Goal: Information Seeking & Learning: Find contact information

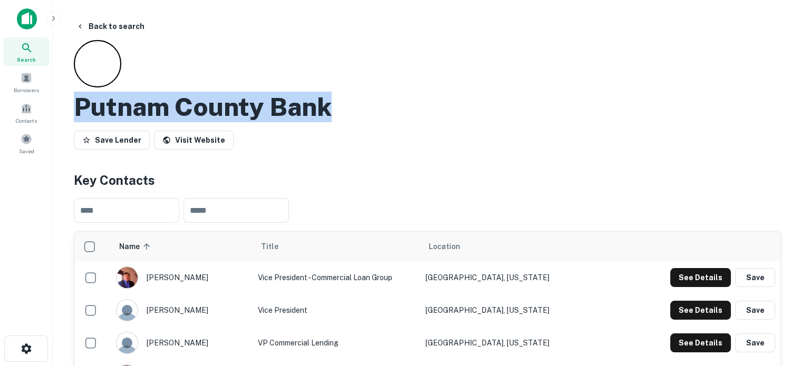
drag, startPoint x: 74, startPoint y: 106, endPoint x: 363, endPoint y: 93, distance: 289.6
click at [363, 93] on div "Putnam County Bank" at bounding box center [427, 107] width 707 height 31
copy h2 "Putnam County Bank"
click at [690, 280] on button "See Details" at bounding box center [700, 277] width 61 height 19
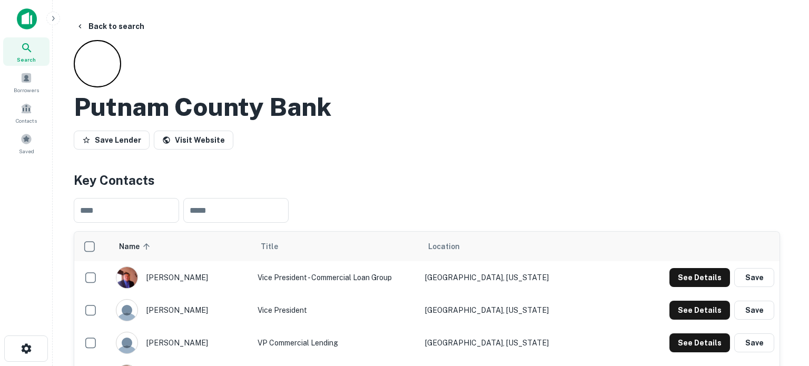
drag, startPoint x: 363, startPoint y: 173, endPoint x: 257, endPoint y: 177, distance: 105.5
copy p "mcall@putcobk.com"
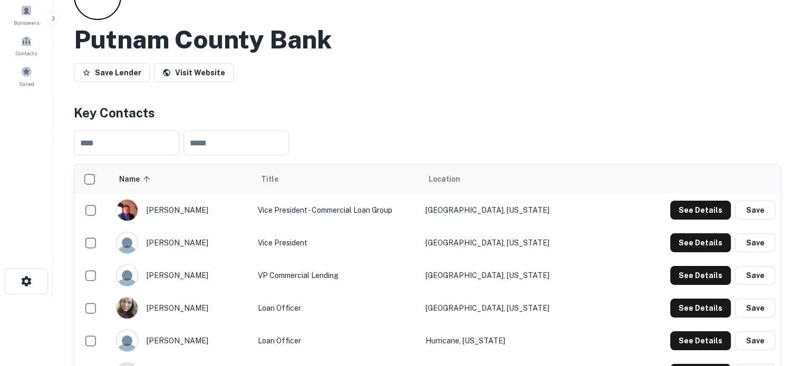
scroll to position [158, 0]
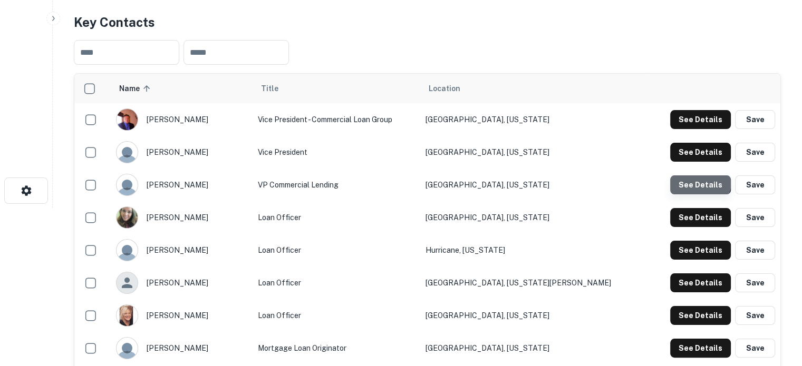
click at [700, 183] on button "See Details" at bounding box center [700, 184] width 61 height 19
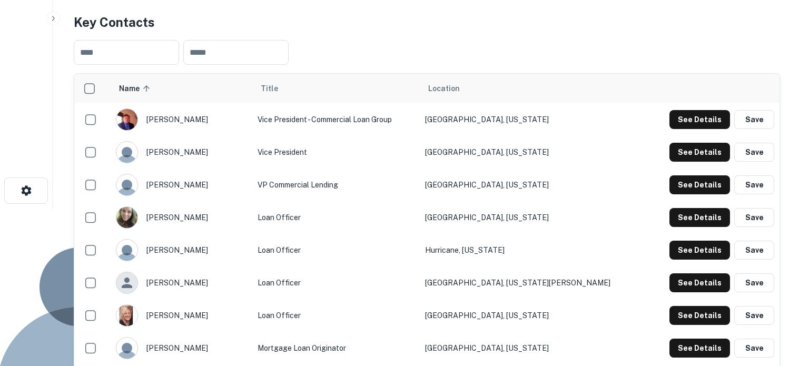
drag, startPoint x: 357, startPoint y: 175, endPoint x: 257, endPoint y: 176, distance: 100.7
click at [257, 208] on div "Tim Paxton VP Commercial Lending Email tpaxton@putcobk.com Email LinkedIn Profi…" at bounding box center [401, 360] width 802 height 305
copy p "tpaxton@putcobk.com"
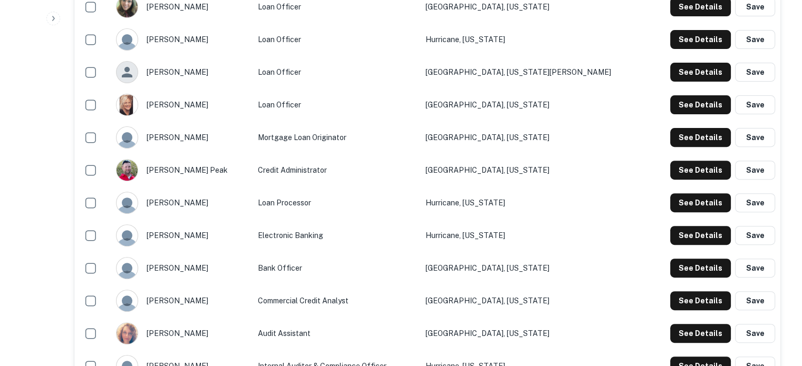
scroll to position [474, 0]
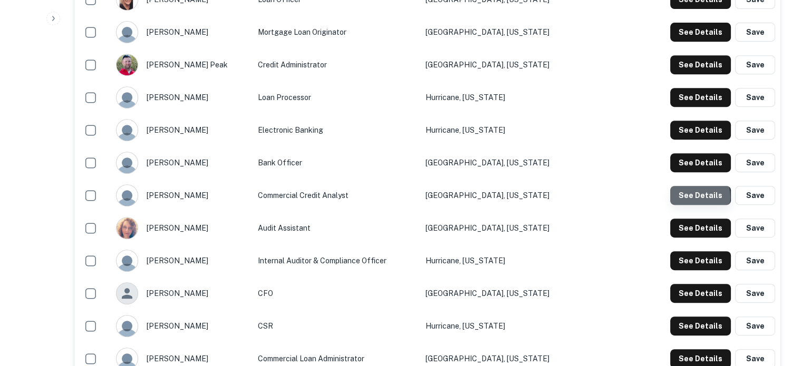
click at [679, 198] on button "See Details" at bounding box center [700, 195] width 61 height 19
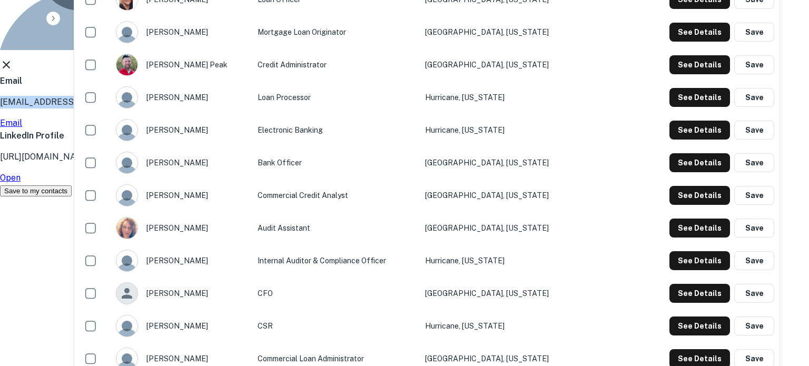
drag, startPoint x: 366, startPoint y: 183, endPoint x: 257, endPoint y: 181, distance: 109.1
click at [257, 181] on div "Jonathan Fisher Commercial Credit Analyst Email jfisher@putcobk.com Email Linke…" at bounding box center [401, 44] width 802 height 305
copy p "jfisher@putcobk.com"
click at [13, 71] on icon at bounding box center [6, 64] width 13 height 13
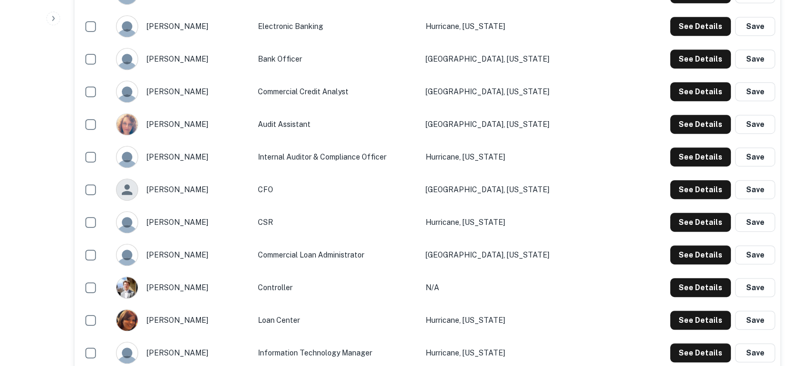
scroll to position [580, 0]
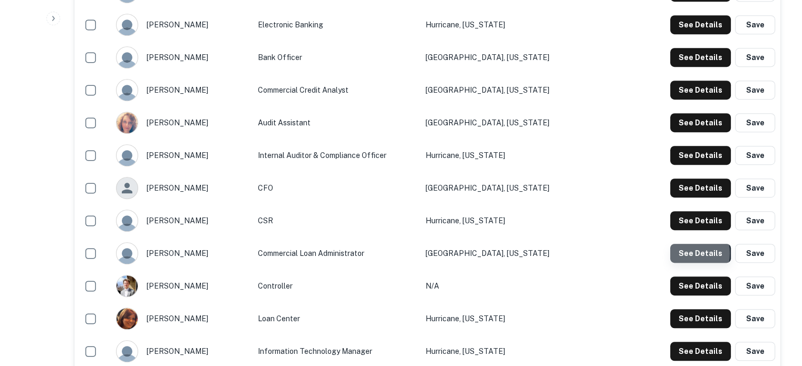
click at [681, 254] on button "See Details" at bounding box center [700, 253] width 61 height 19
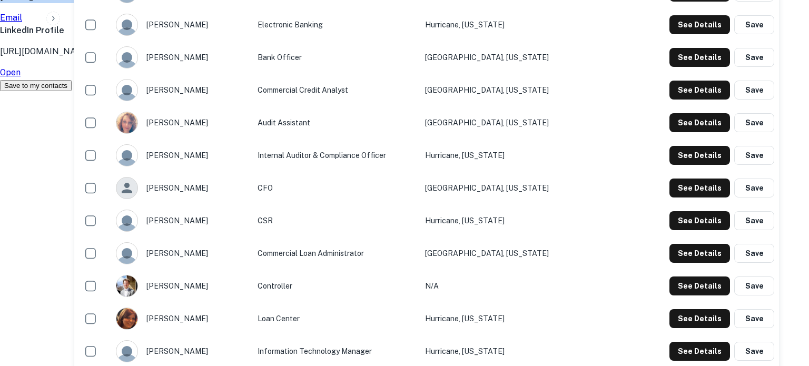
drag, startPoint x: 341, startPoint y: 174, endPoint x: 251, endPoint y: 177, distance: 90.7
copy p "rramey@pcbwv.bank"
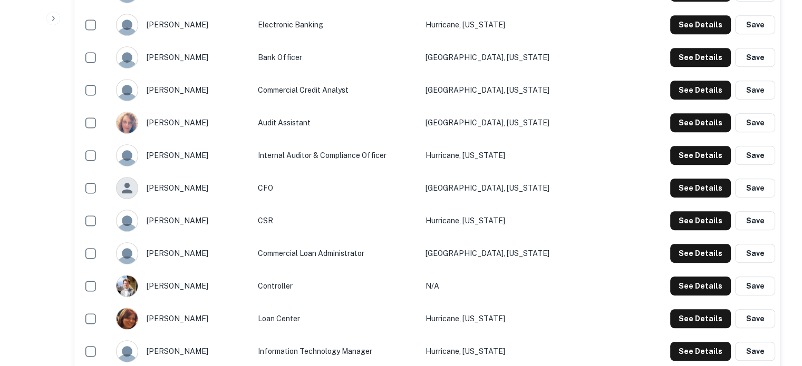
drag, startPoint x: 602, startPoint y: 255, endPoint x: 474, endPoint y: 252, distance: 128.1
click at [474, 252] on td "South Charleston, West Virginia" at bounding box center [533, 253] width 227 height 33
copy td "South Charleston, West Virginia"
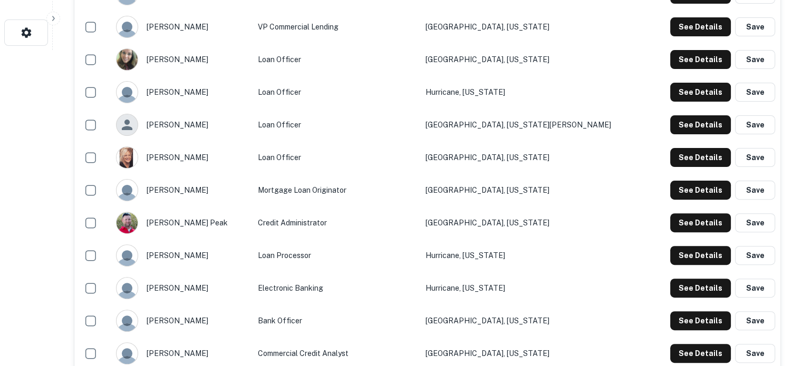
scroll to position [422, 0]
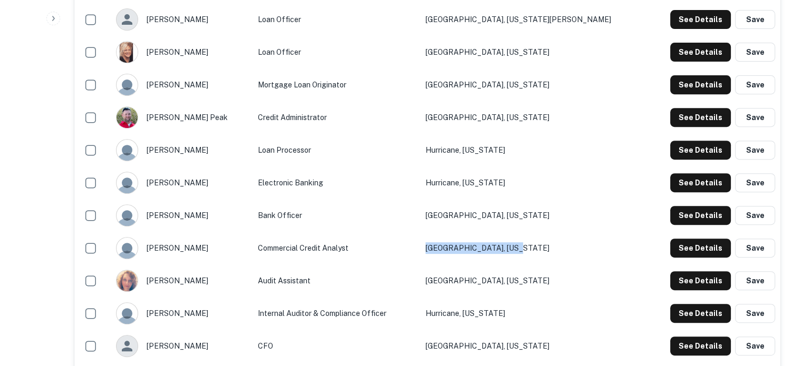
drag, startPoint x: 592, startPoint y: 251, endPoint x: 474, endPoint y: 249, distance: 118.1
click at [474, 249] on tr "jonathan fisher Commercial Credit Analyst Winfield, West Virginia See Details S…" at bounding box center [427, 248] width 706 height 33
copy tr "Winfield, West Virginia"
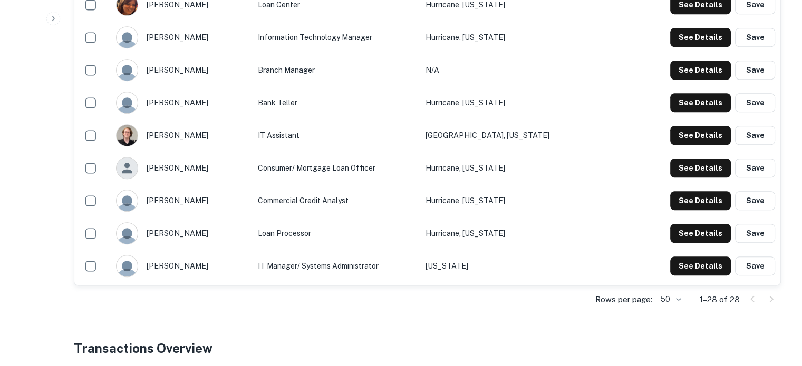
scroll to position [896, 0]
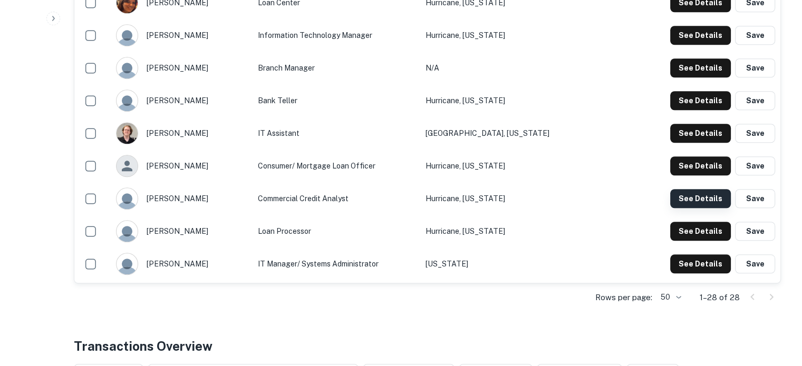
click at [717, 200] on button "See Details" at bounding box center [700, 198] width 61 height 19
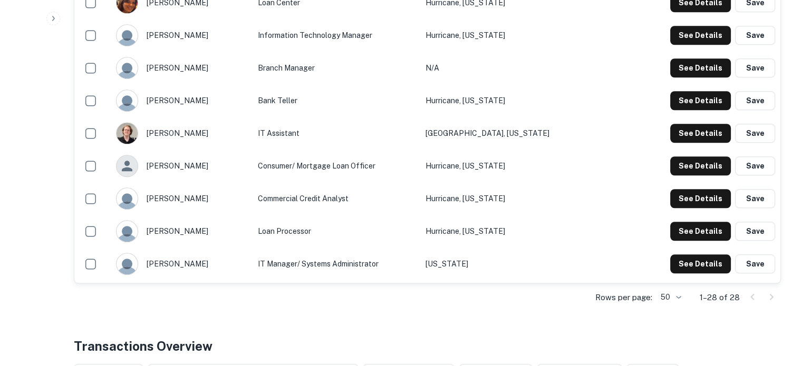
drag, startPoint x: 581, startPoint y: 199, endPoint x: 481, endPoint y: 207, distance: 100.9
click at [481, 207] on td "Hurricane, West Virginia" at bounding box center [533, 198] width 227 height 33
copy td "Hurricane, West Virginia"
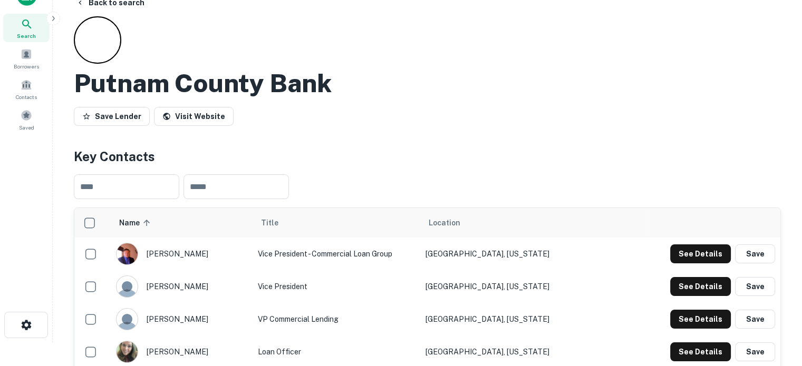
scroll to position [0, 0]
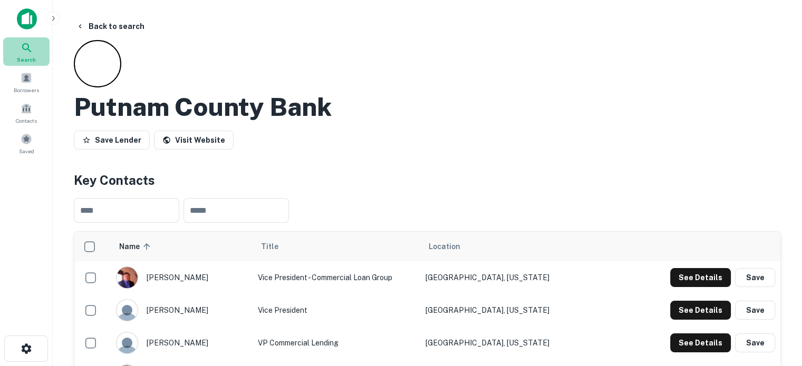
click at [21, 58] on span "Search" at bounding box center [26, 59] width 19 height 8
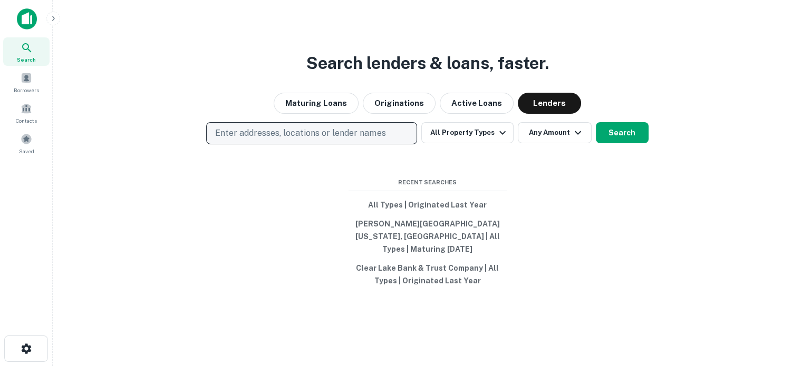
click at [329, 144] on button "Enter addresses, locations or lender names" at bounding box center [311, 133] width 211 height 22
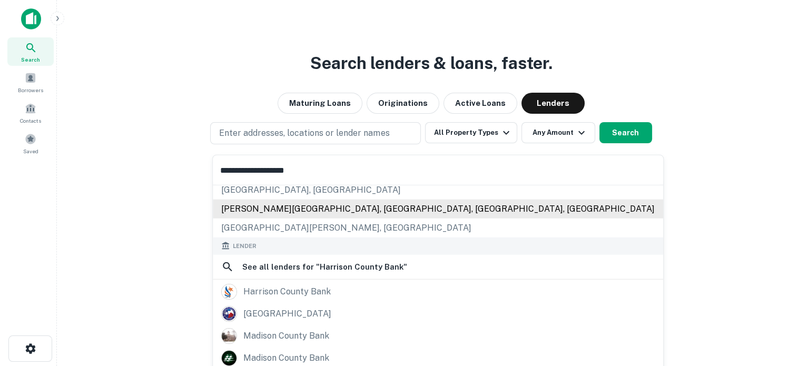
scroll to position [105, 0]
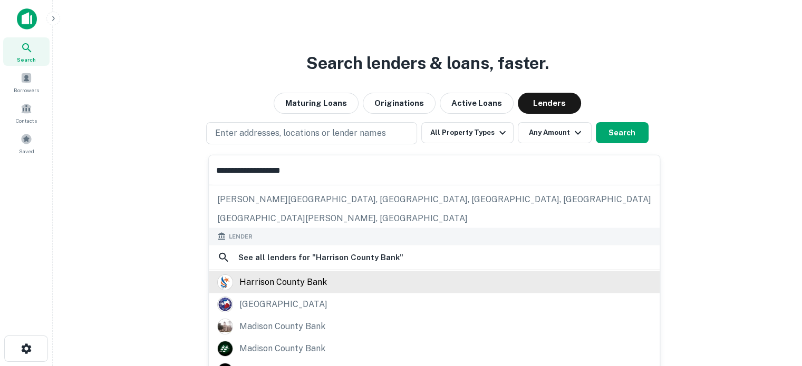
type input "**********"
click at [306, 280] on div "harrison county bank" at bounding box center [282, 282] width 87 height 16
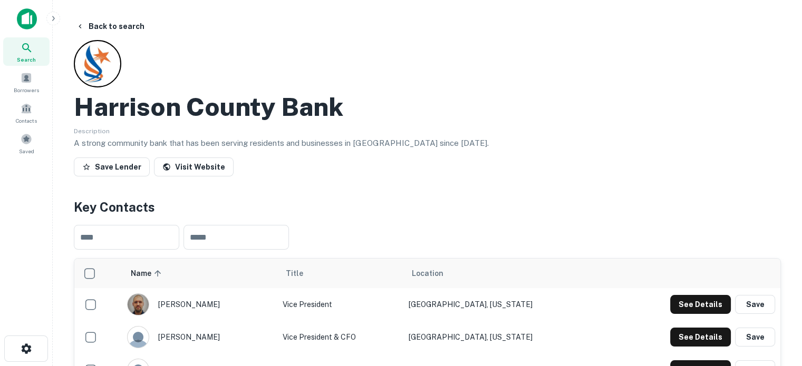
click at [32, 56] on span "Search" at bounding box center [26, 59] width 19 height 8
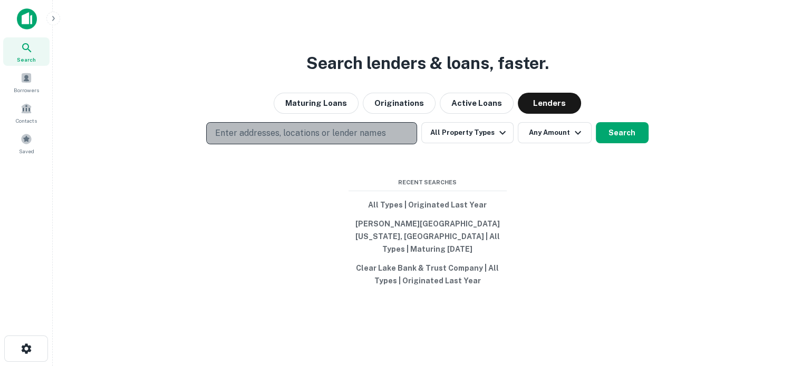
click at [372, 140] on p "Enter addresses, locations or lender names" at bounding box center [300, 133] width 170 height 13
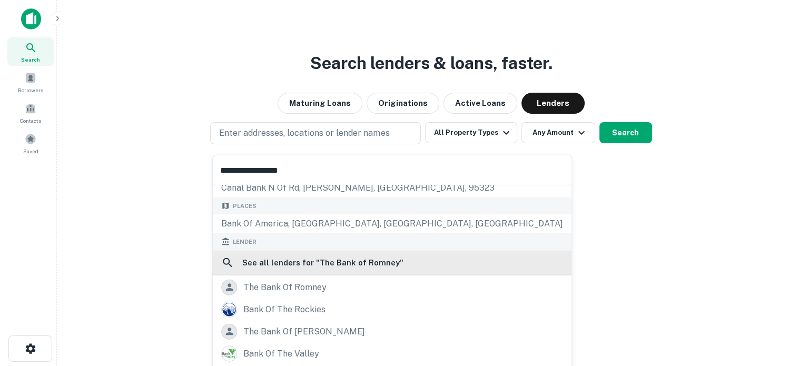
scroll to position [105, 0]
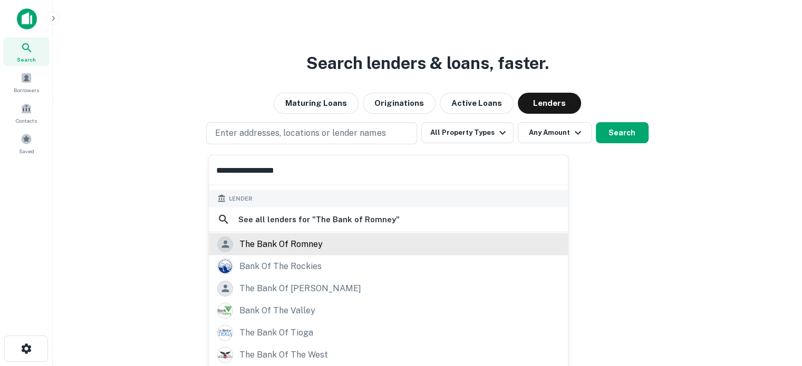
type input "**********"
click at [295, 248] on div "the bank of romney" at bounding box center [280, 244] width 83 height 16
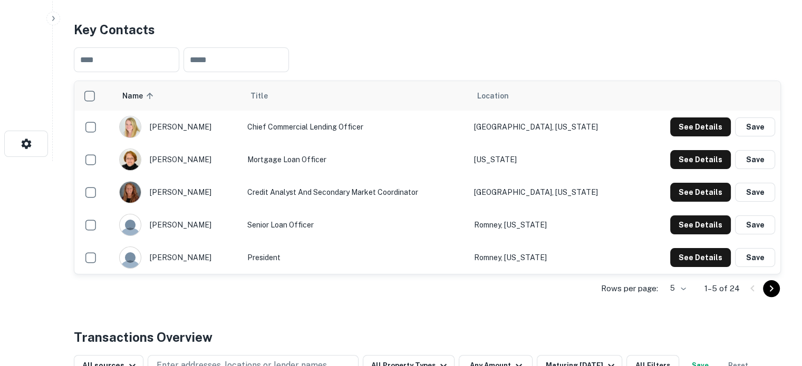
scroll to position [211, 0]
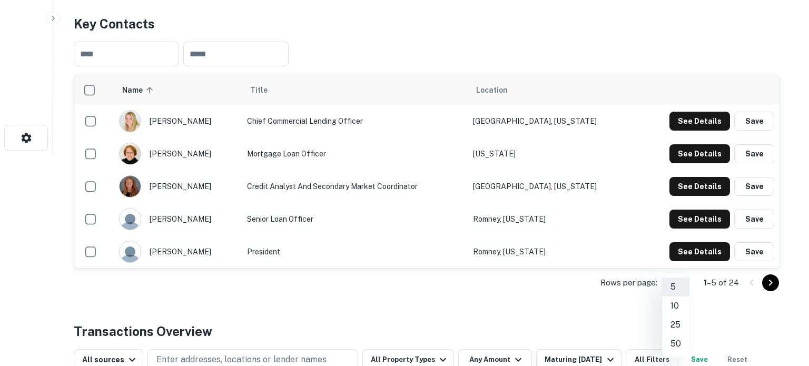
click at [677, 329] on li "25" at bounding box center [675, 325] width 27 height 19
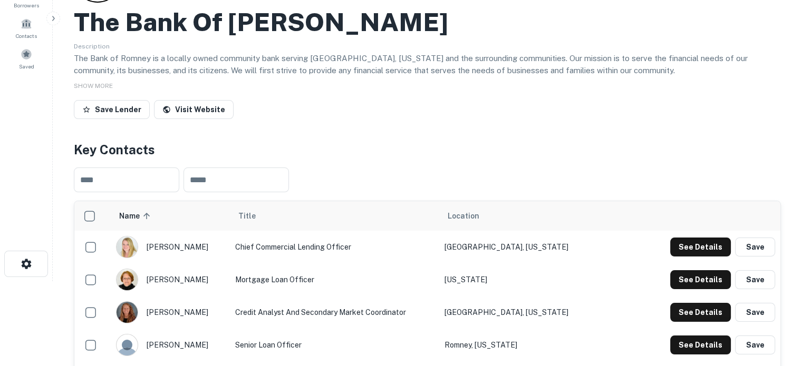
scroll to position [0, 0]
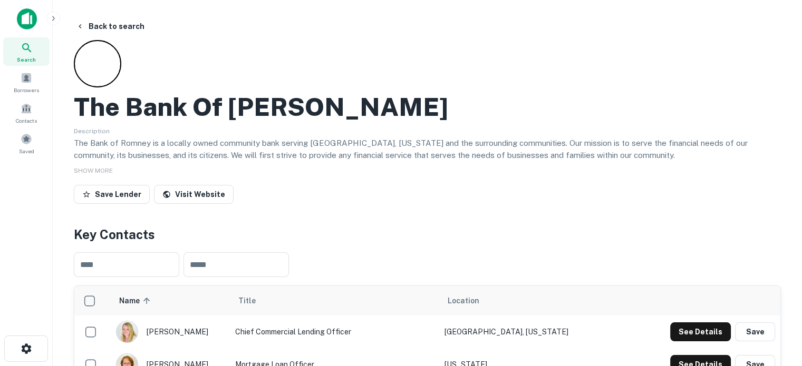
click at [32, 54] on icon at bounding box center [27, 48] width 13 height 13
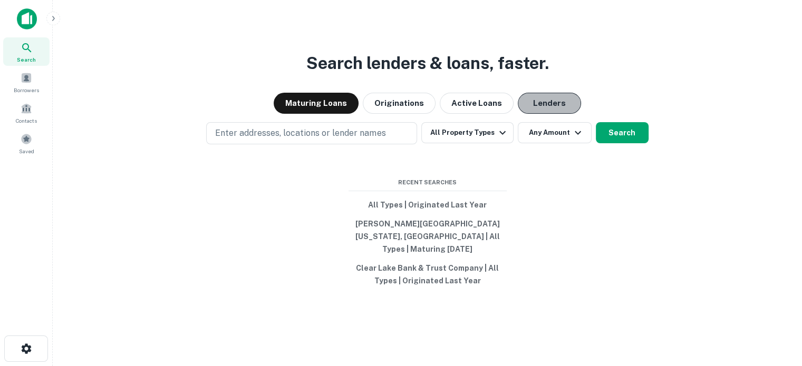
click at [562, 111] on button "Lenders" at bounding box center [548, 103] width 63 height 21
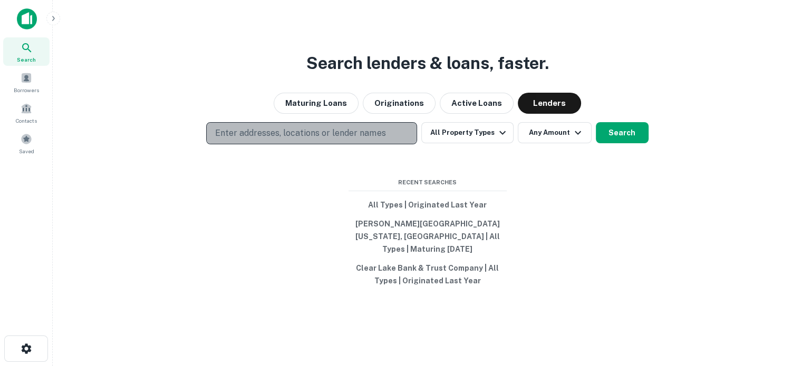
click at [295, 140] on p "Enter addresses, locations or lender names" at bounding box center [300, 133] width 170 height 13
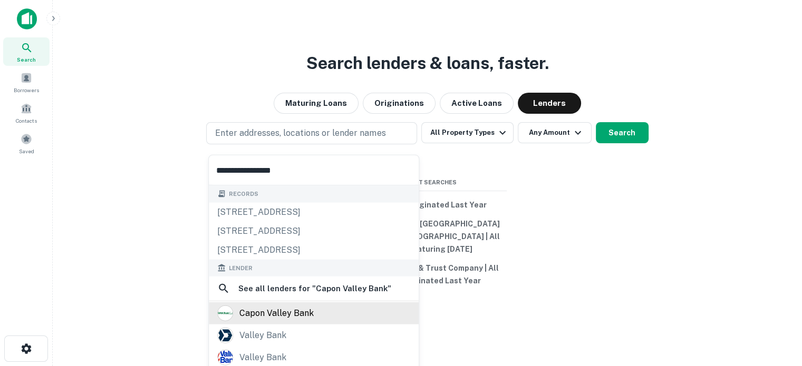
type input "**********"
click at [276, 311] on div "capon valley bank" at bounding box center [276, 314] width 74 height 16
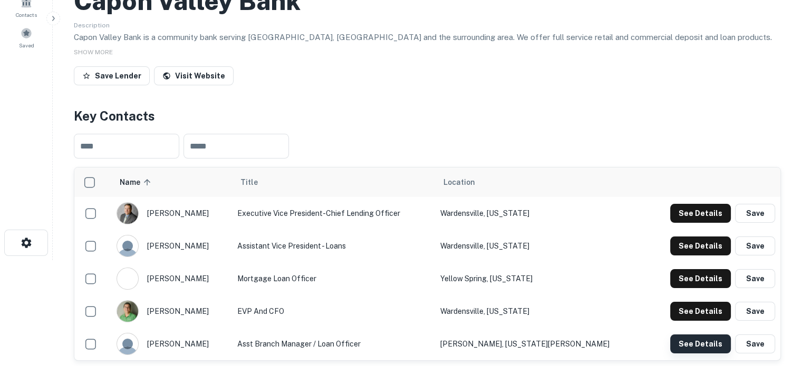
scroll to position [211, 0]
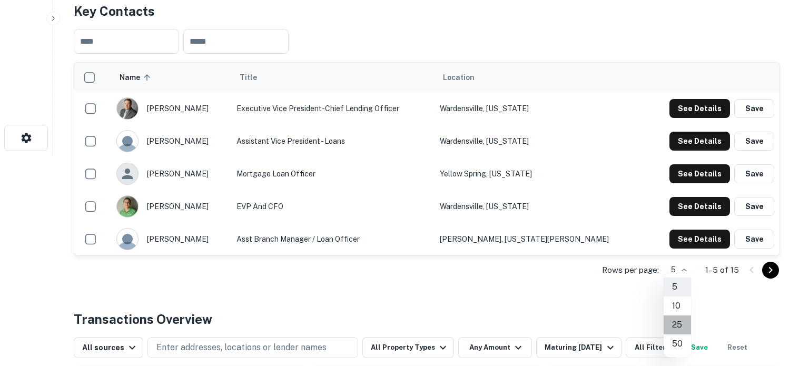
click at [679, 324] on li "25" at bounding box center [677, 325] width 27 height 19
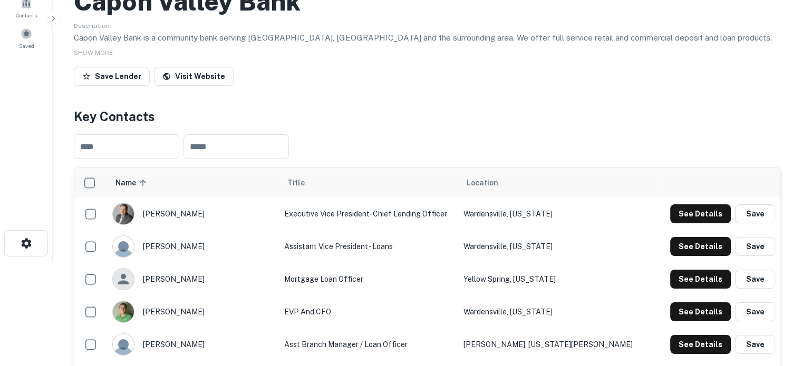
scroll to position [0, 0]
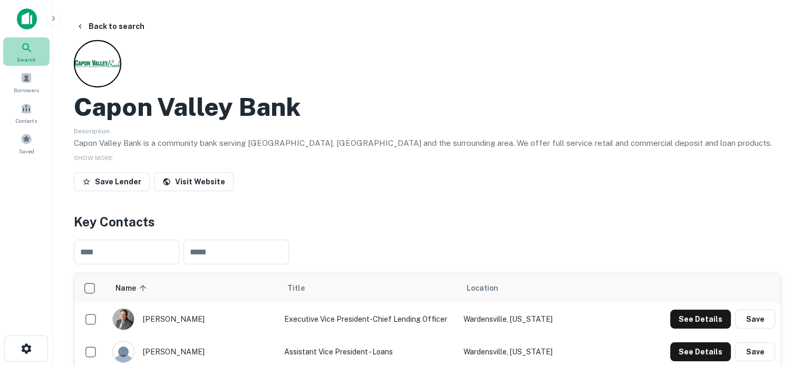
click at [25, 51] on icon at bounding box center [27, 48] width 13 height 13
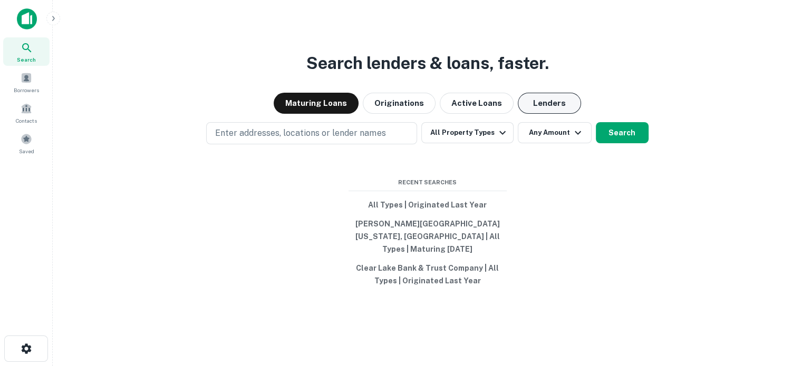
click at [548, 105] on button "Lenders" at bounding box center [548, 103] width 63 height 21
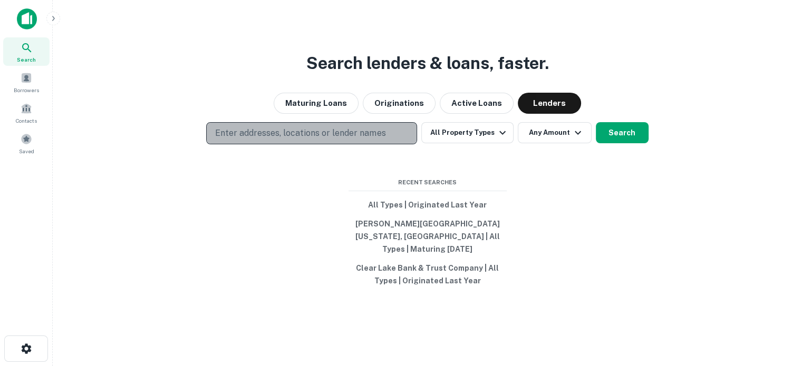
click at [350, 144] on button "Enter addresses, locations or lender names" at bounding box center [311, 133] width 211 height 22
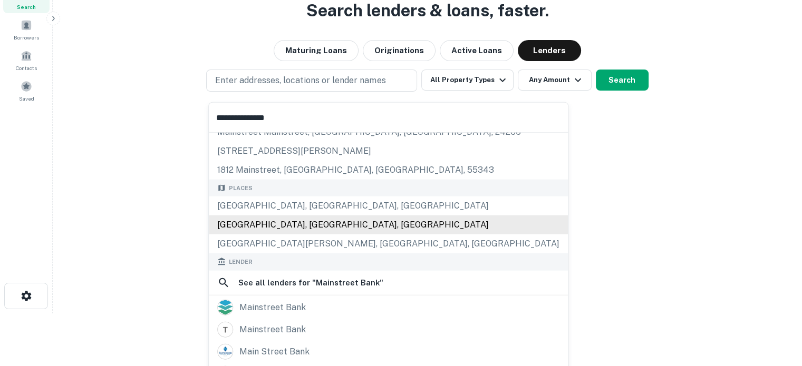
scroll to position [53, 0]
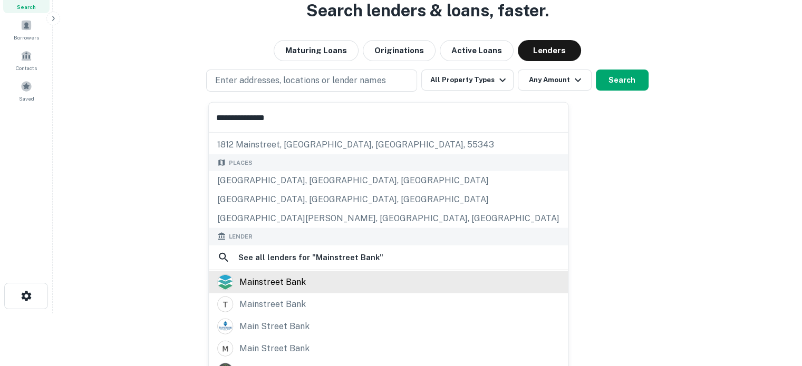
type input "**********"
click at [302, 287] on div "mainstreet bank" at bounding box center [272, 282] width 66 height 16
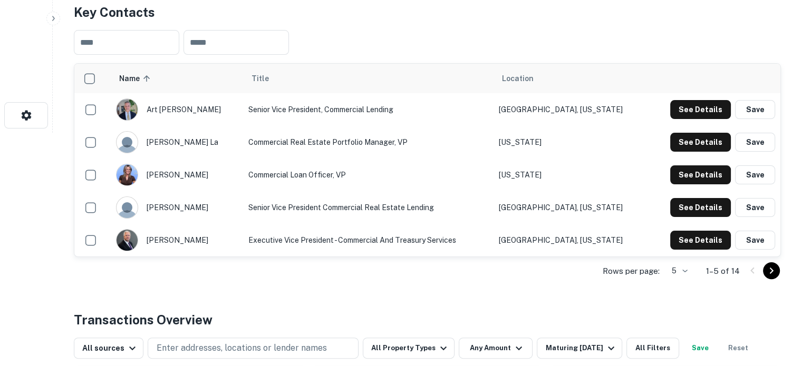
scroll to position [316, 0]
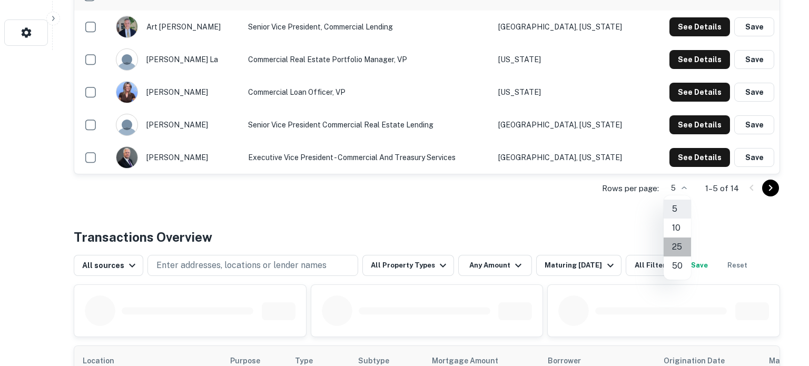
click at [677, 243] on li "25" at bounding box center [677, 247] width 27 height 19
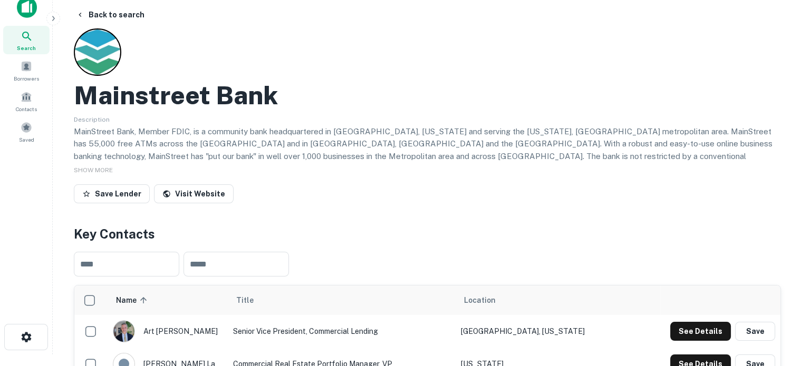
scroll to position [0, 0]
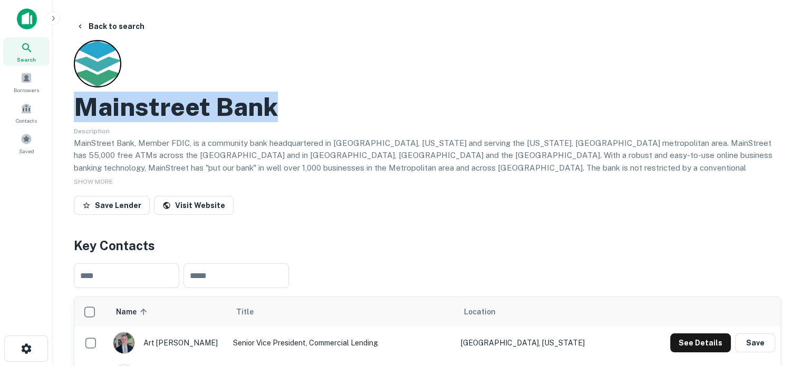
drag, startPoint x: 67, startPoint y: 119, endPoint x: 287, endPoint y: 111, distance: 219.3
copy h2 "Mainstreet Bank"
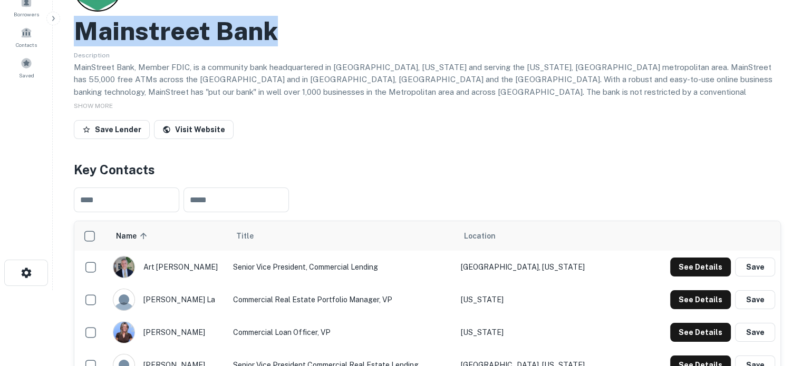
scroll to position [158, 0]
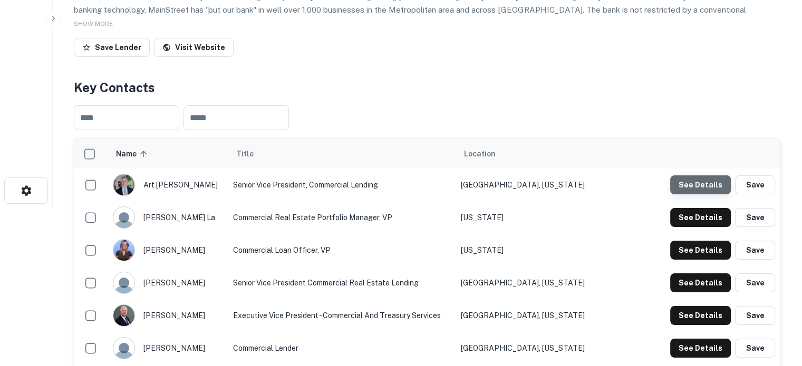
click at [685, 194] on button "See Details" at bounding box center [700, 184] width 61 height 19
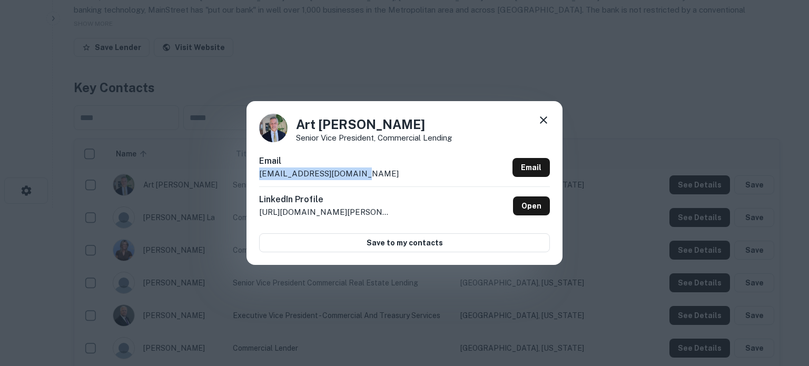
drag, startPoint x: 260, startPoint y: 174, endPoint x: 378, endPoint y: 181, distance: 118.8
click at [378, 181] on div "Email azelaya@mstreetbank.com Email" at bounding box center [404, 171] width 291 height 32
copy p "azelaya@mstreetbank.com"
click at [546, 124] on icon at bounding box center [544, 120] width 13 height 13
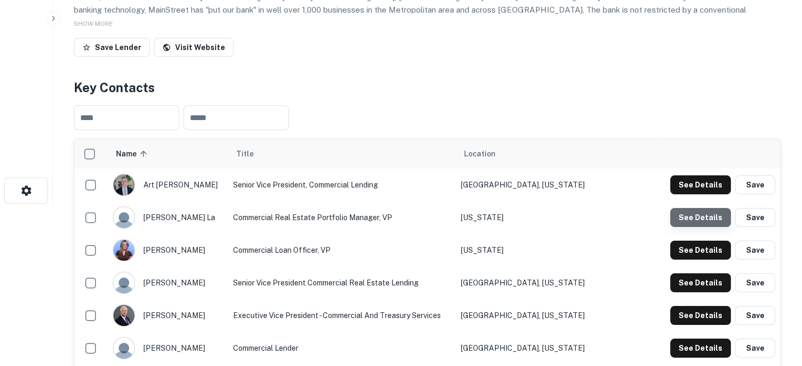
click at [718, 226] on button "See Details" at bounding box center [700, 217] width 61 height 19
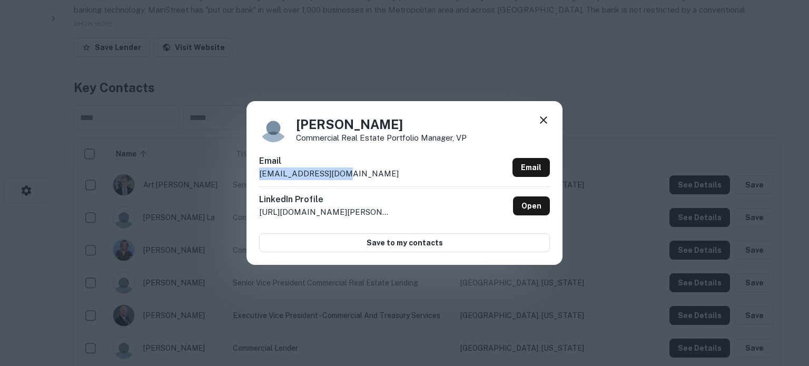
drag, startPoint x: 257, startPoint y: 177, endPoint x: 354, endPoint y: 177, distance: 97.0
click at [354, 177] on div "John La Commercial Real Estate Portfolio Manager, VP Email jla@mstreetbank.com …" at bounding box center [405, 182] width 316 height 163
copy p "jla@mstreetbank.com"
click at [548, 126] on icon at bounding box center [544, 120] width 13 height 13
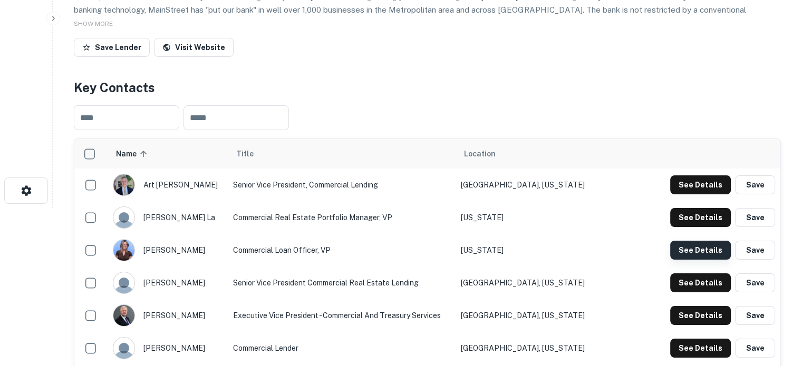
click at [697, 255] on button "See Details" at bounding box center [700, 250] width 61 height 19
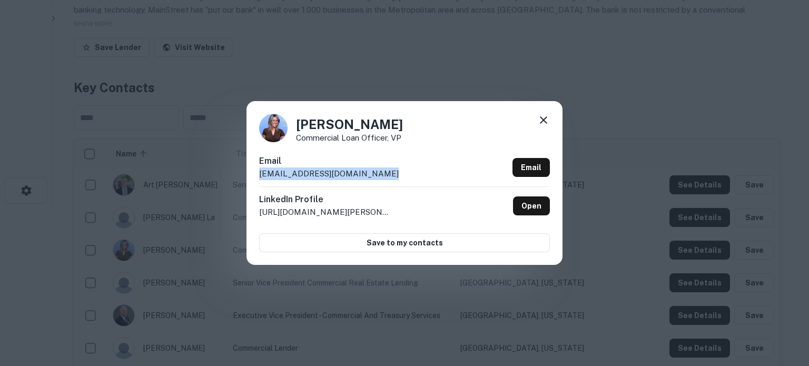
drag, startPoint x: 396, startPoint y: 178, endPoint x: 257, endPoint y: 182, distance: 139.7
click at [257, 182] on div "Mariana Quackenbush Commercial Loan Officer, VP Email mquackenbush@mstreetbank.…" at bounding box center [405, 182] width 316 height 163
copy p "mquackenbush@mstreetbank.com"
click at [540, 122] on icon at bounding box center [544, 120] width 13 height 13
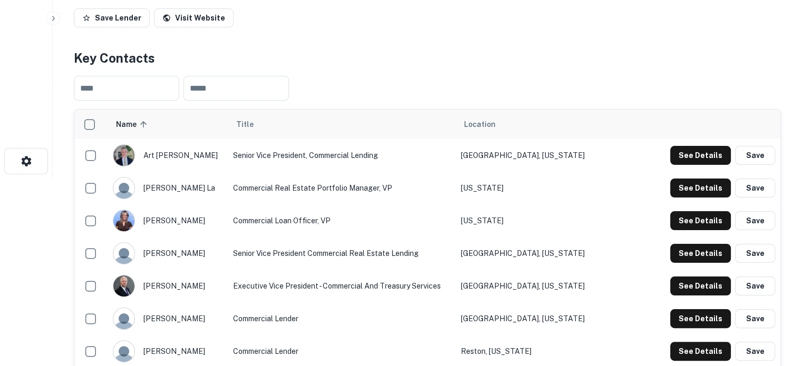
scroll to position [211, 0]
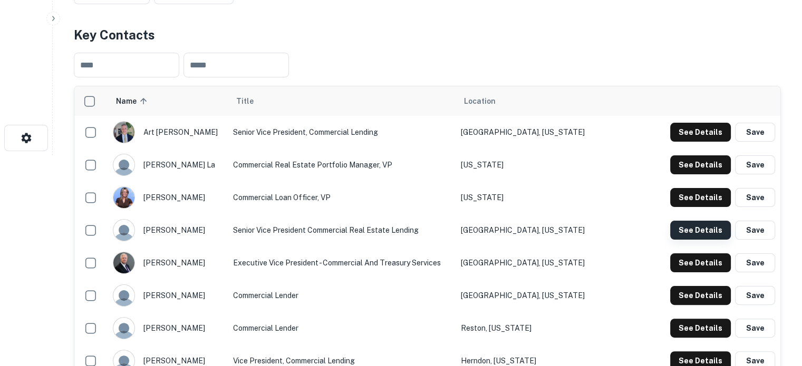
click at [682, 231] on button "See Details" at bounding box center [700, 230] width 61 height 19
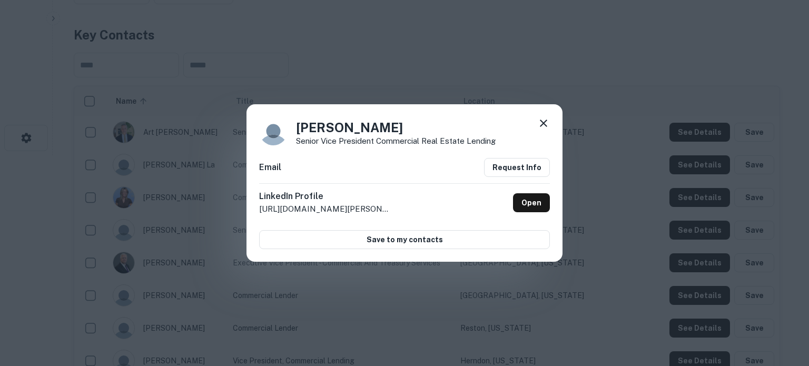
click at [544, 126] on icon at bounding box center [544, 123] width 13 height 13
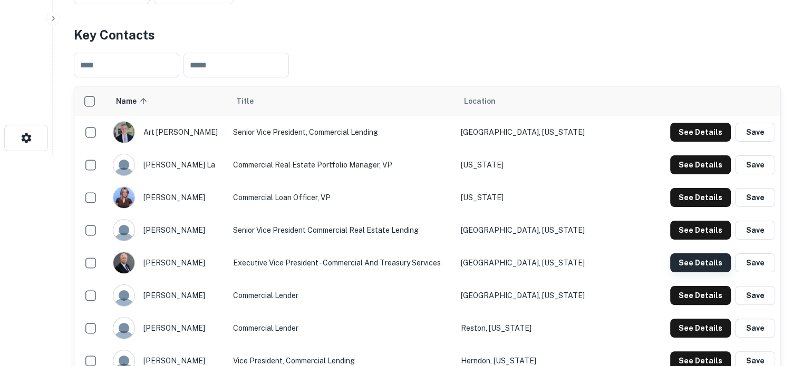
click at [691, 261] on button "See Details" at bounding box center [700, 262] width 61 height 19
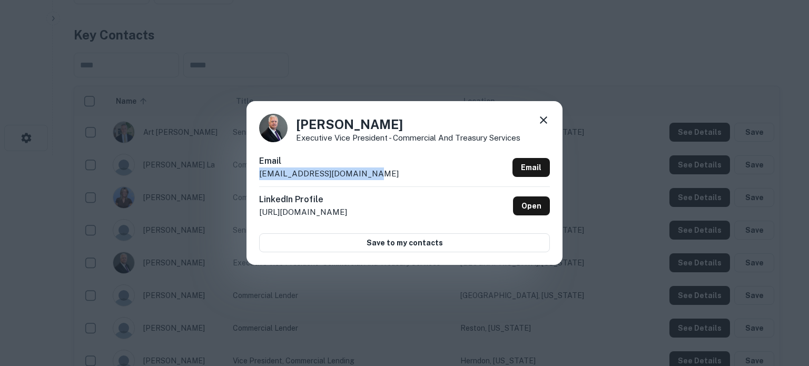
drag, startPoint x: 371, startPoint y: 175, endPoint x: 256, endPoint y: 175, distance: 115.4
click at [256, 175] on div "Todd Youngren Executive Vice President - Commercial and Treasury Services Email…" at bounding box center [405, 182] width 316 height 163
copy p "tyoungren@mstreetbank.com"
click at [544, 124] on icon at bounding box center [544, 120] width 13 height 13
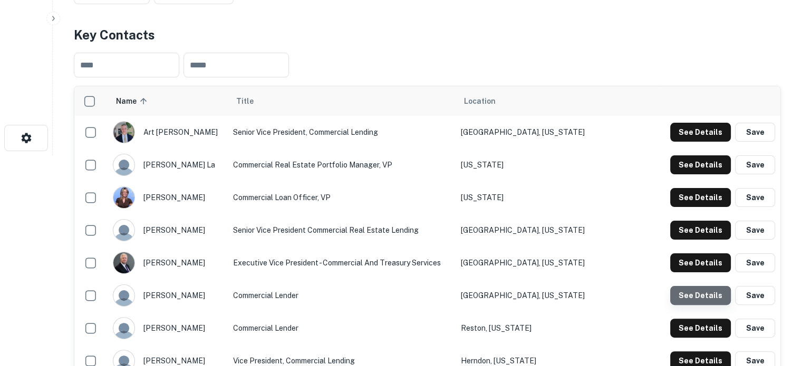
click at [700, 302] on button "See Details" at bounding box center [700, 295] width 61 height 19
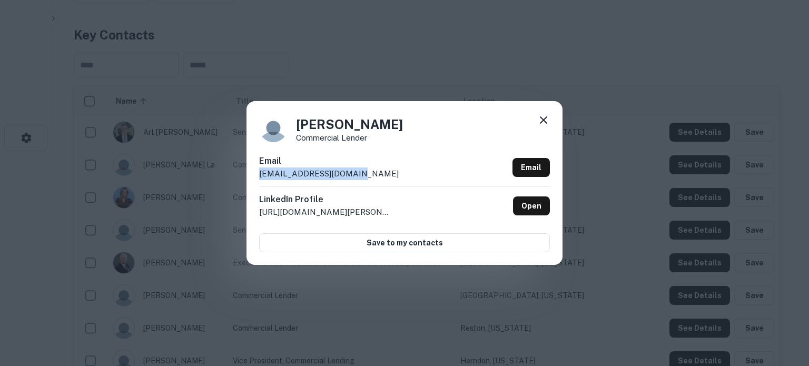
drag, startPoint x: 257, startPoint y: 175, endPoint x: 370, endPoint y: 176, distance: 113.3
click at [370, 176] on div "Blair Horne Commercial Lender Email bhorne@mstreetbank.com Email LinkedIn Profi…" at bounding box center [405, 182] width 316 height 163
copy p "bhorne@mstreetbank.com"
click at [544, 115] on icon at bounding box center [544, 120] width 13 height 13
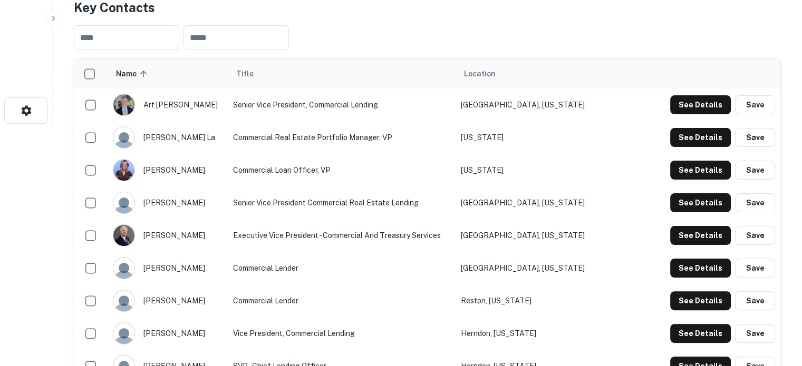
scroll to position [263, 0]
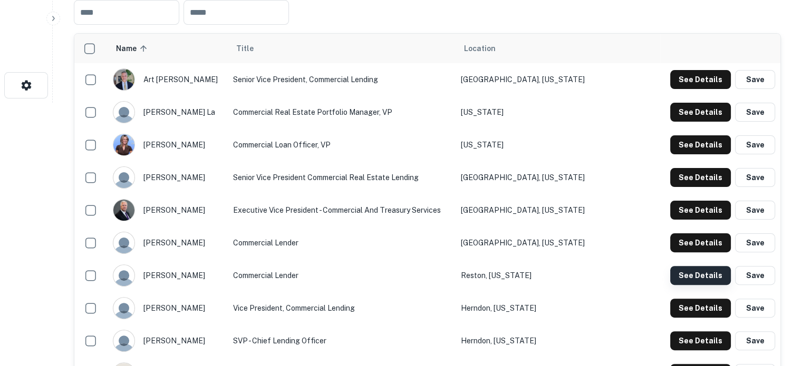
click at [698, 279] on button "See Details" at bounding box center [700, 275] width 61 height 19
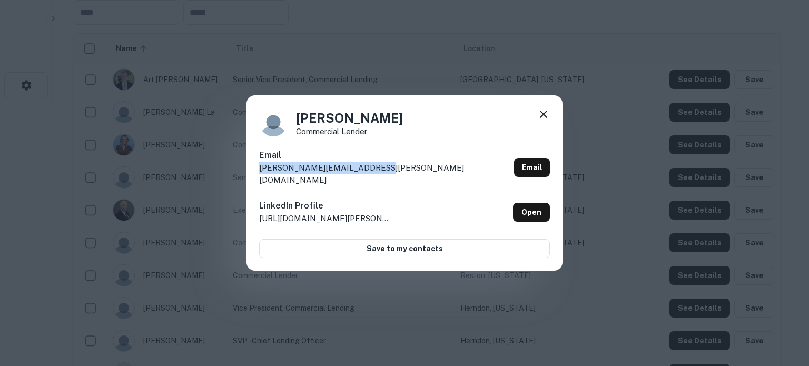
drag, startPoint x: 392, startPoint y: 172, endPoint x: 259, endPoint y: 181, distance: 132.6
click at [259, 181] on div "Email george.mcdonald@nrucfc.coop Email" at bounding box center [404, 171] width 291 height 44
copy p "george.mcdonald@nrucfc.coop"
click at [549, 121] on icon at bounding box center [544, 114] width 13 height 13
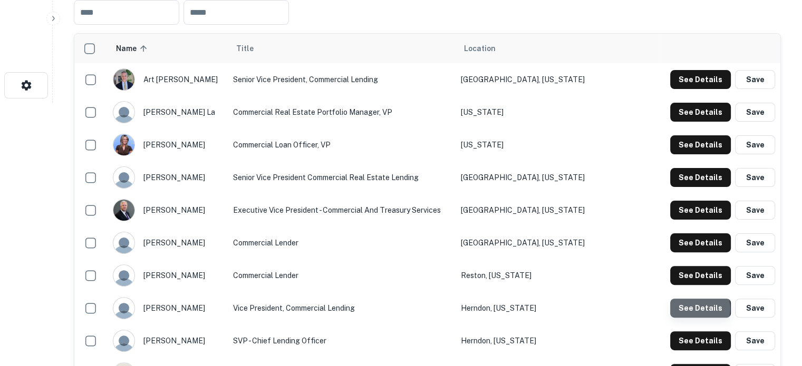
click at [689, 309] on button "See Details" at bounding box center [700, 308] width 61 height 19
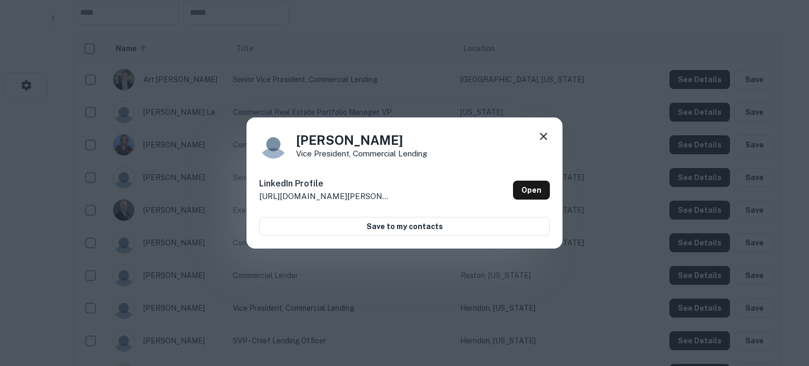
click at [538, 141] on icon at bounding box center [544, 136] width 13 height 13
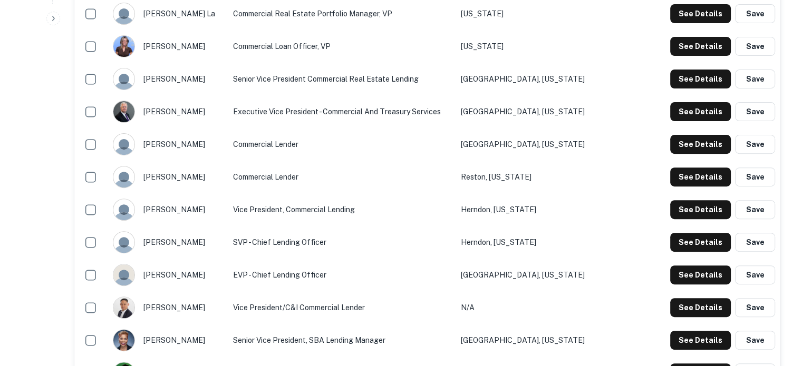
scroll to position [369, 0]
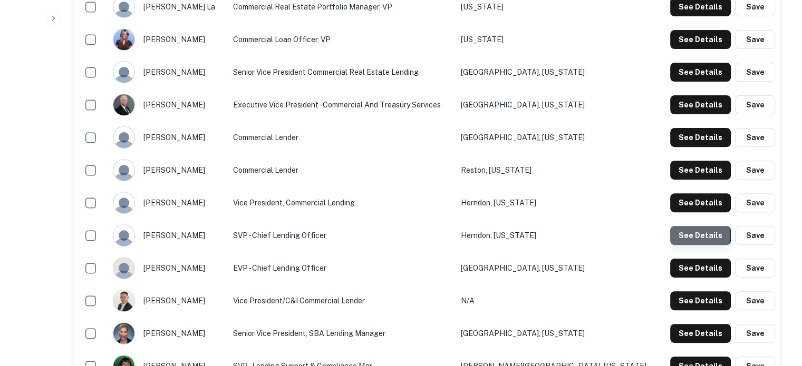
click at [695, 236] on button "See Details" at bounding box center [700, 235] width 61 height 19
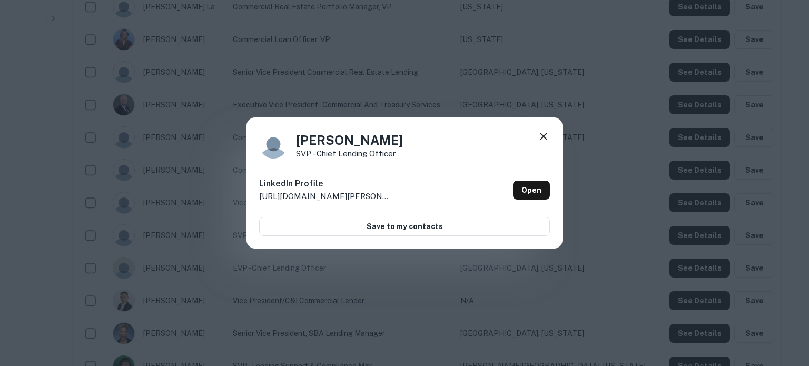
click at [545, 134] on icon at bounding box center [543, 136] width 7 height 7
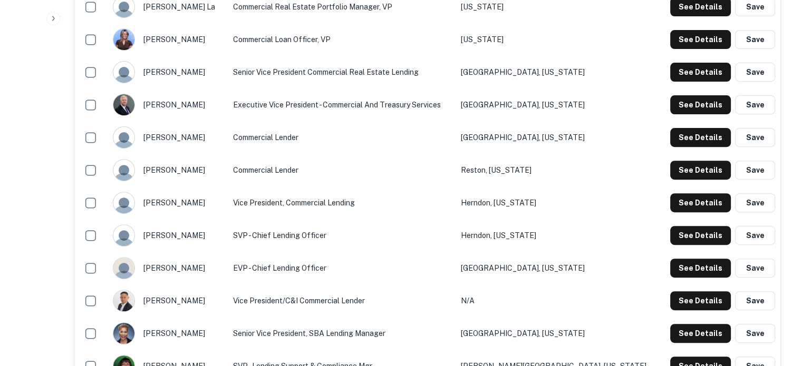
scroll to position [474, 0]
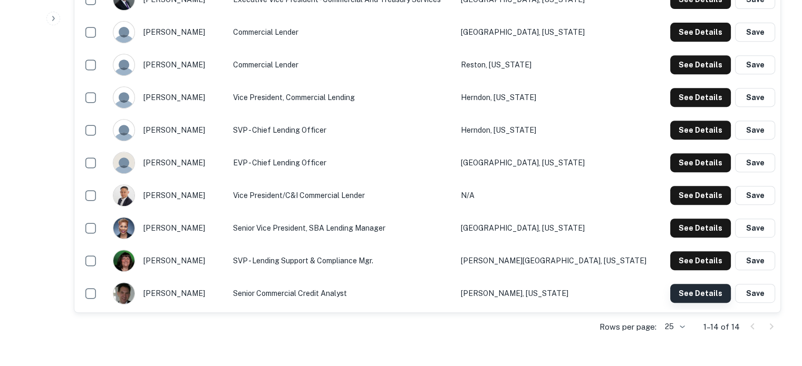
click at [700, 298] on button "See Details" at bounding box center [700, 293] width 61 height 19
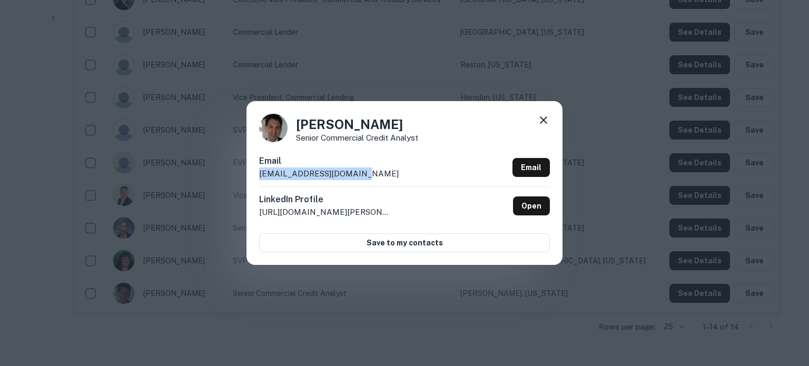
drag, startPoint x: 369, startPoint y: 174, endPoint x: 255, endPoint y: 179, distance: 113.9
click at [255, 179] on div "Daniel Trexel Senior Commercial Credit Analyst Email dtrexel@mstreetbank.com Em…" at bounding box center [405, 182] width 316 height 163
copy p "dtrexel@mstreetbank.com"
click at [548, 123] on icon at bounding box center [544, 120] width 13 height 13
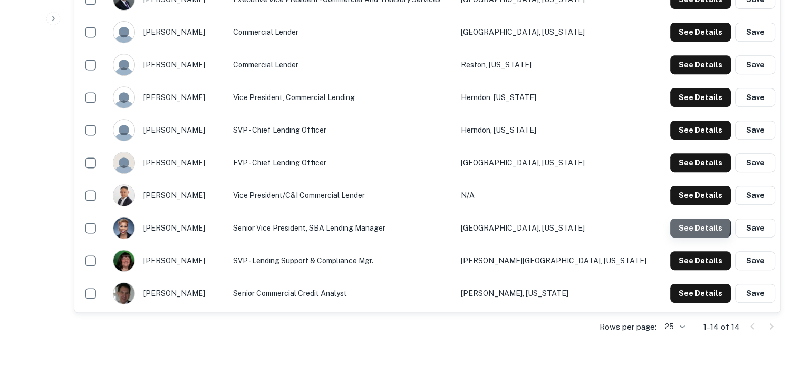
click at [680, 226] on button "See Details" at bounding box center [700, 228] width 61 height 19
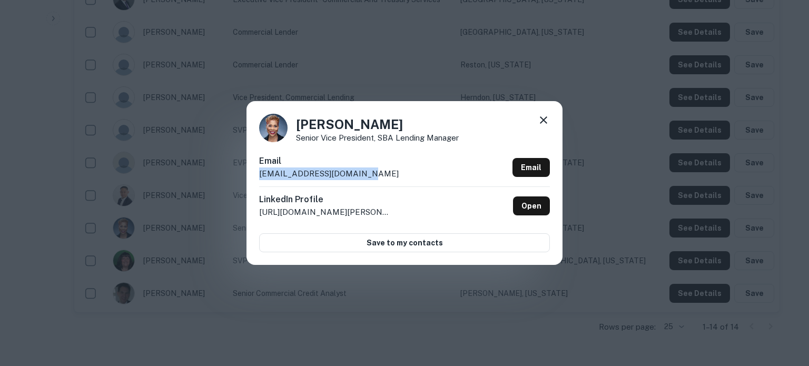
drag, startPoint x: 375, startPoint y: 179, endPoint x: 257, endPoint y: 178, distance: 118.0
click at [257, 178] on div "Shanton Kittler Senior Vice President, SBA Lending Manager Email skittler@mstre…" at bounding box center [405, 182] width 316 height 163
copy p "skittler@mstreetbank.com"
click at [543, 120] on icon at bounding box center [543, 119] width 7 height 7
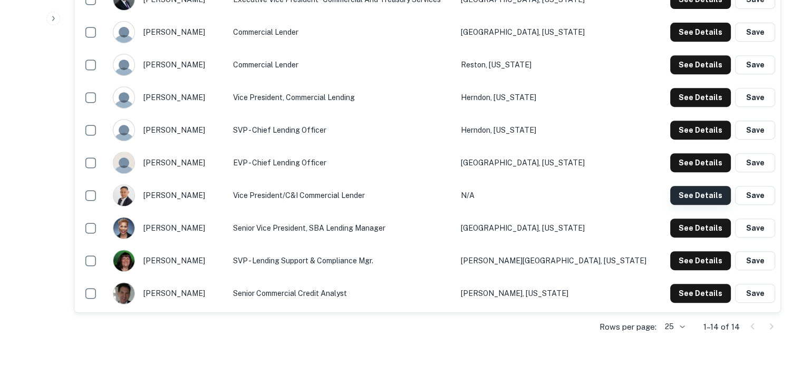
click at [683, 198] on button "See Details" at bounding box center [700, 195] width 61 height 19
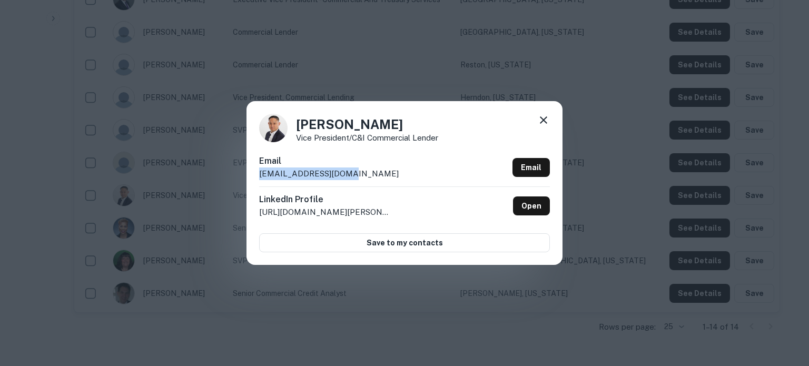
drag, startPoint x: 350, startPoint y: 177, endPoint x: 259, endPoint y: 177, distance: 91.2
click at [259, 177] on div "Edward Nam Vice President/C&I Commercial Lender Email enam@mstreetbank.com Emai…" at bounding box center [405, 182] width 316 height 163
copy p "enam@mstreetbank.com"
click at [544, 121] on icon at bounding box center [543, 119] width 7 height 7
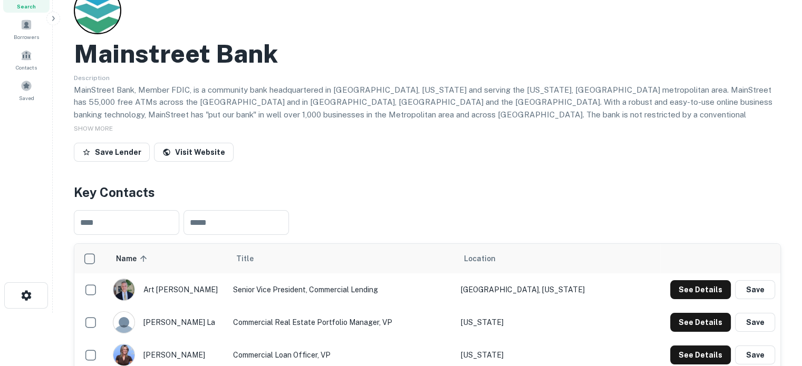
scroll to position [0, 0]
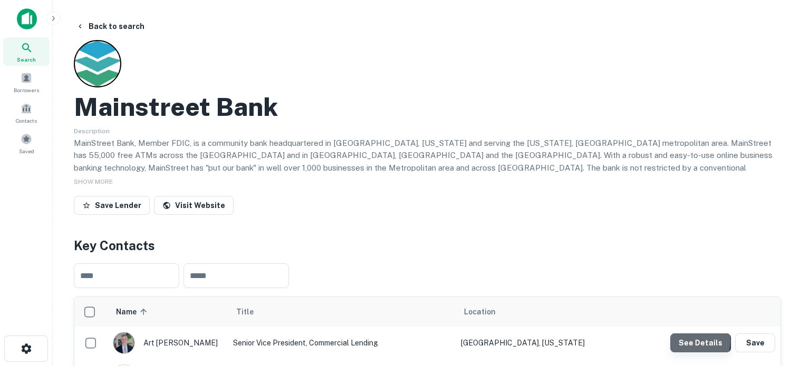
click at [683, 342] on button "See Details" at bounding box center [700, 343] width 61 height 19
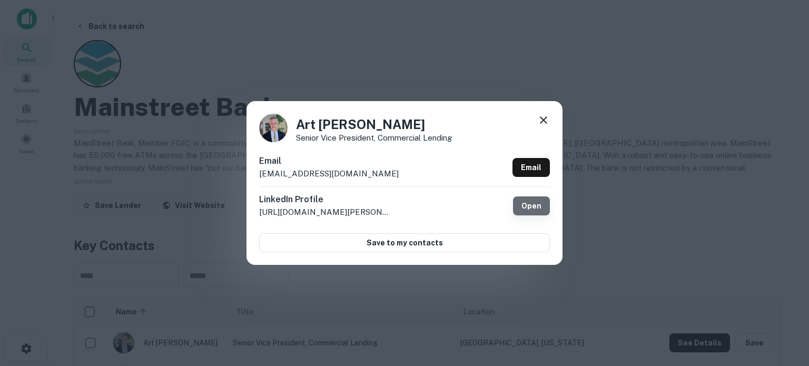
click at [534, 208] on link "Open" at bounding box center [531, 206] width 37 height 19
click at [543, 123] on icon at bounding box center [544, 120] width 13 height 13
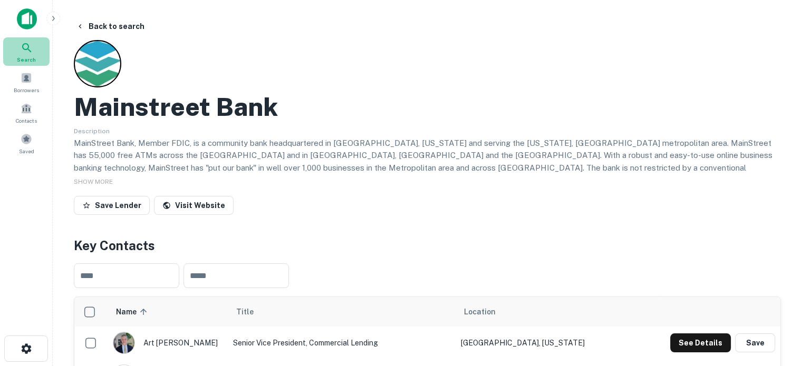
click at [44, 58] on div "Search" at bounding box center [26, 51] width 46 height 28
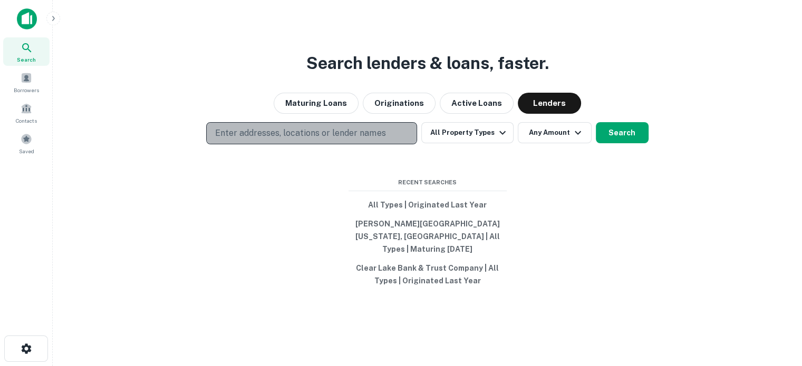
click at [311, 140] on p "Enter addresses, locations or lender names" at bounding box center [300, 133] width 170 height 13
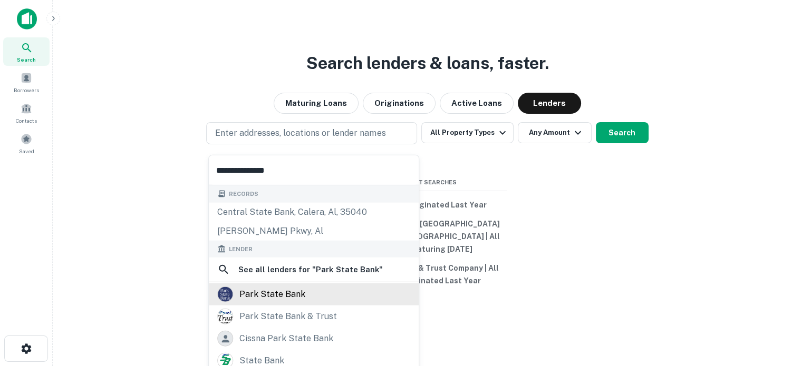
type input "**********"
click at [285, 298] on div "park state bank" at bounding box center [272, 295] width 66 height 16
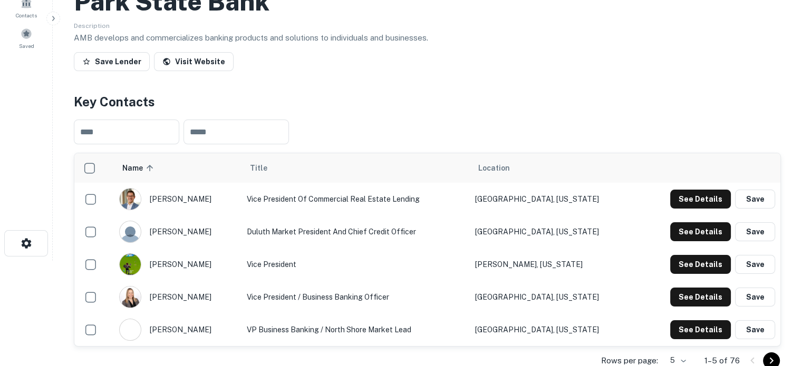
scroll to position [211, 0]
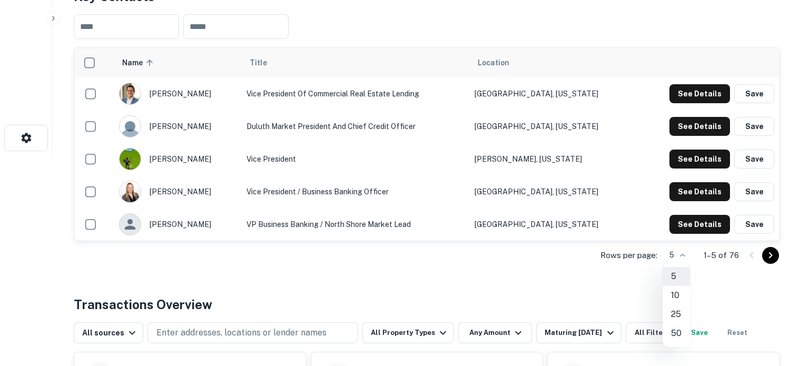
click at [676, 334] on li "50" at bounding box center [676, 333] width 27 height 19
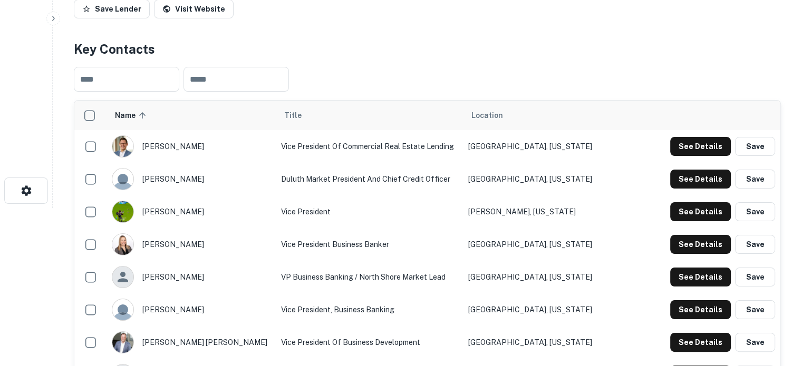
scroll to position [105, 0]
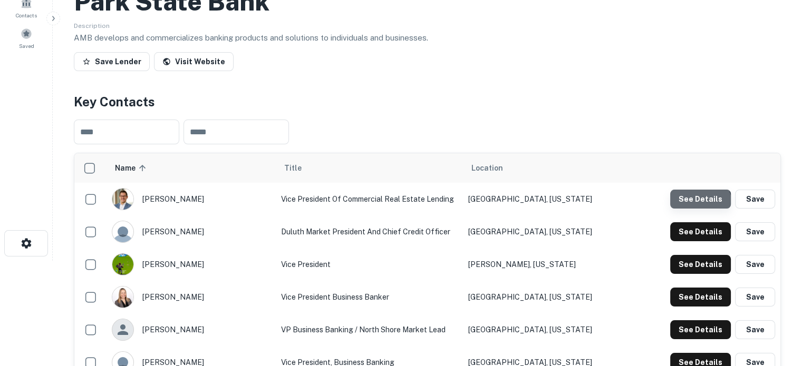
click at [690, 208] on button "See Details" at bounding box center [700, 199] width 61 height 19
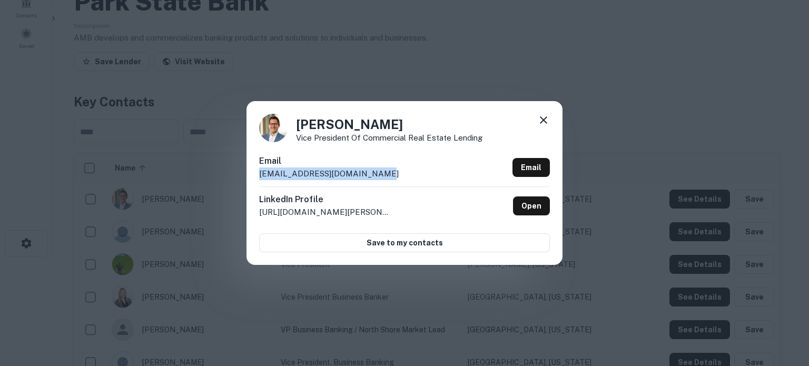
drag, startPoint x: 252, startPoint y: 176, endPoint x: 377, endPoint y: 172, distance: 125.0
click at [377, 172] on div "Andy Gatchell Vice President of Commercial Real Estate Lending Email agatchell@…" at bounding box center [405, 182] width 316 height 163
copy p "agatchell@parkstatebank.com"
click at [542, 124] on icon at bounding box center [544, 120] width 13 height 13
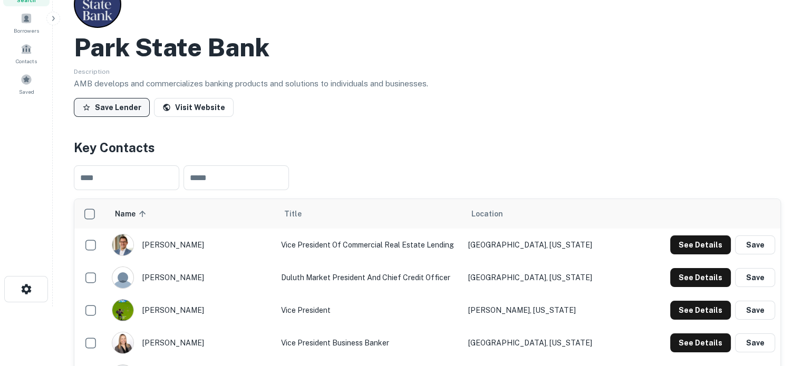
scroll to position [0, 0]
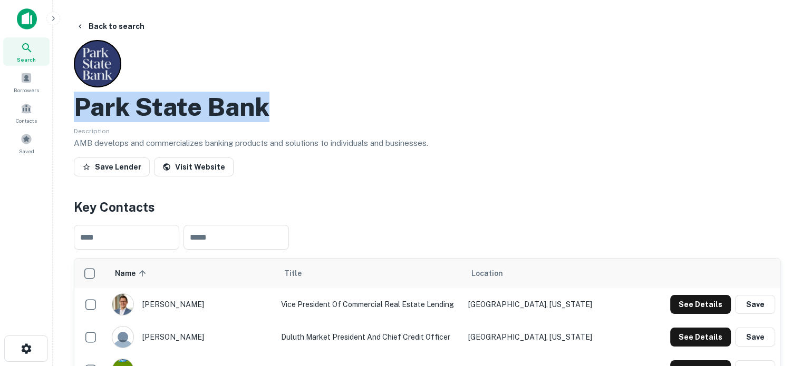
drag, startPoint x: 75, startPoint y: 108, endPoint x: 323, endPoint y: 88, distance: 248.4
click at [323, 88] on div "Park State Bank Description AMB develops and commercializes banking products an…" at bounding box center [427, 110] width 707 height 141
copy h2 "Park State Bank"
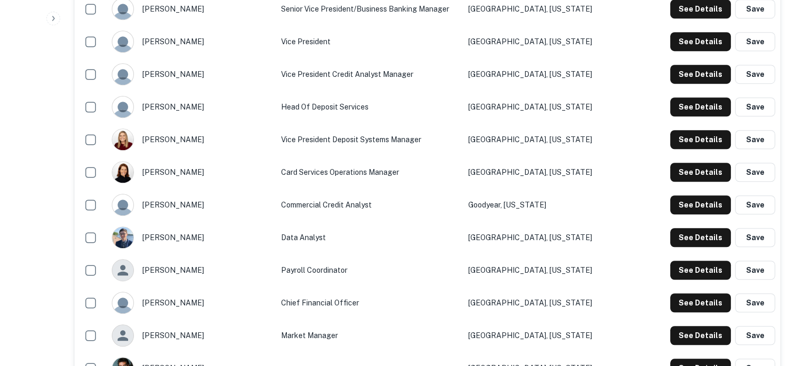
scroll to position [790, 0]
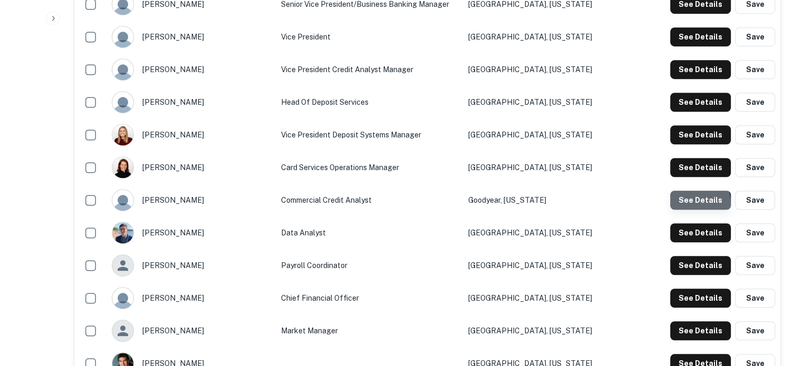
click at [689, 205] on button "See Details" at bounding box center [700, 200] width 61 height 19
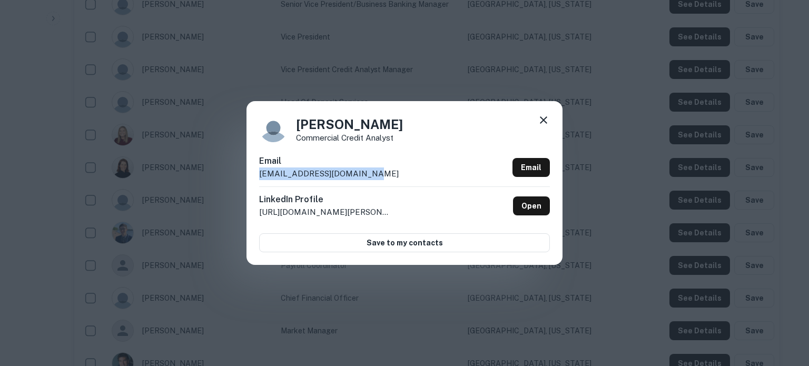
drag, startPoint x: 390, startPoint y: 175, endPoint x: 259, endPoint y: 181, distance: 131.3
click at [259, 181] on div "Andrea Wilson Commercial Credit Analyst Email awilson@parkstatebank.com Email L…" at bounding box center [405, 182] width 316 height 163
copy p "awilson@parkstatebank.com"
click at [546, 122] on icon at bounding box center [544, 120] width 13 height 13
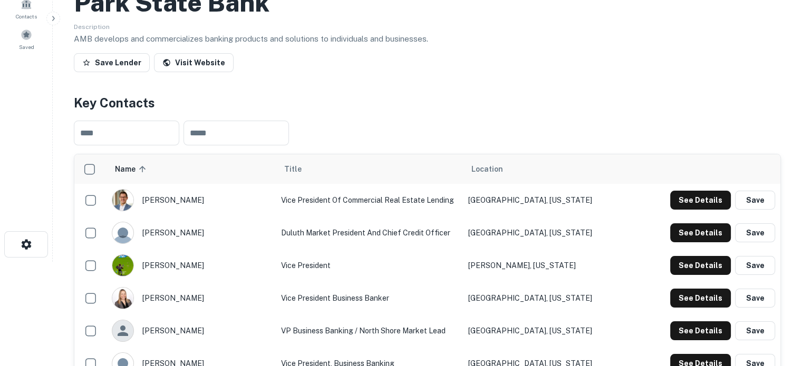
scroll to position [0, 0]
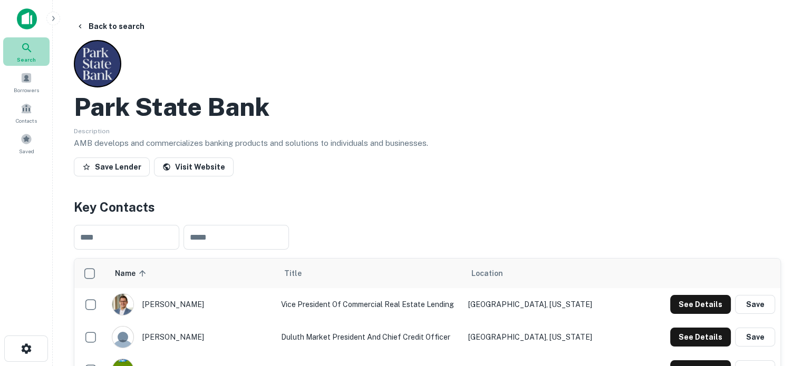
click at [19, 54] on div "Search" at bounding box center [26, 51] width 46 height 28
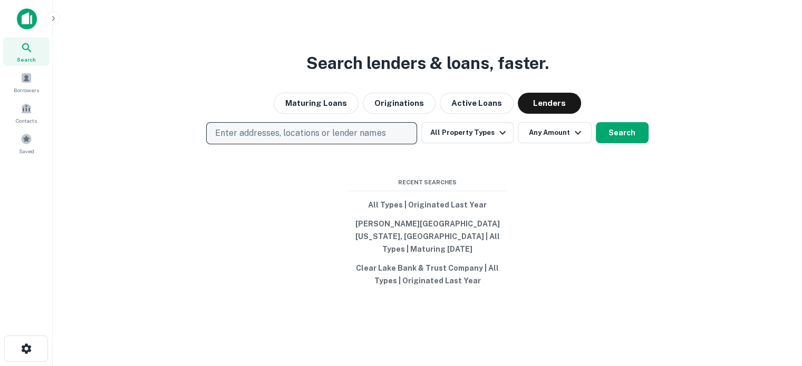
click at [277, 140] on p "Enter addresses, locations or lender names" at bounding box center [300, 133] width 170 height 13
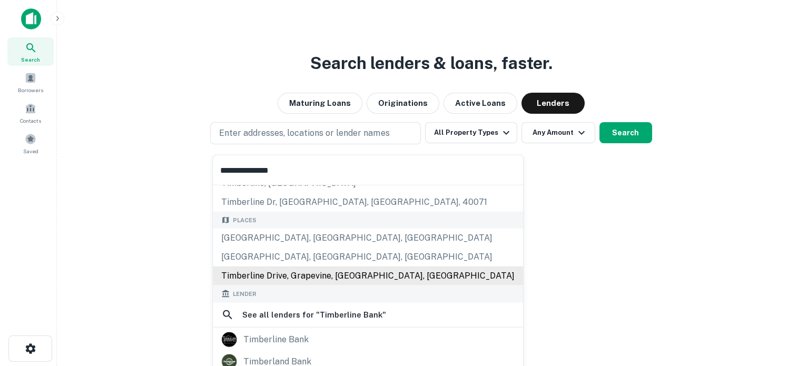
scroll to position [105, 0]
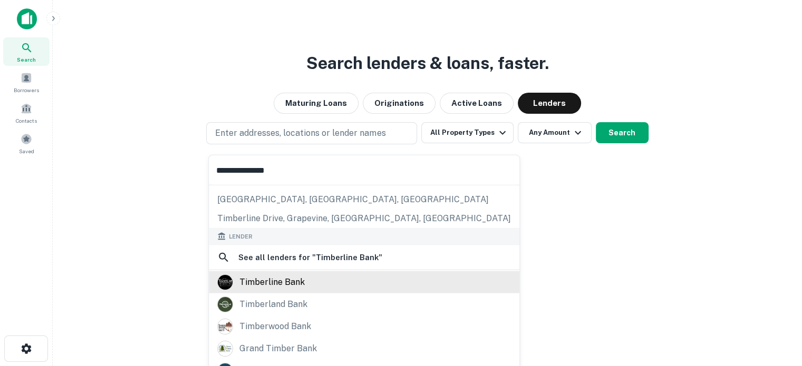
type input "**********"
click at [284, 277] on div "timberline bank" at bounding box center [271, 282] width 65 height 16
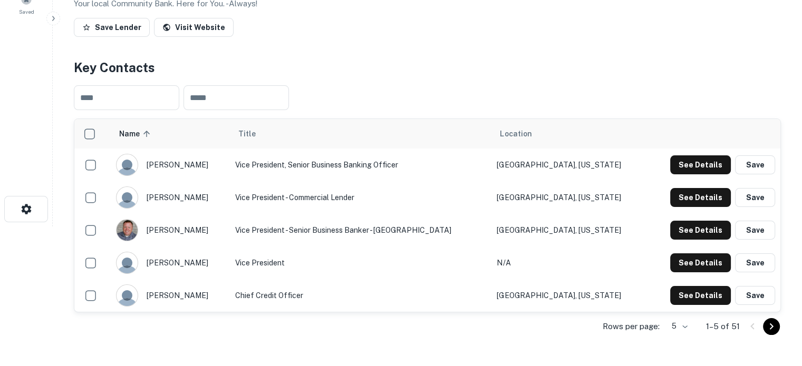
scroll to position [158, 0]
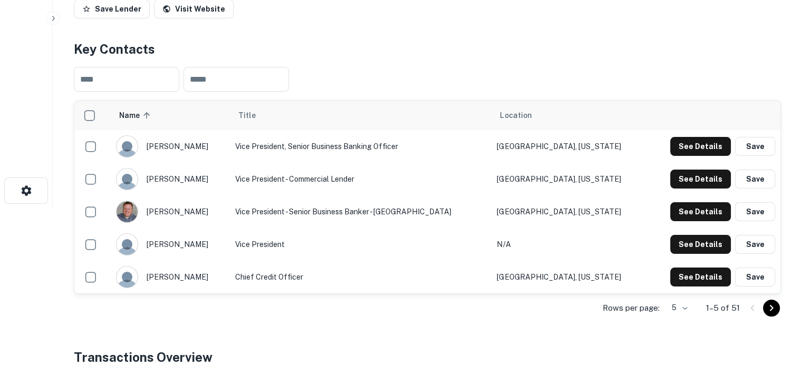
click at [685, 208] on body "Search Borrowers Contacts Saved Back to search Timberline Bank Description Your…" at bounding box center [401, 25] width 802 height 366
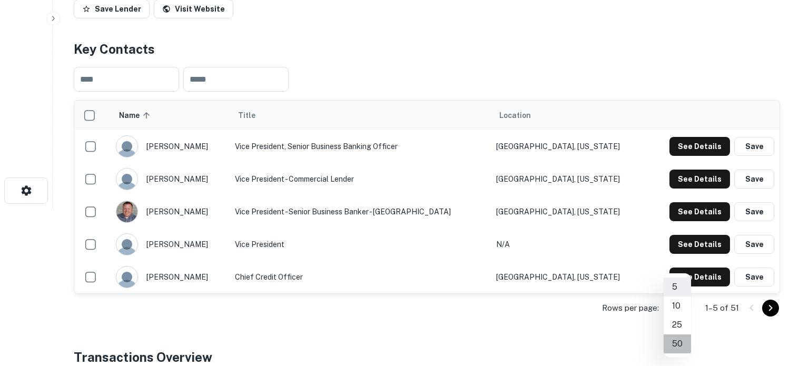
click at [683, 343] on li "50" at bounding box center [677, 344] width 27 height 19
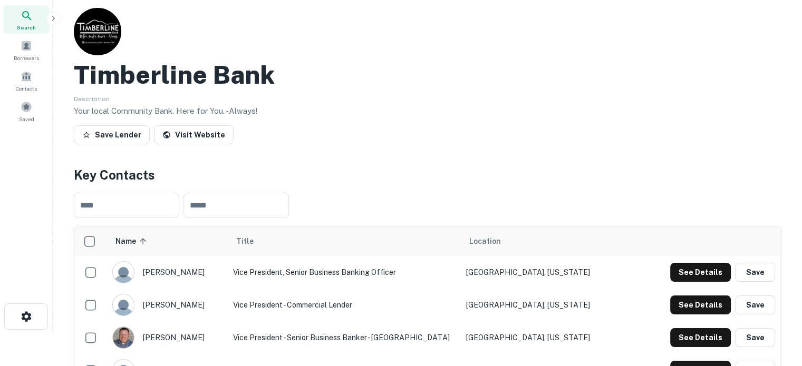
scroll to position [0, 0]
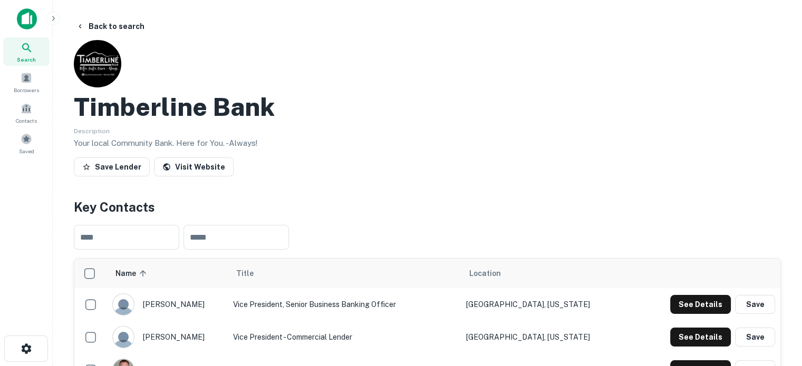
click at [24, 55] on span "Search" at bounding box center [26, 59] width 19 height 8
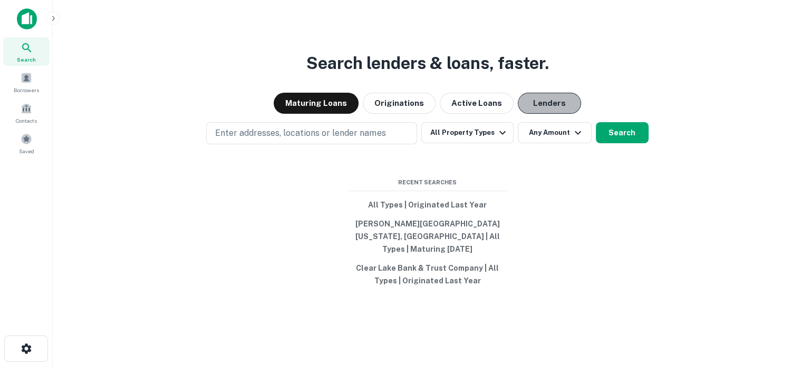
click at [540, 114] on button "Lenders" at bounding box center [548, 103] width 63 height 21
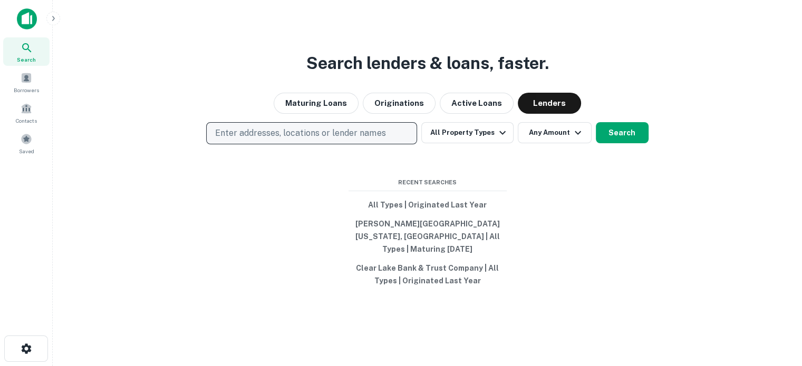
click at [316, 136] on p "Enter addresses, locations or lender names" at bounding box center [300, 133] width 170 height 13
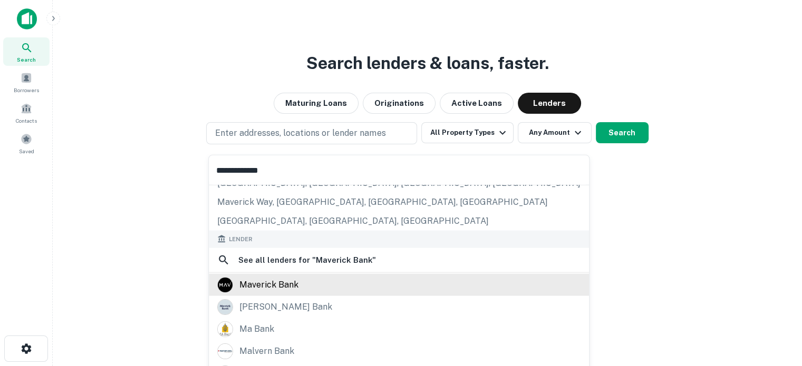
scroll to position [105, 0]
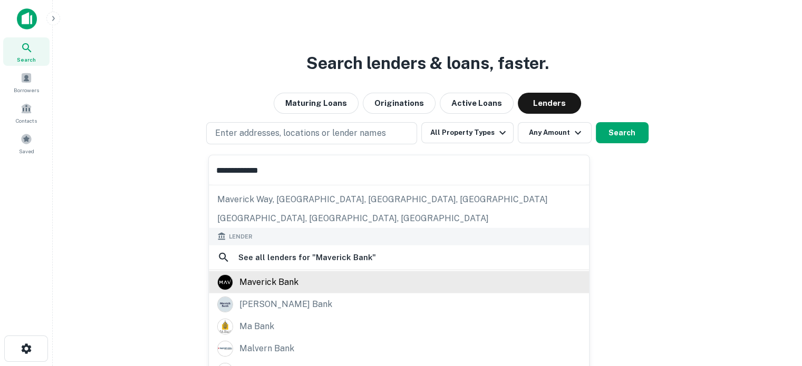
type input "**********"
click at [290, 284] on div "maverick bank" at bounding box center [268, 282] width 59 height 16
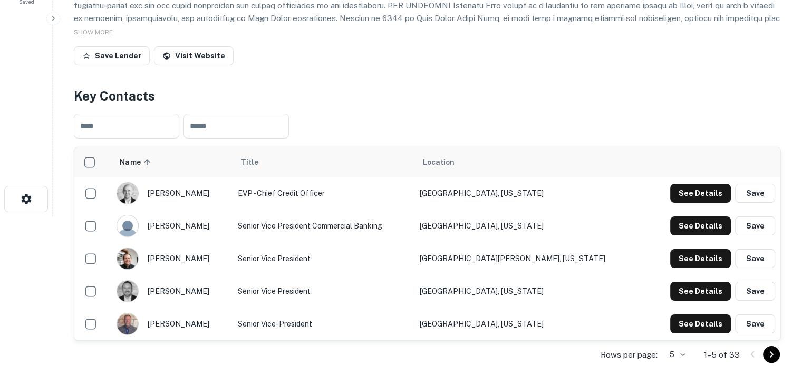
scroll to position [211, 0]
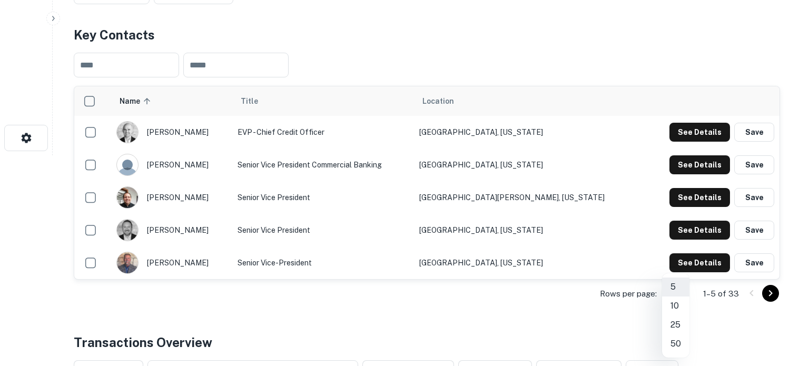
click at [675, 340] on li "50" at bounding box center [675, 344] width 27 height 19
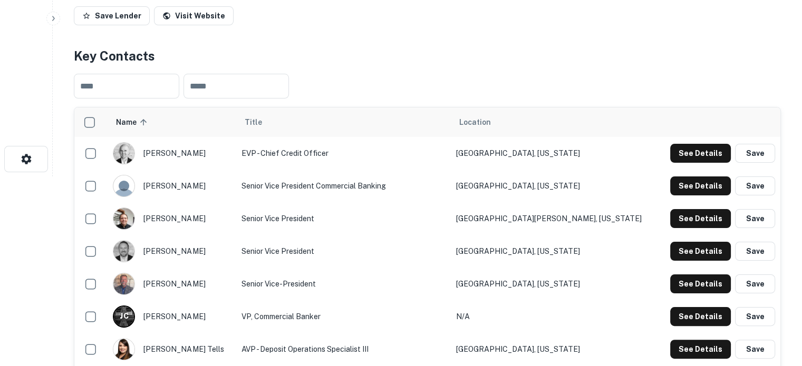
scroll to position [158, 0]
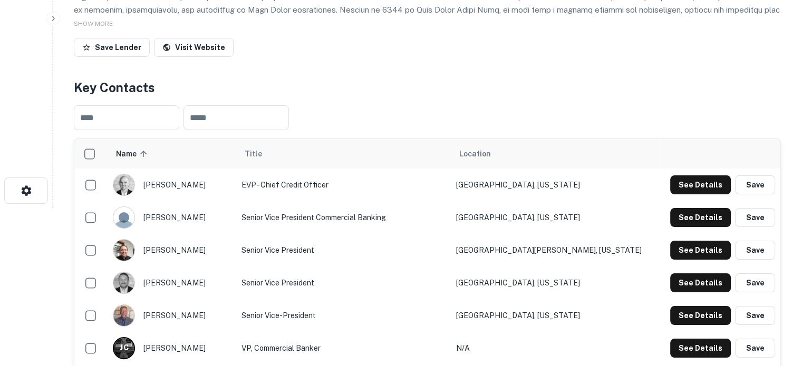
drag, startPoint x: 150, startPoint y: 349, endPoint x: 203, endPoint y: 348, distance: 52.7
click at [203, 348] on div "J C jake crenwelge" at bounding box center [172, 348] width 118 height 22
copy div "jake crenwelge"
drag, startPoint x: 261, startPoint y: 347, endPoint x: 347, endPoint y: 345, distance: 85.9
click at [347, 345] on td "VP, Commercial Banker" at bounding box center [343, 348] width 214 height 33
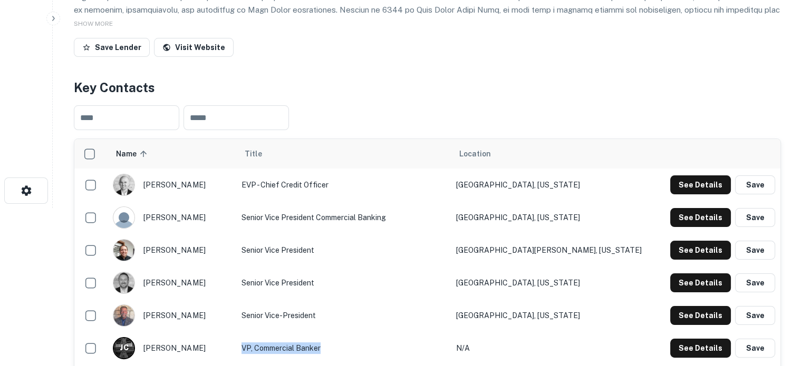
copy td "VP, Commercial Banker"
click at [677, 347] on button "See Details" at bounding box center [700, 348] width 61 height 19
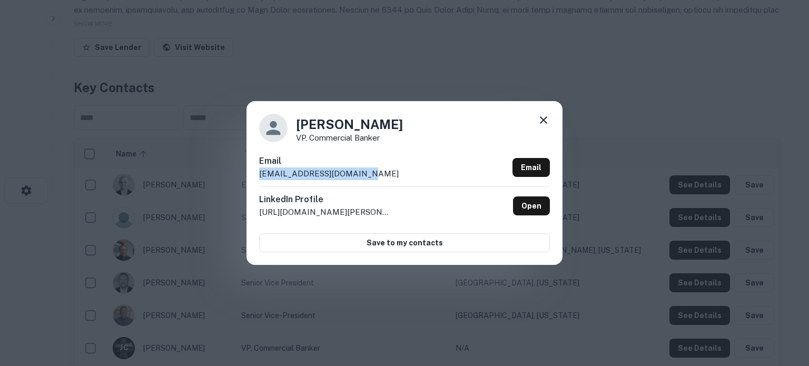
drag, startPoint x: 400, startPoint y: 173, endPoint x: 254, endPoint y: 179, distance: 146.1
click at [254, 179] on div "Jake Crenwelge VP, Commercial Banker Email jcrenwelge@maverick.bank Email Linke…" at bounding box center [405, 182] width 316 height 163
copy p "jcrenwelge@maverick.bank"
click at [542, 124] on icon at bounding box center [544, 120] width 13 height 13
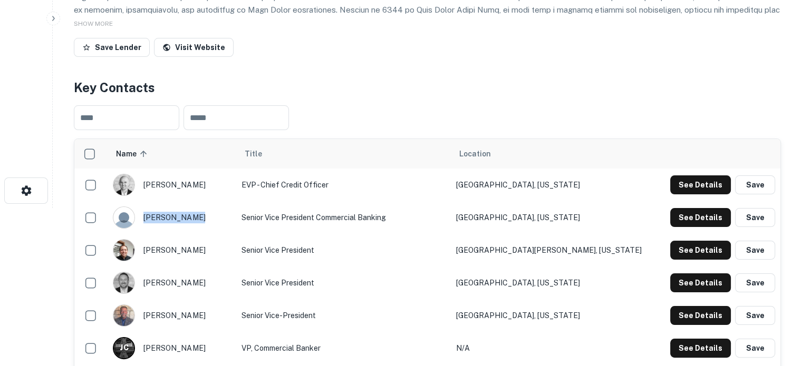
drag, startPoint x: 152, startPoint y: 216, endPoint x: 202, endPoint y: 214, distance: 50.1
click at [202, 214] on div "david shipman" at bounding box center [172, 218] width 118 height 22
copy div "david shipman"
drag, startPoint x: 261, startPoint y: 218, endPoint x: 412, endPoint y: 214, distance: 150.8
click at [412, 214] on td "Senior Vice President Commercial Banking" at bounding box center [343, 217] width 214 height 33
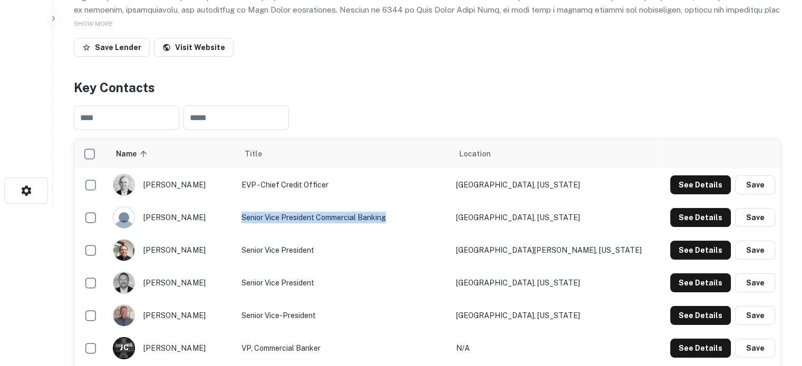
copy td "Senior Vice President Commercial Banking"
drag, startPoint x: 531, startPoint y: 221, endPoint x: 605, endPoint y: 220, distance: 73.8
click at [605, 220] on td "Amarillo, Texas" at bounding box center [554, 217] width 207 height 33
copy td "Amarillo, Texas"
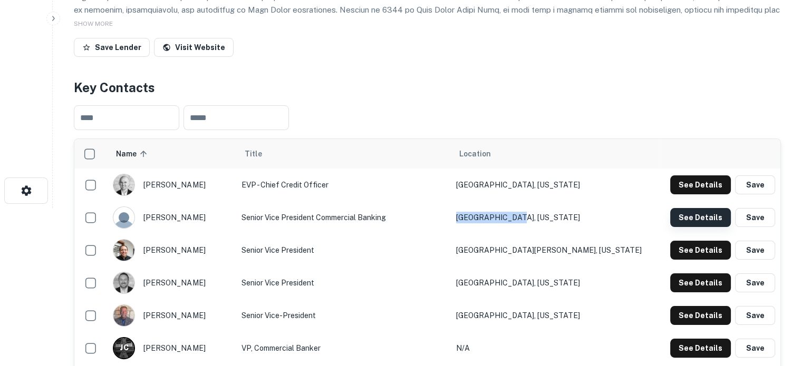
click at [699, 219] on button "See Details" at bounding box center [700, 217] width 61 height 19
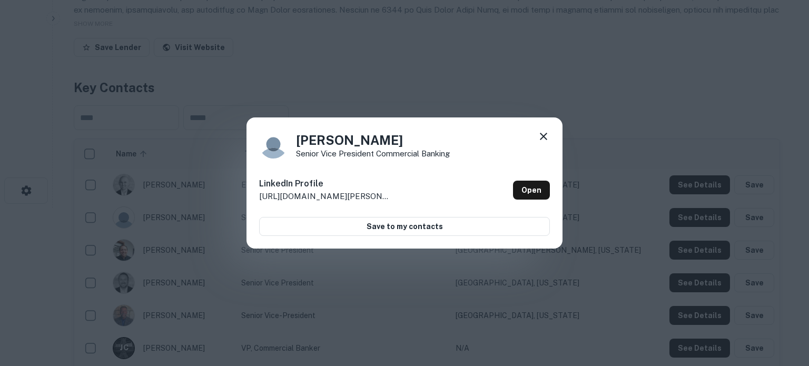
click at [541, 132] on icon at bounding box center [544, 136] width 13 height 13
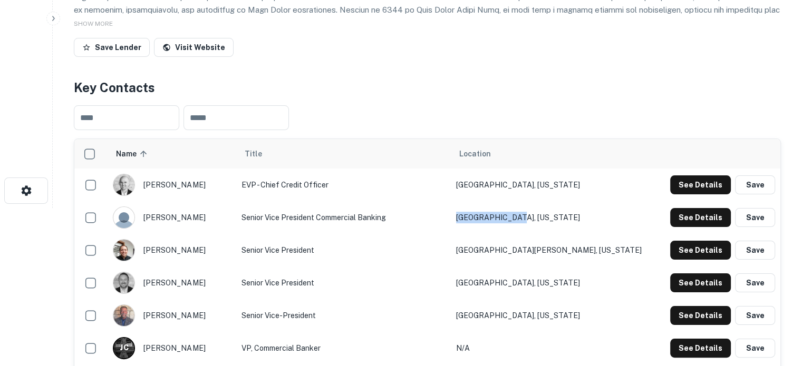
scroll to position [0, 0]
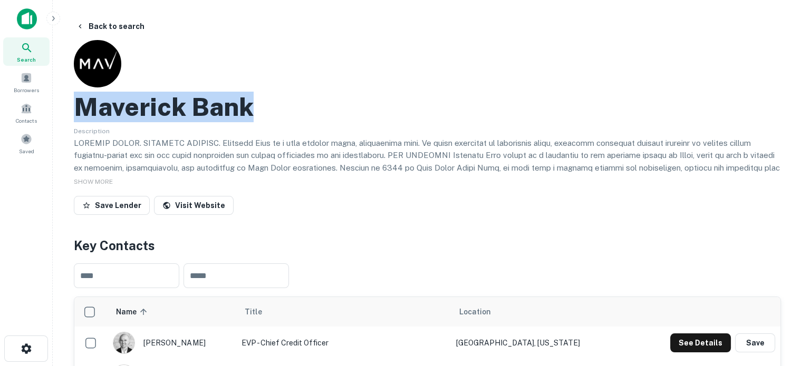
drag, startPoint x: 102, startPoint y: 103, endPoint x: 268, endPoint y: 106, distance: 165.5
click at [268, 106] on div "Maverick Bank" at bounding box center [427, 107] width 707 height 31
copy h2 "Maverick Bank"
click at [38, 54] on div "Search" at bounding box center [26, 51] width 46 height 28
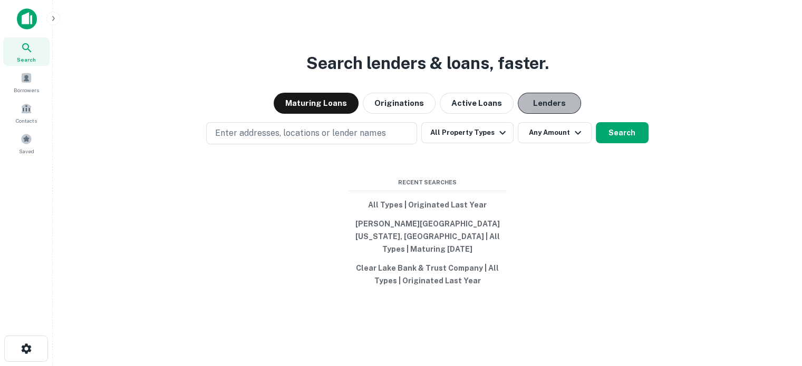
click at [552, 114] on button "Lenders" at bounding box center [548, 103] width 63 height 21
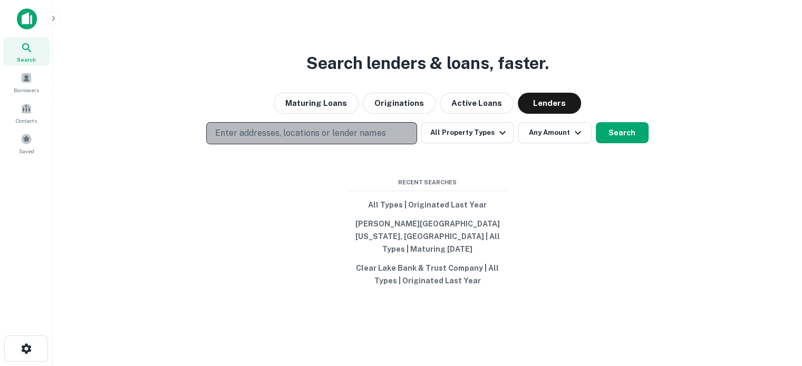
click at [351, 140] on p "Enter addresses, locations or lender names" at bounding box center [300, 133] width 170 height 13
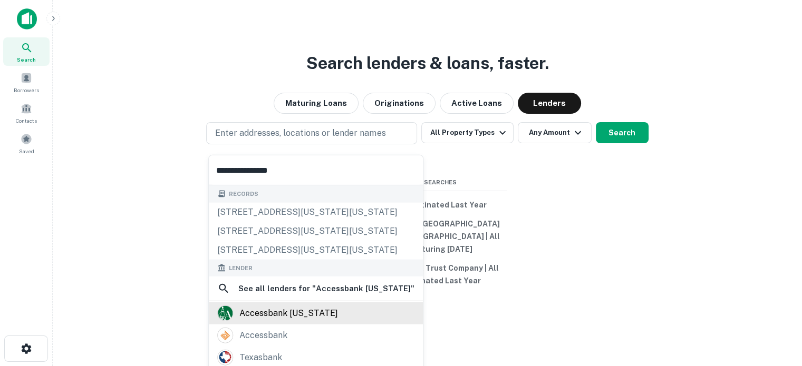
type input "**********"
click at [279, 313] on div "accessbank [US_STATE]" at bounding box center [288, 314] width 99 height 16
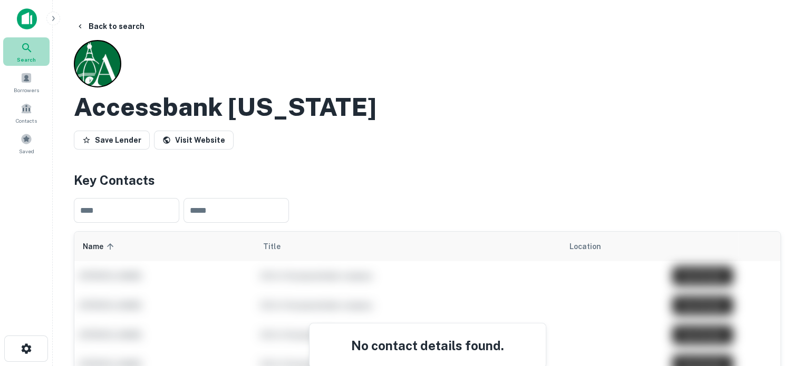
click at [28, 53] on icon at bounding box center [27, 48] width 13 height 13
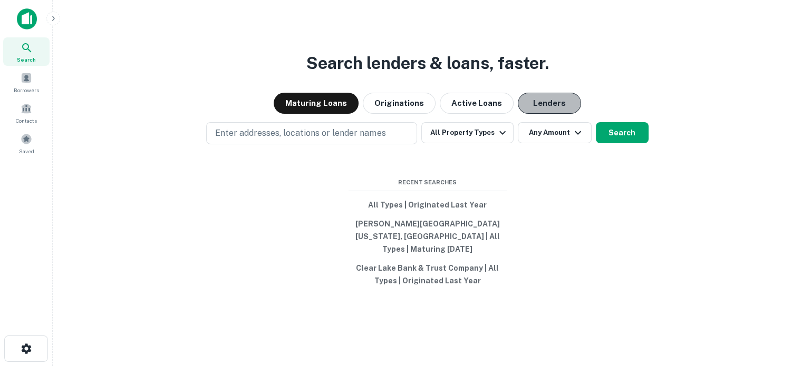
click at [552, 113] on button "Lenders" at bounding box center [548, 103] width 63 height 21
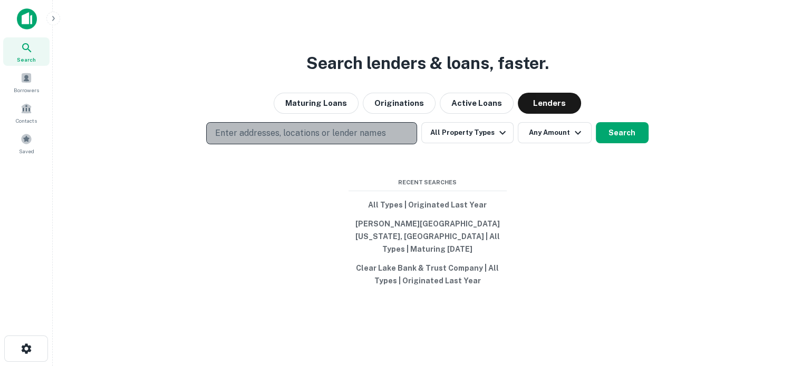
click at [318, 144] on button "Enter addresses, locations or lender names" at bounding box center [311, 133] width 211 height 22
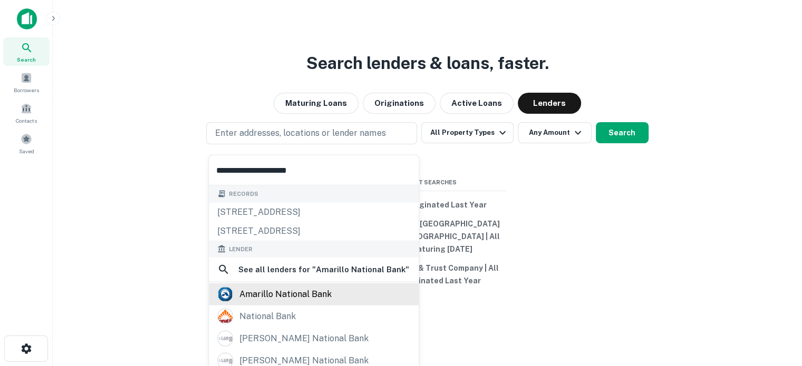
type input "**********"
click at [280, 296] on div "amarillo national bank" at bounding box center [285, 295] width 92 height 16
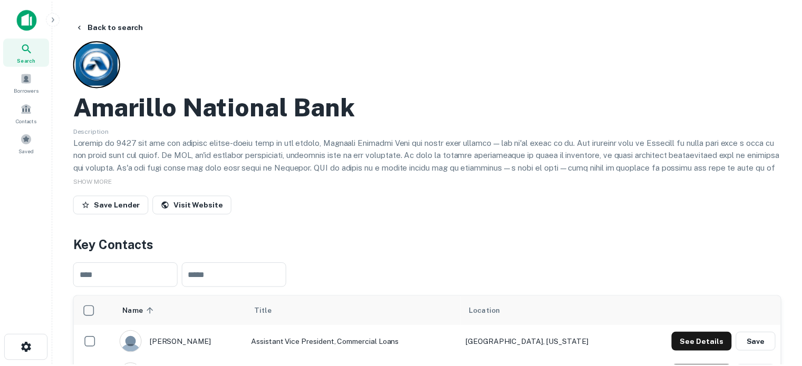
scroll to position [263, 0]
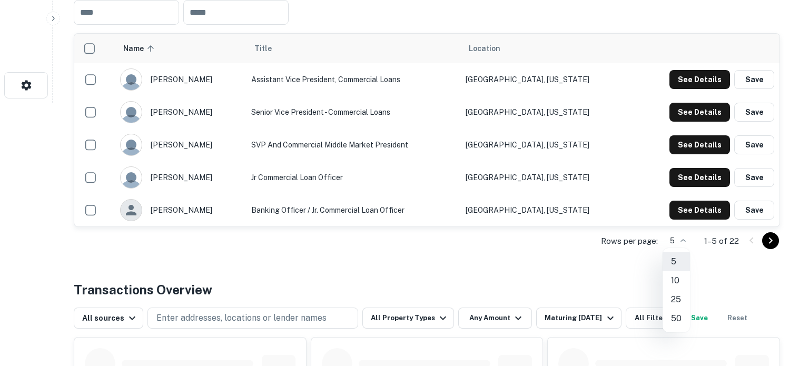
click at [679, 300] on li "25" at bounding box center [676, 299] width 27 height 19
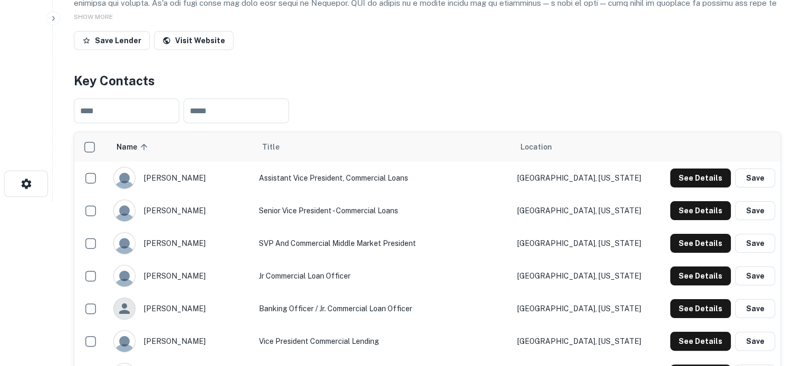
scroll to position [53, 0]
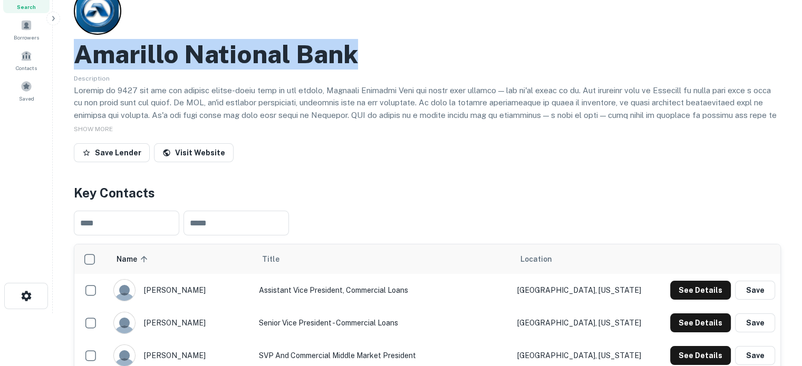
drag, startPoint x: 76, startPoint y: 54, endPoint x: 390, endPoint y: 58, distance: 314.1
click at [390, 58] on div "Amarillo National Bank" at bounding box center [427, 54] width 707 height 31
copy h2 "Amarillo National Bank"
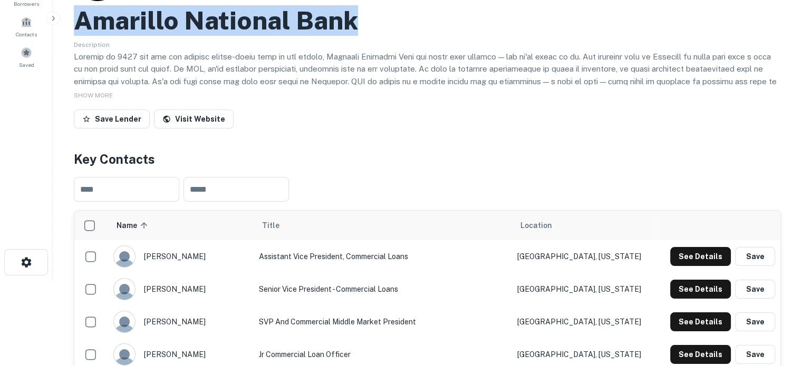
scroll to position [105, 0]
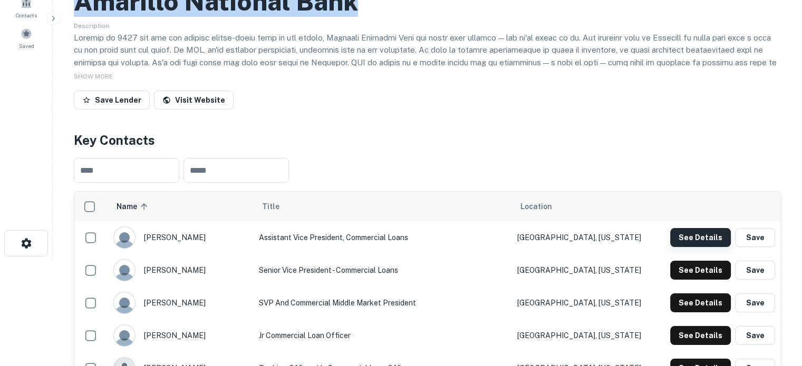
click at [695, 236] on button "See Details" at bounding box center [700, 237] width 61 height 19
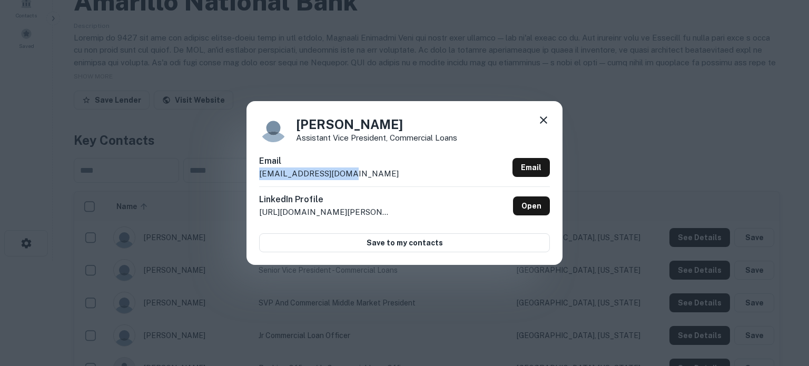
drag, startPoint x: 259, startPoint y: 177, endPoint x: 361, endPoint y: 177, distance: 101.7
click at [361, 177] on div "Email [EMAIL_ADDRESS][DOMAIN_NAME] Email" at bounding box center [404, 171] width 291 height 32
copy p "[EMAIL_ADDRESS][DOMAIN_NAME]"
click at [544, 124] on icon at bounding box center [544, 120] width 13 height 13
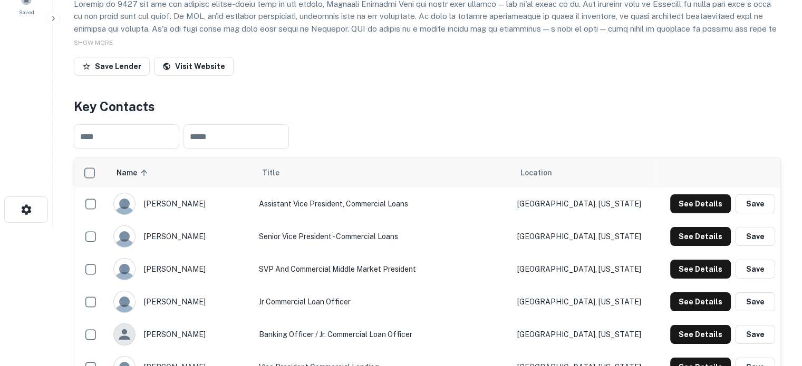
scroll to position [211, 0]
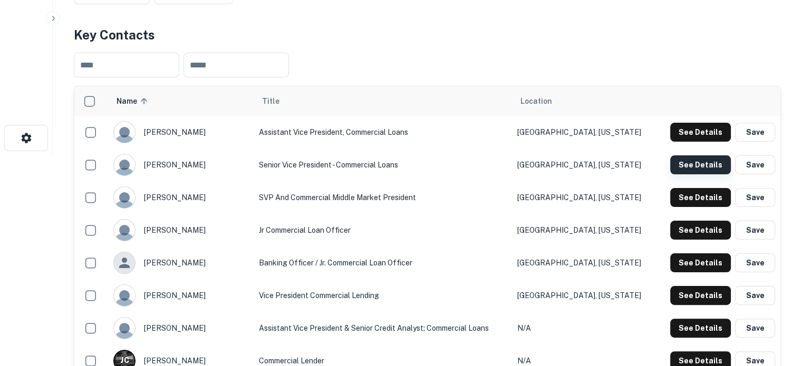
click at [700, 167] on button "See Details" at bounding box center [700, 164] width 61 height 19
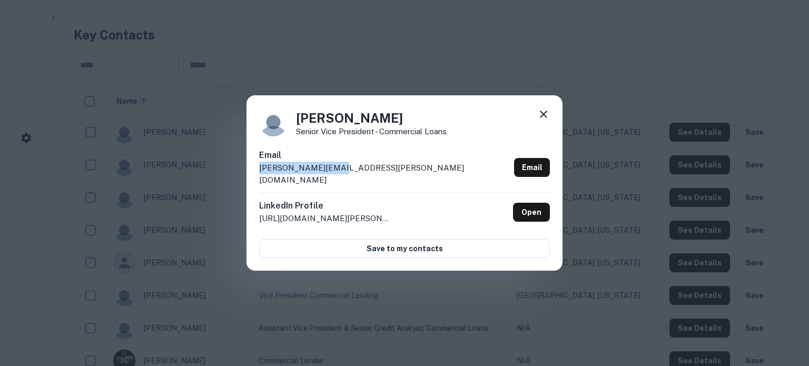
drag, startPoint x: 351, startPoint y: 177, endPoint x: 251, endPoint y: 181, distance: 100.7
click at [251, 181] on div "Brent Wade Senior Vice President - Commercial Loans Email brent.wade@anb.com Em…" at bounding box center [405, 183] width 316 height 176
copy p "brent.wade@anb.com"
click at [545, 121] on icon at bounding box center [544, 114] width 13 height 13
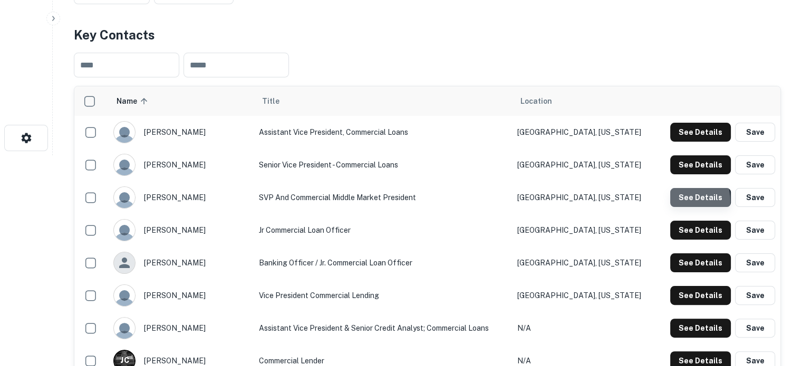
click at [675, 202] on button "See Details" at bounding box center [700, 197] width 61 height 19
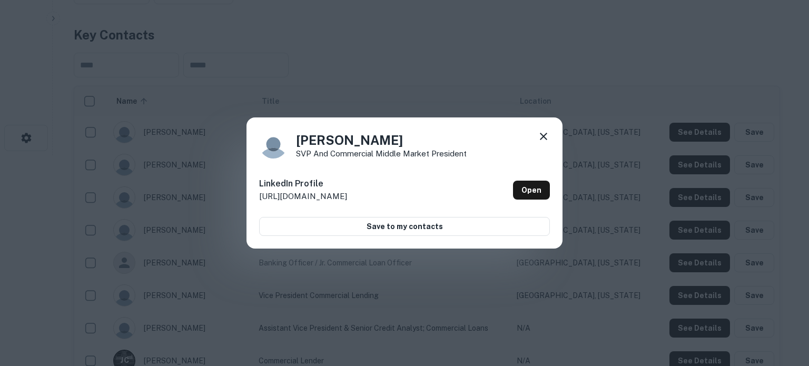
click at [546, 139] on icon at bounding box center [544, 136] width 13 height 13
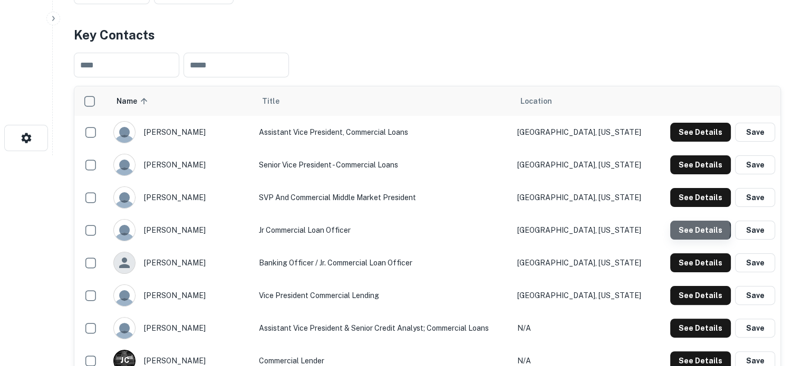
click at [696, 230] on button "See Details" at bounding box center [700, 230] width 61 height 19
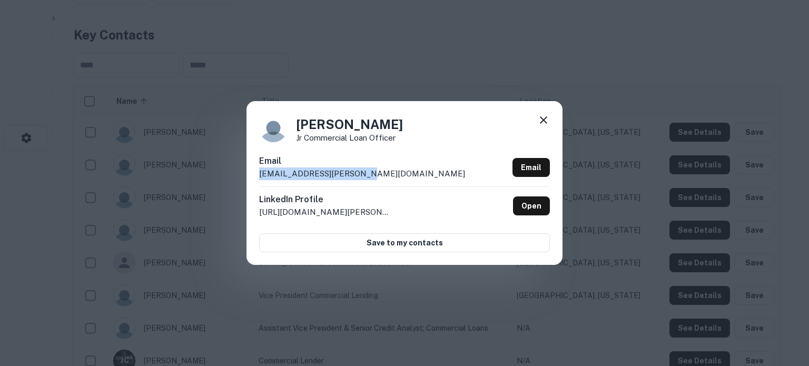
drag, startPoint x: 257, startPoint y: 174, endPoint x: 369, endPoint y: 177, distance: 111.7
click at [369, 177] on div "Buttermore Lacey Jr Commercial Loan Officer Email lacey.buttermore@anb.com Emai…" at bounding box center [405, 182] width 316 height 163
copy p "lacey.buttermore@anb.com"
click at [545, 126] on icon at bounding box center [544, 120] width 13 height 13
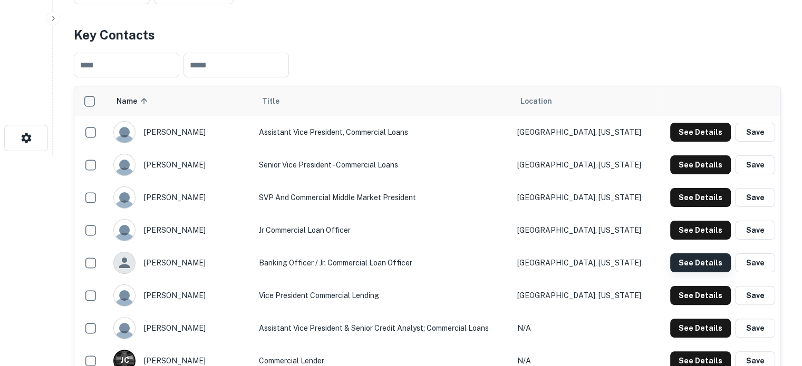
click at [700, 267] on button "See Details" at bounding box center [700, 262] width 61 height 19
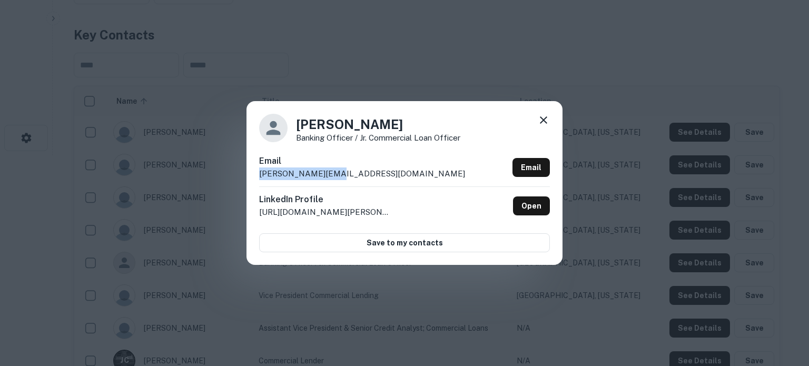
drag, startPoint x: 304, startPoint y: 178, endPoint x: 344, endPoint y: 180, distance: 39.6
click at [344, 180] on div "John Hood Banking Officer / Jr. Commercial Loan Officer Email john.hood@anb.com…" at bounding box center [405, 182] width 316 height 163
copy p "john.hood@anb.com"
click at [542, 121] on icon at bounding box center [543, 119] width 7 height 7
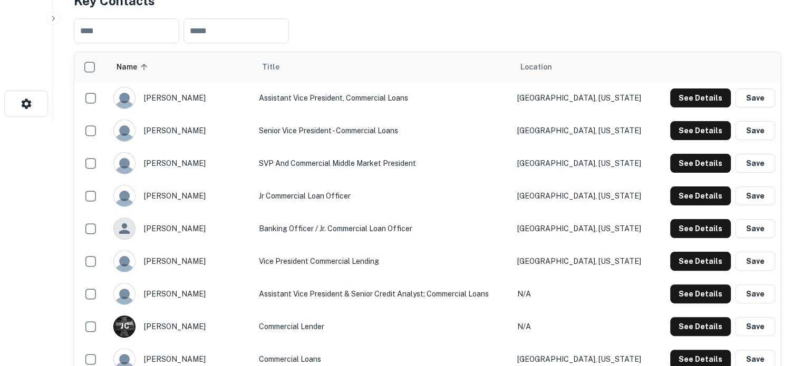
scroll to position [263, 0]
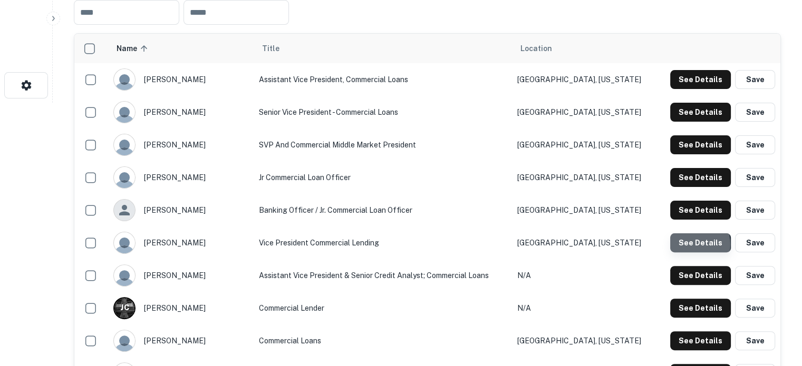
click at [687, 245] on button "See Details" at bounding box center [700, 242] width 61 height 19
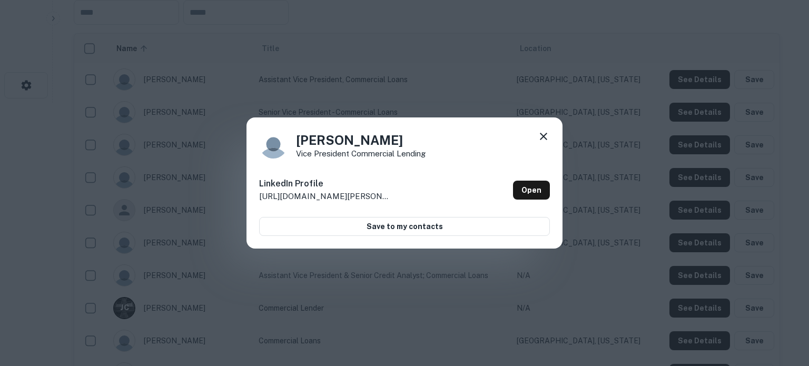
click at [546, 140] on icon at bounding box center [544, 136] width 13 height 13
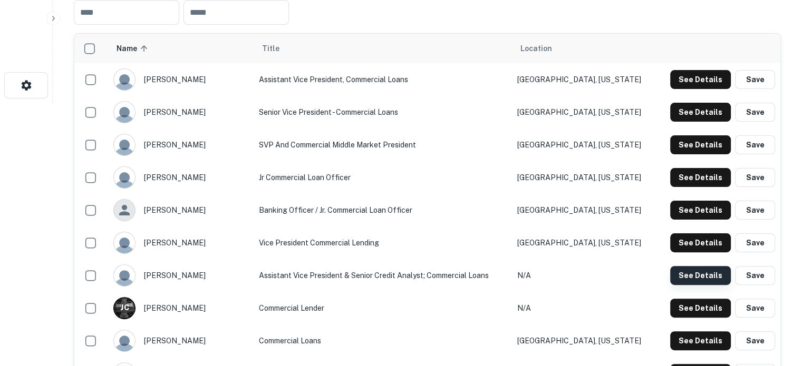
click at [705, 278] on button "See Details" at bounding box center [700, 275] width 61 height 19
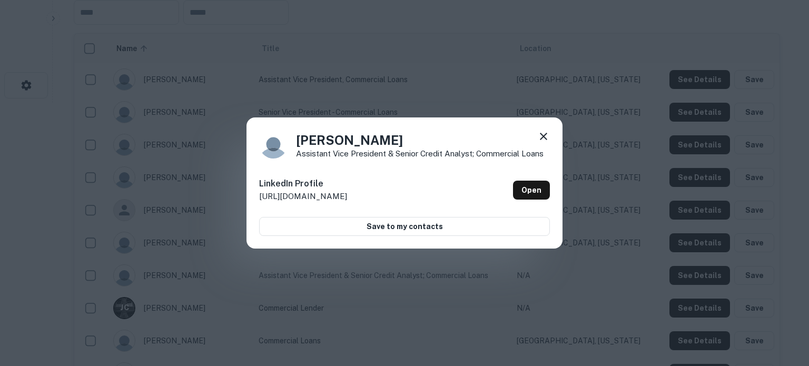
click at [547, 139] on icon at bounding box center [544, 136] width 13 height 13
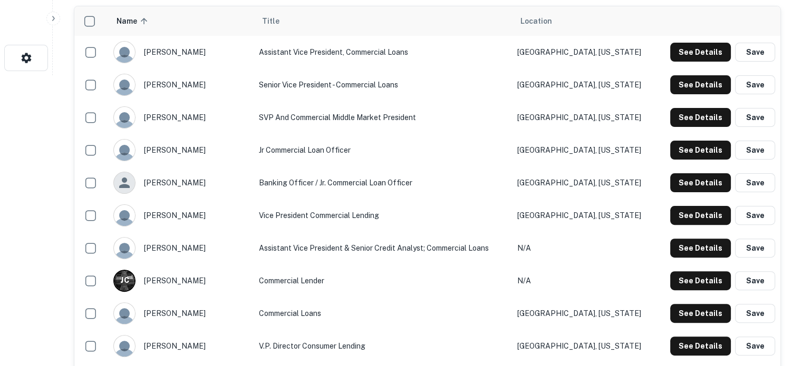
scroll to position [316, 0]
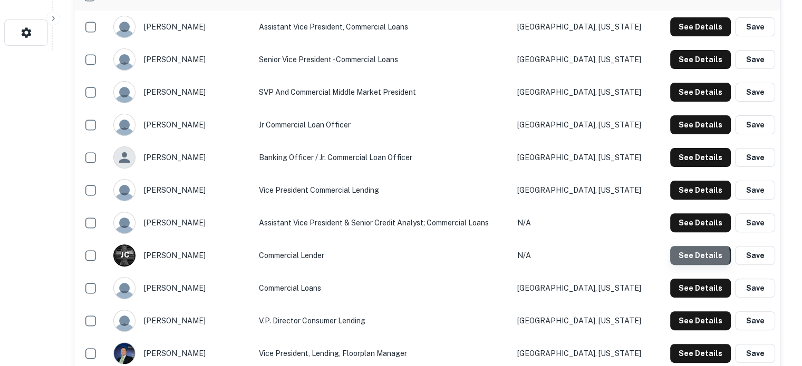
click at [679, 257] on button "See Details" at bounding box center [700, 255] width 61 height 19
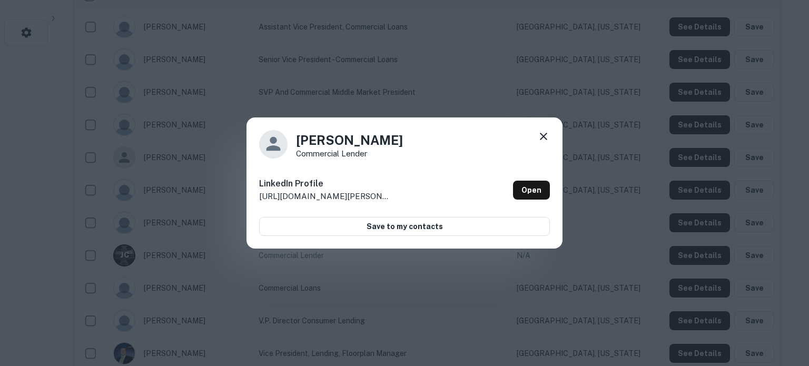
click at [540, 140] on icon at bounding box center [544, 136] width 13 height 13
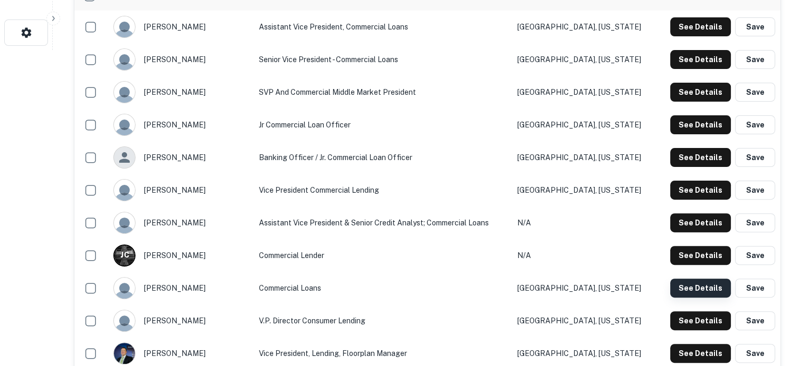
click at [695, 295] on button "See Details" at bounding box center [700, 288] width 61 height 19
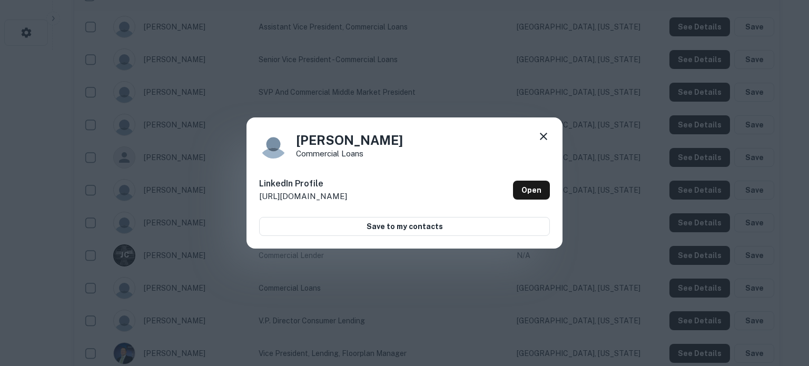
click at [539, 141] on icon at bounding box center [544, 136] width 13 height 13
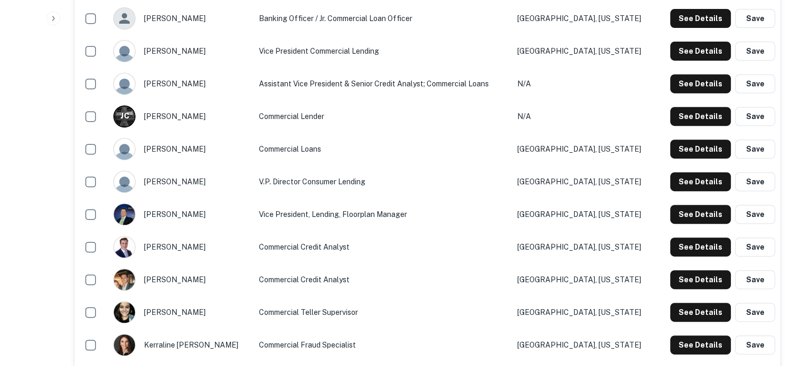
scroll to position [474, 0]
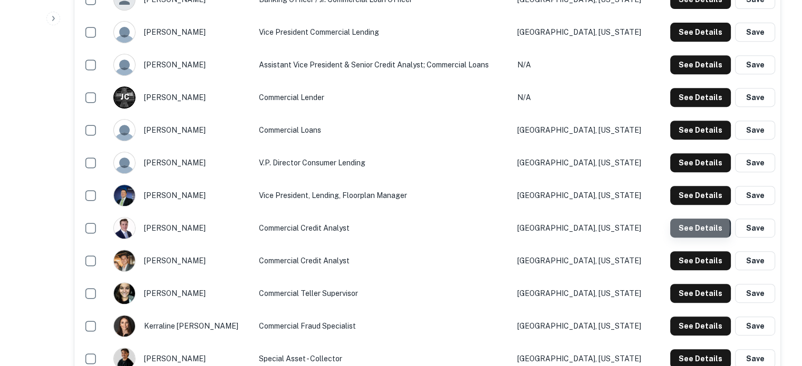
click at [682, 228] on button "See Details" at bounding box center [700, 228] width 61 height 19
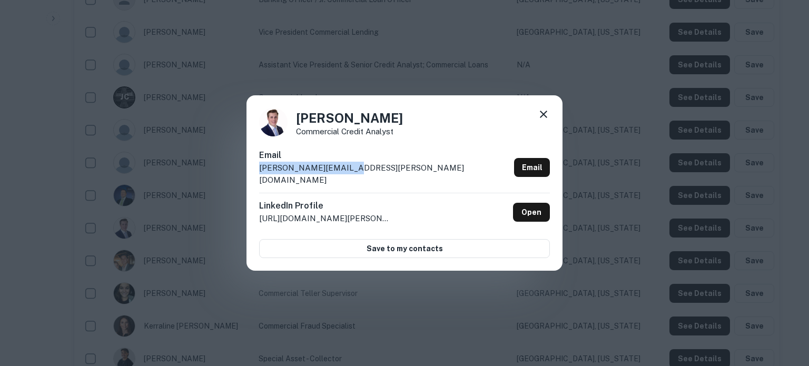
drag, startPoint x: 373, startPoint y: 181, endPoint x: 258, endPoint y: 184, distance: 114.9
click at [258, 184] on div "Brett Russell Commercial Credit Analyst Email brett.russell@anb.com Email Linke…" at bounding box center [405, 183] width 316 height 176
copy p "brett.russell@anb.com"
click at [544, 120] on icon at bounding box center [544, 114] width 13 height 13
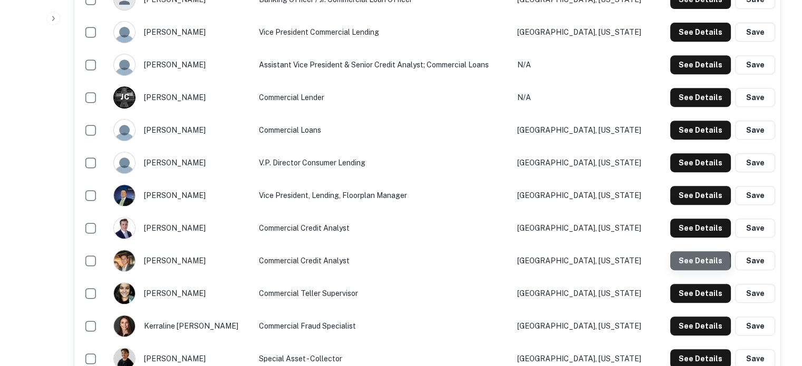
click at [690, 263] on button "See Details" at bounding box center [700, 260] width 61 height 19
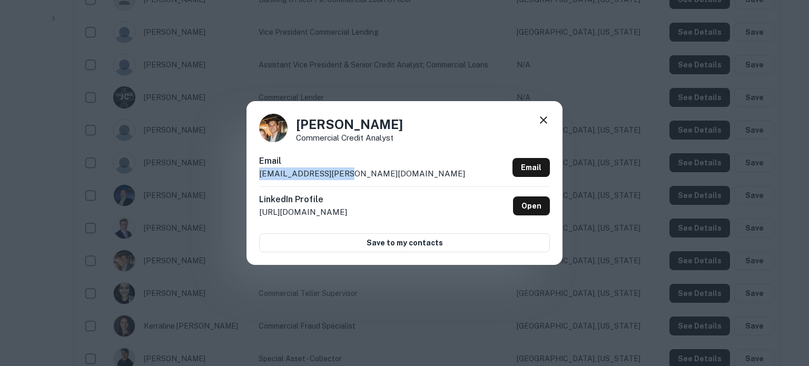
drag, startPoint x: 354, startPoint y: 179, endPoint x: 258, endPoint y: 180, distance: 95.9
click at [258, 180] on div "Caleb Flores Commercial Credit Analyst Email caleb.flores@anb.com Email LinkedI…" at bounding box center [405, 182] width 316 height 163
copy p "caleb.flores@anb.com"
click at [541, 120] on icon at bounding box center [544, 120] width 13 height 13
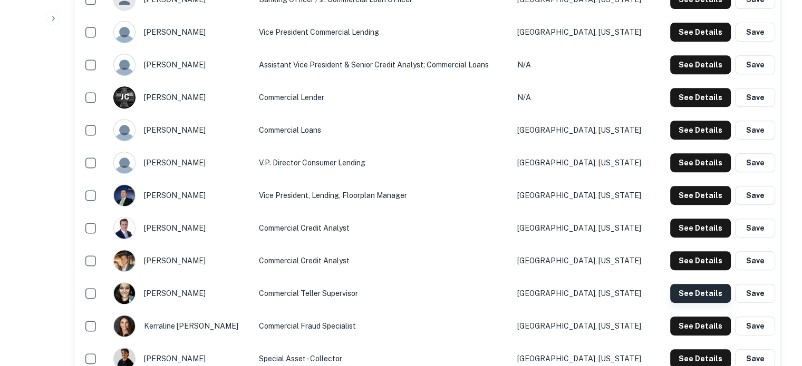
click at [680, 292] on button "See Details" at bounding box center [700, 293] width 61 height 19
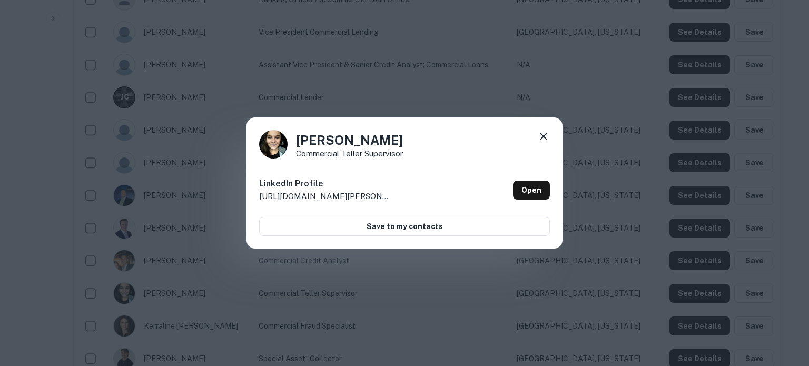
click at [543, 137] on icon at bounding box center [543, 136] width 7 height 7
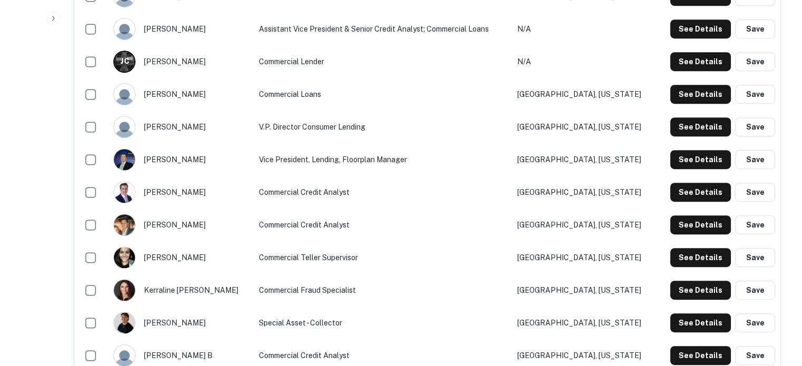
scroll to position [580, 0]
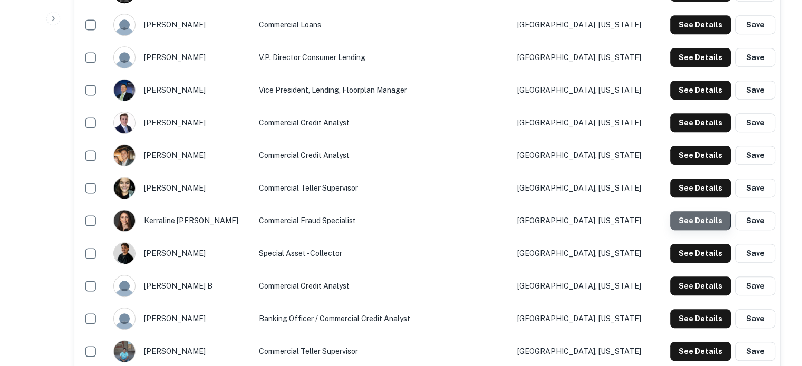
click at [676, 219] on button "See Details" at bounding box center [700, 220] width 61 height 19
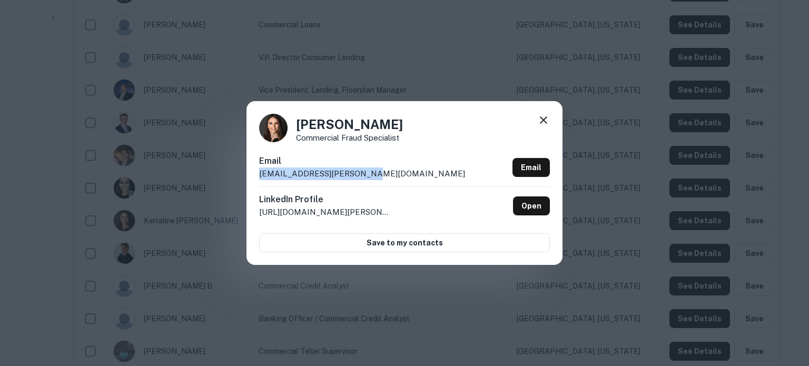
drag, startPoint x: 258, startPoint y: 175, endPoint x: 371, endPoint y: 176, distance: 112.8
click at [371, 176] on div "Kerraline Frerich Commercial Fraud specialist Email kerraline.frerich@anb.com E…" at bounding box center [405, 182] width 316 height 163
copy p "kerraline.frerich@anb.com"
click at [542, 121] on icon at bounding box center [544, 120] width 13 height 13
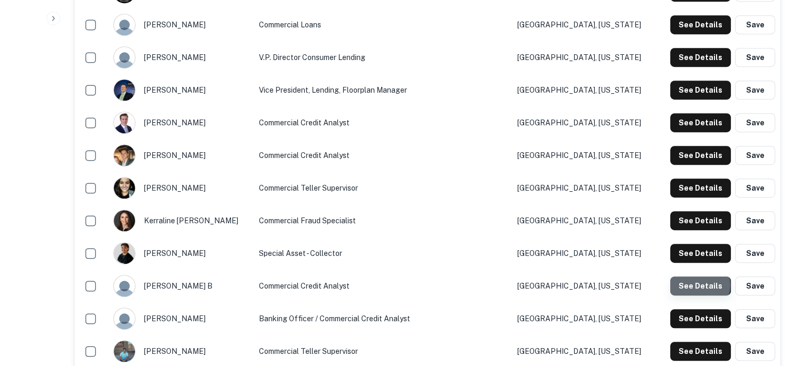
click at [700, 286] on button "See Details" at bounding box center [700, 286] width 61 height 19
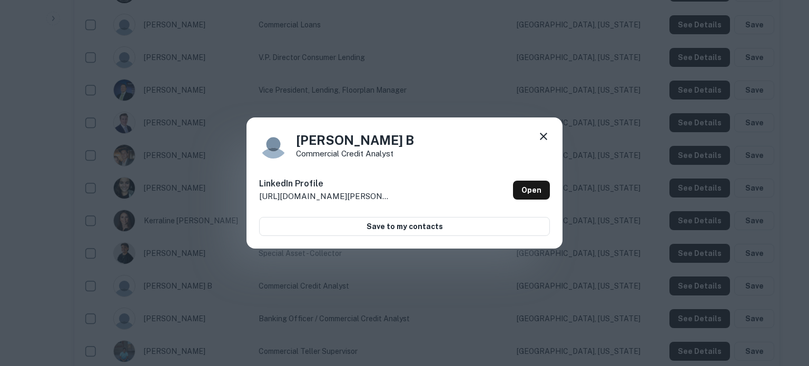
click at [549, 137] on icon at bounding box center [544, 136] width 13 height 13
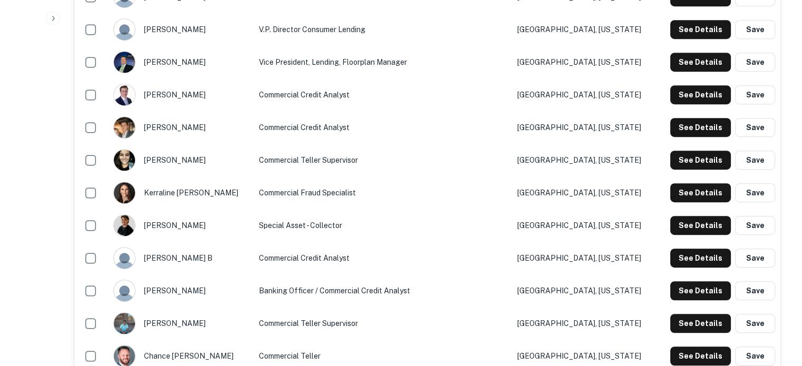
scroll to position [632, 0]
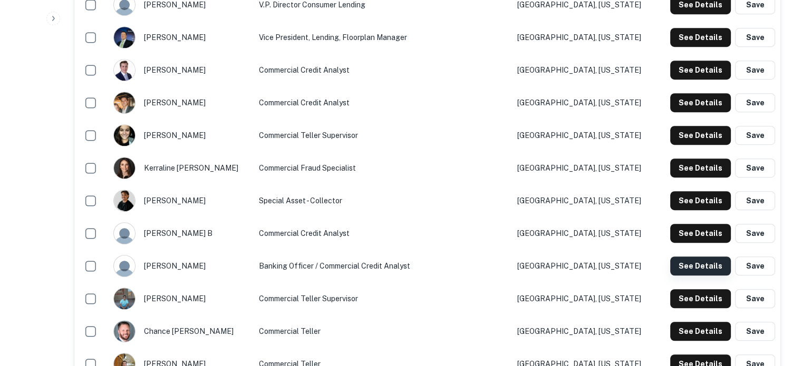
click at [705, 272] on button "See Details" at bounding box center [700, 266] width 61 height 19
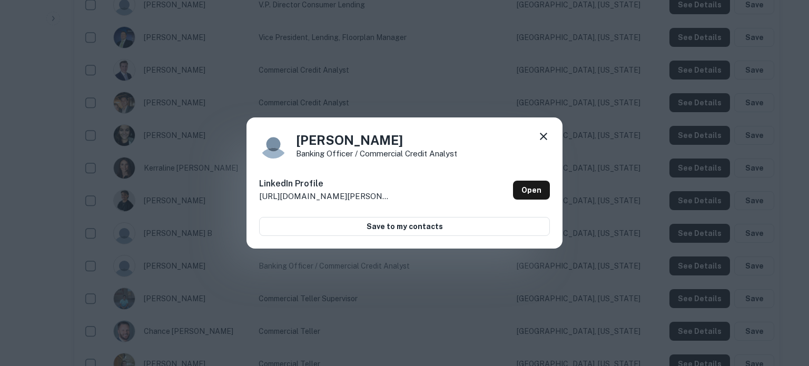
click at [544, 141] on icon at bounding box center [544, 136] width 13 height 13
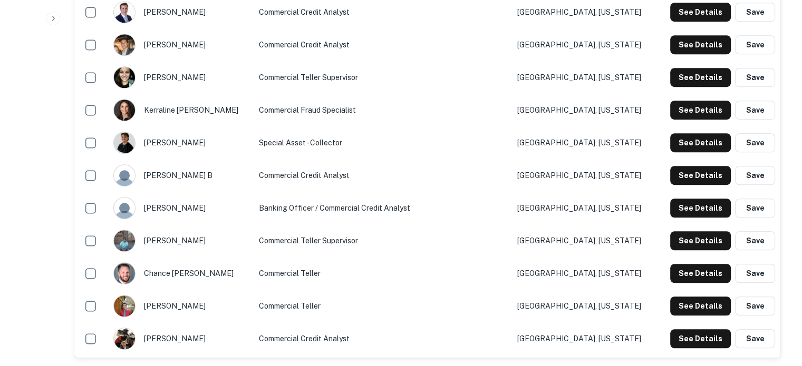
scroll to position [738, 0]
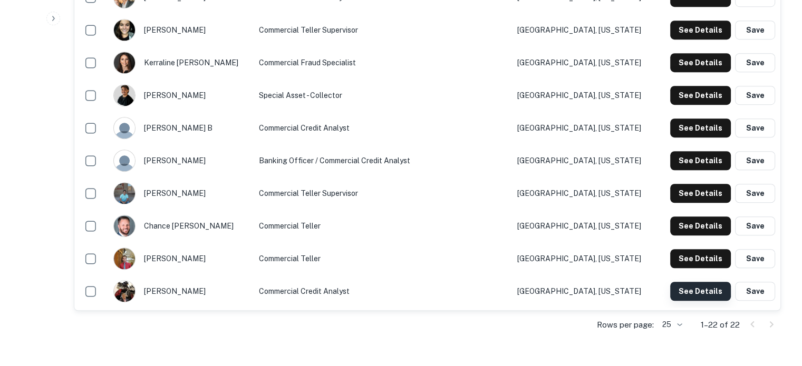
click at [694, 295] on button "See Details" at bounding box center [700, 291] width 61 height 19
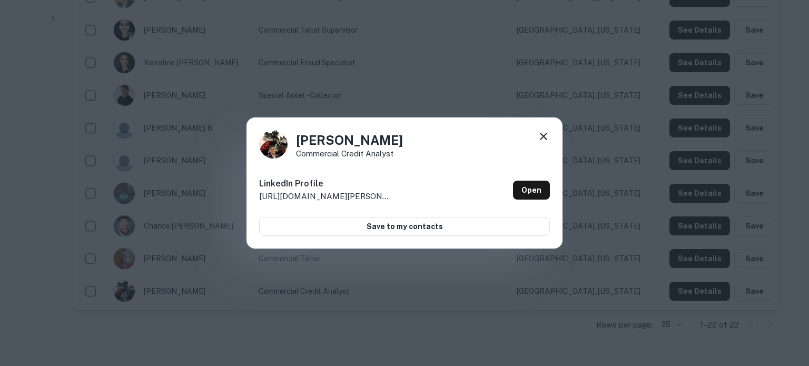
click at [543, 136] on icon at bounding box center [543, 136] width 7 height 7
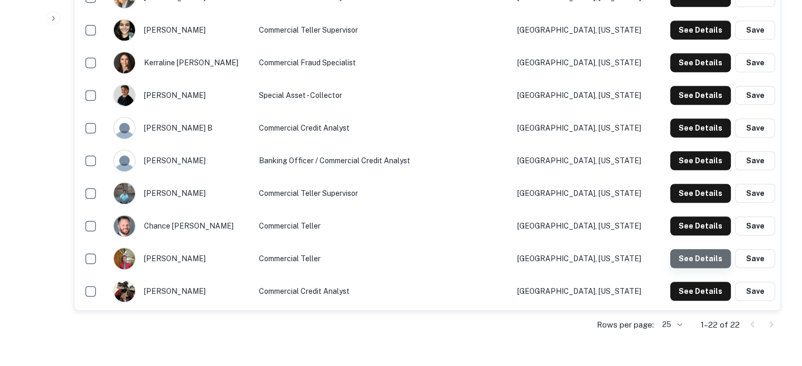
click at [703, 258] on button "See Details" at bounding box center [700, 258] width 61 height 19
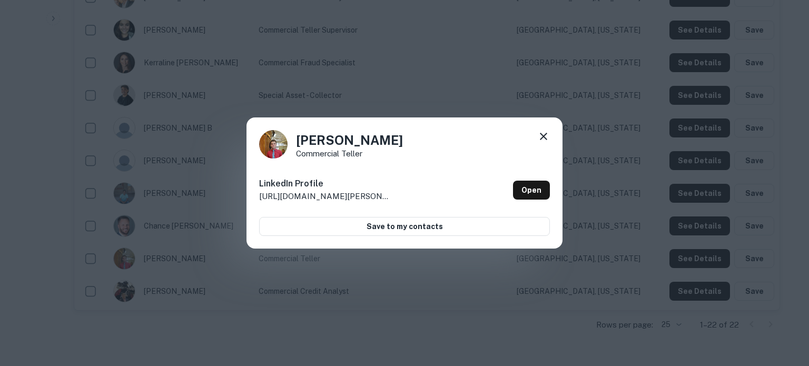
click at [541, 136] on icon at bounding box center [544, 136] width 13 height 13
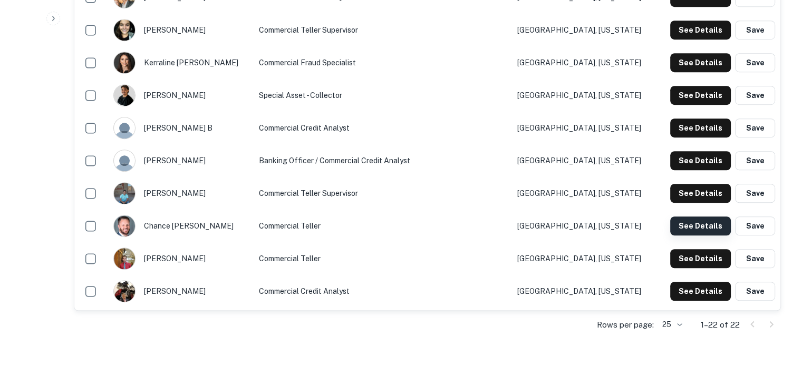
click at [714, 226] on button "See Details" at bounding box center [700, 226] width 61 height 19
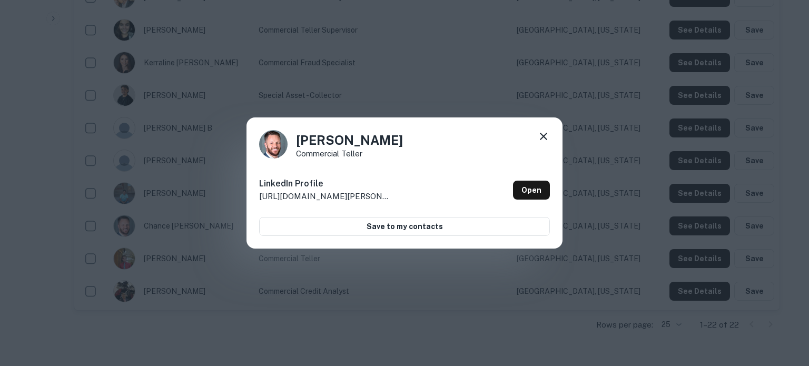
click at [548, 138] on icon at bounding box center [544, 136] width 13 height 13
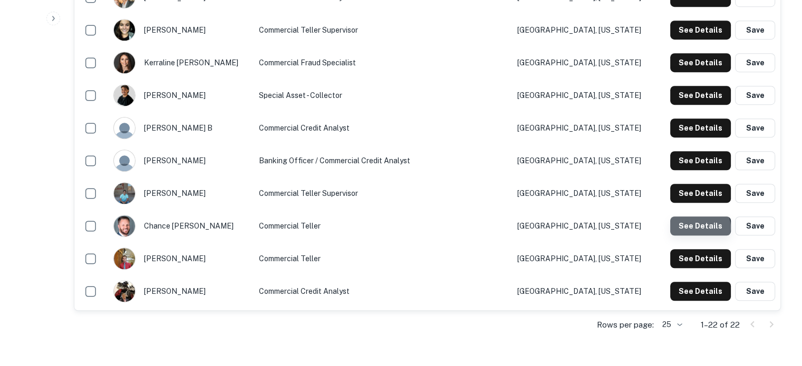
click at [700, 228] on button "See Details" at bounding box center [700, 226] width 61 height 19
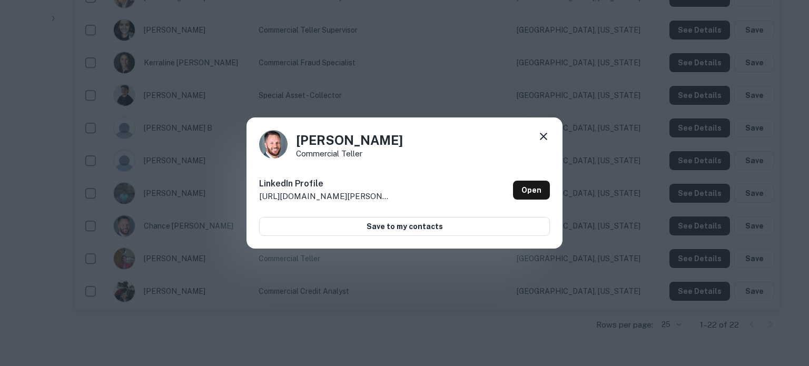
click at [545, 136] on icon at bounding box center [544, 136] width 13 height 13
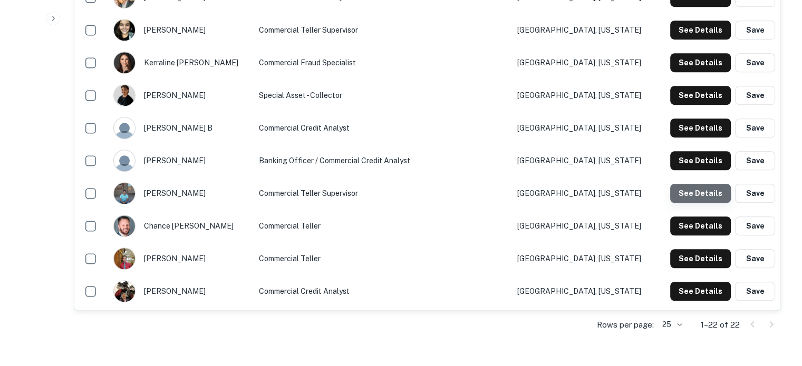
click at [715, 197] on button "See Details" at bounding box center [700, 193] width 61 height 19
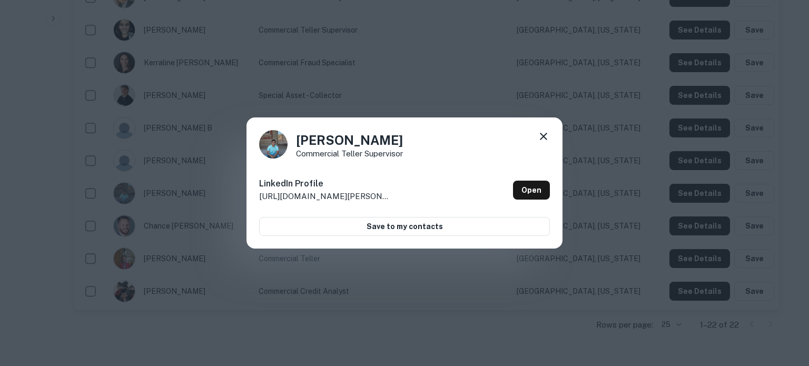
click at [545, 140] on icon at bounding box center [544, 136] width 13 height 13
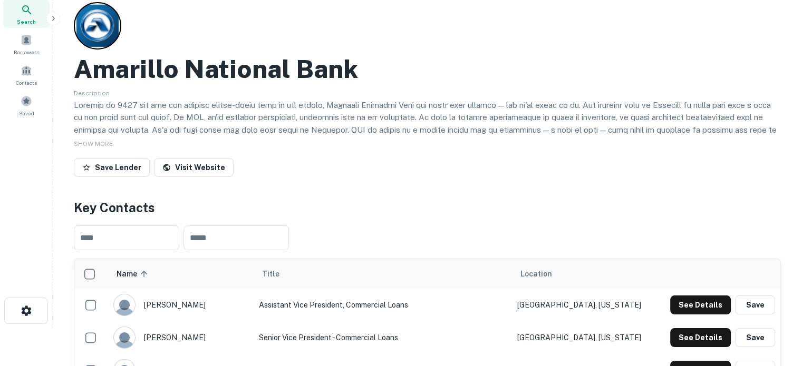
scroll to position [0, 0]
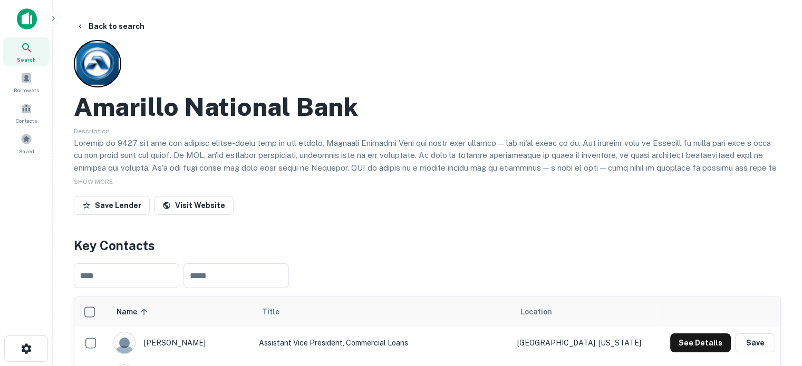
click at [34, 51] on div "Search" at bounding box center [26, 51] width 46 height 28
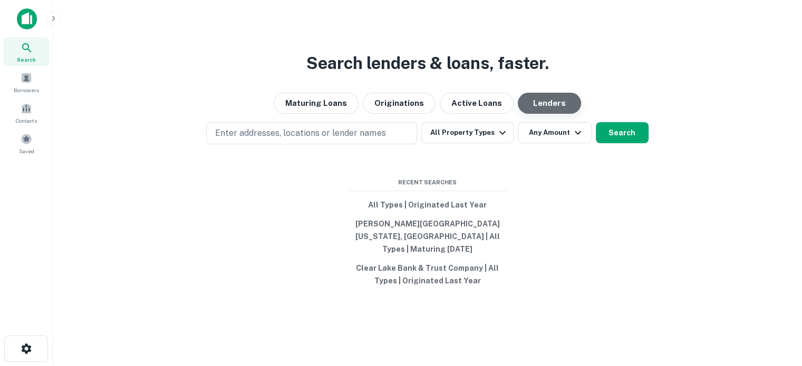
click at [561, 106] on button "Lenders" at bounding box center [548, 103] width 63 height 21
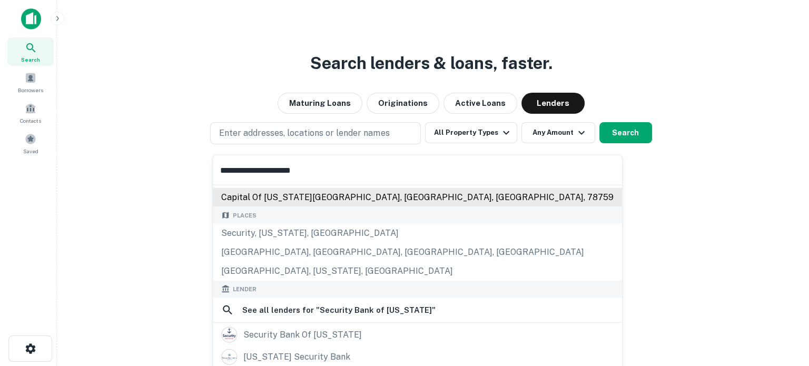
scroll to position [105, 0]
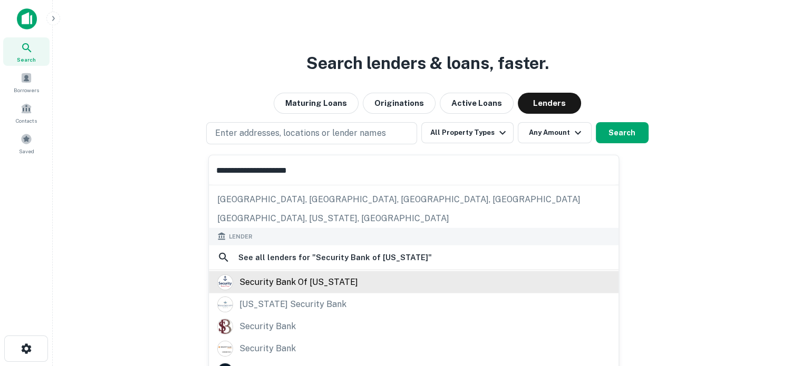
type input "**********"
click at [278, 281] on div "security bank of [US_STATE]" at bounding box center [298, 282] width 119 height 16
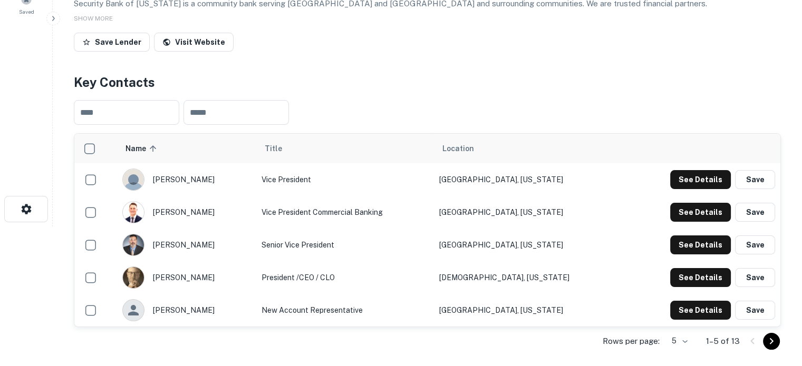
scroll to position [158, 0]
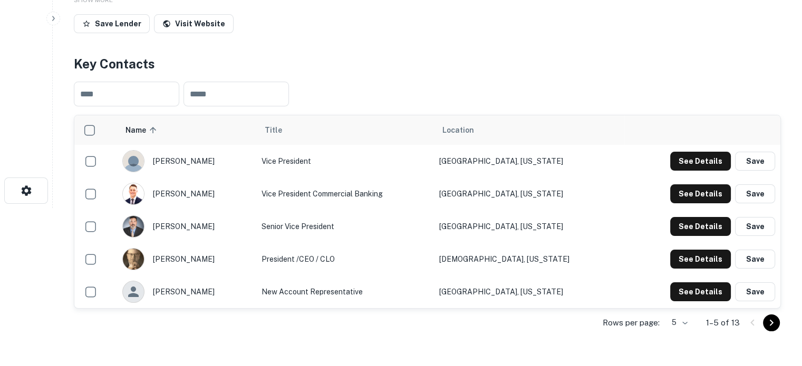
click at [681, 208] on body "Search Borrowers Contacts Saved Back to search Security Bank Of [US_STATE] Desc…" at bounding box center [401, 25] width 802 height 366
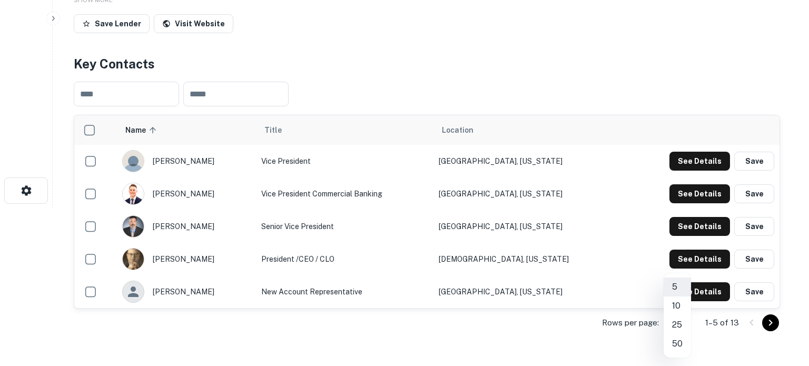
click at [679, 330] on li "25" at bounding box center [677, 325] width 27 height 19
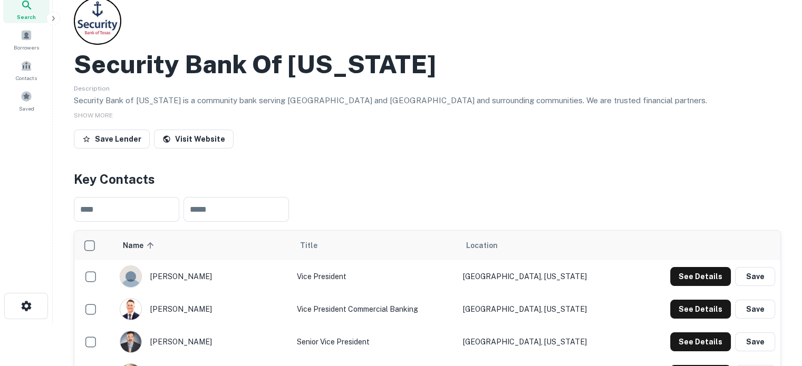
scroll to position [0, 0]
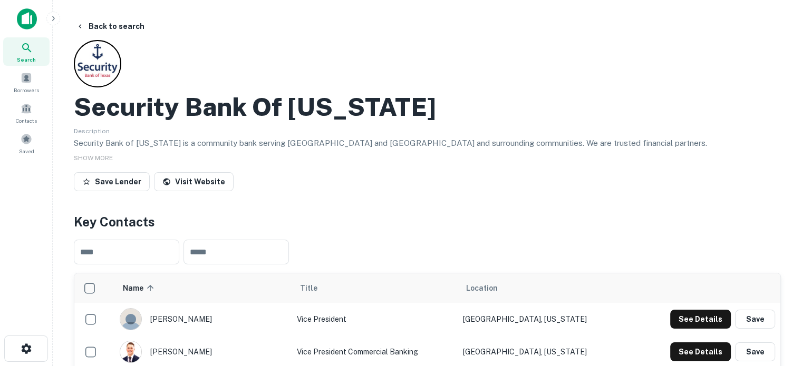
drag, startPoint x: 29, startPoint y: 50, endPoint x: 36, endPoint y: 49, distance: 6.9
click at [29, 49] on icon at bounding box center [26, 47] width 9 height 9
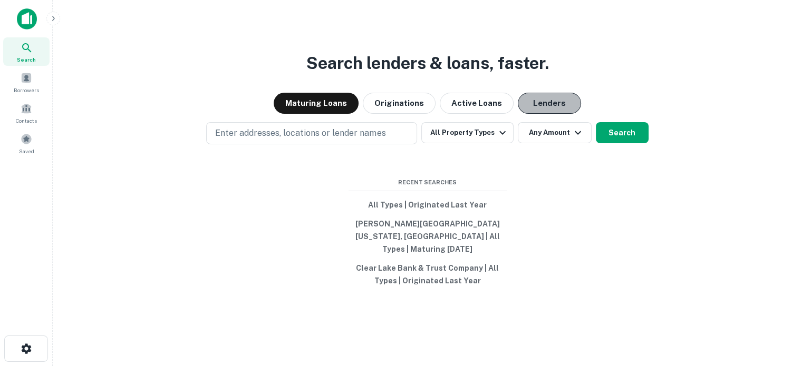
click at [532, 113] on button "Lenders" at bounding box center [548, 103] width 63 height 21
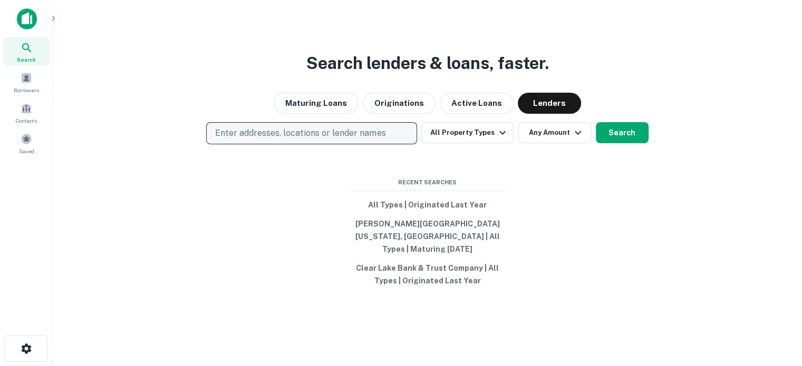
click at [349, 134] on p "Enter addresses, locations or lender names" at bounding box center [300, 133] width 170 height 13
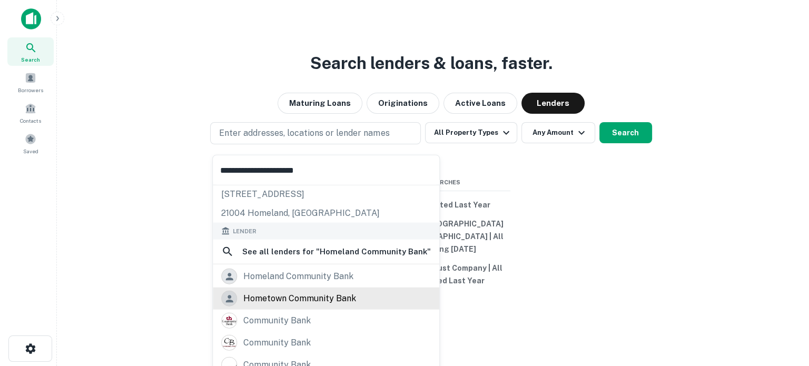
scroll to position [53, 0]
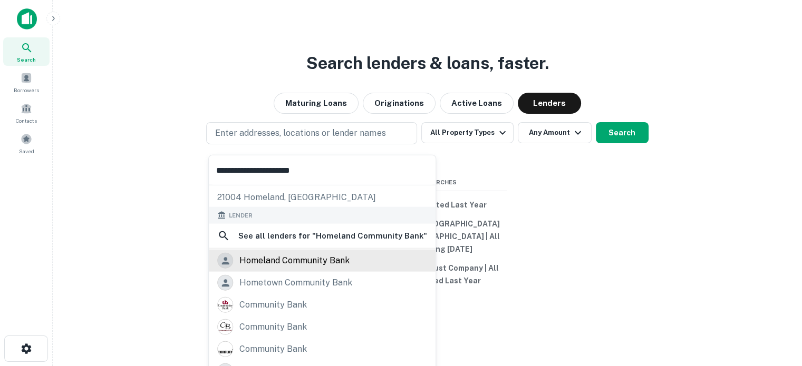
type input "**********"
click at [335, 263] on div "homeland community bank" at bounding box center [294, 261] width 110 height 16
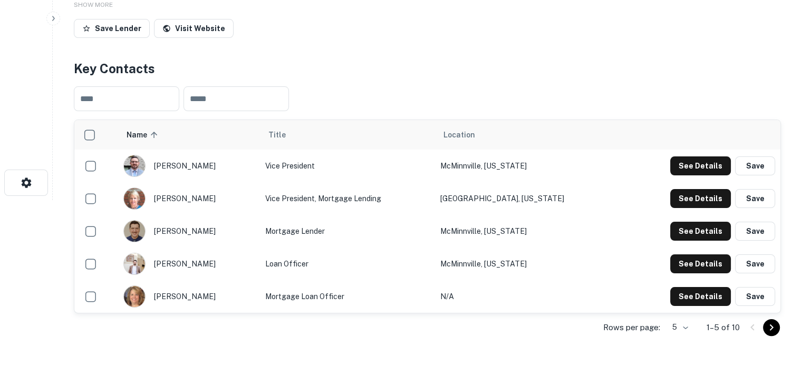
scroll to position [211, 0]
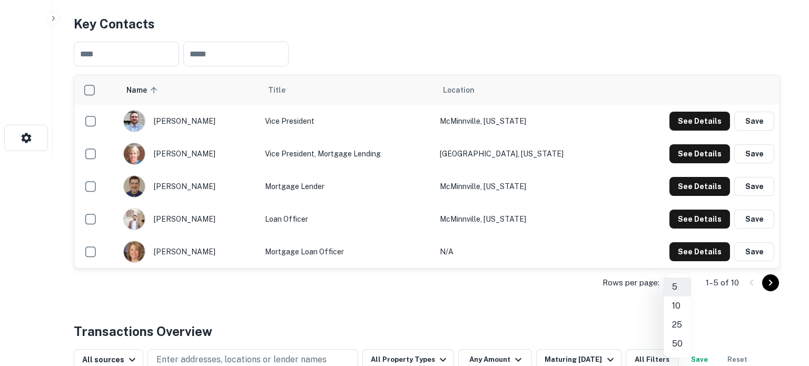
click at [679, 339] on li "50" at bounding box center [677, 344] width 27 height 19
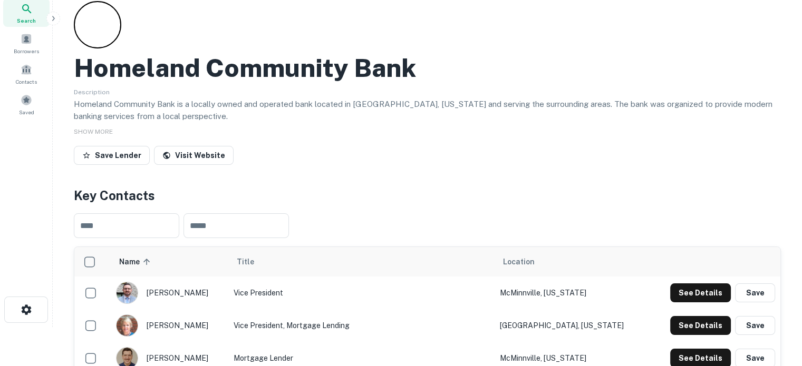
scroll to position [0, 0]
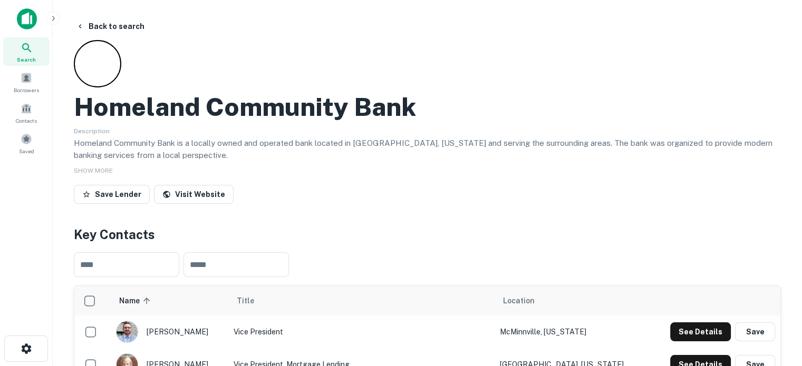
click at [38, 54] on div "Search" at bounding box center [26, 51] width 46 height 28
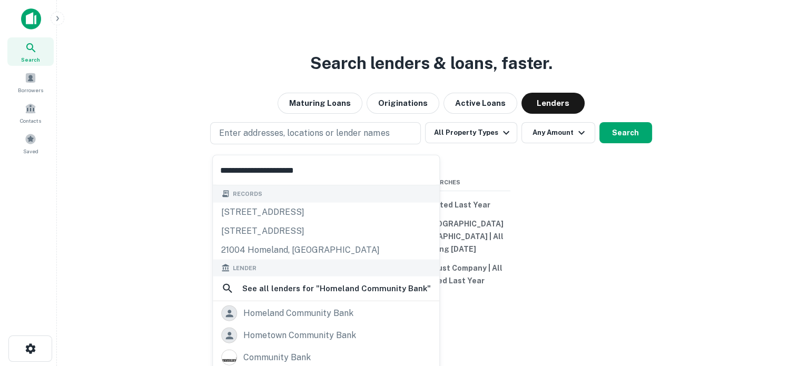
scroll to position [53, 0]
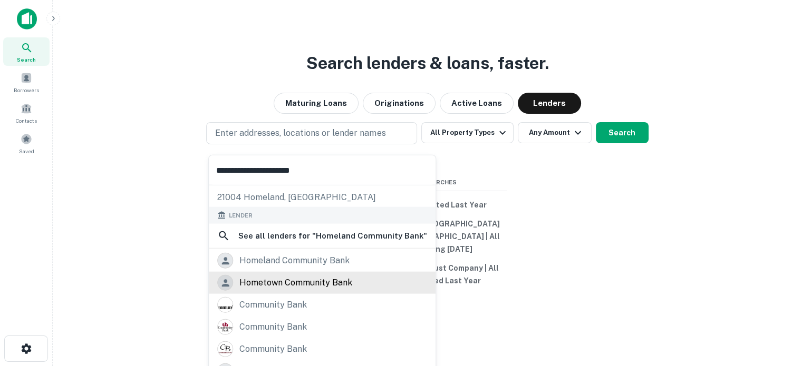
type input "**********"
click at [278, 277] on div "hometown community bank" at bounding box center [295, 283] width 113 height 16
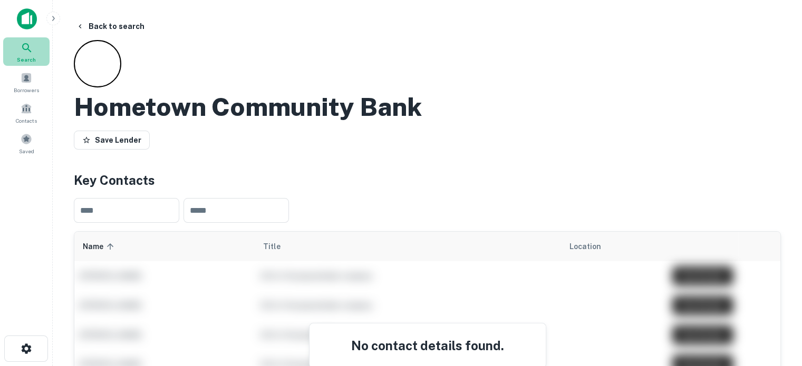
click at [28, 54] on div "Search" at bounding box center [26, 51] width 46 height 28
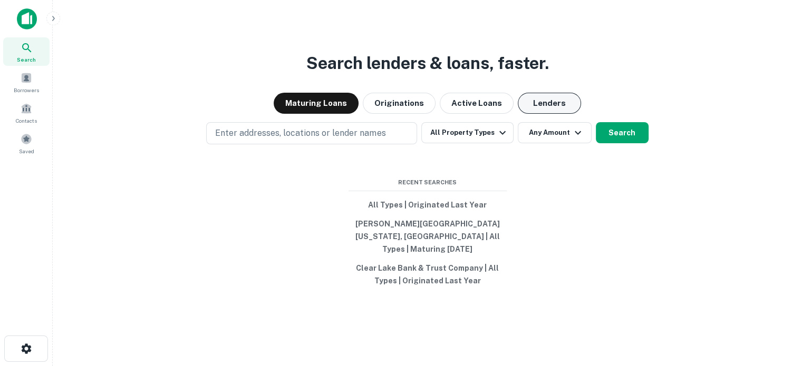
click at [531, 112] on button "Lenders" at bounding box center [548, 103] width 63 height 21
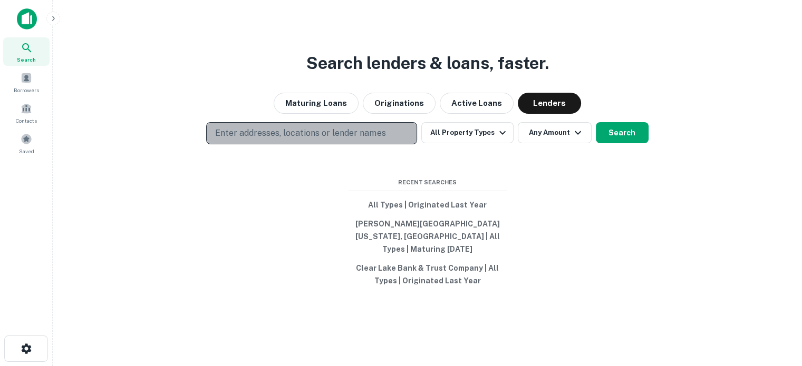
click at [374, 136] on p "Enter addresses, locations or lender names" at bounding box center [300, 133] width 170 height 13
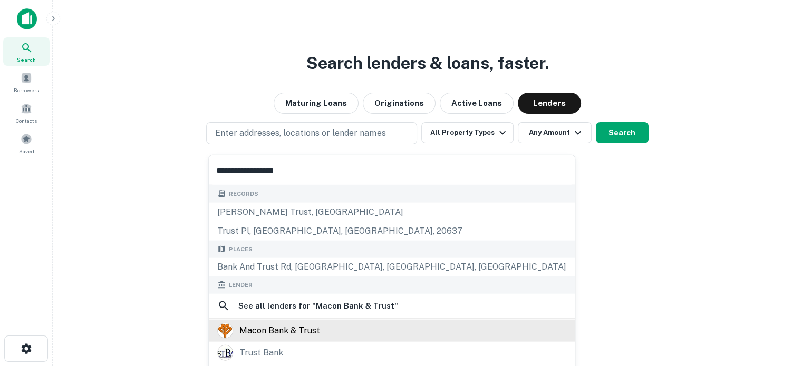
type input "**********"
click at [344, 334] on div "macon bank & trust" at bounding box center [391, 331] width 349 height 16
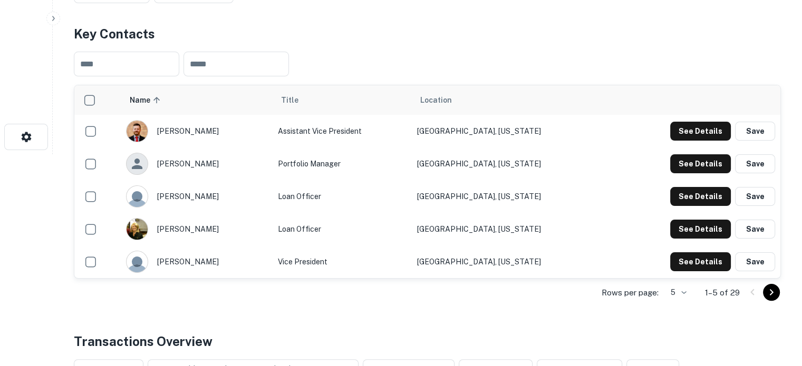
scroll to position [263, 0]
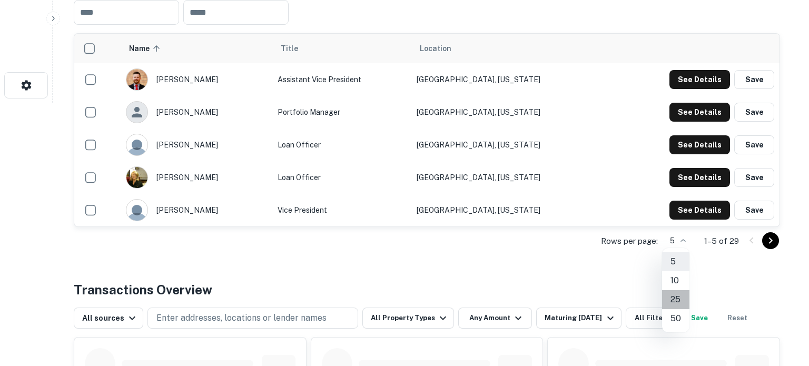
click at [676, 300] on li "25" at bounding box center [675, 299] width 27 height 19
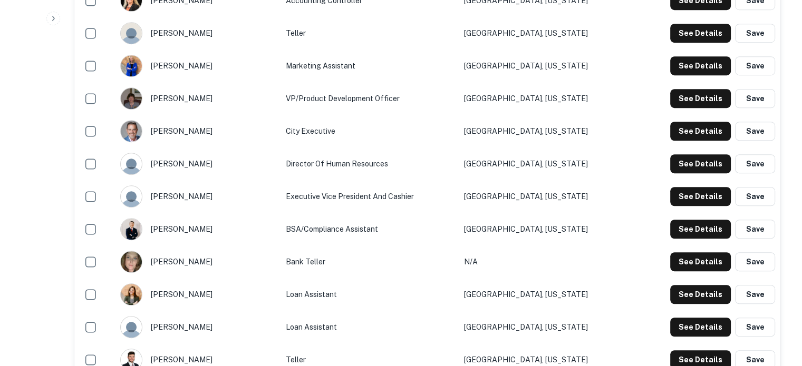
scroll to position [843, 0]
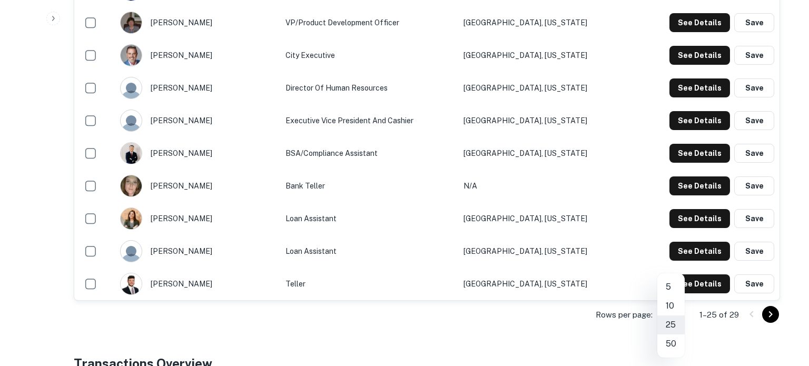
click at [673, 344] on li "50" at bounding box center [671, 344] width 27 height 19
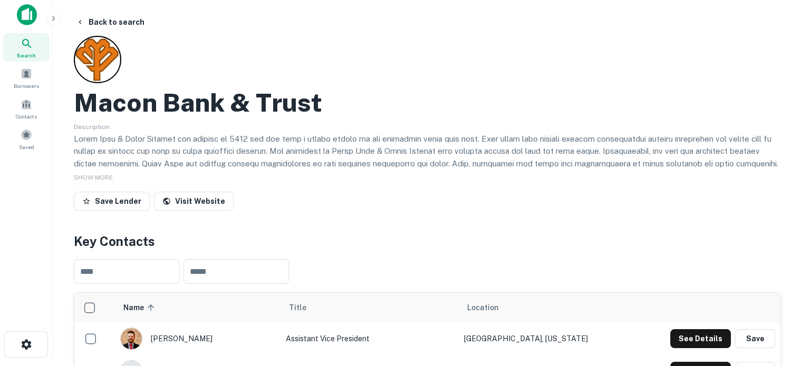
scroll to position [0, 0]
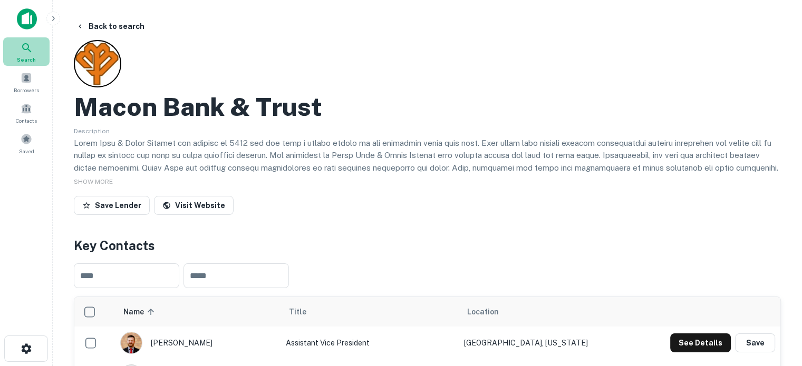
click at [12, 56] on div "Search" at bounding box center [26, 51] width 46 height 28
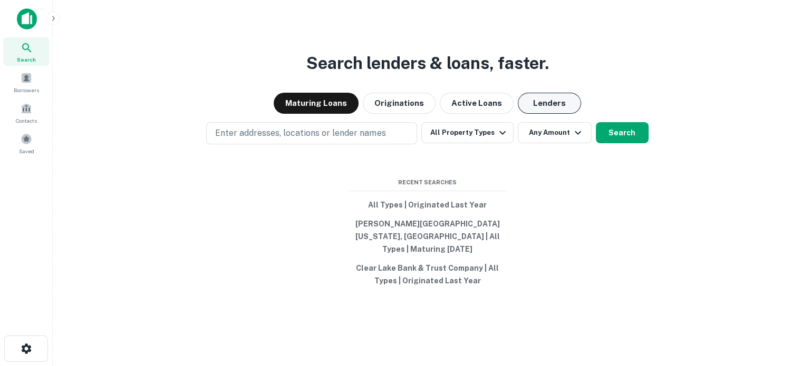
click at [530, 112] on button "Lenders" at bounding box center [548, 103] width 63 height 21
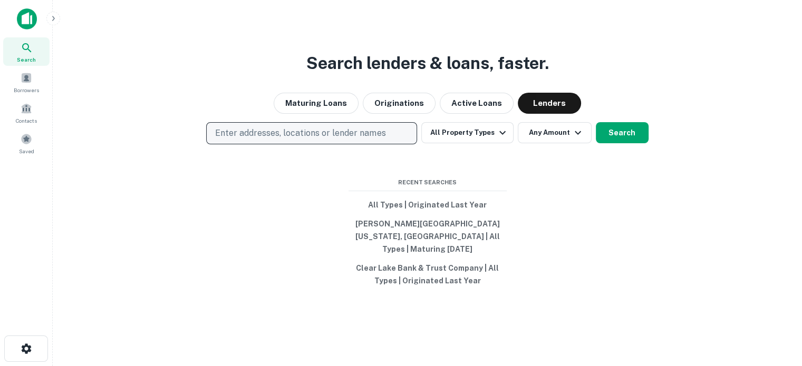
click at [384, 139] on p "Enter addresses, locations or lender names" at bounding box center [300, 133] width 170 height 13
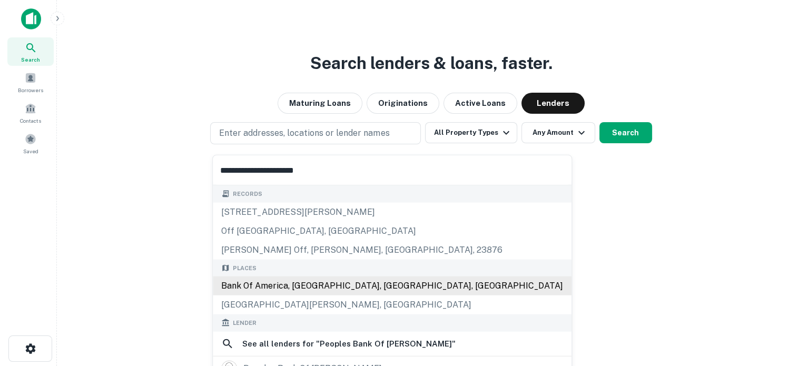
scroll to position [105, 0]
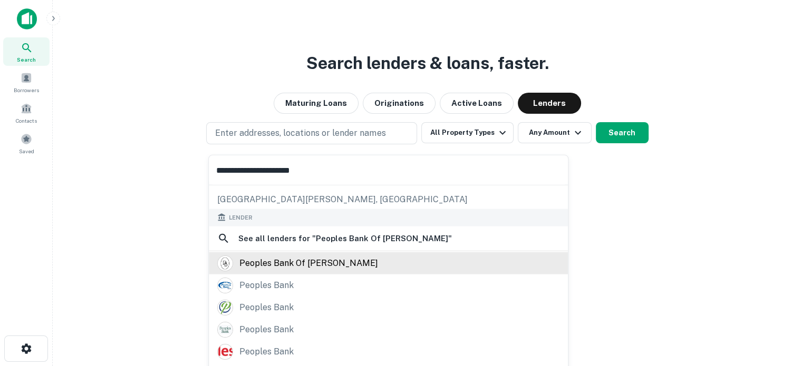
type input "**********"
click at [321, 269] on div "peoples bank of clifton" at bounding box center [308, 263] width 139 height 16
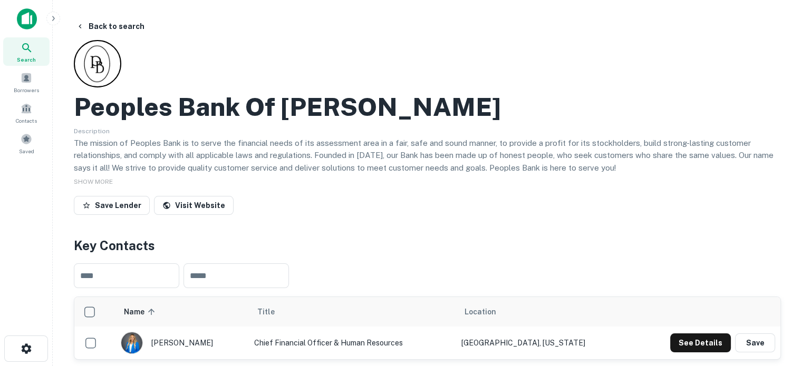
click at [41, 62] on div "Search" at bounding box center [26, 51] width 46 height 28
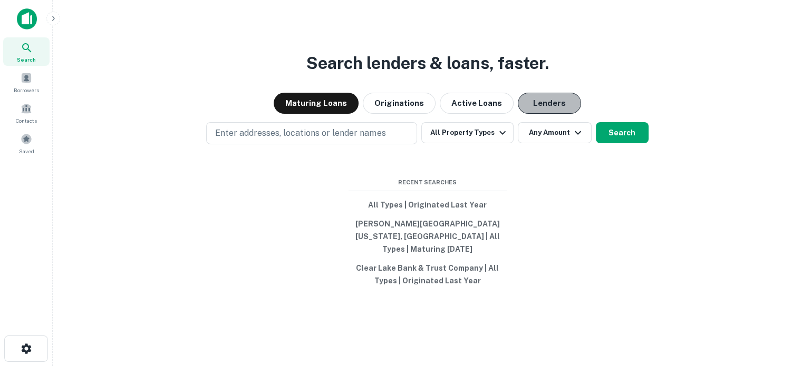
click at [551, 110] on button "Lenders" at bounding box center [548, 103] width 63 height 21
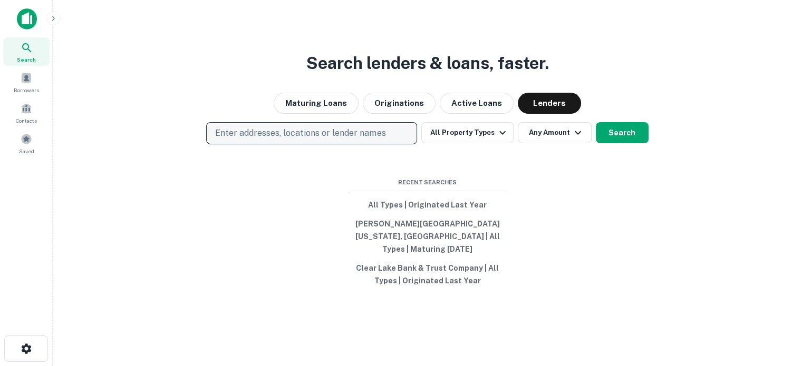
click at [333, 137] on p "Enter addresses, locations or lender names" at bounding box center [300, 133] width 170 height 13
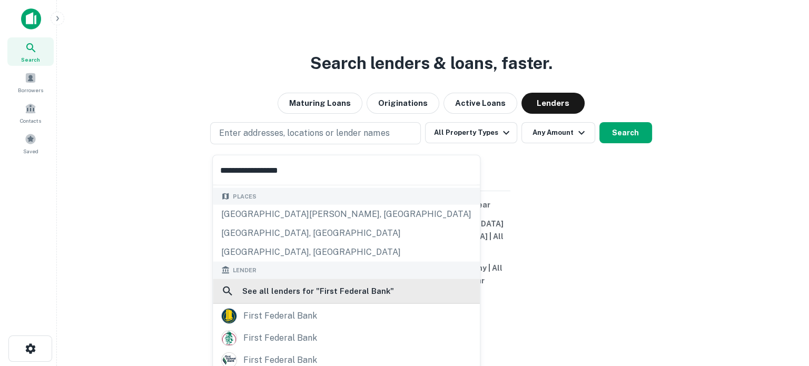
scroll to position [105, 0]
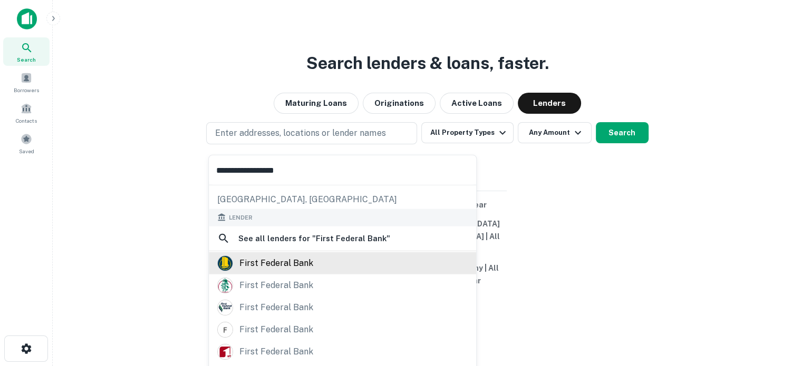
type input "**********"
click at [316, 257] on div "first federal bank" at bounding box center [342, 263] width 250 height 16
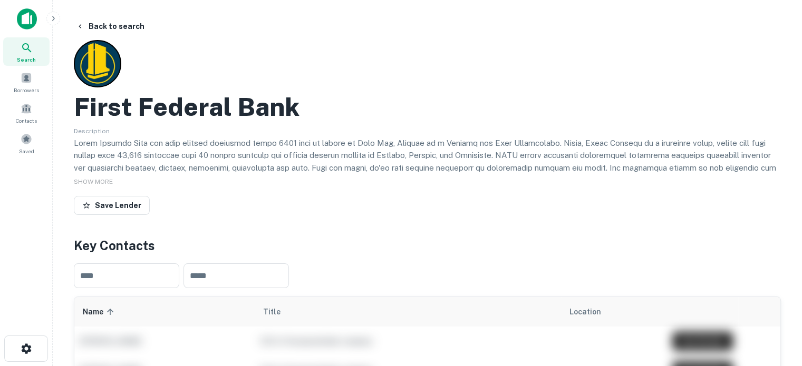
click at [25, 54] on div "Search" at bounding box center [26, 51] width 46 height 28
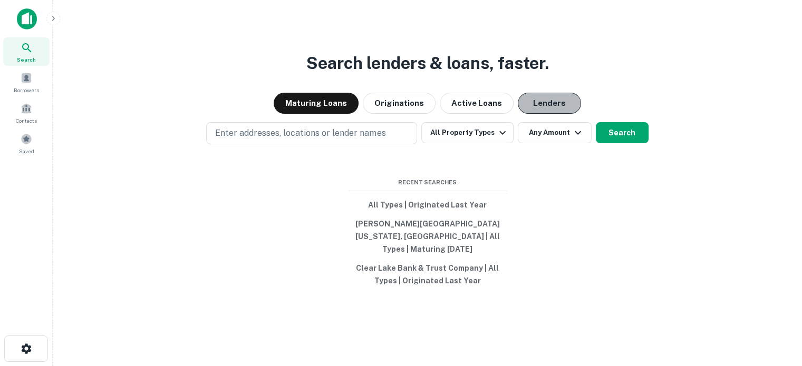
click at [528, 103] on button "Lenders" at bounding box center [548, 103] width 63 height 21
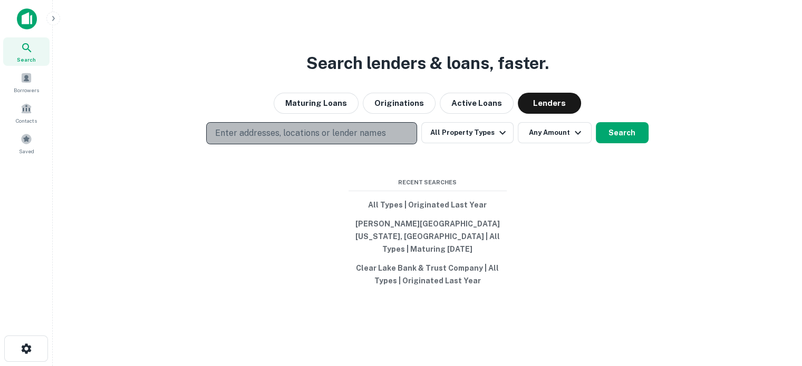
click at [338, 140] on p "Enter addresses, locations or lender names" at bounding box center [300, 133] width 170 height 13
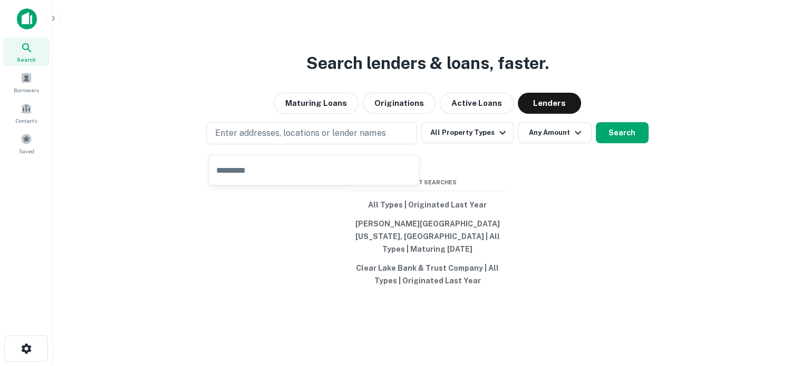
click at [304, 171] on input "text" at bounding box center [314, 170] width 210 height 30
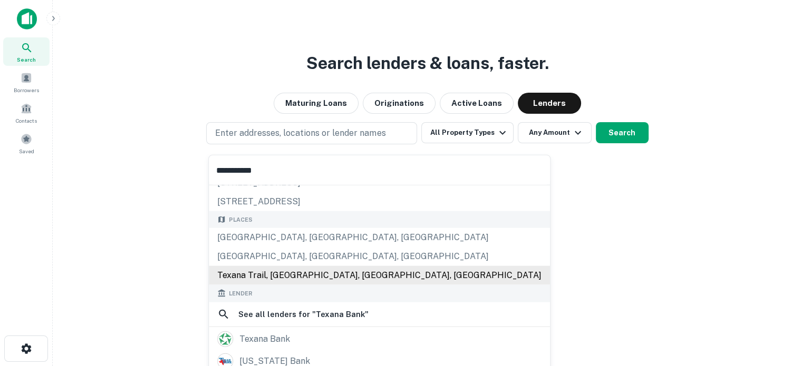
scroll to position [105, 0]
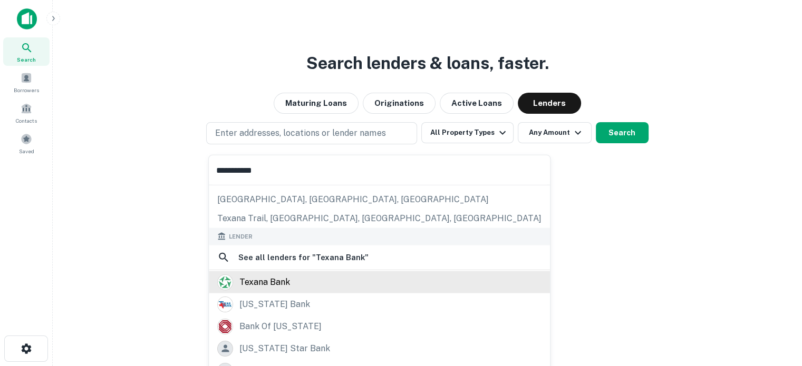
type input "**********"
click at [276, 286] on div "texana bank" at bounding box center [264, 282] width 51 height 16
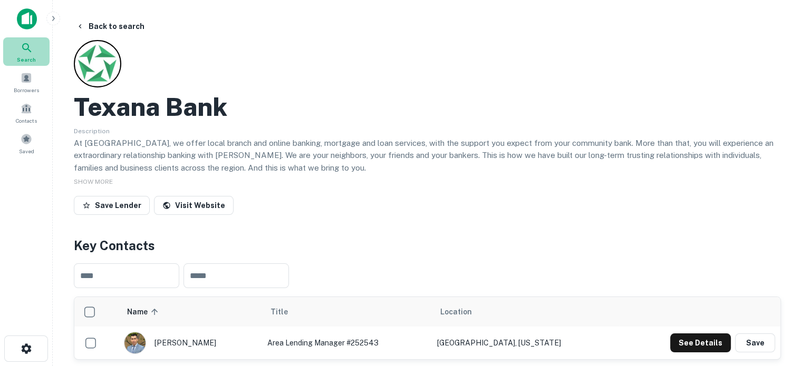
click at [38, 55] on div "Search" at bounding box center [26, 51] width 46 height 28
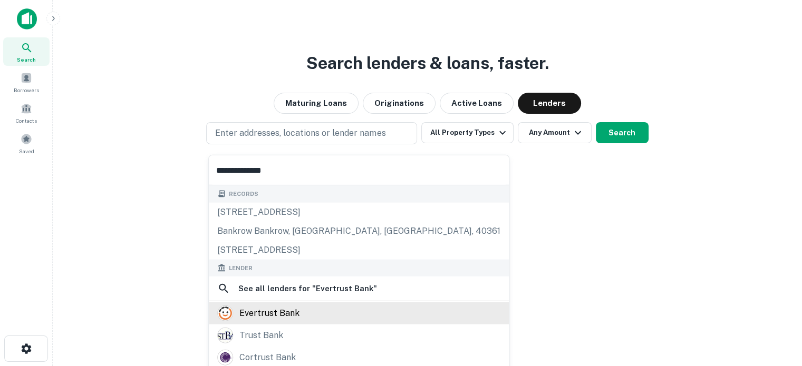
type input "**********"
click at [298, 310] on div "evertrust bank" at bounding box center [358, 314] width 283 height 16
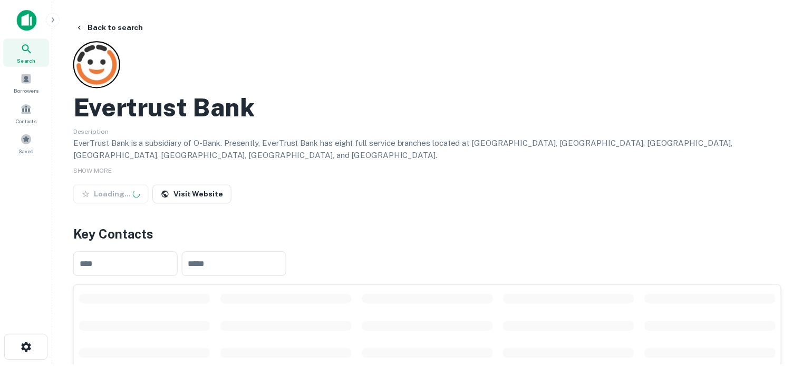
scroll to position [158, 0]
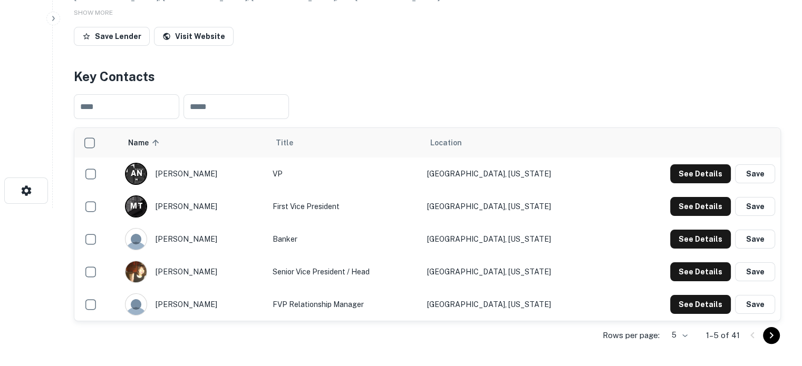
click at [687, 208] on body "Search Borrowers Contacts Saved Back to search Evertrust Bank Description EverT…" at bounding box center [401, 25] width 802 height 366
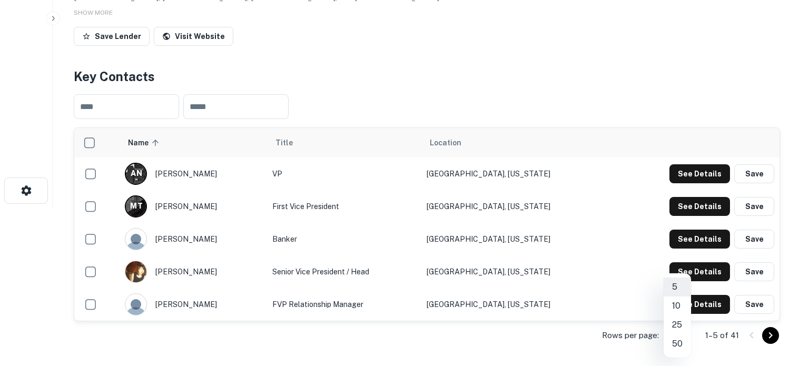
click at [678, 343] on li "50" at bounding box center [677, 344] width 27 height 19
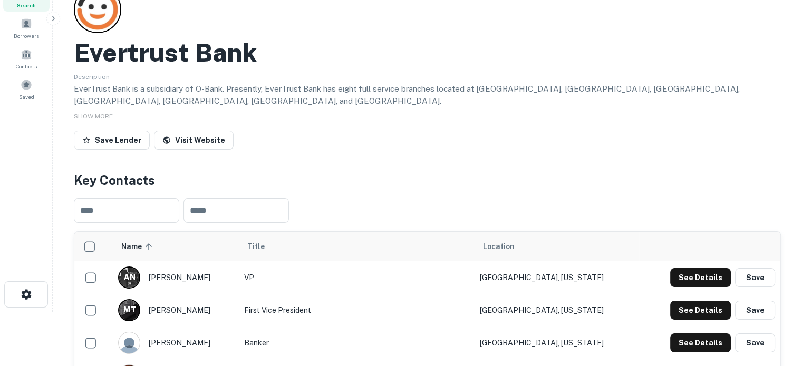
scroll to position [0, 0]
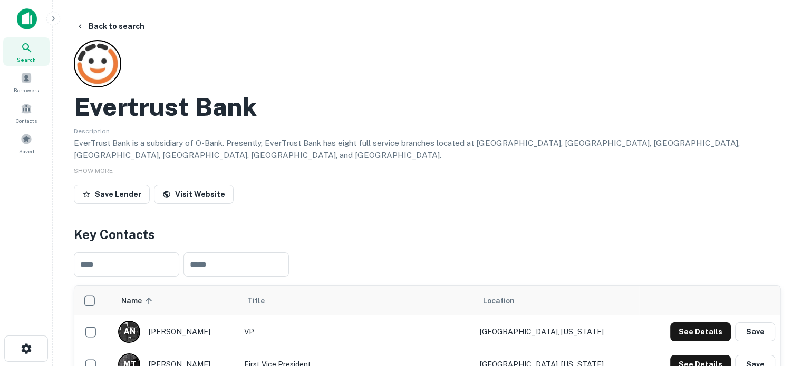
click at [32, 56] on span "Search" at bounding box center [26, 59] width 19 height 8
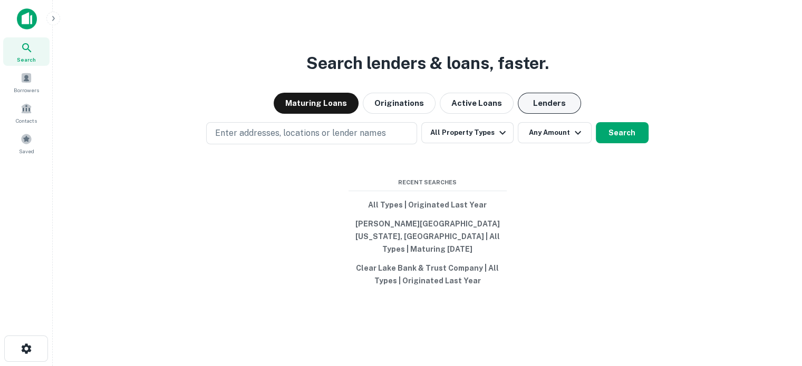
click at [541, 108] on button "Lenders" at bounding box center [548, 103] width 63 height 21
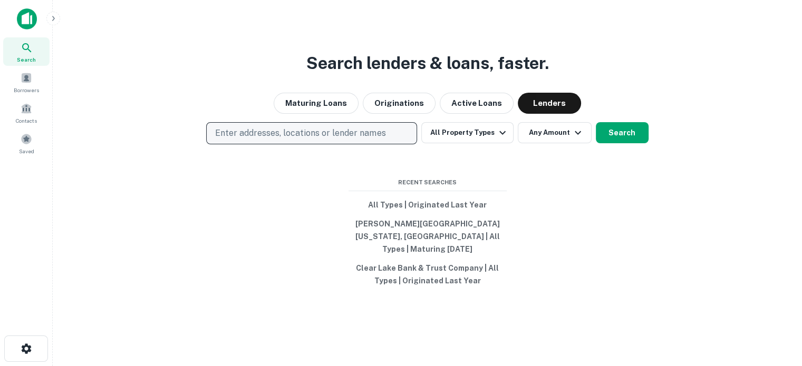
click at [358, 140] on p "Enter addresses, locations or lender names" at bounding box center [300, 133] width 170 height 13
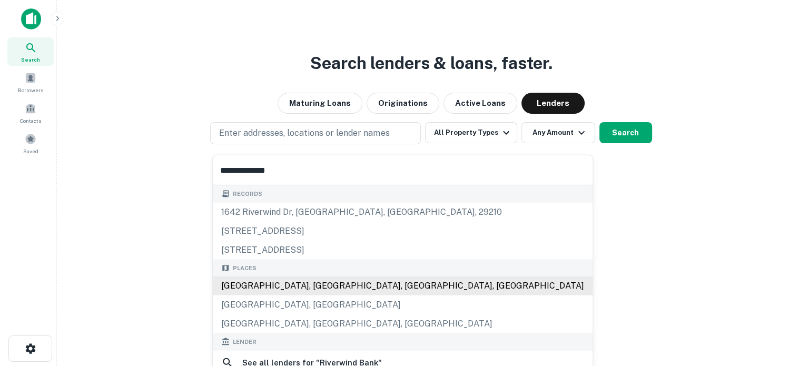
scroll to position [53, 0]
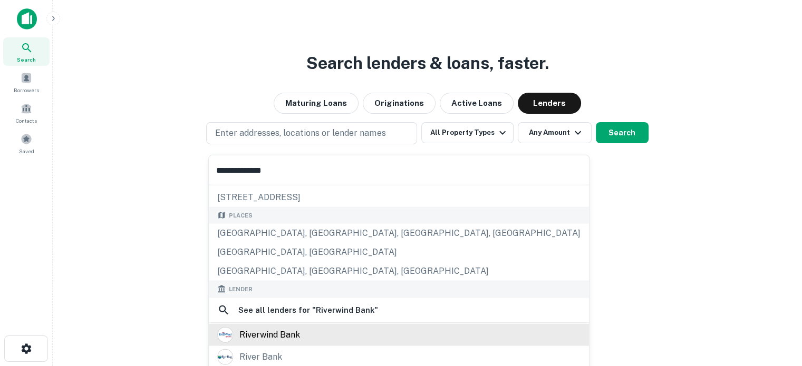
type input "**********"
click at [268, 340] on div "riverwind bank" at bounding box center [269, 335] width 61 height 16
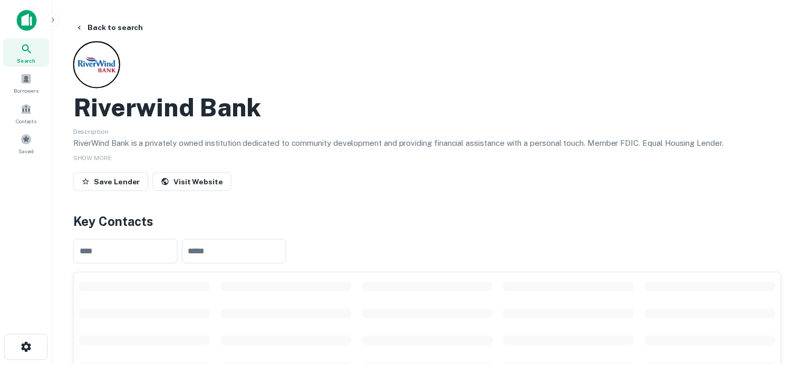
scroll to position [158, 0]
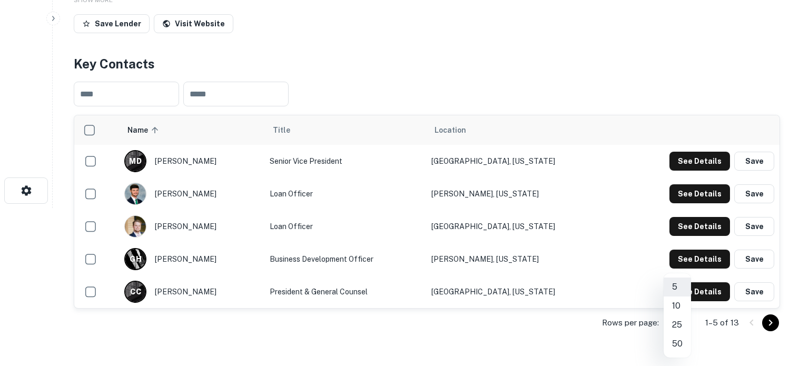
click at [680, 208] on body "Search Borrowers Contacts Saved Back to search Riverwind Bank Description River…" at bounding box center [404, 25] width 809 height 366
click at [679, 326] on li "25" at bounding box center [677, 325] width 27 height 19
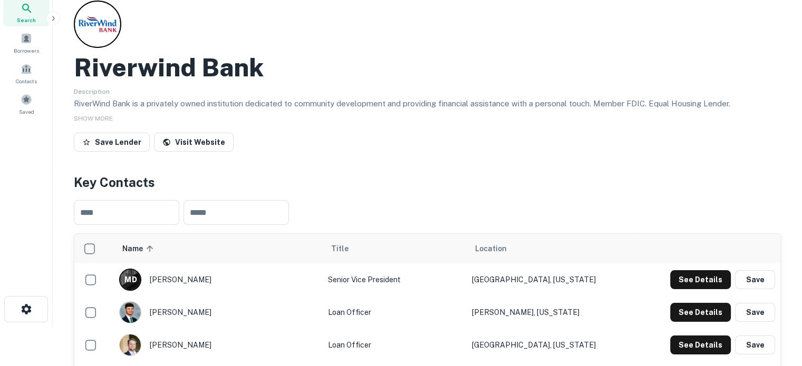
scroll to position [0, 0]
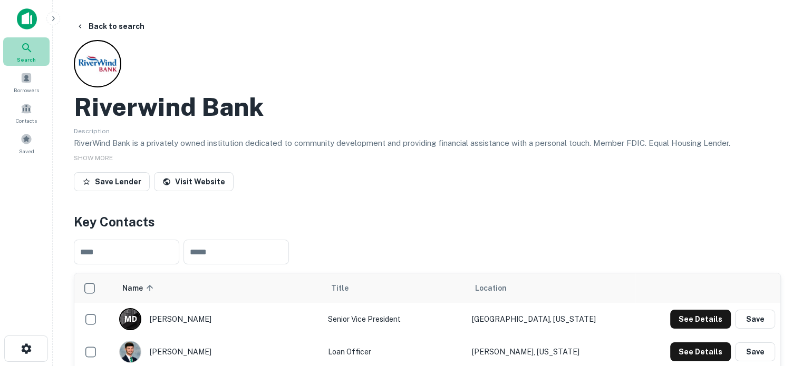
click at [33, 63] on span "Search" at bounding box center [26, 59] width 19 height 8
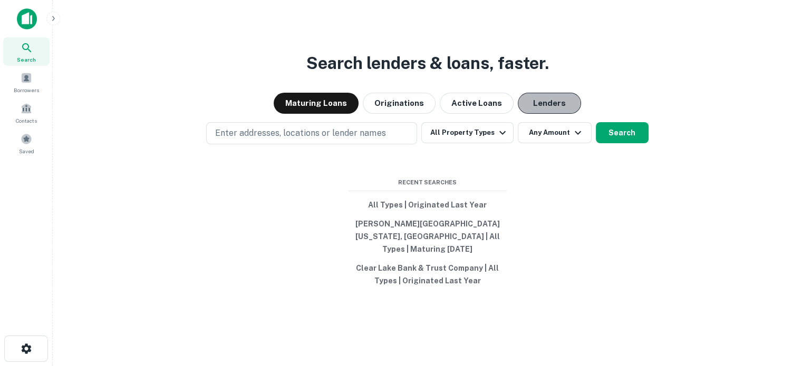
click at [529, 102] on button "Lenders" at bounding box center [548, 103] width 63 height 21
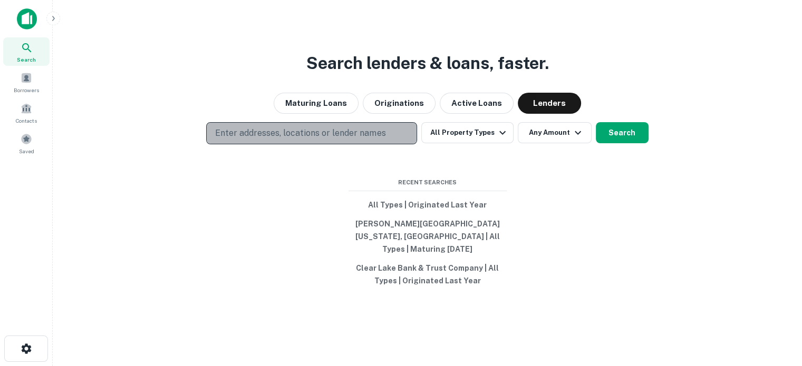
click at [374, 140] on p "Enter addresses, locations or lender names" at bounding box center [300, 133] width 170 height 13
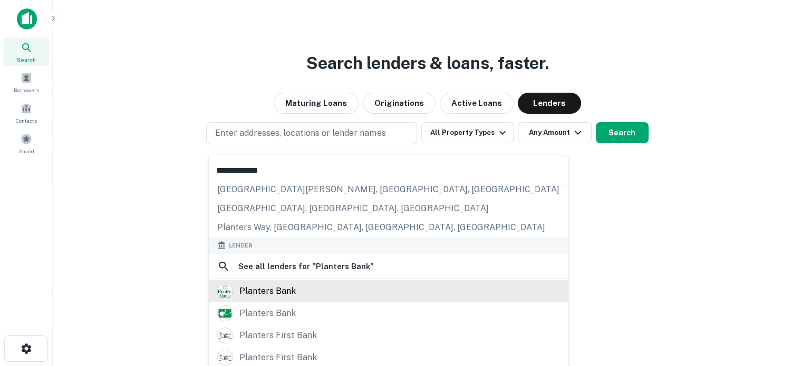
scroll to position [105, 0]
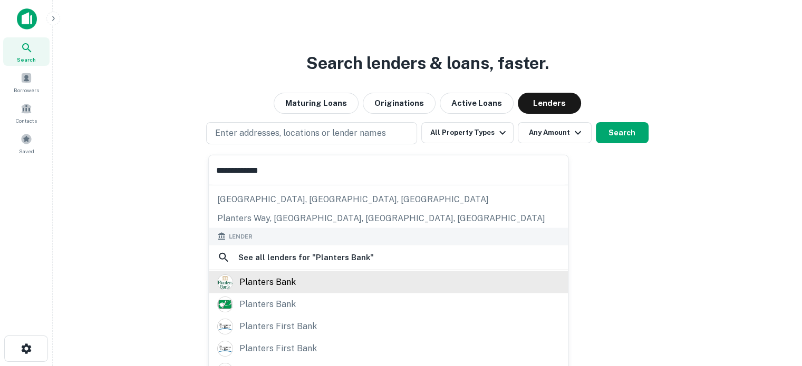
type input "**********"
click at [295, 287] on div "planters bank" at bounding box center [388, 282] width 342 height 16
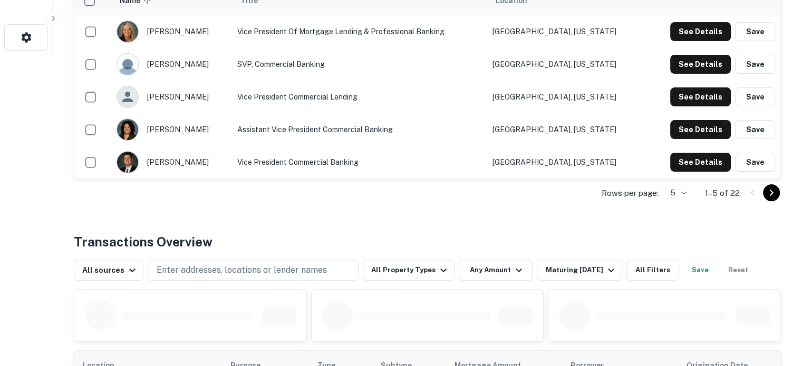
scroll to position [369, 0]
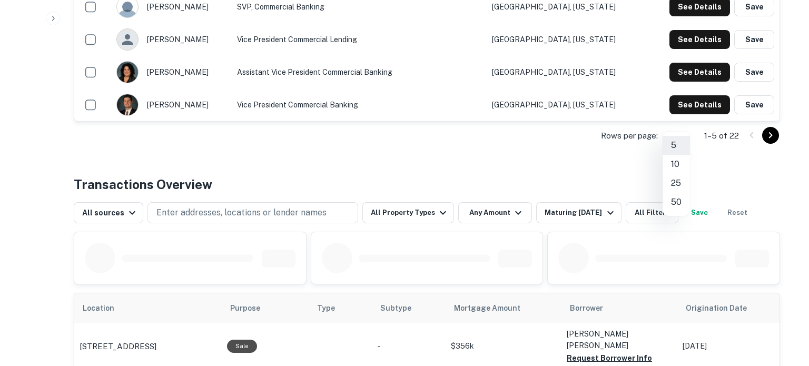
click at [672, 181] on li "25" at bounding box center [676, 183] width 27 height 19
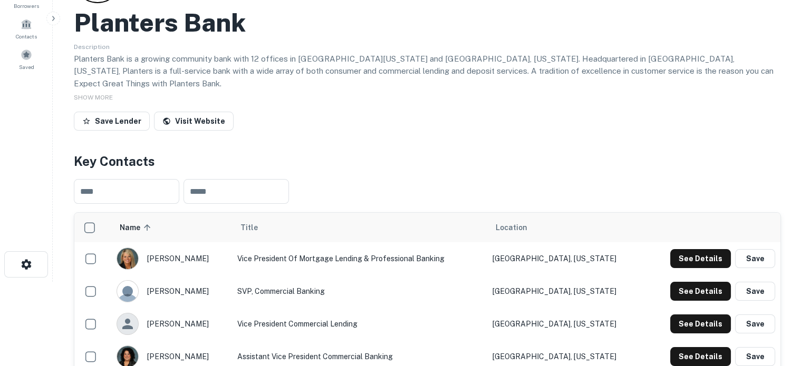
scroll to position [53, 0]
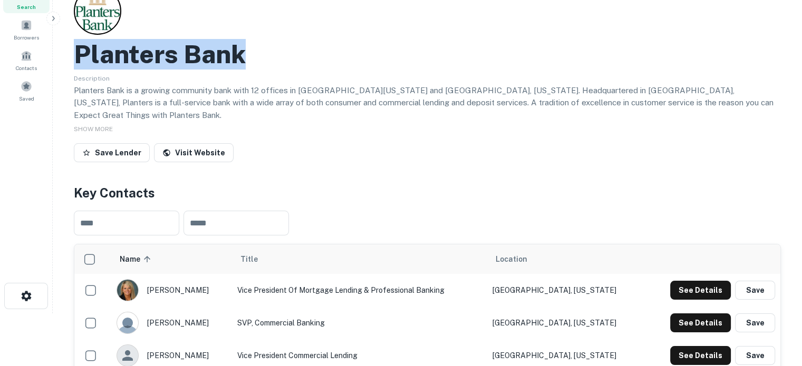
drag, startPoint x: 74, startPoint y: 54, endPoint x: 266, endPoint y: 58, distance: 191.3
click at [266, 58] on div "Planters Bank" at bounding box center [427, 54] width 707 height 31
copy h2 "Planters Bank"
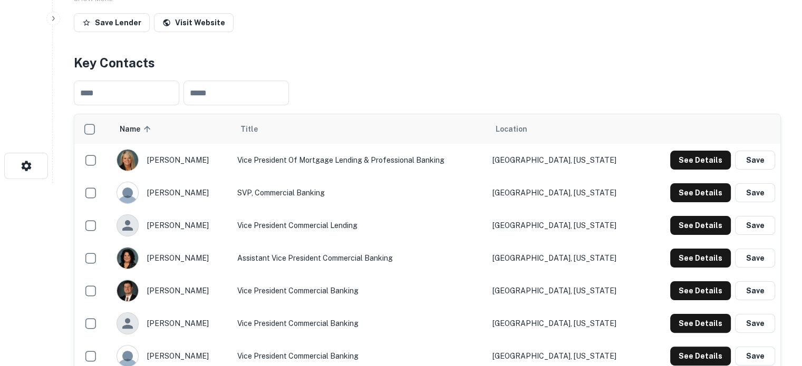
scroll to position [158, 0]
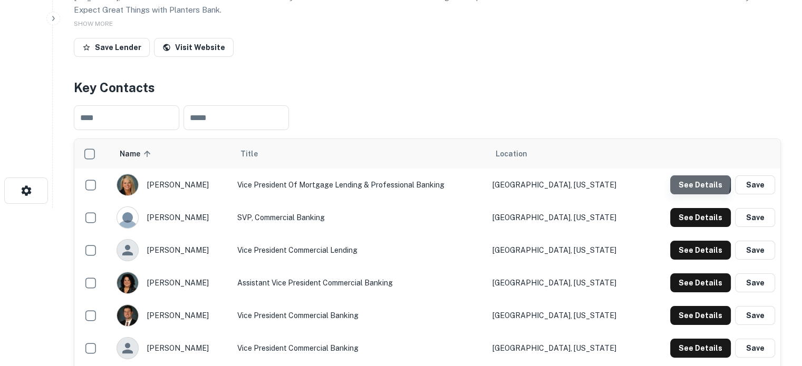
click at [677, 175] on button "See Details" at bounding box center [700, 184] width 61 height 19
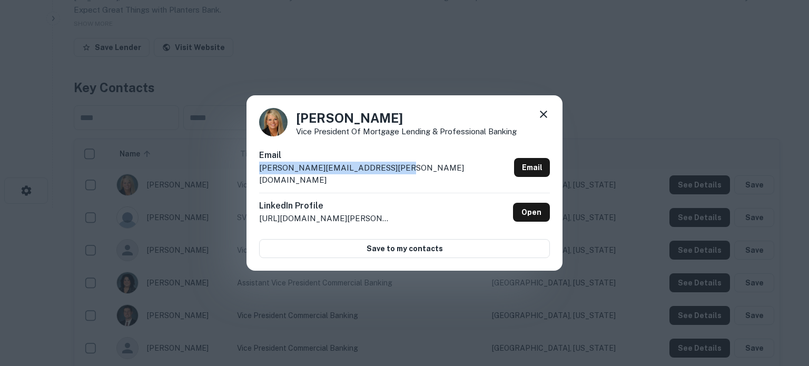
drag, startPoint x: 260, startPoint y: 175, endPoint x: 430, endPoint y: 177, distance: 169.7
click at [430, 177] on div "Email amy.orton@plantersbankonline.com Email" at bounding box center [404, 171] width 291 height 44
copy p "amy.orton@plantersbankonline.com"
click at [328, 200] on h6 "LinkedIn Profile" at bounding box center [325, 206] width 132 height 13
click at [548, 121] on icon at bounding box center [544, 114] width 13 height 13
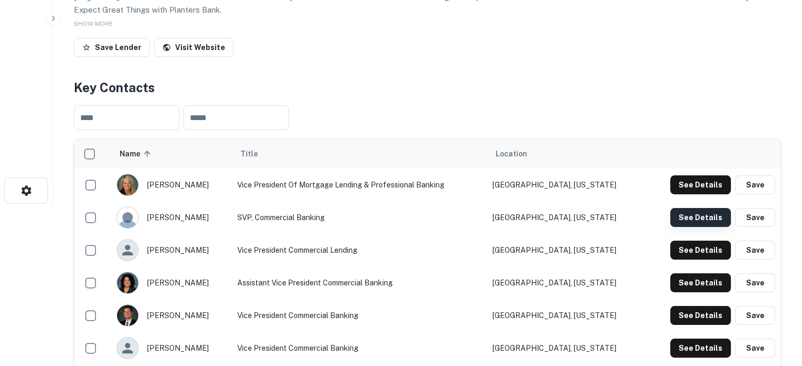
click at [678, 209] on button "See Details" at bounding box center [700, 217] width 61 height 19
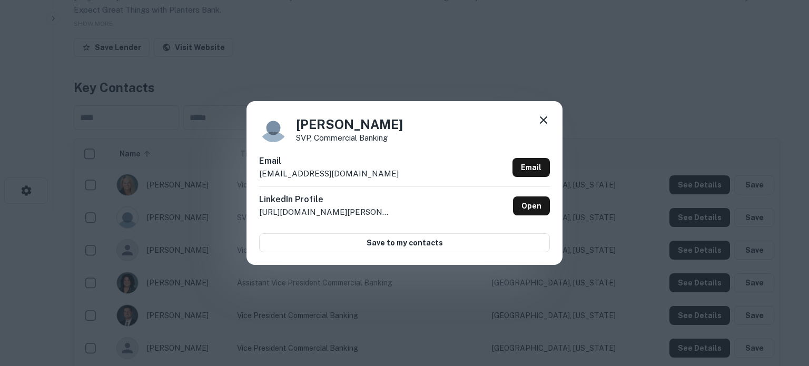
drag, startPoint x: 259, startPoint y: 178, endPoint x: 401, endPoint y: 173, distance: 142.3
click at [401, 173] on div "Barry Meade SVP, Commercial Banking Email bmeade@plantersbankonline.com Email L…" at bounding box center [405, 182] width 316 height 163
click at [444, 187] on div "LinkedIn Profile http://www.linkedin.com/in/barry-meade-1508aa85 Open" at bounding box center [404, 206] width 291 height 38
drag, startPoint x: 402, startPoint y: 178, endPoint x: 257, endPoint y: 181, distance: 144.9
click at [257, 181] on div "Barry Meade SVP, Commercial Banking Email bmeade@plantersbankonline.com Email L…" at bounding box center [405, 182] width 316 height 163
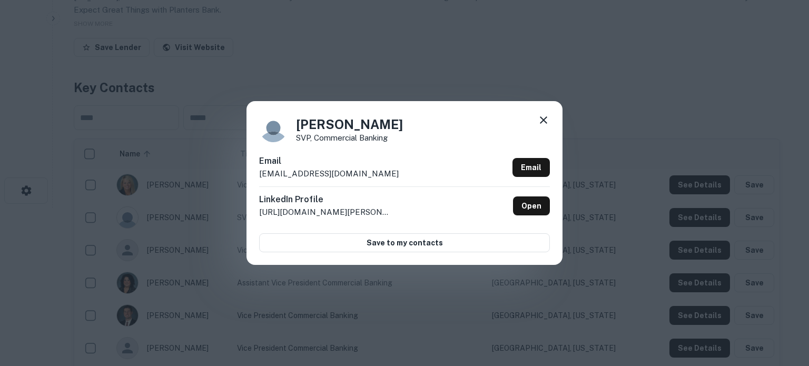
copy p "bmeade@plantersbankonline.com"
click at [542, 120] on icon at bounding box center [543, 119] width 7 height 7
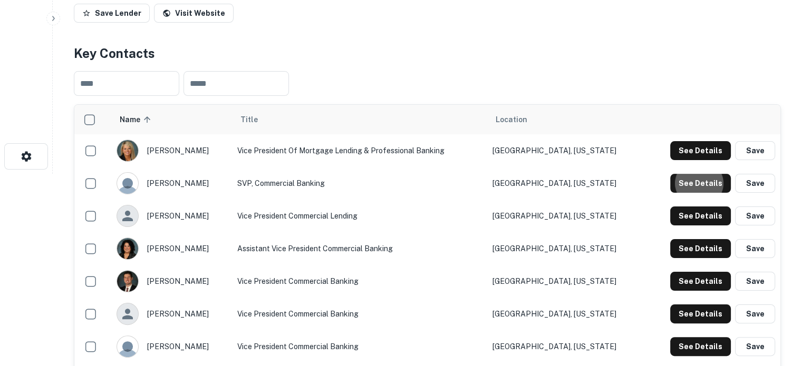
scroll to position [211, 0]
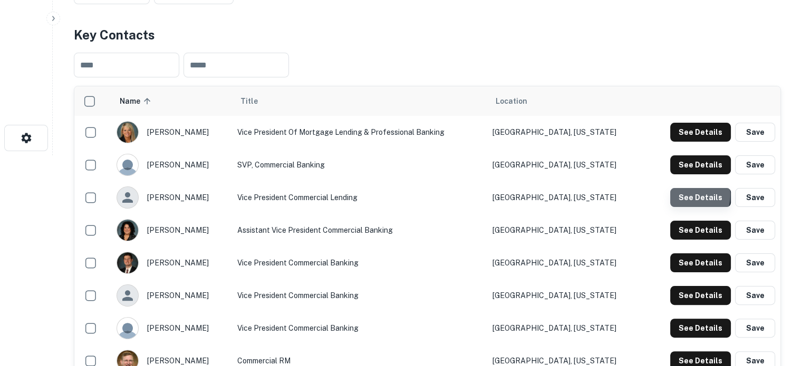
click at [683, 188] on button "See Details" at bounding box center [700, 197] width 61 height 19
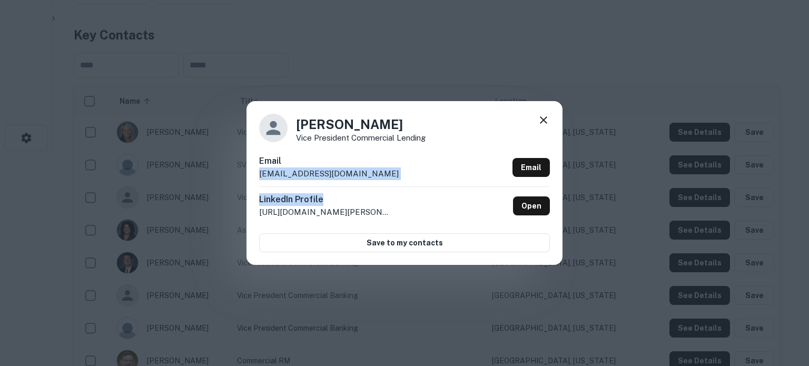
drag, startPoint x: 257, startPoint y: 179, endPoint x: 413, endPoint y: 188, distance: 155.7
click at [413, 188] on div "Josh Ryan Vice President Commercial Lending Email jryan@plantersbankonline.com …" at bounding box center [405, 182] width 316 height 163
click at [390, 181] on div "Email jryan@plantersbankonline.com Email" at bounding box center [404, 171] width 291 height 32
click at [307, 187] on div "LinkedIn Profile http://www.linkedin.com/in/josh-ryan-2a531545 Open" at bounding box center [404, 206] width 291 height 38
drag, startPoint x: 259, startPoint y: 175, endPoint x: 371, endPoint y: 177, distance: 112.3
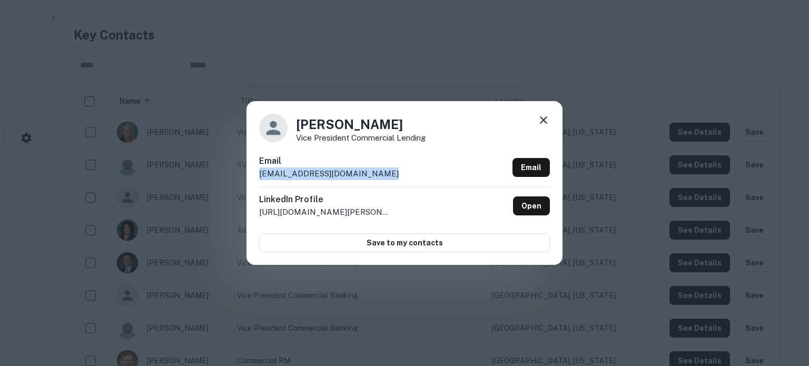
click at [371, 177] on div "Josh Ryan Vice President Commercial Lending Email jryan@plantersbankonline.com …" at bounding box center [405, 182] width 316 height 163
copy p "jryan@plantersbankonline.com"
click at [546, 119] on icon at bounding box center [544, 120] width 13 height 13
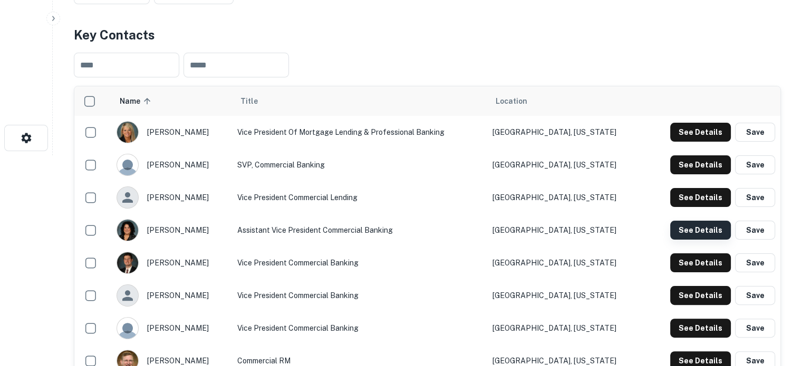
click at [677, 222] on button "See Details" at bounding box center [700, 230] width 61 height 19
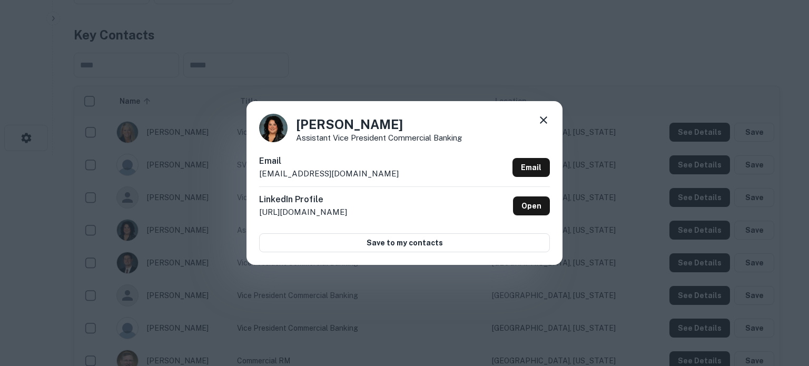
drag, startPoint x: 259, startPoint y: 176, endPoint x: 406, endPoint y: 177, distance: 147.6
click at [406, 177] on div "Katey Barnett Assistant Vice President Commercial Banking Email kbarnett@plante…" at bounding box center [405, 182] width 316 height 163
copy p "kbarnett@plantersbankonline.com"
click at [545, 123] on icon at bounding box center [544, 120] width 13 height 13
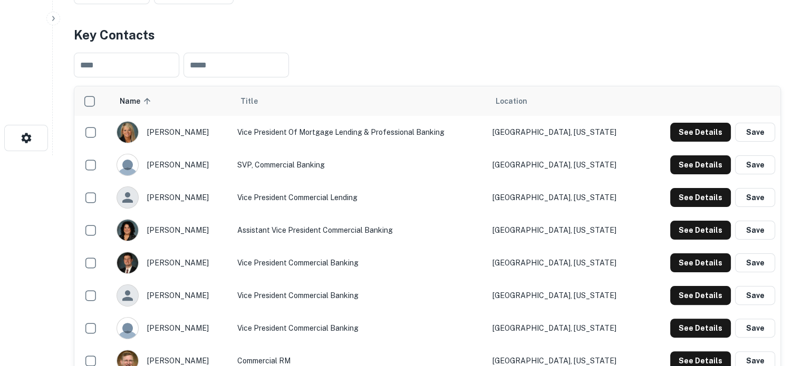
click at [660, 253] on div "See Details Save" at bounding box center [712, 262] width 125 height 19
click at [663, 253] on div "See Details Save" at bounding box center [712, 262] width 125 height 19
click at [690, 253] on button "See Details" at bounding box center [700, 262] width 61 height 19
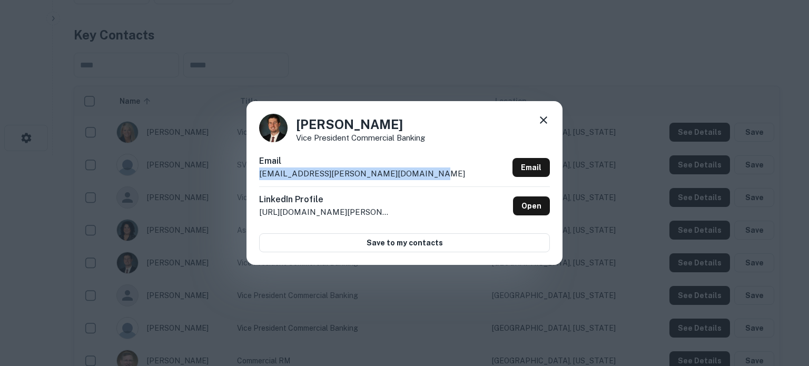
drag, startPoint x: 258, startPoint y: 176, endPoint x: 415, endPoint y: 173, distance: 156.5
click at [415, 173] on div "Landan Stallons Vice President Commercial Banking Email landan.stallons@planter…" at bounding box center [405, 182] width 316 height 163
copy p "landan.stallons@plantersbankonline.com"
click at [548, 120] on icon at bounding box center [544, 120] width 13 height 13
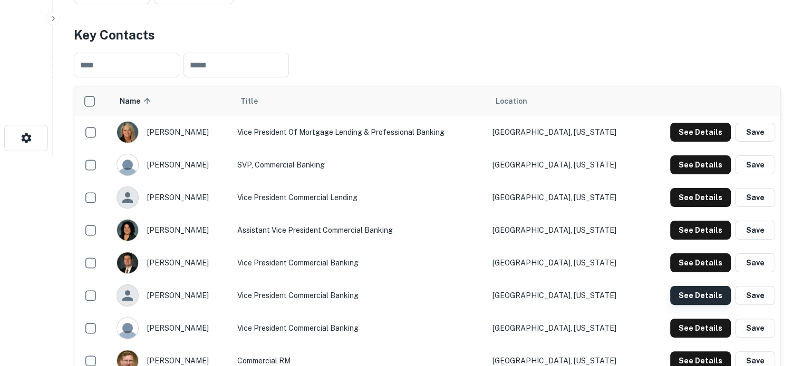
click at [684, 286] on button "See Details" at bounding box center [700, 295] width 61 height 19
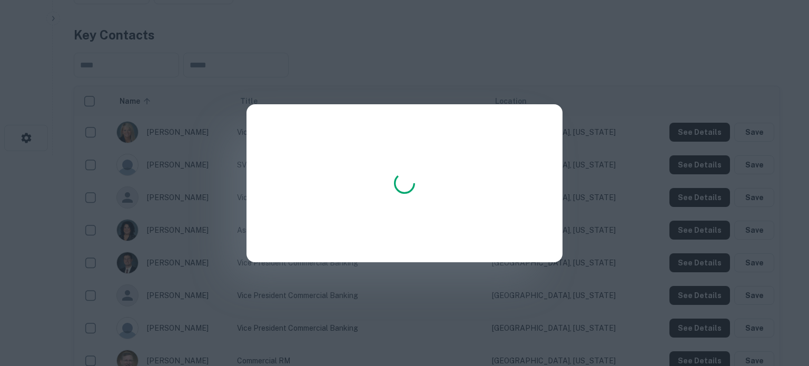
click at [346, 178] on div at bounding box center [405, 183] width 316 height 158
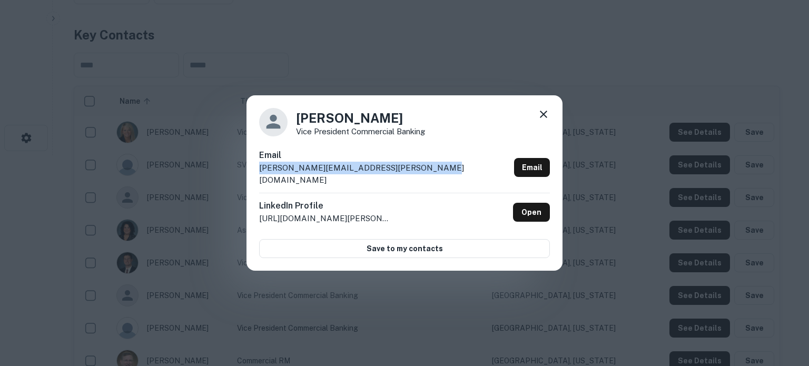
drag, startPoint x: 257, startPoint y: 177, endPoint x: 422, endPoint y: 177, distance: 164.4
click at [422, 177] on div "Patrick Wilkinson Vice President Commercial Banking Email patrick.wilkinson@pla…" at bounding box center [405, 183] width 316 height 176
copy p "patrick.wilkinson@plantersbankonline.com"
click at [544, 121] on icon at bounding box center [544, 114] width 13 height 13
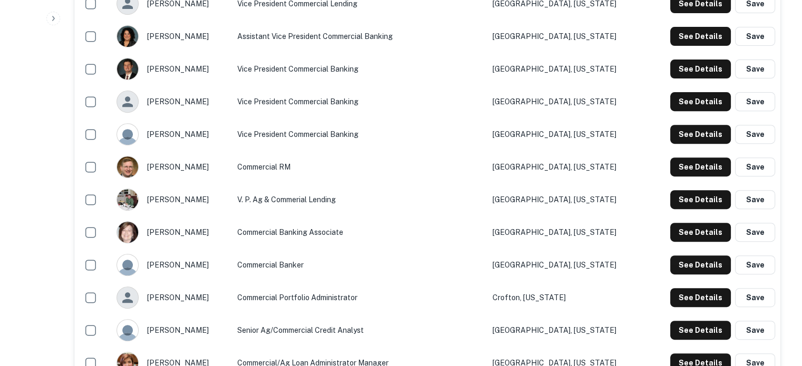
scroll to position [422, 0]
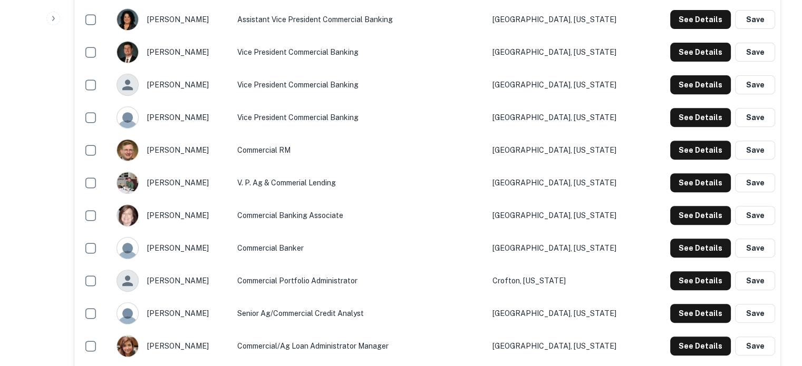
click at [670, 108] on div "See Details Save" at bounding box center [712, 117] width 125 height 19
click at [680, 108] on button "See Details" at bounding box center [700, 117] width 61 height 19
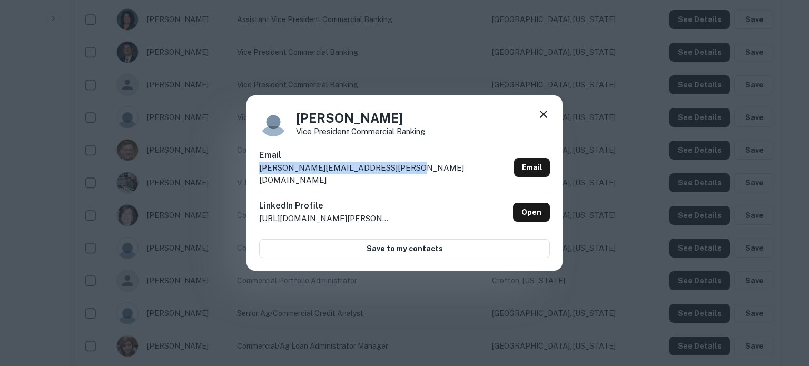
drag, startPoint x: 259, startPoint y: 175, endPoint x: 410, endPoint y: 172, distance: 151.3
click at [410, 172] on div "Ryan Batson Vice President Commercial Banking Email ryan.batson@plantersbankonl…" at bounding box center [405, 183] width 316 height 176
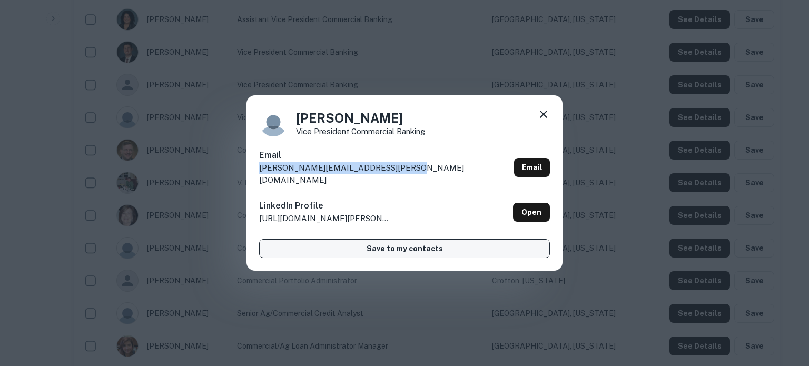
copy p "ryan.batson@plantersbankonline.com"
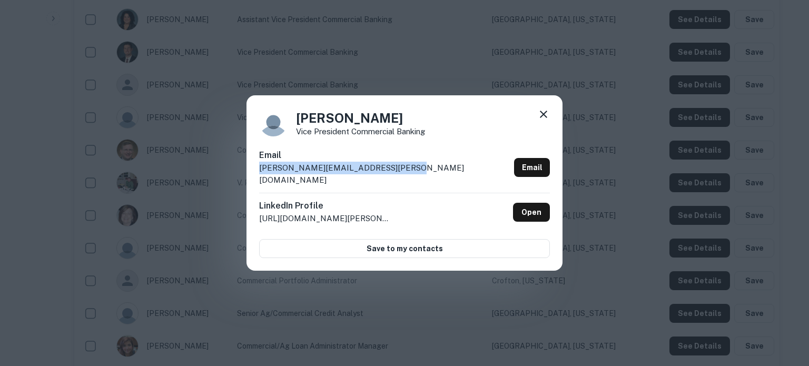
click at [540, 120] on icon at bounding box center [544, 114] width 13 height 13
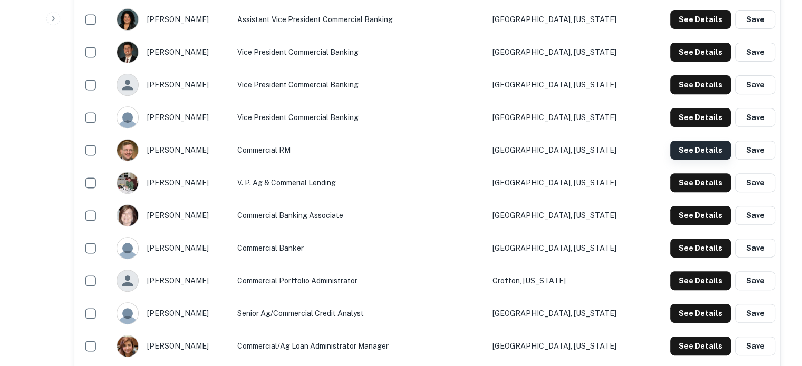
click at [686, 141] on button "See Details" at bounding box center [700, 150] width 61 height 19
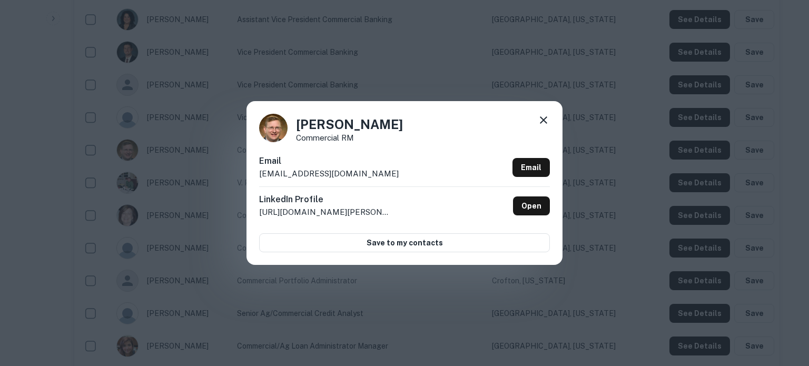
drag, startPoint x: 259, startPoint y: 180, endPoint x: 396, endPoint y: 176, distance: 136.5
click at [396, 176] on div "Email hmcgahey@plantersbankonline.com Email" at bounding box center [404, 171] width 291 height 32
copy p "hmcgahey@plantersbankonline.com"
click at [545, 121] on icon at bounding box center [544, 120] width 13 height 13
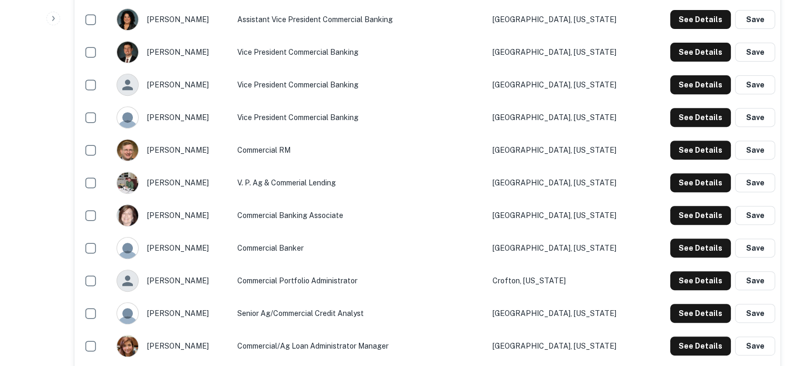
click at [670, 173] on div "See Details Save" at bounding box center [712, 182] width 125 height 19
click at [687, 173] on button "See Details" at bounding box center [700, 182] width 61 height 19
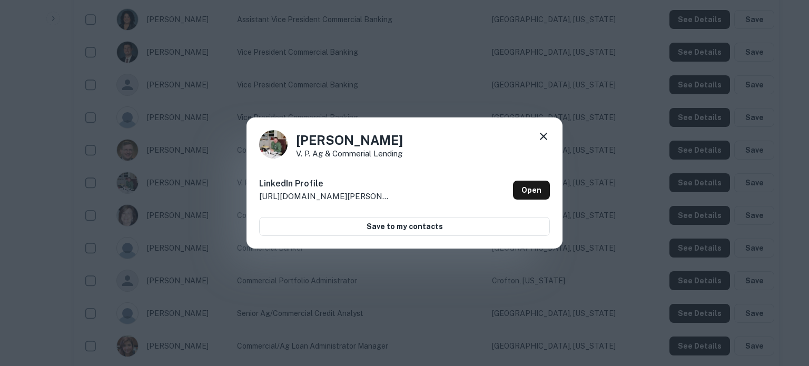
click at [542, 137] on icon at bounding box center [543, 136] width 7 height 7
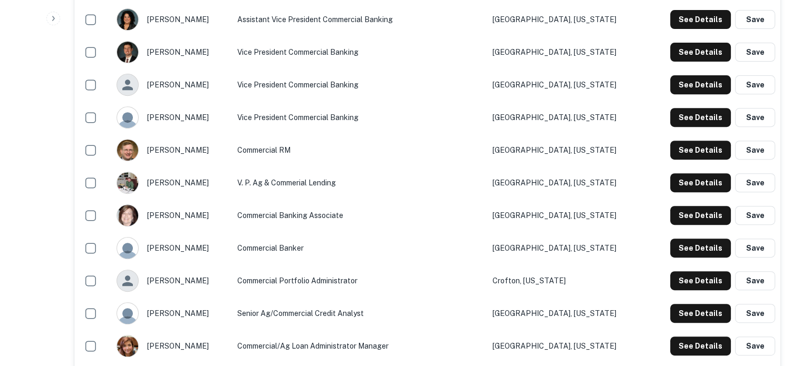
click at [670, 211] on div "See Details Save" at bounding box center [712, 215] width 125 height 19
click at [675, 210] on button "See Details" at bounding box center [700, 215] width 61 height 19
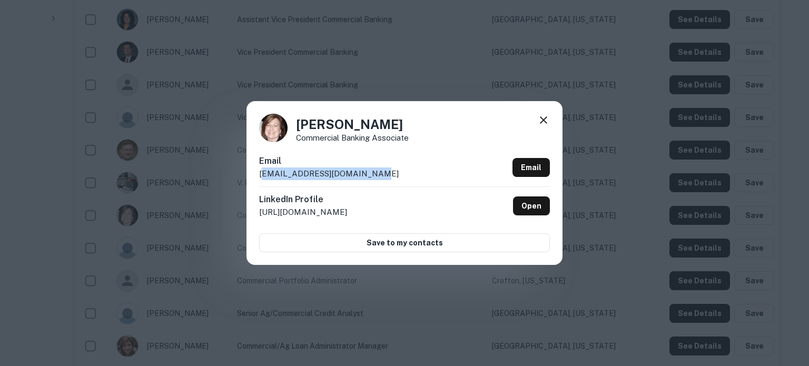
drag, startPoint x: 260, startPoint y: 175, endPoint x: 360, endPoint y: 174, distance: 99.6
click at [360, 173] on p "jhall@plantersbankonline.com" at bounding box center [329, 174] width 140 height 13
click at [344, 179] on p "jhall@plantersbankonline.com" at bounding box center [329, 174] width 140 height 13
click at [335, 183] on div "Email jhall@plantersbankonline.com Email" at bounding box center [404, 171] width 291 height 32
drag, startPoint x: 256, startPoint y: 175, endPoint x: 413, endPoint y: 181, distance: 157.2
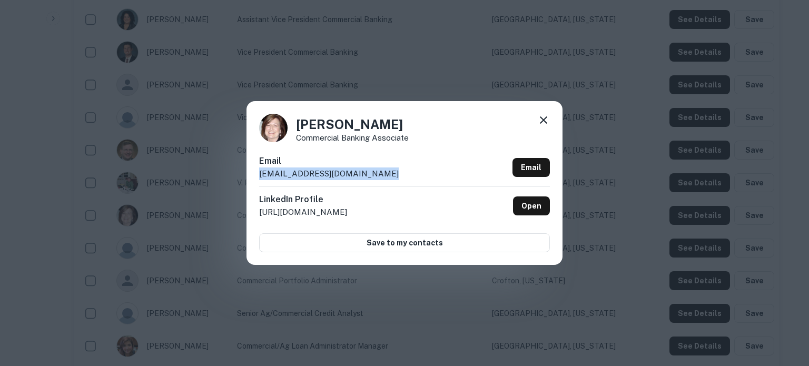
click at [413, 181] on div "Joashley Hall Commercial Banking Associate Email jhall@plantersbankonline.com E…" at bounding box center [405, 182] width 316 height 163
copy p "jhall@plantersbankonline.com"
click at [542, 119] on icon at bounding box center [544, 120] width 13 height 13
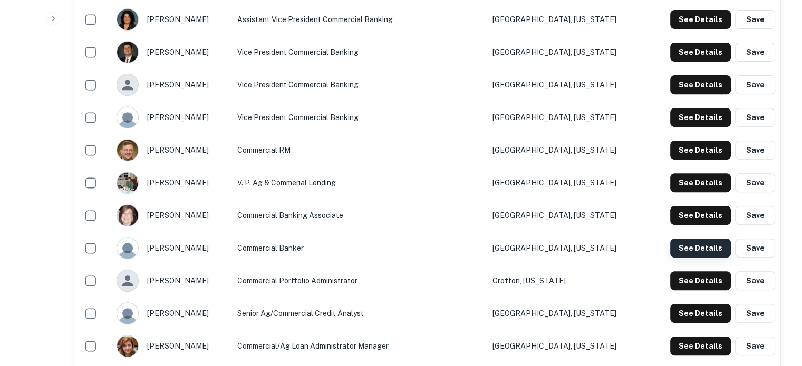
click at [700, 242] on button "See Details" at bounding box center [700, 248] width 61 height 19
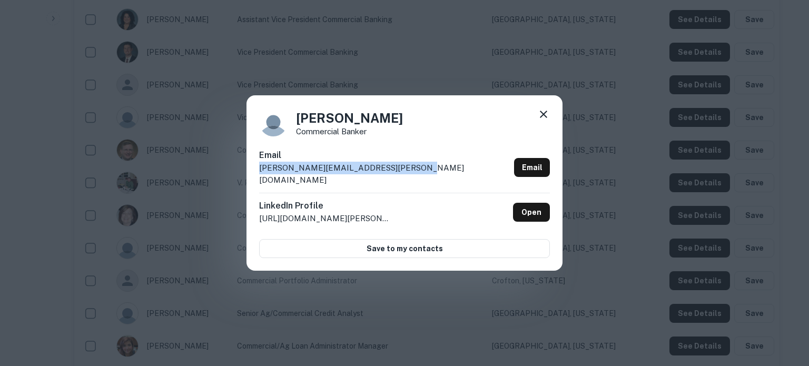
drag, startPoint x: 260, startPoint y: 179, endPoint x: 419, endPoint y: 181, distance: 159.2
click at [419, 181] on div "Email wesley.sumner@plantersbankonline.com Email" at bounding box center [404, 171] width 291 height 44
click at [544, 121] on icon at bounding box center [544, 114] width 13 height 13
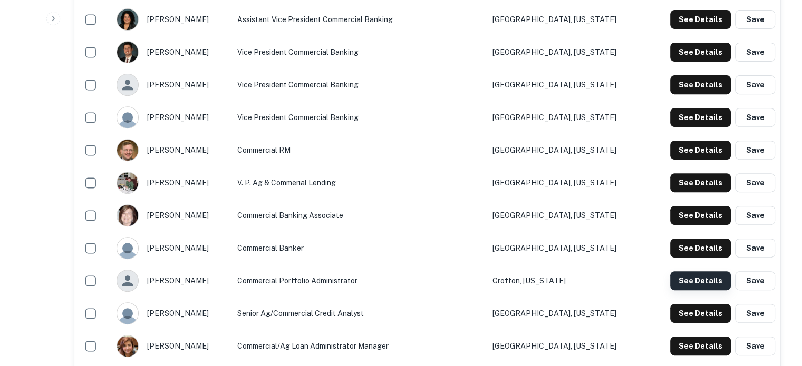
click at [707, 275] on button "See Details" at bounding box center [700, 280] width 61 height 19
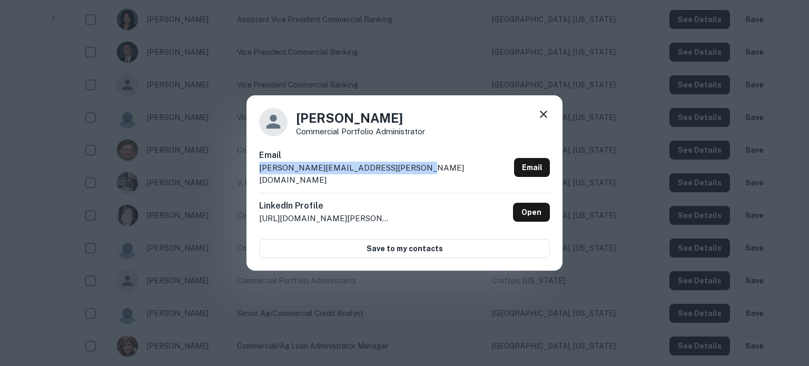
drag, startPoint x: 254, startPoint y: 174, endPoint x: 409, endPoint y: 173, distance: 154.9
click at [409, 173] on div "Amanda Fuller Commercial Portfolio Administrator Email amanda.fuller@plantersba…" at bounding box center [405, 183] width 316 height 176
click at [549, 119] on icon at bounding box center [544, 114] width 13 height 13
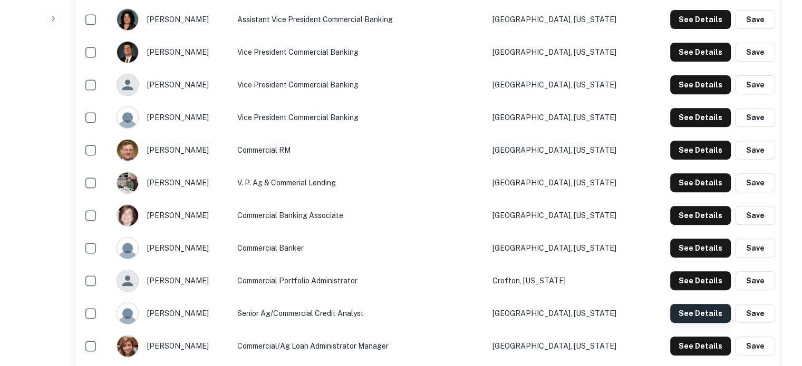
click at [700, 304] on button "See Details" at bounding box center [700, 313] width 61 height 19
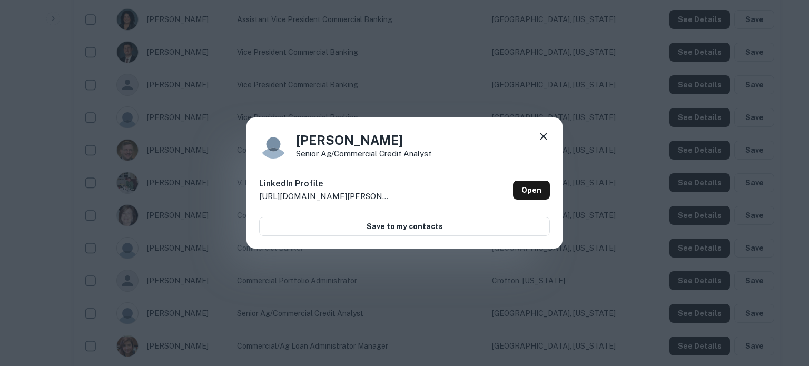
click at [548, 139] on icon at bounding box center [544, 136] width 13 height 13
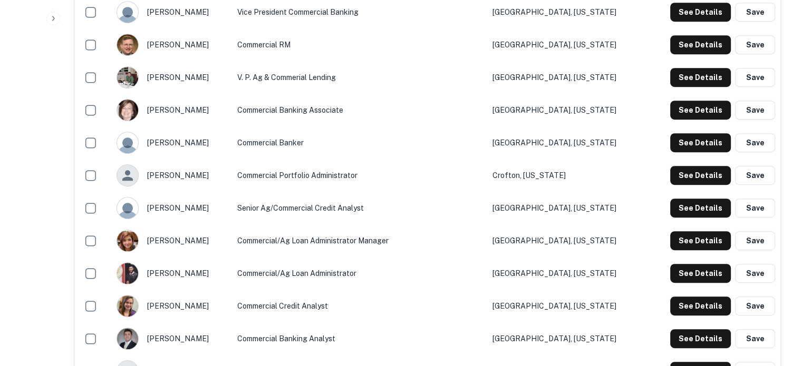
scroll to position [580, 0]
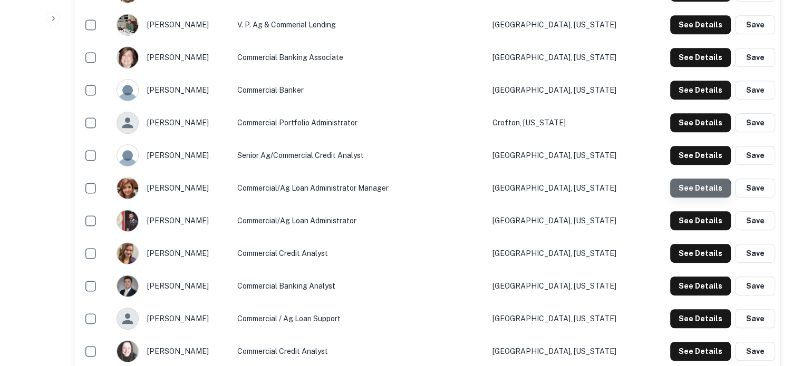
click at [698, 181] on button "See Details" at bounding box center [700, 188] width 61 height 19
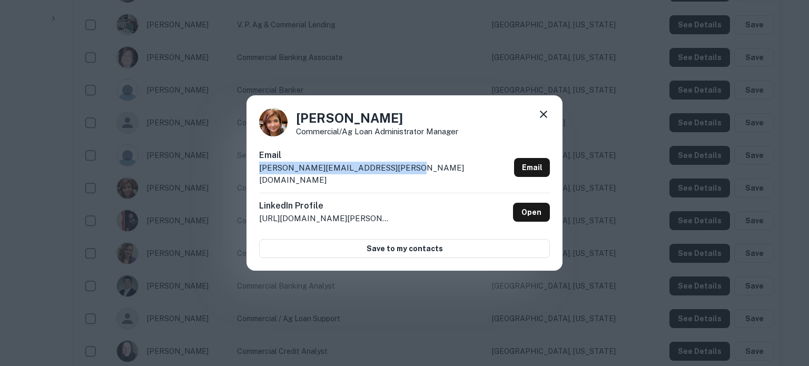
drag, startPoint x: 257, startPoint y: 177, endPoint x: 408, endPoint y: 181, distance: 150.8
click at [408, 181] on div "Dana McCraw Commercial/Ag Loan Administrator Manager Email dana.mccraw@planters…" at bounding box center [405, 183] width 316 height 176
click at [543, 121] on icon at bounding box center [544, 114] width 13 height 13
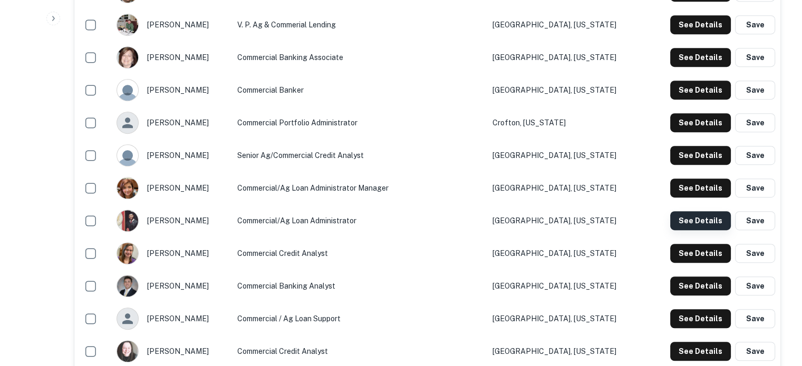
click at [682, 211] on button "See Details" at bounding box center [700, 220] width 61 height 19
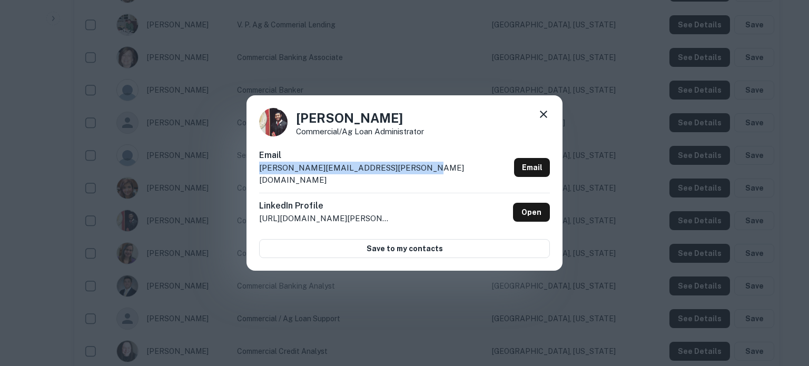
drag, startPoint x: 258, startPoint y: 178, endPoint x: 415, endPoint y: 183, distance: 157.1
click at [415, 183] on div "David Trottman Commercial/Ag Loan Administrator Email david.trottman@plantersba…" at bounding box center [405, 183] width 316 height 176
click at [547, 121] on icon at bounding box center [544, 114] width 13 height 13
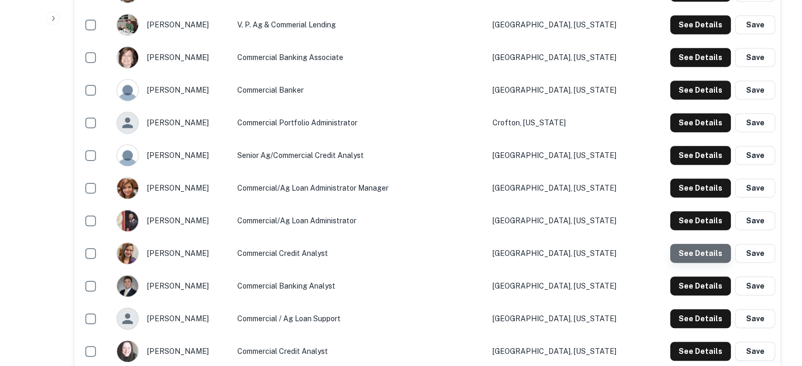
click at [704, 245] on button "See Details" at bounding box center [700, 253] width 61 height 19
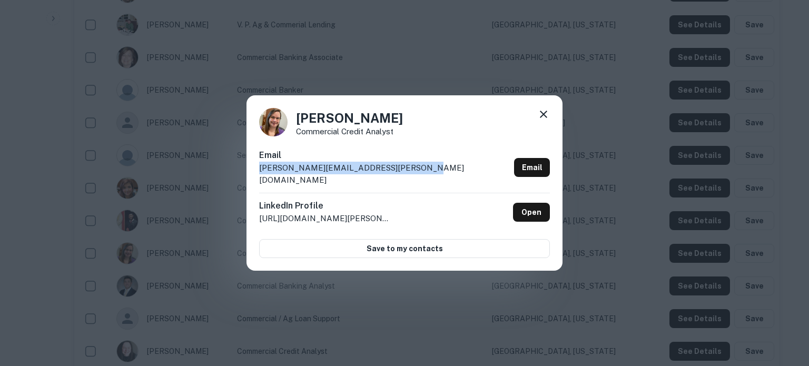
drag, startPoint x: 257, startPoint y: 175, endPoint x: 415, endPoint y: 182, distance: 158.2
click at [415, 182] on div "Jennifer Hines Commercial Credit Analyst Email jennifer.hines@plantersbankonlin…" at bounding box center [405, 183] width 316 height 176
click at [541, 121] on icon at bounding box center [544, 114] width 13 height 13
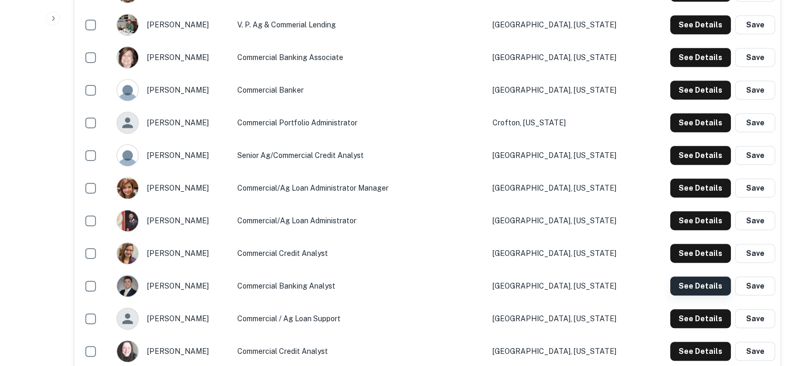
click at [699, 280] on button "See Details" at bounding box center [700, 286] width 61 height 19
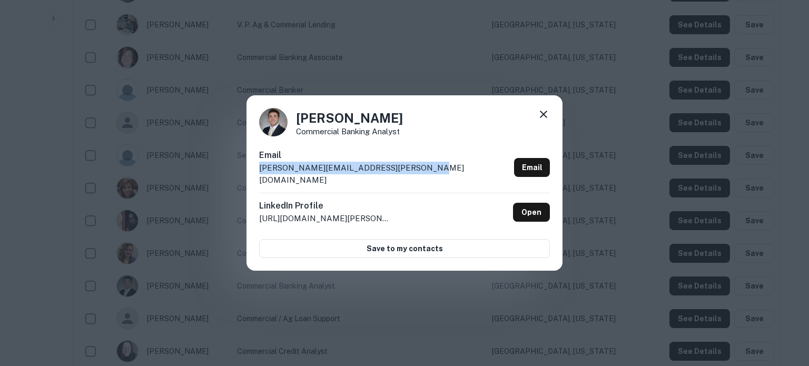
drag, startPoint x: 259, startPoint y: 177, endPoint x: 416, endPoint y: 176, distance: 156.5
click at [416, 176] on div "Email logan.huskisson@plantersbankonline.com Email" at bounding box center [404, 171] width 291 height 44
click at [543, 119] on icon at bounding box center [544, 114] width 13 height 13
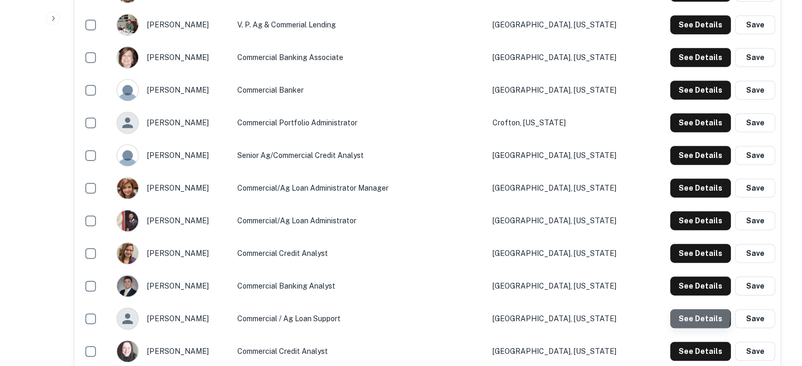
click at [678, 309] on button "See Details" at bounding box center [700, 318] width 61 height 19
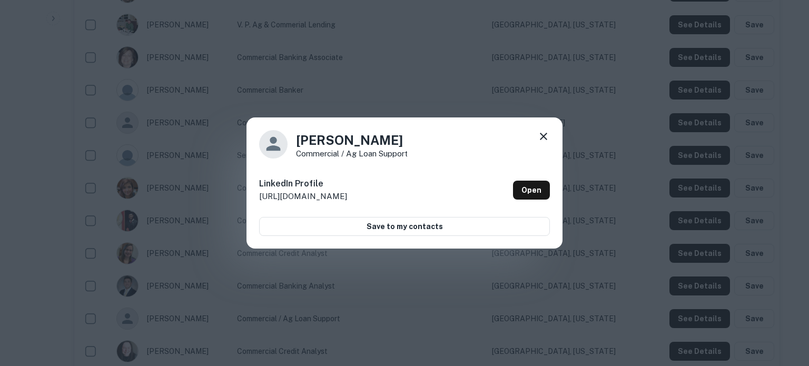
click at [544, 139] on icon at bounding box center [544, 136] width 13 height 13
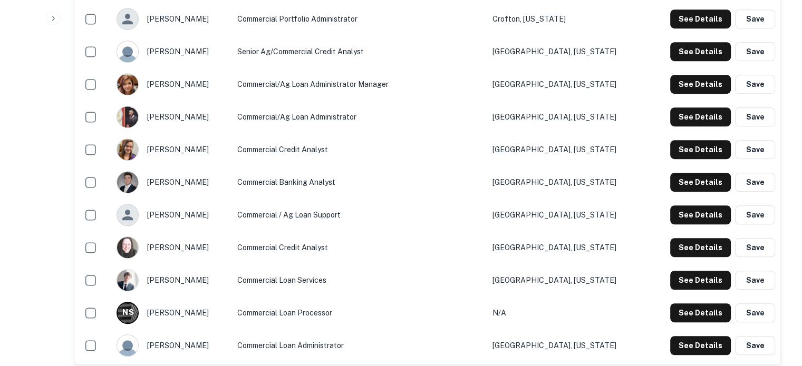
scroll to position [738, 0]
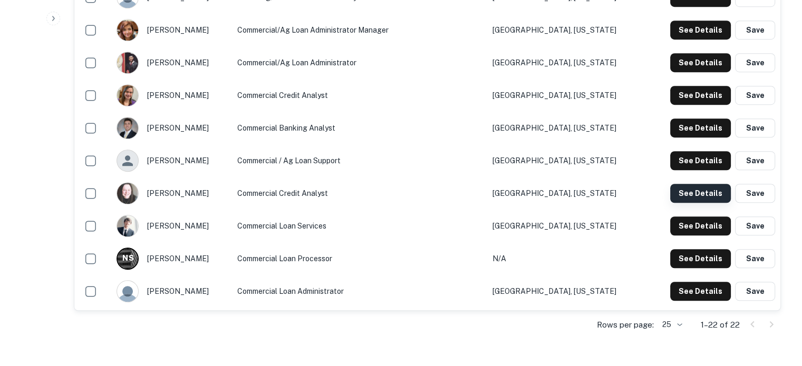
click at [681, 185] on button "See Details" at bounding box center [700, 193] width 61 height 19
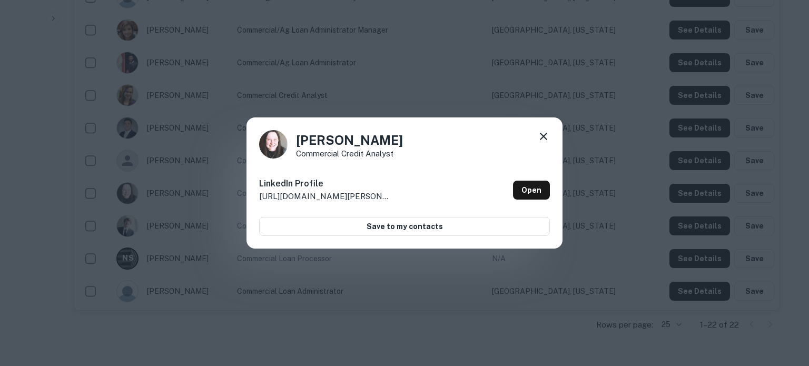
click at [544, 132] on icon at bounding box center [544, 136] width 13 height 13
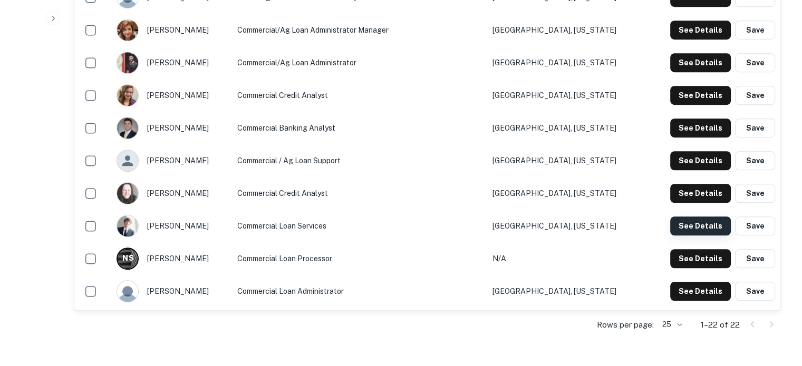
click at [682, 219] on button "See Details" at bounding box center [700, 226] width 61 height 19
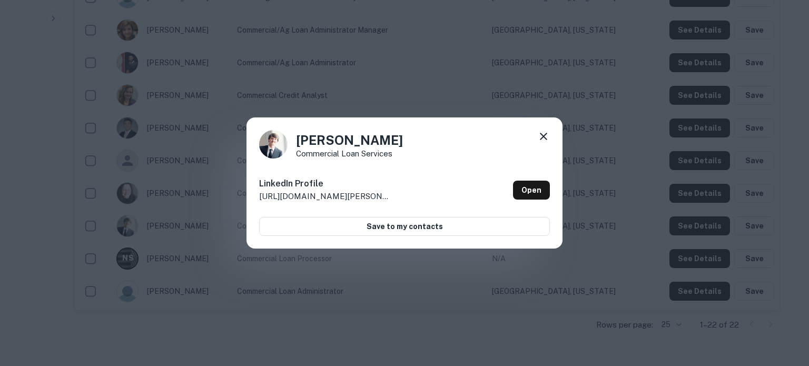
click at [544, 133] on icon at bounding box center [544, 136] width 13 height 13
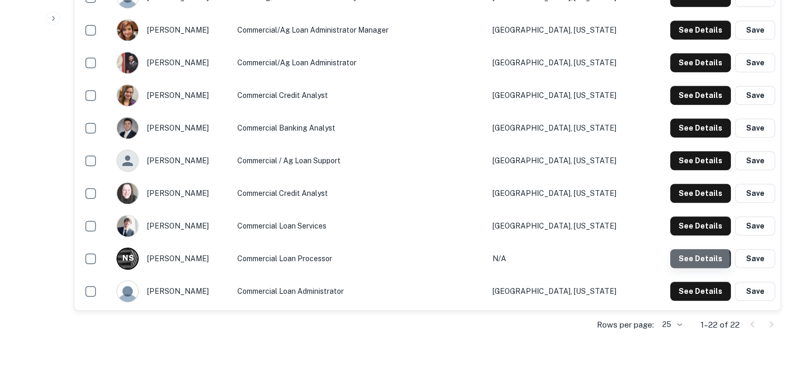
click at [680, 250] on button "See Details" at bounding box center [700, 258] width 61 height 19
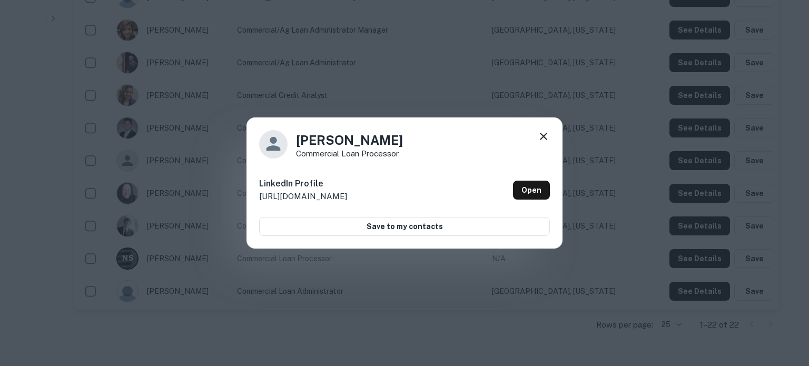
click at [533, 130] on div "Nicole Stagner Commercial Loan Processor" at bounding box center [404, 144] width 291 height 28
click at [538, 133] on icon at bounding box center [544, 136] width 13 height 13
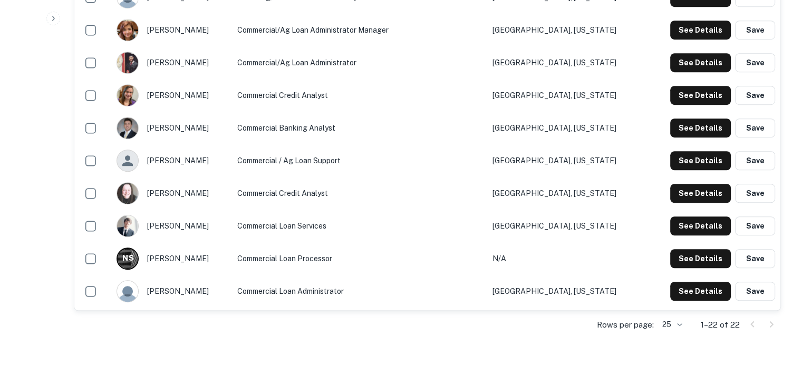
click at [695, 275] on td "See Details Save" at bounding box center [711, 291] width 135 height 33
click at [695, 282] on button "See Details" at bounding box center [700, 291] width 61 height 19
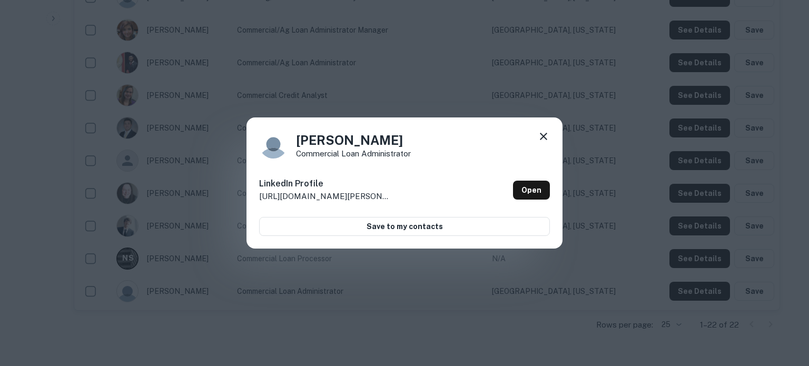
click at [548, 139] on icon at bounding box center [544, 136] width 13 height 13
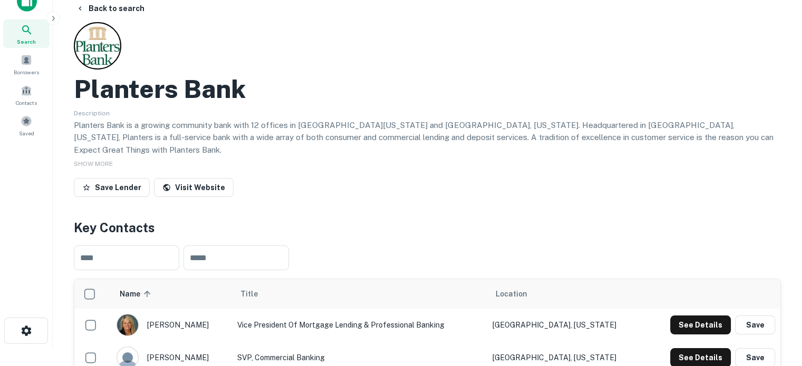
scroll to position [0, 0]
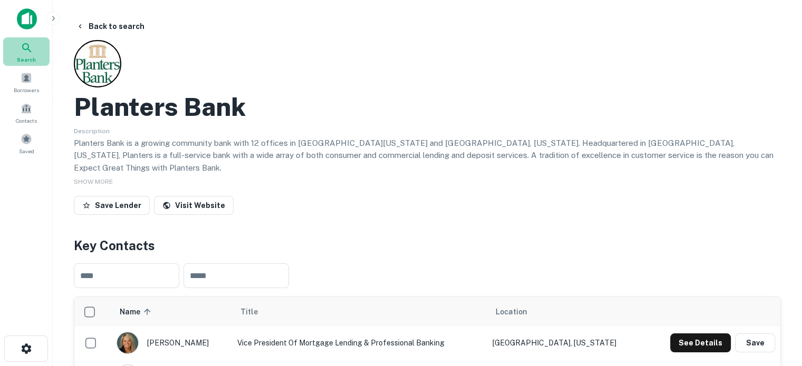
click at [23, 51] on icon at bounding box center [27, 48] width 13 height 13
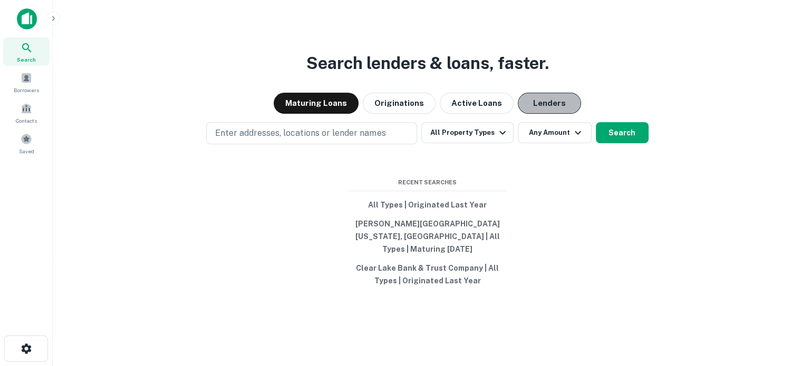
click at [568, 108] on button "Lenders" at bounding box center [548, 103] width 63 height 21
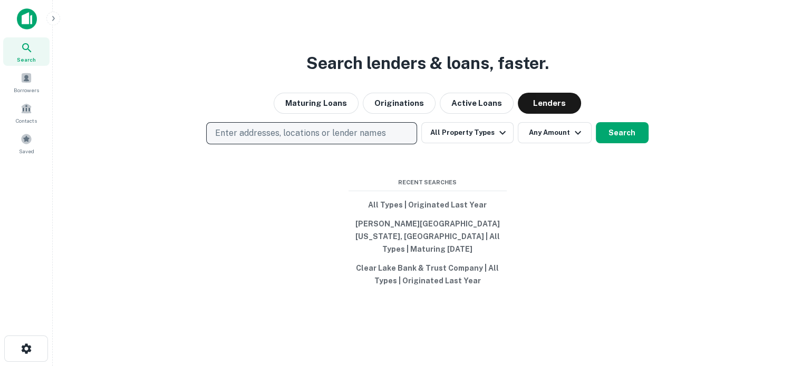
click at [312, 140] on p "Enter addresses, locations or lender names" at bounding box center [300, 133] width 170 height 13
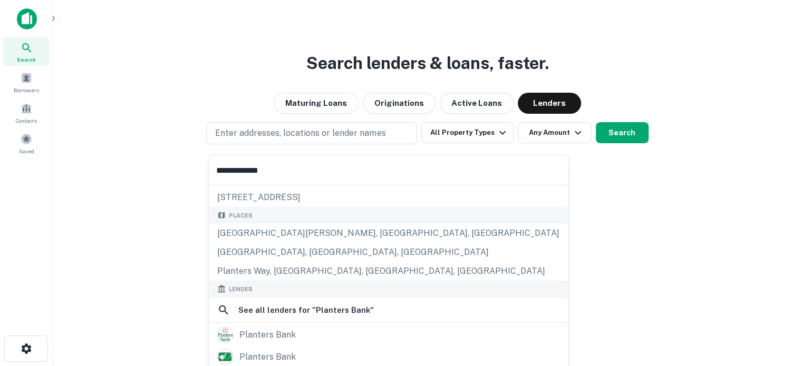
scroll to position [105, 0]
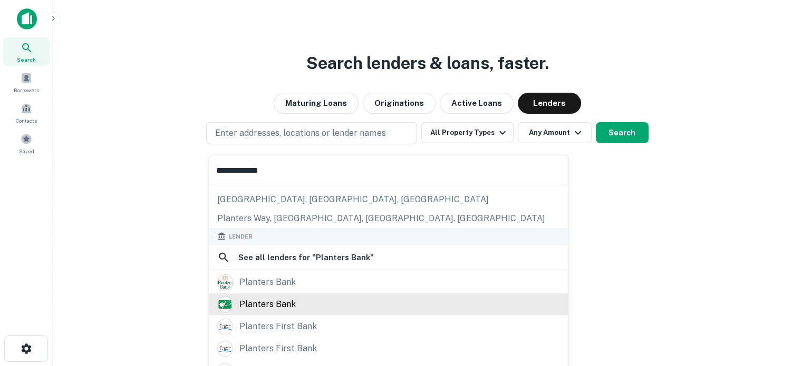
type input "**********"
click at [278, 310] on div "planters bank" at bounding box center [267, 304] width 56 height 16
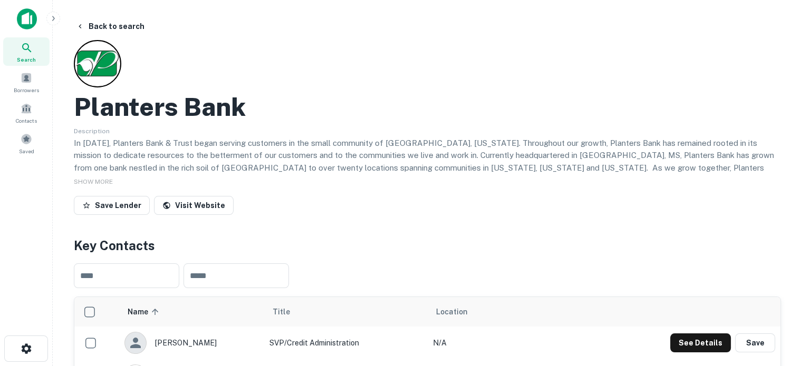
click at [617, 307] on th "scrollable content" at bounding box center [698, 312] width 163 height 30
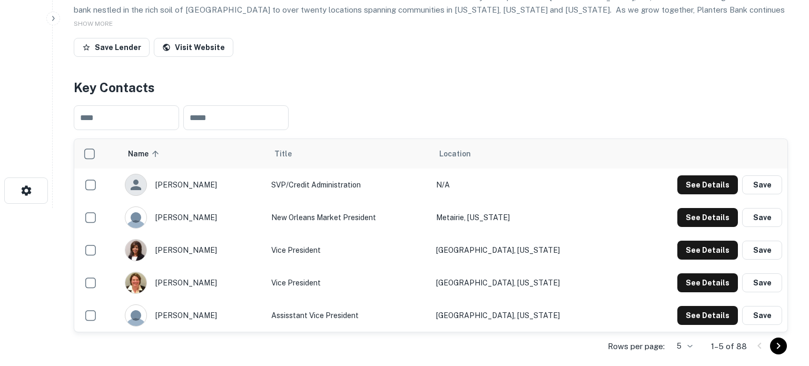
click at [687, 208] on body "Search Borrowers Contacts Saved Back to search Planters Bank Description In Apr…" at bounding box center [404, 25] width 809 height 366
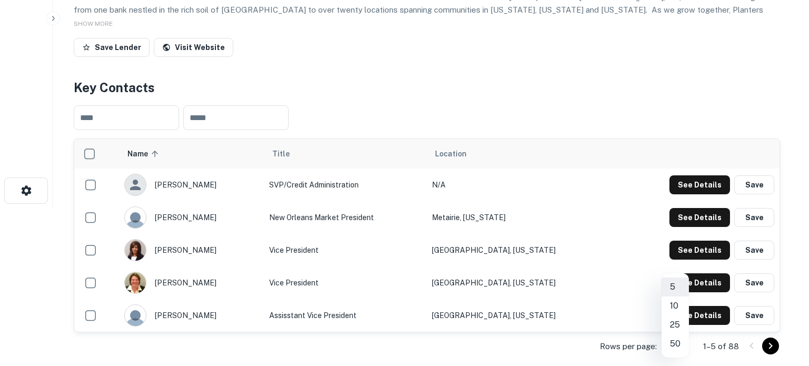
click at [679, 345] on li "50" at bounding box center [675, 344] width 27 height 19
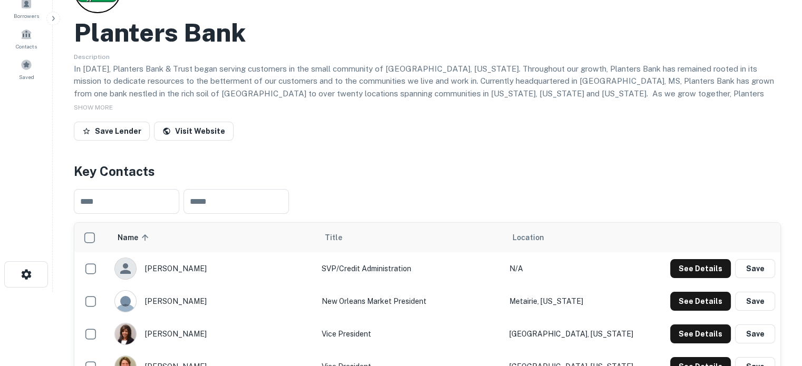
scroll to position [0, 0]
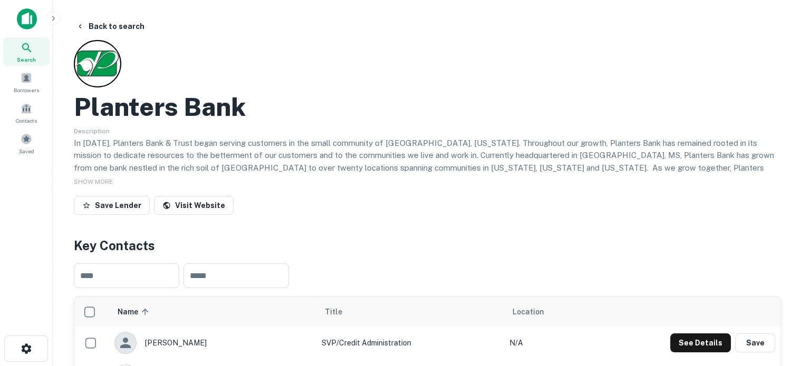
click at [33, 58] on span "Search" at bounding box center [26, 59] width 19 height 8
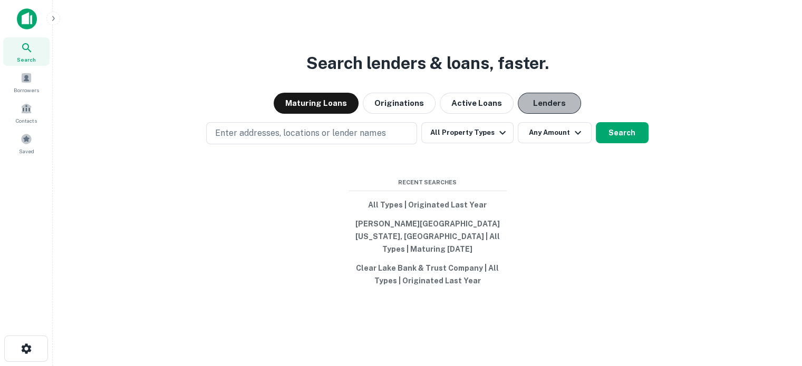
click at [549, 114] on button "Lenders" at bounding box center [548, 103] width 63 height 21
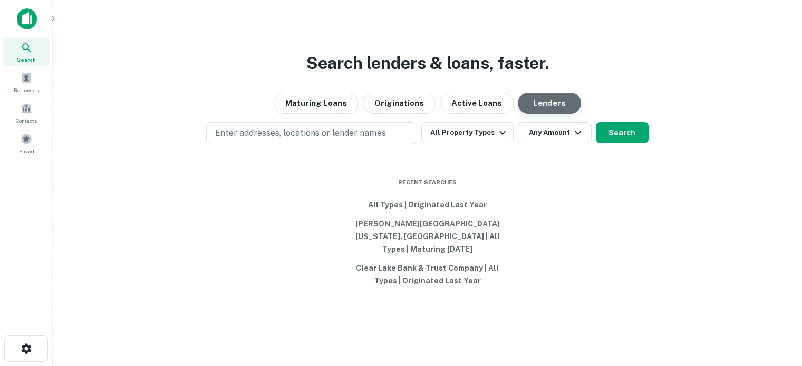
click at [549, 114] on button "Lenders" at bounding box center [548, 103] width 63 height 21
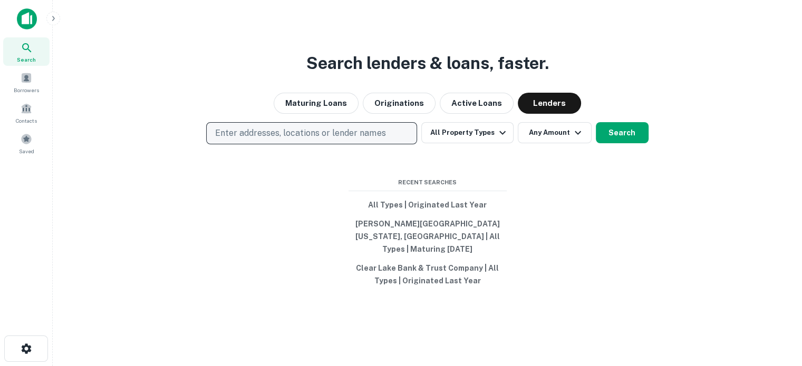
click at [312, 139] on p "Enter addresses, locations or lender names" at bounding box center [300, 133] width 170 height 13
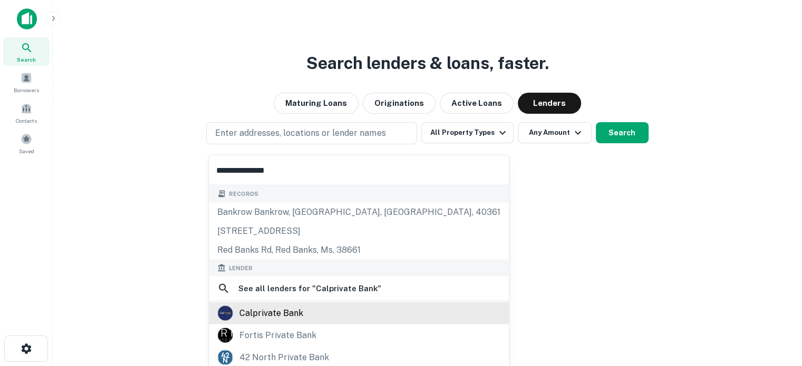
type input "**********"
click at [310, 319] on div "calprivate bank" at bounding box center [358, 314] width 283 height 16
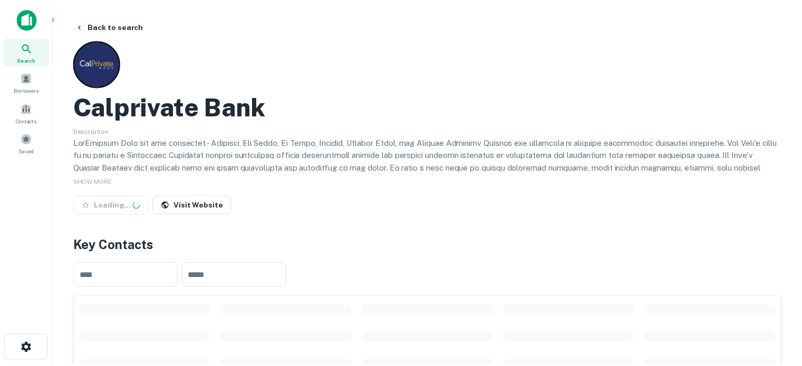
scroll to position [263, 0]
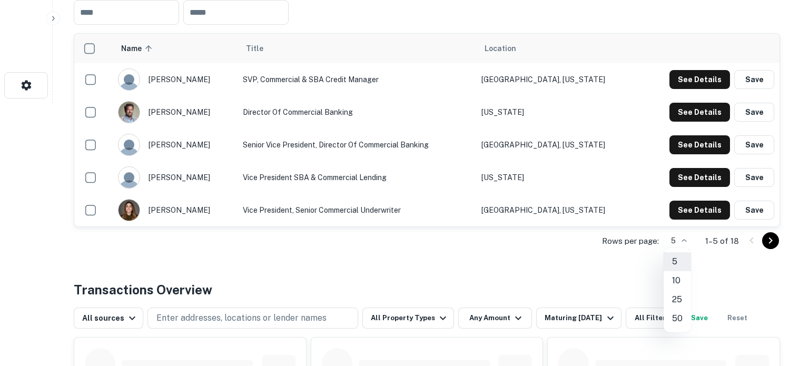
click at [682, 304] on li "25" at bounding box center [677, 299] width 27 height 19
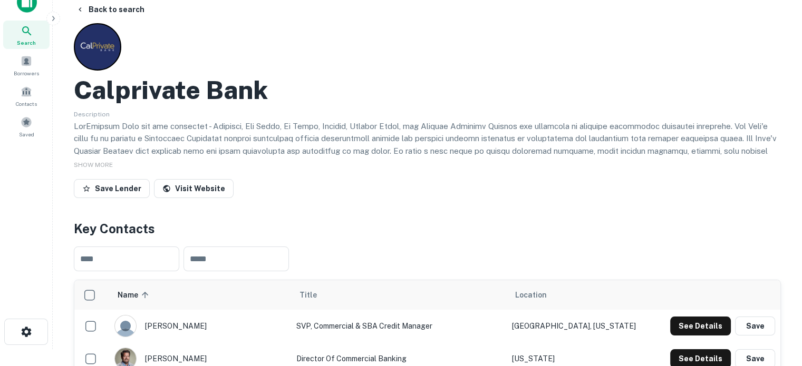
scroll to position [0, 0]
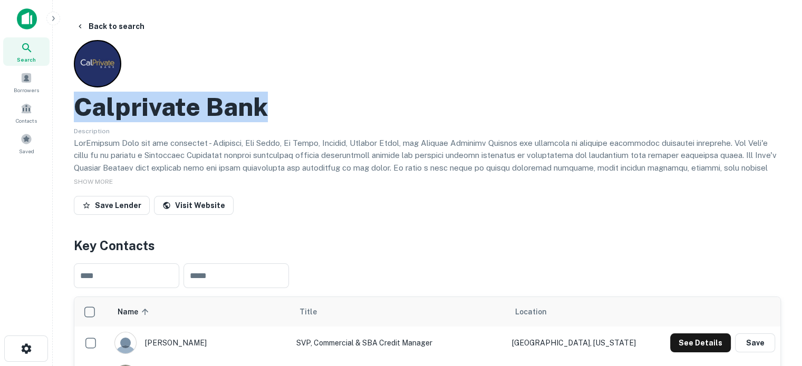
drag, startPoint x: 70, startPoint y: 110, endPoint x: 263, endPoint y: 109, distance: 193.9
copy h2 "Calprivate Bank"
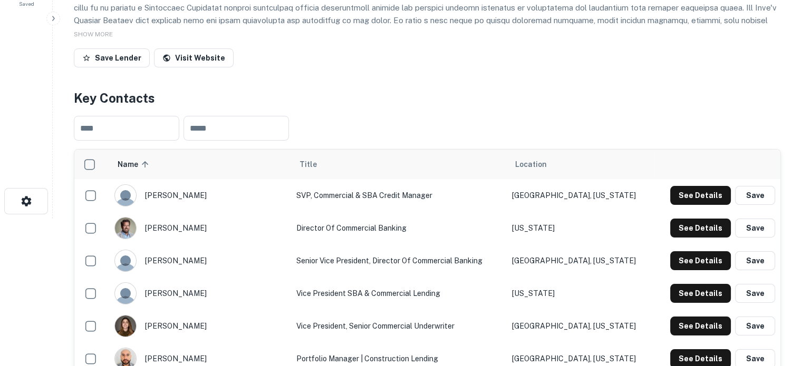
scroll to position [211, 0]
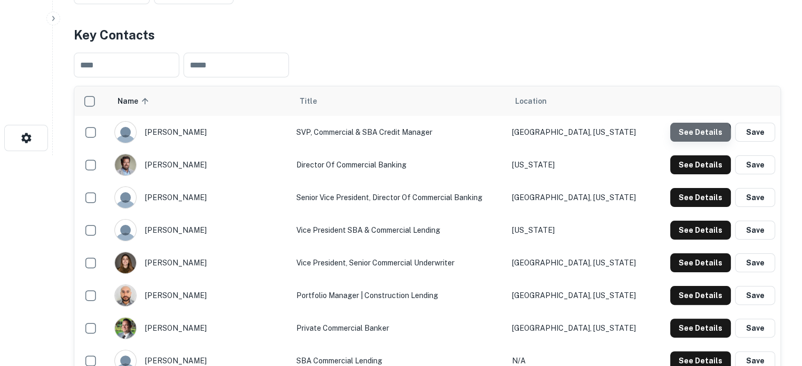
click at [699, 136] on button "See Details" at bounding box center [700, 132] width 61 height 19
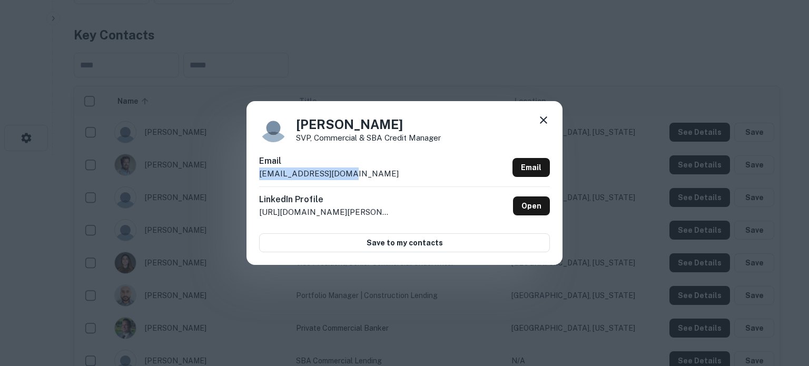
drag, startPoint x: 259, startPoint y: 176, endPoint x: 346, endPoint y: 176, distance: 86.4
click at [346, 176] on div "Email echo@calprivate.bank Email" at bounding box center [404, 171] width 291 height 32
copy p "echo@calprivate.bank"
click at [544, 120] on icon at bounding box center [543, 119] width 7 height 7
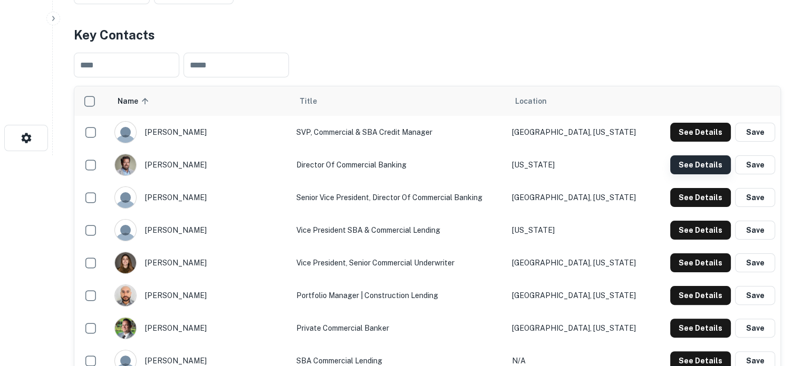
click at [689, 162] on button "See Details" at bounding box center [700, 164] width 61 height 19
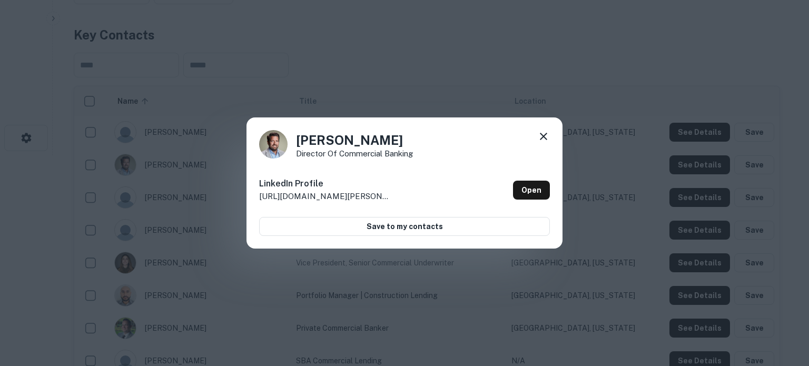
click at [543, 139] on icon at bounding box center [544, 136] width 13 height 13
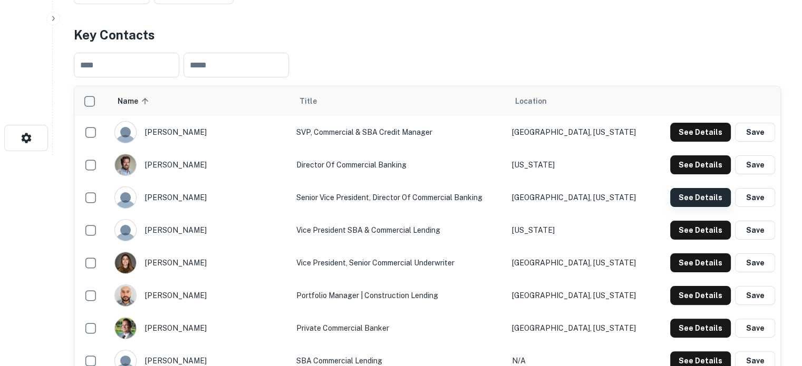
click at [688, 197] on button "See Details" at bounding box center [700, 197] width 61 height 19
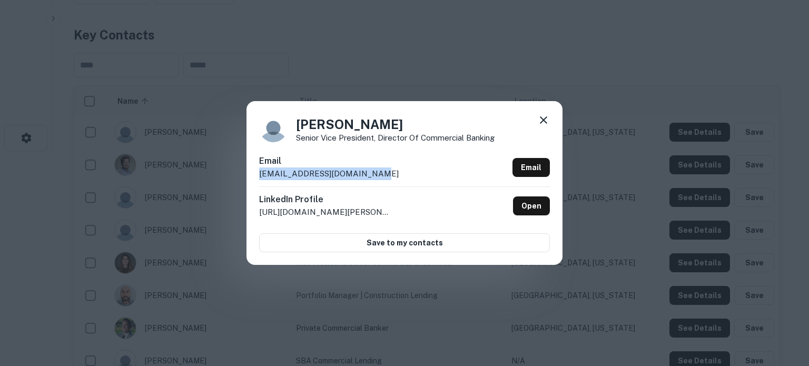
drag, startPoint x: 257, startPoint y: 178, endPoint x: 367, endPoint y: 178, distance: 109.6
click at [367, 178] on div "Tim Himstreet Senior Vice President, Director of Commercial Banking Email thims…" at bounding box center [405, 182] width 316 height 163
copy p "thimstreet@calprivate.bank"
click at [543, 120] on icon at bounding box center [543, 119] width 7 height 7
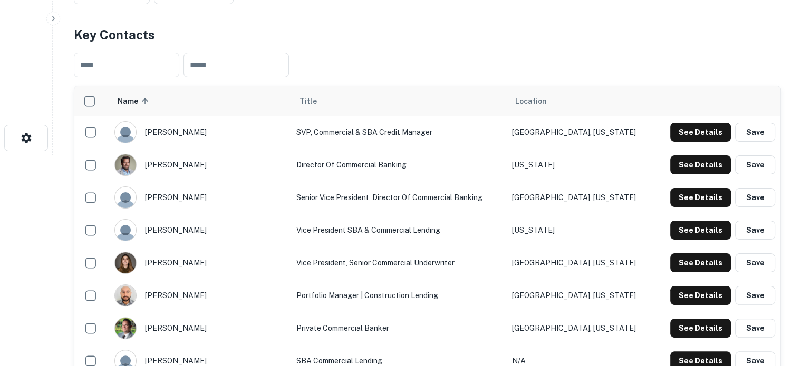
click at [668, 229] on div "See Details Save" at bounding box center [717, 230] width 116 height 19
click at [675, 229] on button "See Details" at bounding box center [700, 230] width 61 height 19
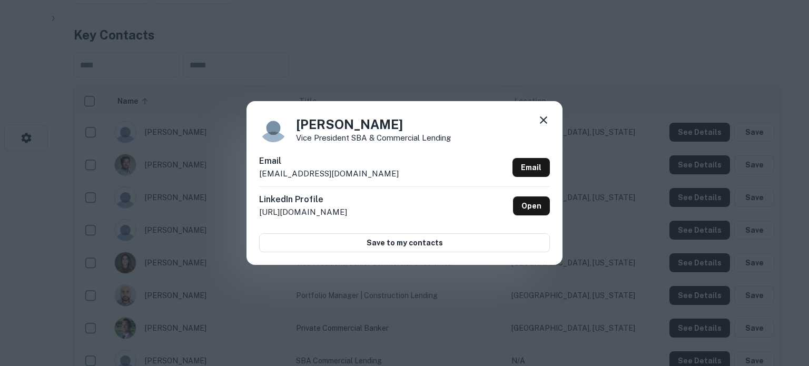
click at [258, 179] on div "Tuyen Sam Vice President SBA & Commercial Lending Email tsam@pbcapital.com Emai…" at bounding box center [405, 182] width 316 height 163
drag, startPoint x: 257, startPoint y: 179, endPoint x: 329, endPoint y: 175, distance: 71.7
click at [329, 175] on div "Tuyen Sam Vice President SBA & Commercial Lending Email tsam@pbcapital.com Emai…" at bounding box center [405, 182] width 316 height 163
copy p "tsam@pbcapital.com"
click at [542, 124] on icon at bounding box center [544, 120] width 13 height 13
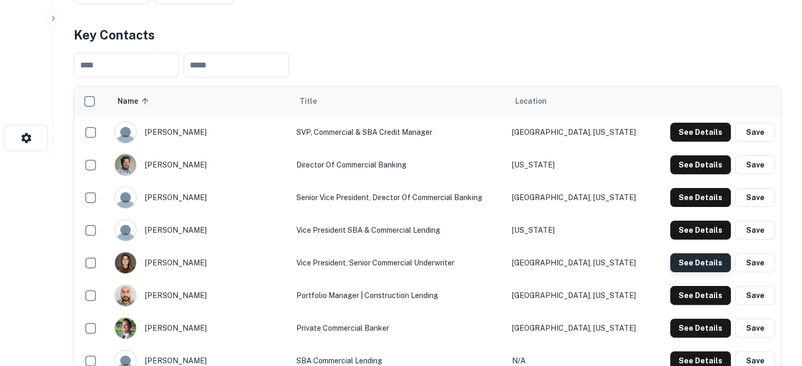
click at [694, 262] on button "See Details" at bounding box center [700, 262] width 61 height 19
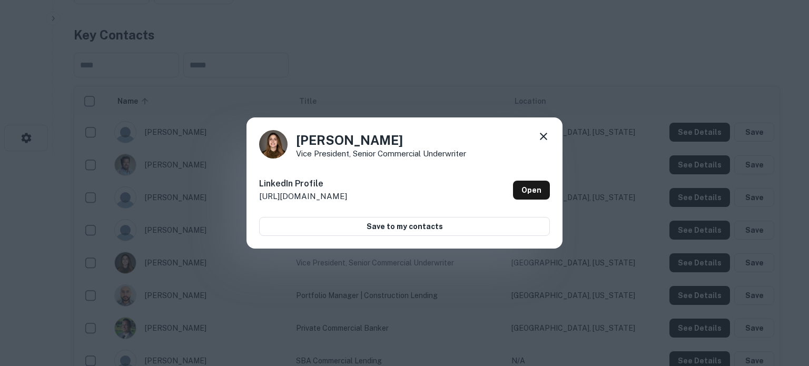
click at [544, 136] on icon at bounding box center [543, 136] width 7 height 7
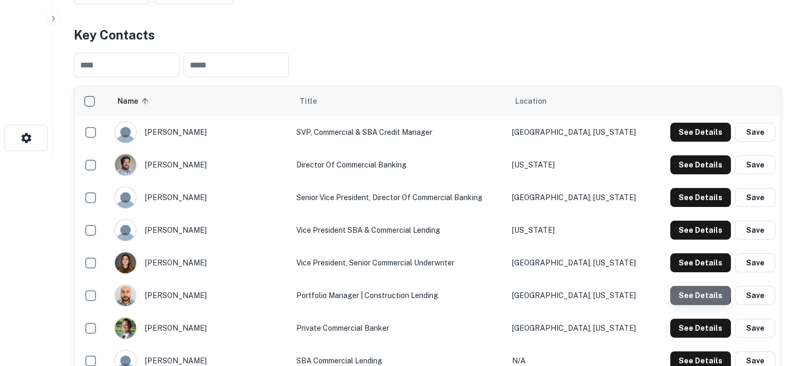
click at [681, 292] on button "See Details" at bounding box center [700, 295] width 61 height 19
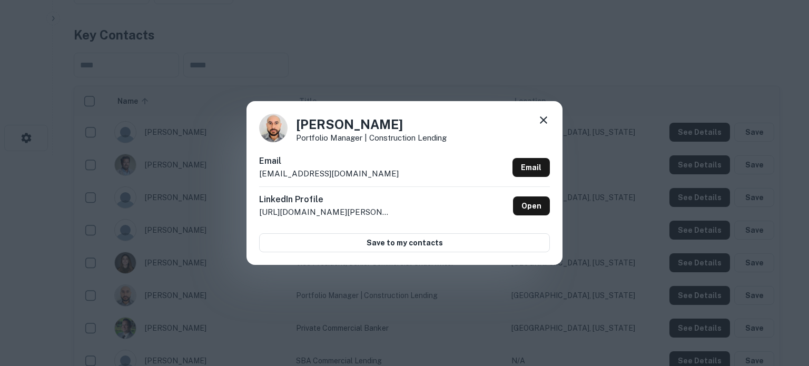
click at [541, 122] on icon at bounding box center [544, 120] width 13 height 13
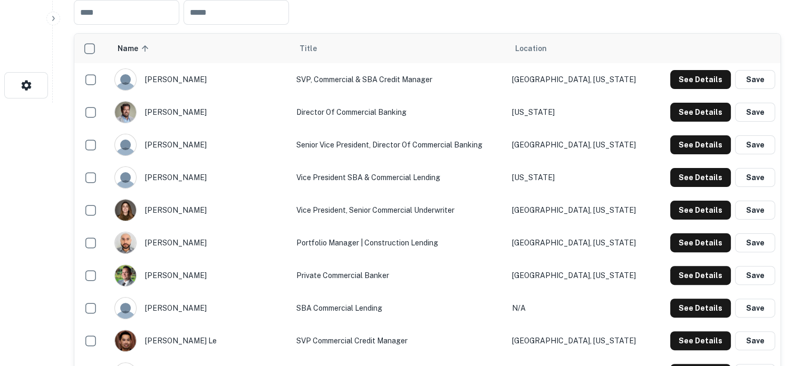
scroll to position [316, 0]
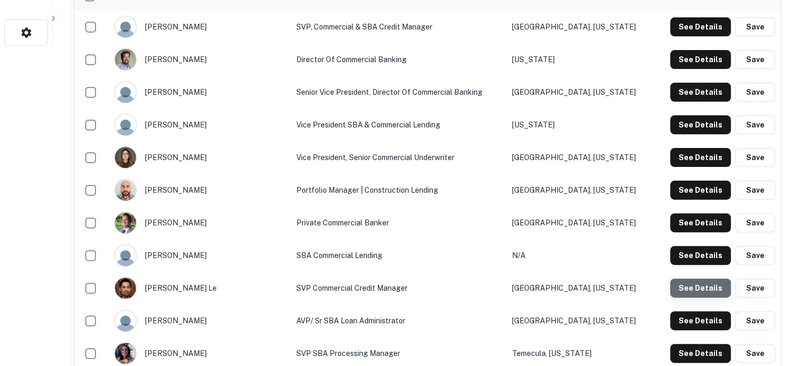
click at [689, 295] on button "See Details" at bounding box center [700, 288] width 61 height 19
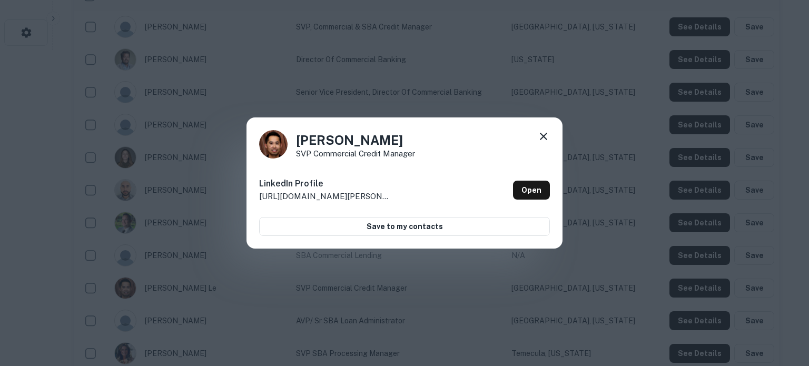
click at [545, 141] on icon at bounding box center [544, 136] width 13 height 13
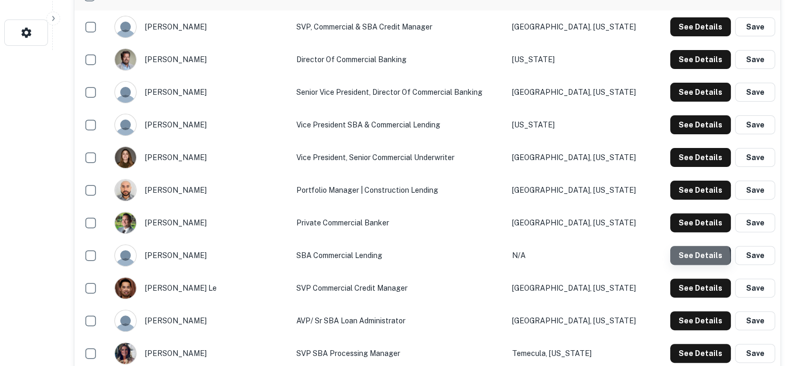
click at [688, 258] on button "See Details" at bounding box center [700, 255] width 61 height 19
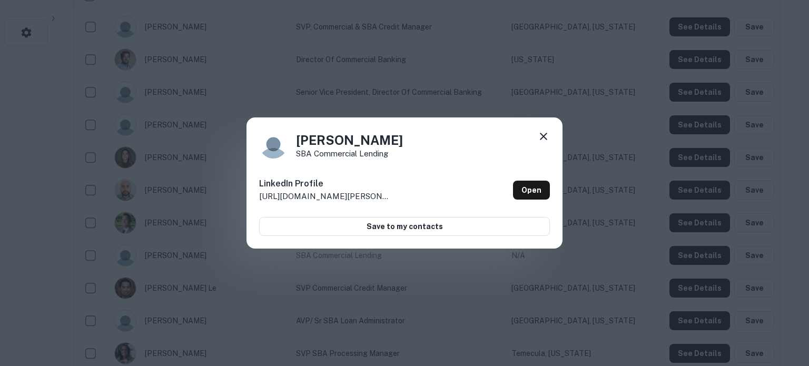
click at [545, 134] on icon at bounding box center [544, 136] width 13 height 13
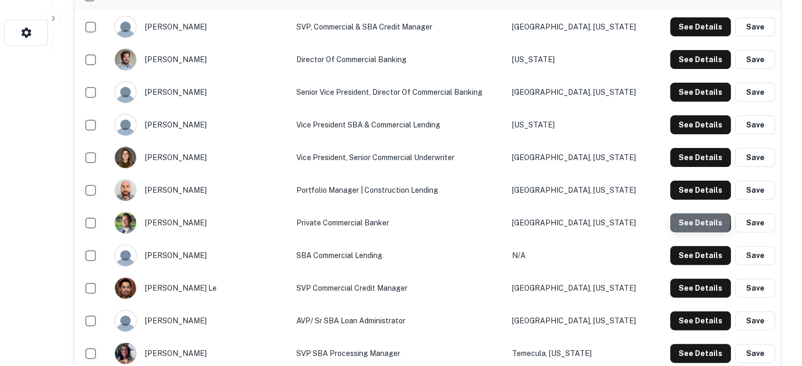
click at [672, 219] on button "See Details" at bounding box center [700, 222] width 61 height 19
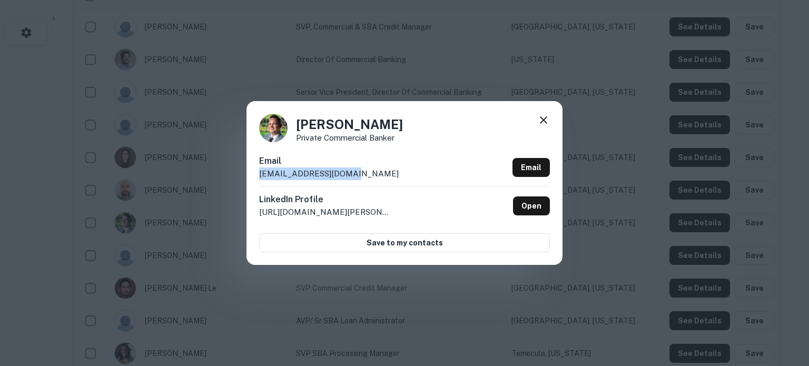
drag, startPoint x: 260, startPoint y: 176, endPoint x: 355, endPoint y: 177, distance: 94.9
click at [355, 177] on div "Email mgolz@calprivate.bank Email" at bounding box center [404, 171] width 291 height 32
copy p "mgolz@calprivate.bank"
click at [546, 123] on icon at bounding box center [543, 119] width 7 height 7
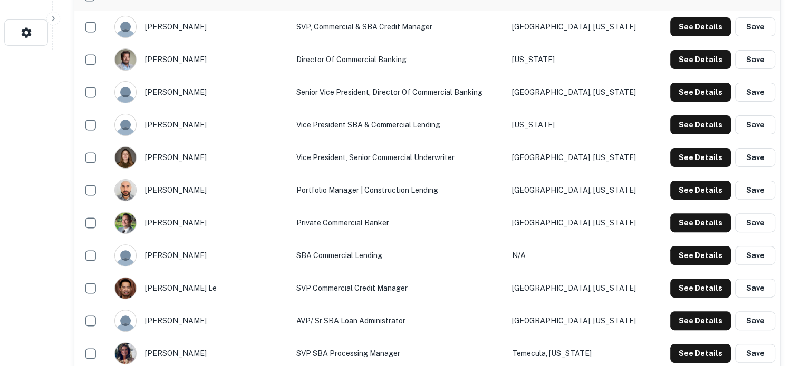
click at [717, 169] on td "See Details Save" at bounding box center [716, 157] width 126 height 33
click at [698, 158] on button "See Details" at bounding box center [700, 157] width 61 height 19
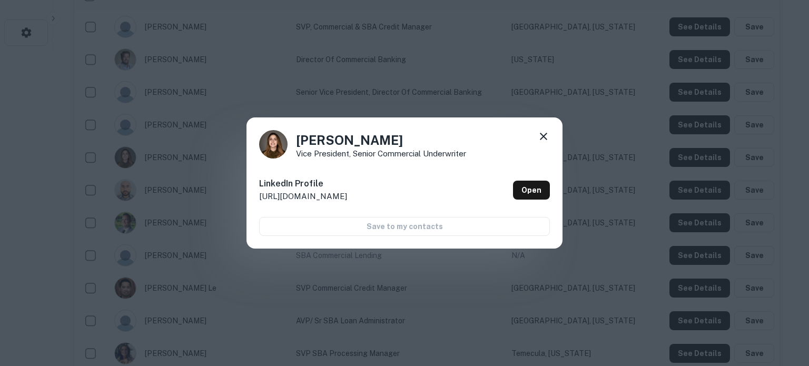
click at [544, 139] on icon at bounding box center [544, 136] width 13 height 13
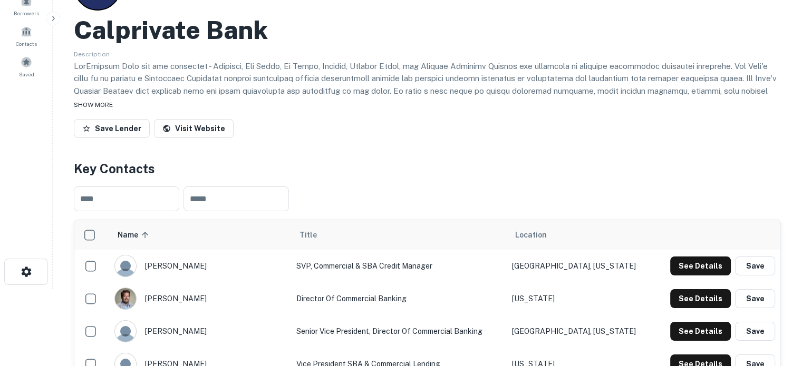
scroll to position [0, 0]
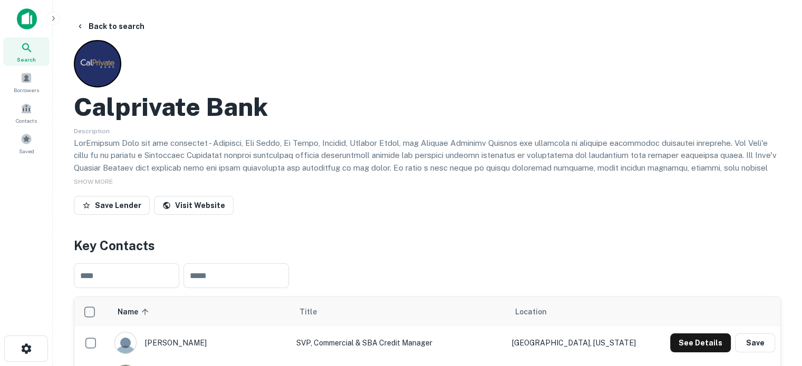
click at [36, 50] on div "Search" at bounding box center [26, 51] width 46 height 28
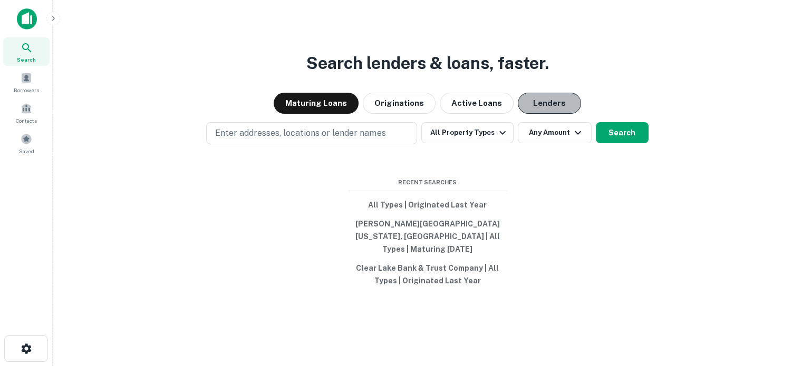
click at [573, 114] on button "Lenders" at bounding box center [548, 103] width 63 height 21
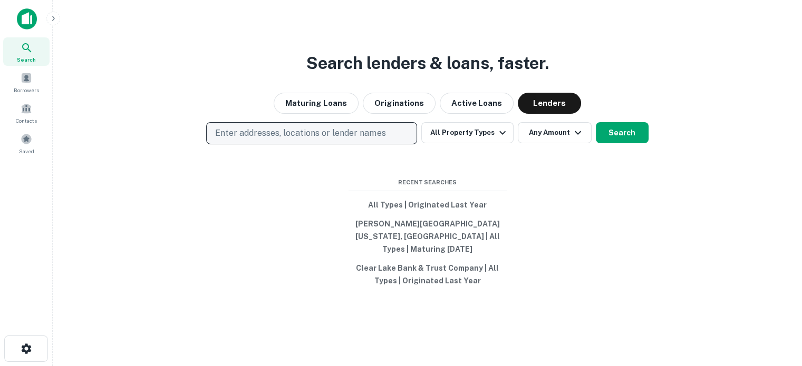
click at [341, 136] on p "Enter addresses, locations or lender names" at bounding box center [300, 133] width 170 height 13
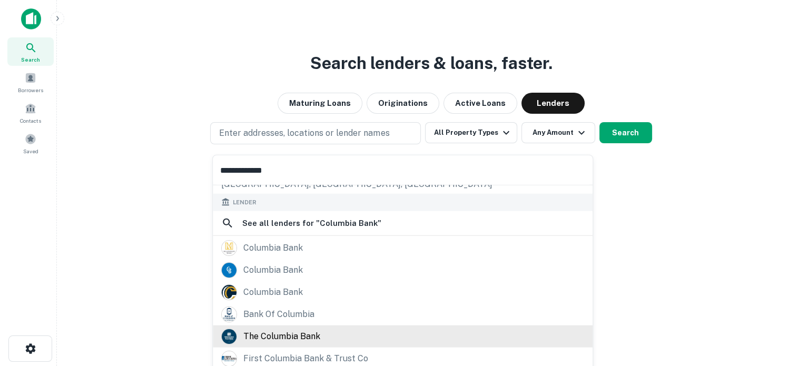
scroll to position [130, 0]
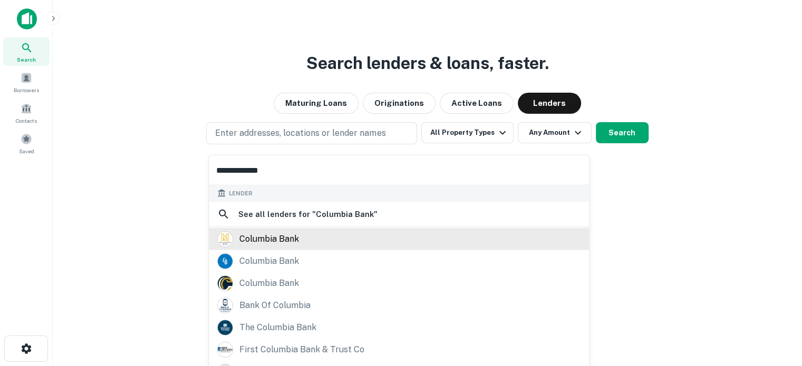
type input "**********"
click at [304, 245] on div "columbia bank" at bounding box center [398, 239] width 363 height 16
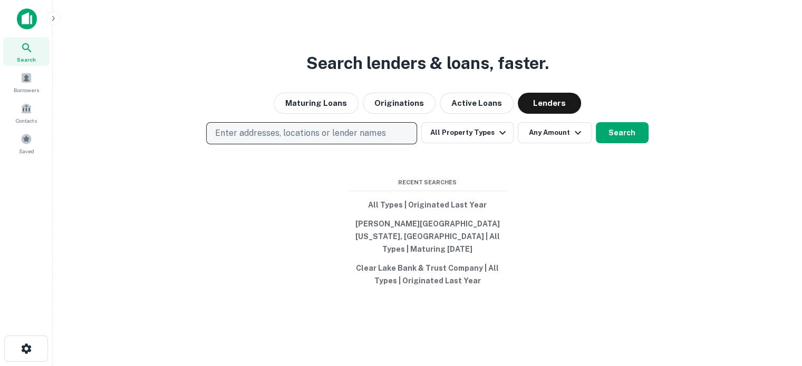
click at [356, 140] on p "Enter addresses, locations or lender names" at bounding box center [300, 133] width 170 height 13
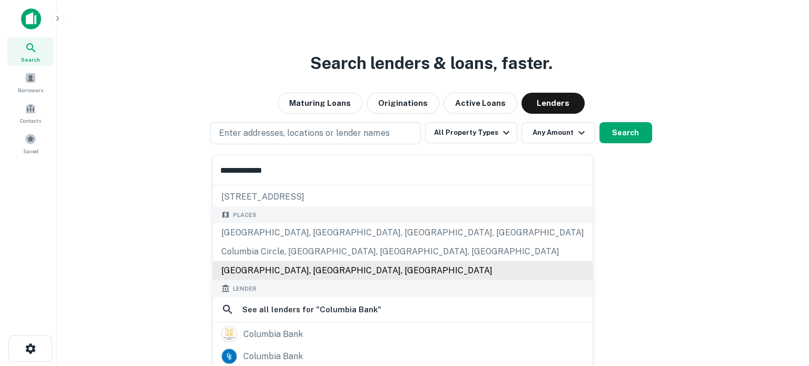
scroll to position [105, 0]
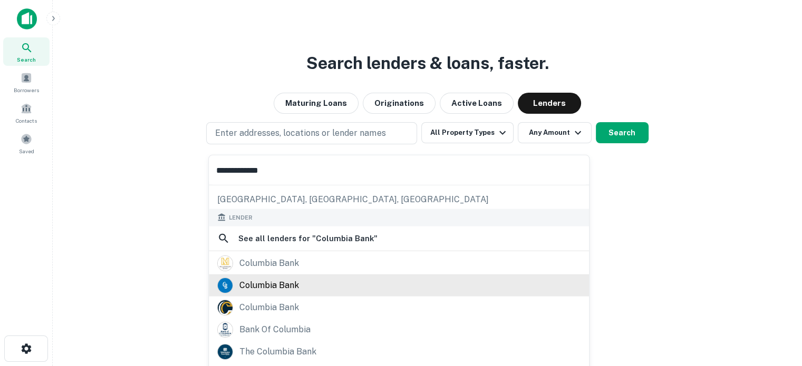
type input "**********"
click at [289, 288] on div "columbia bank" at bounding box center [269, 285] width 60 height 16
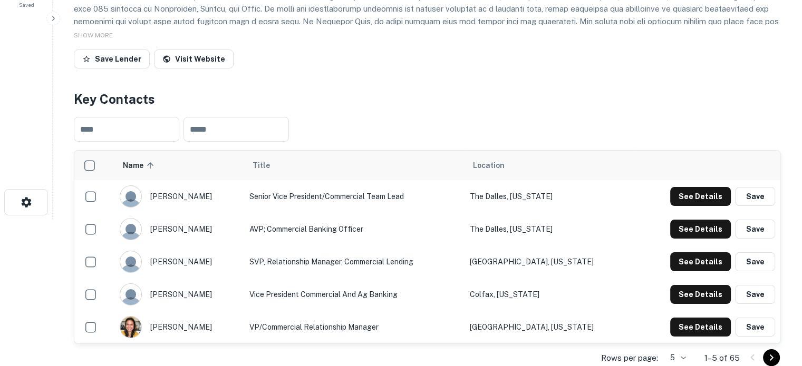
scroll to position [211, 0]
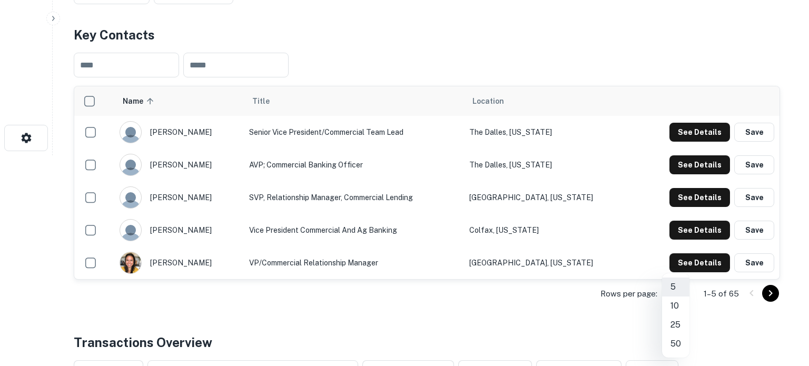
click at [678, 341] on li "50" at bounding box center [675, 344] width 27 height 19
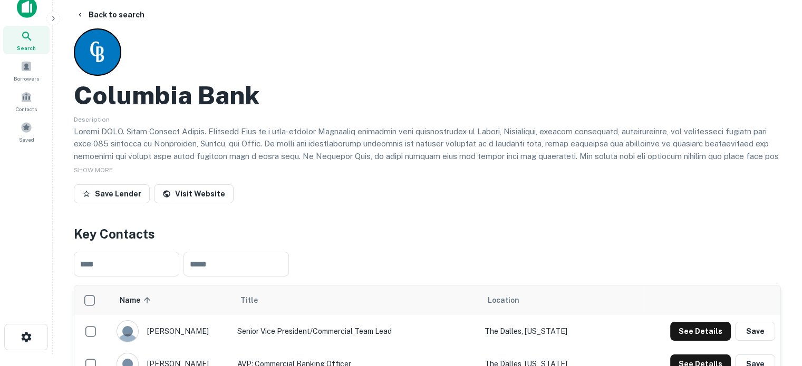
scroll to position [0, 0]
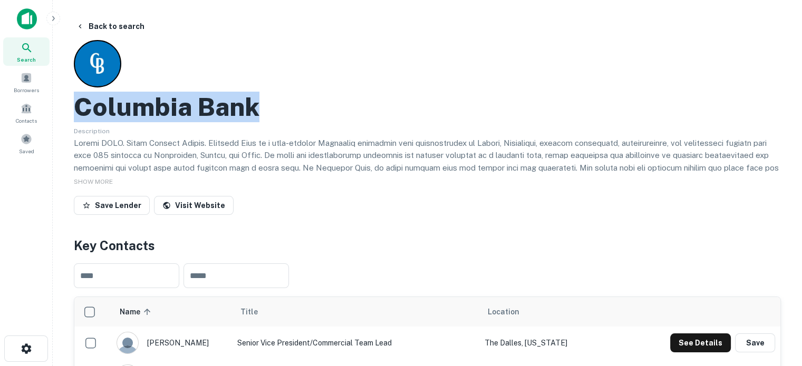
drag, startPoint x: 72, startPoint y: 107, endPoint x: 252, endPoint y: 115, distance: 180.9
copy h2 "Columbia Bank"
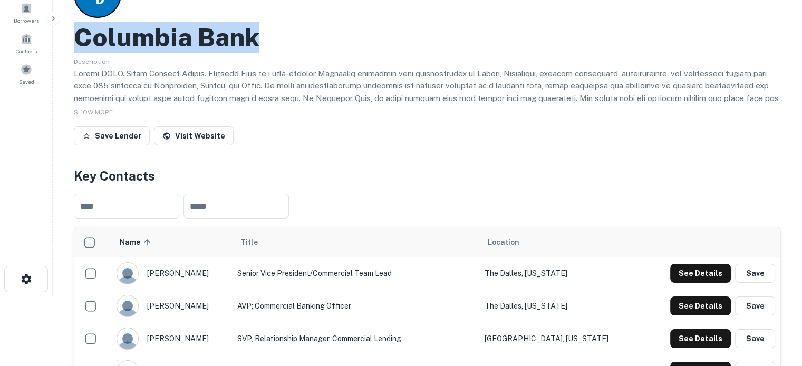
scroll to position [53, 0]
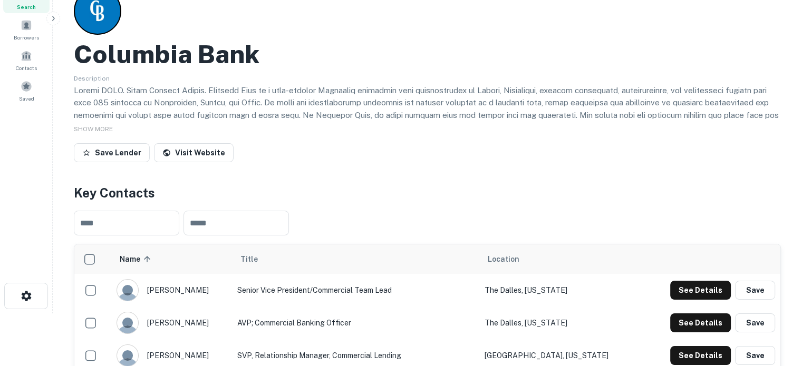
click at [315, 142] on div "Columbia Bank Description SHOW MORE Save Lender Visit Website" at bounding box center [427, 76] width 707 height 179
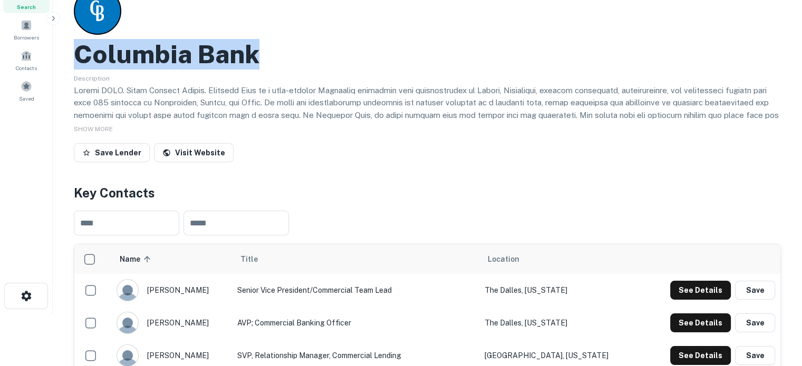
drag, startPoint x: 72, startPoint y: 55, endPoint x: 291, endPoint y: 57, distance: 219.8
copy h2 "Columbia Bank"
click at [677, 291] on button "See Details" at bounding box center [700, 290] width 61 height 19
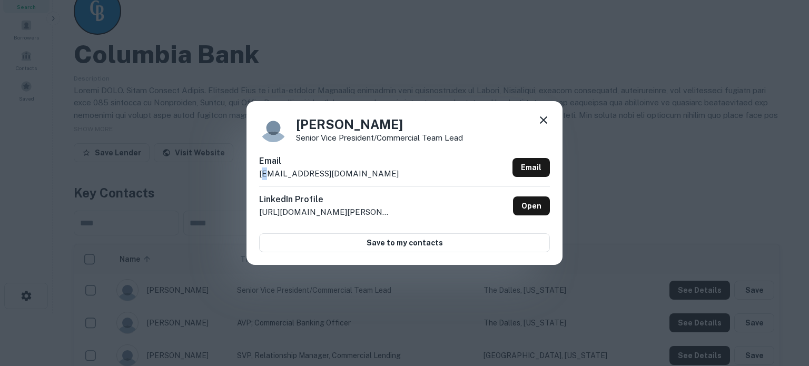
click at [266, 175] on p "atarnasky@columbiabank.com" at bounding box center [329, 174] width 140 height 13
drag, startPoint x: 259, startPoint y: 175, endPoint x: 374, endPoint y: 173, distance: 115.4
click at [374, 173] on div "Anthony Tarnasky Senior Vice President/Commercial Team Lead Email atarnasky@col…" at bounding box center [405, 182] width 316 height 163
copy p "atarnasky@columbiabank.com"
click at [543, 118] on icon at bounding box center [544, 120] width 13 height 13
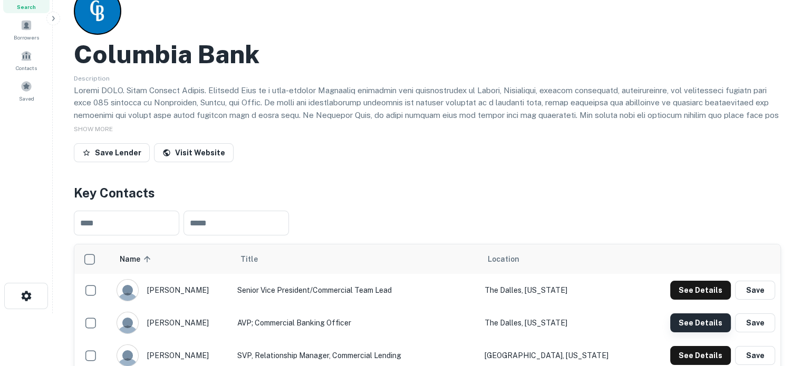
click at [713, 325] on button "See Details" at bounding box center [700, 323] width 61 height 19
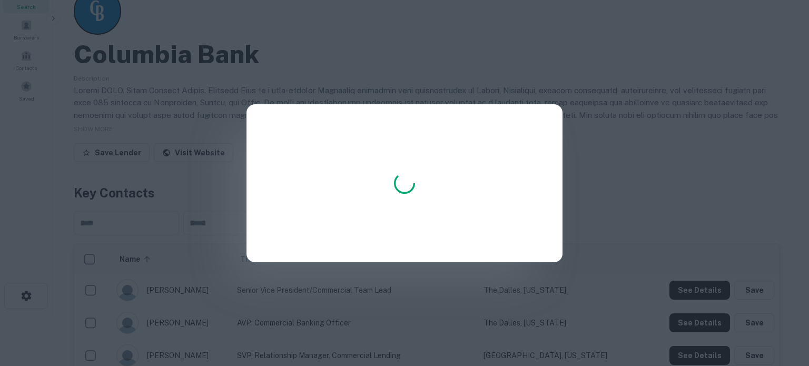
click at [622, 179] on div at bounding box center [404, 183] width 809 height 366
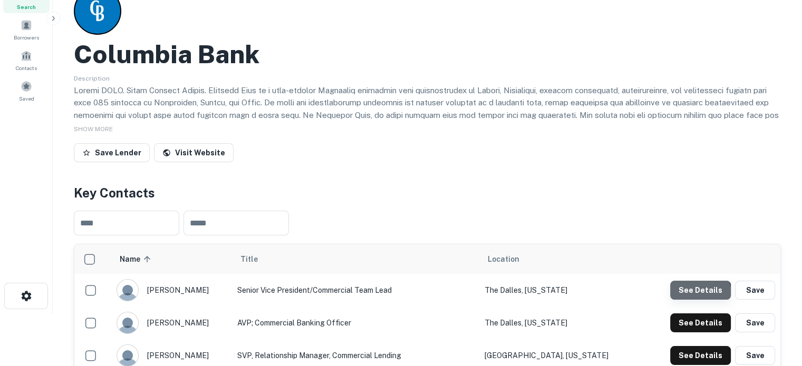
click at [695, 295] on button "See Details" at bounding box center [700, 290] width 61 height 19
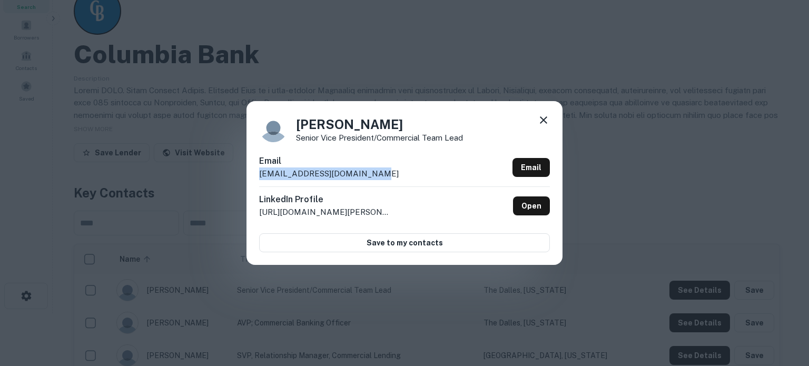
drag, startPoint x: 253, startPoint y: 176, endPoint x: 389, endPoint y: 179, distance: 136.0
click at [389, 179] on div "Anthony Tarnasky Senior Vice President/Commercial Team Lead Email atarnasky@col…" at bounding box center [405, 182] width 316 height 163
copy p "atarnasky@columbiabank.com"
click at [548, 123] on icon at bounding box center [544, 120] width 13 height 13
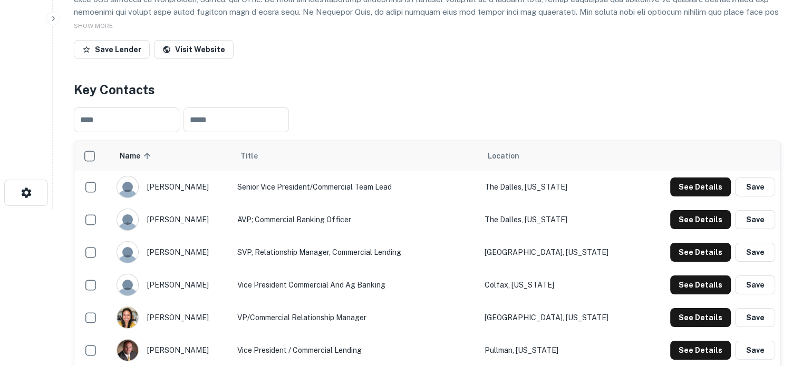
scroll to position [158, 0]
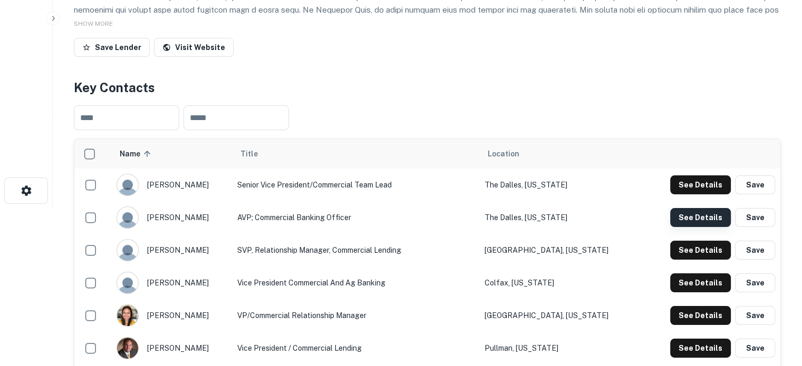
click at [676, 217] on button "See Details" at bounding box center [700, 217] width 61 height 19
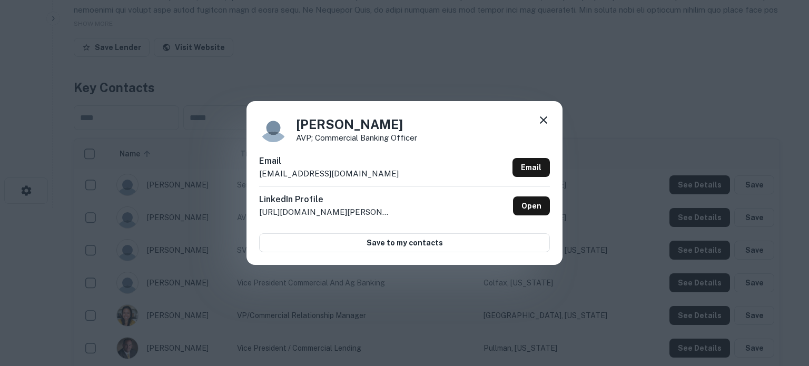
drag, startPoint x: 261, startPoint y: 178, endPoint x: 401, endPoint y: 179, distance: 139.1
click at [401, 179] on div "Email bherman@columbiabankonline.com Email" at bounding box center [404, 171] width 291 height 32
copy p "bherman@columbiabankonline.com"
click at [540, 126] on icon at bounding box center [544, 120] width 13 height 13
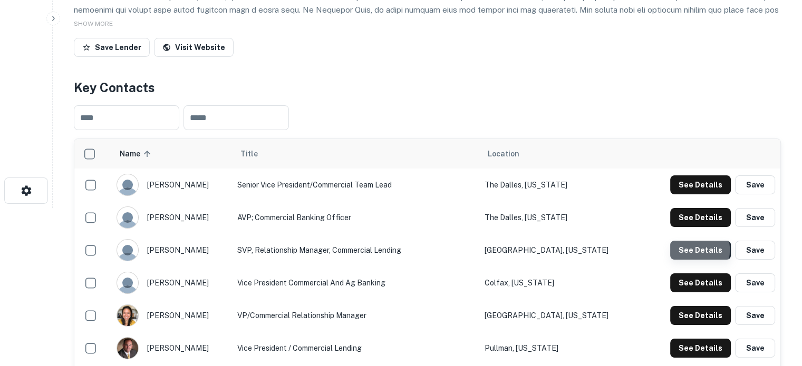
click at [689, 251] on button "See Details" at bounding box center [700, 250] width 61 height 19
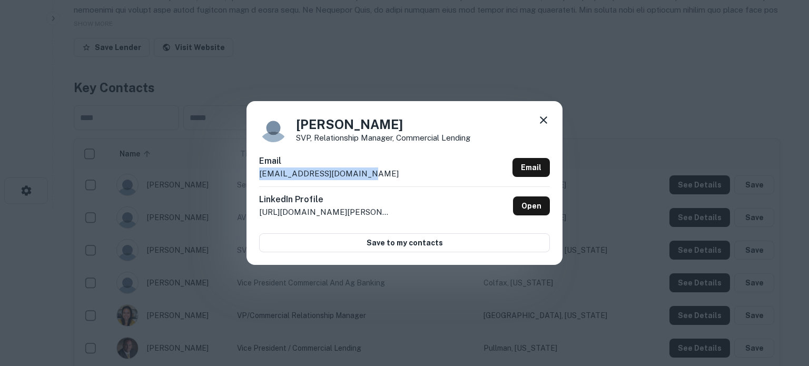
drag, startPoint x: 260, startPoint y: 177, endPoint x: 359, endPoint y: 180, distance: 99.1
click at [359, 180] on div "Email clindly@columbiabank.com Email" at bounding box center [404, 171] width 291 height 32
copy p "clindly@columbiabank.com"
click at [543, 123] on icon at bounding box center [544, 120] width 13 height 13
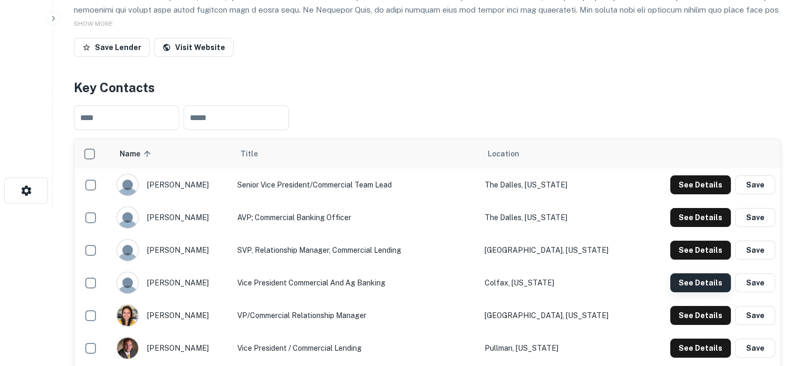
click at [677, 286] on button "See Details" at bounding box center [700, 283] width 61 height 19
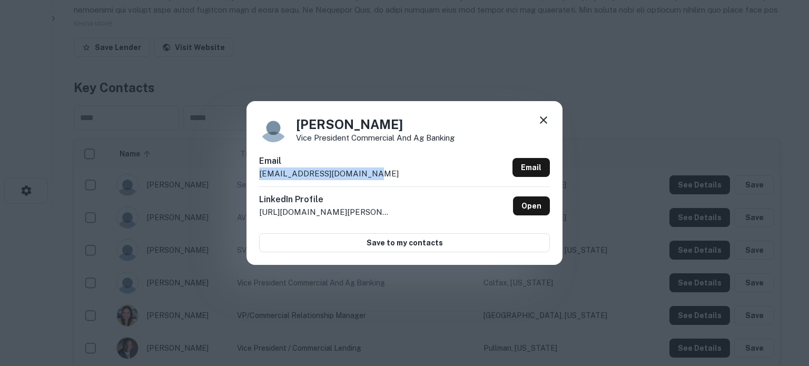
drag, startPoint x: 260, startPoint y: 174, endPoint x: 364, endPoint y: 180, distance: 103.4
click at [364, 180] on div "Email dgriffis@columbiabank.com Email" at bounding box center [404, 171] width 291 height 32
copy p "dgriffis@columbiabank.com"
click at [550, 121] on div "Dan Griffis Vice President Commercial and Ag Banking Email dgriffis@columbiaban…" at bounding box center [405, 182] width 316 height 163
click at [545, 123] on icon at bounding box center [543, 119] width 7 height 7
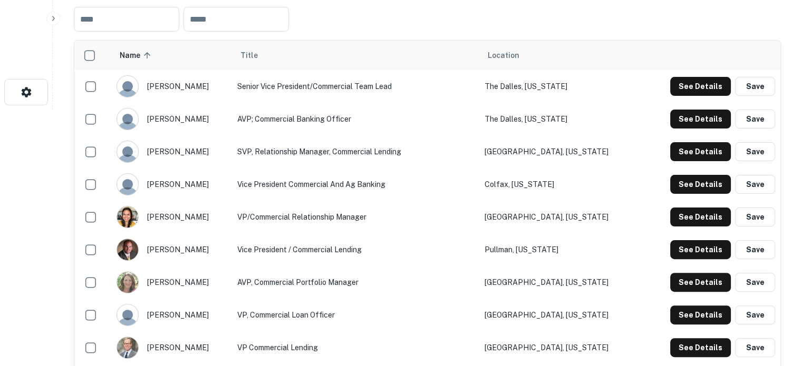
scroll to position [263, 0]
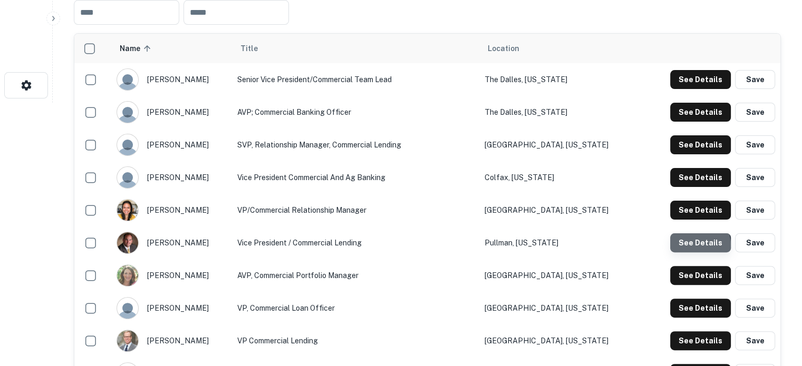
click at [690, 246] on button "See Details" at bounding box center [700, 242] width 61 height 19
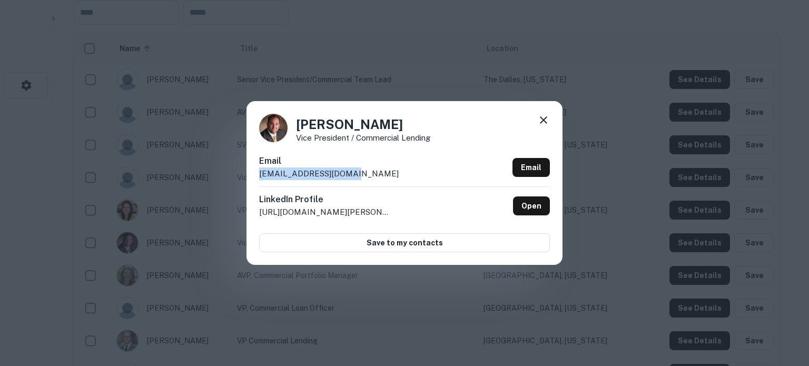
drag, startPoint x: 260, startPoint y: 178, endPoint x: 354, endPoint y: 181, distance: 93.9
click at [354, 181] on div "Email dcox@columbiabank.com Email" at bounding box center [404, 171] width 291 height 32
copy p "dcox@columbiabank.com"
click at [544, 122] on icon at bounding box center [544, 120] width 13 height 13
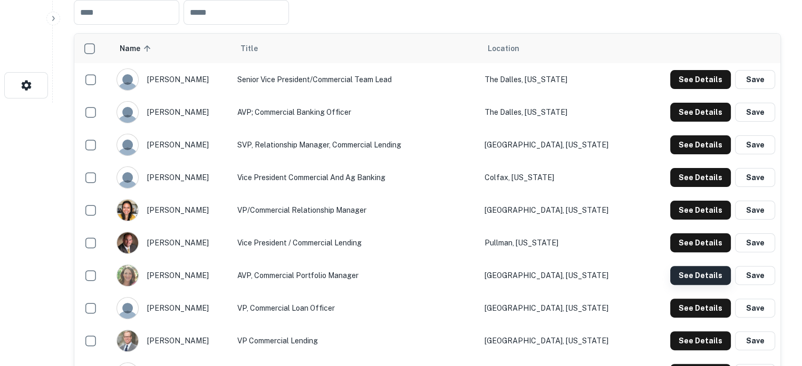
click at [689, 280] on button "See Details" at bounding box center [700, 275] width 61 height 19
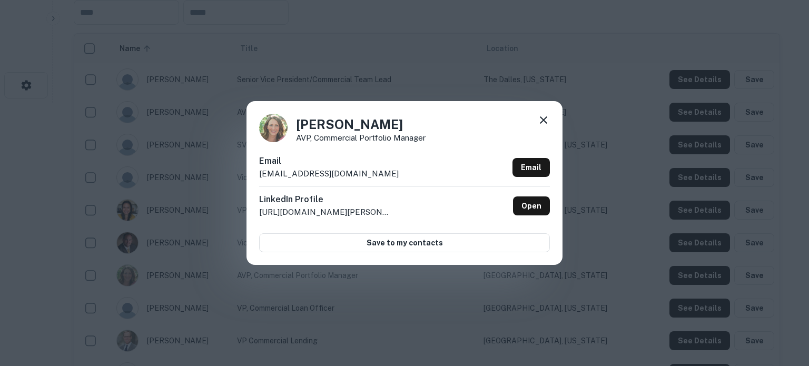
click at [326, 178] on p "edurante@columbiabank.com" at bounding box center [329, 174] width 140 height 13
drag, startPoint x: 257, startPoint y: 178, endPoint x: 380, endPoint y: 178, distance: 123.3
click at [380, 178] on div "Erin Durante AVP, Commercial Portfolio Manager Email edurante@columbiabank.com …" at bounding box center [405, 182] width 316 height 163
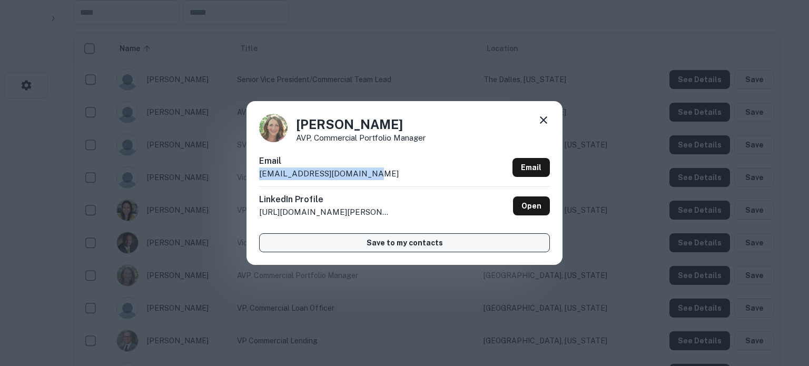
copy p "edurante@columbiabank.com"
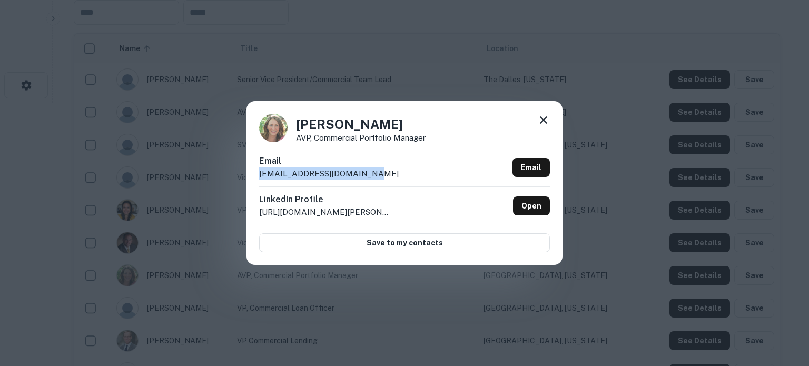
click at [546, 122] on icon at bounding box center [544, 120] width 13 height 13
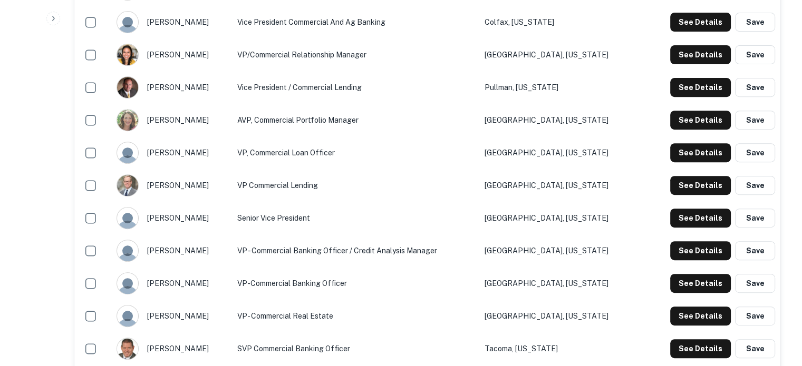
scroll to position [422, 0]
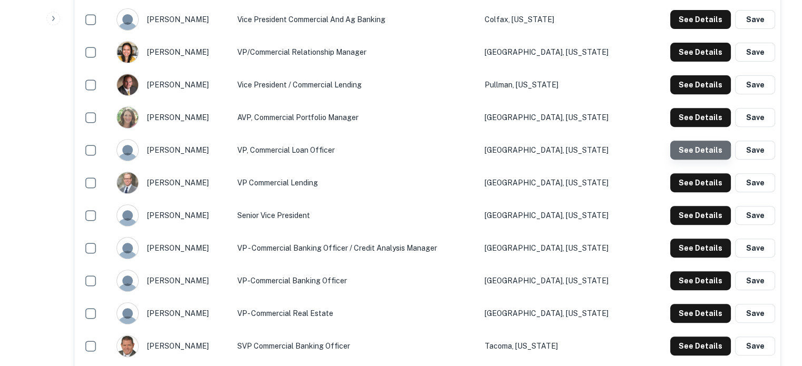
click at [696, 155] on button "See Details" at bounding box center [700, 150] width 61 height 19
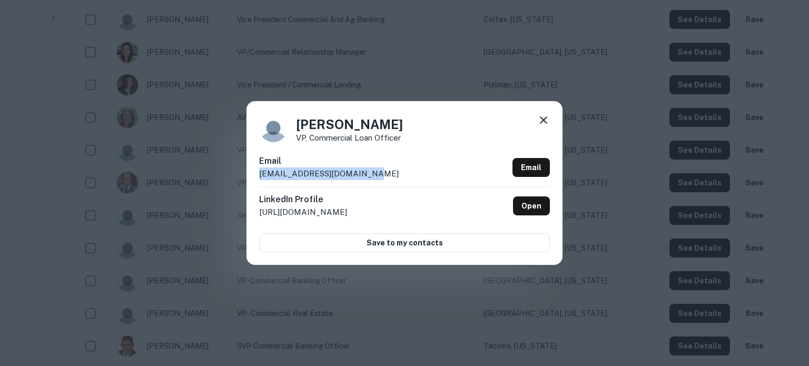
drag, startPoint x: 259, startPoint y: 175, endPoint x: 367, endPoint y: 173, distance: 107.5
click at [367, 173] on p "gdoanato@columbiabank.com" at bounding box center [329, 174] width 140 height 13
click at [542, 120] on icon at bounding box center [543, 119] width 7 height 7
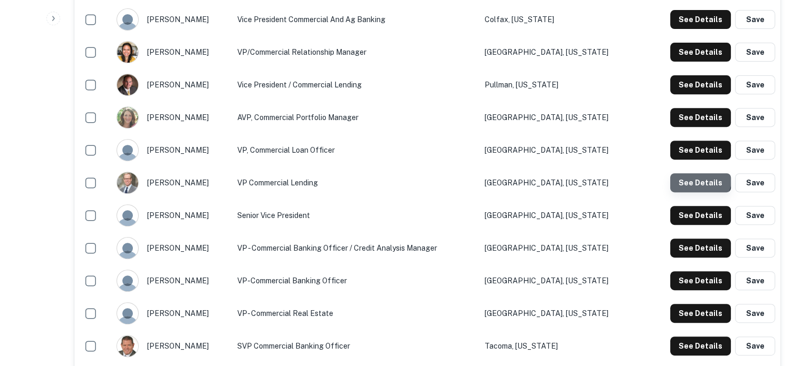
click at [694, 180] on button "See Details" at bounding box center [700, 182] width 61 height 19
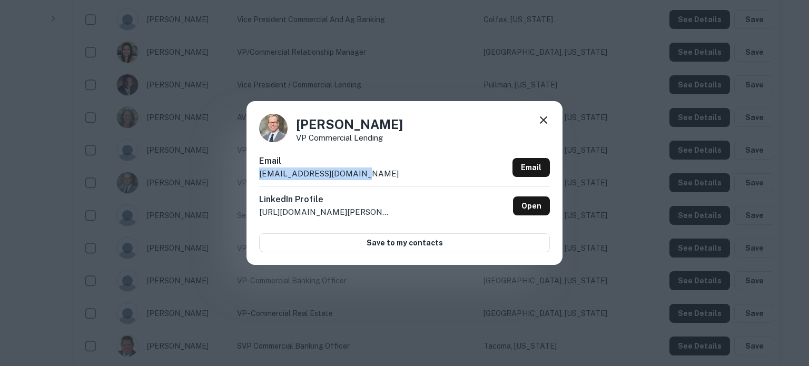
drag, startPoint x: 259, startPoint y: 177, endPoint x: 365, endPoint y: 177, distance: 105.9
click at [365, 177] on div "Gordon Brown VP Commercial Lending Email gbrown@columbiabank.com Email LinkedIn…" at bounding box center [405, 182] width 316 height 163
click at [544, 114] on icon at bounding box center [544, 120] width 13 height 13
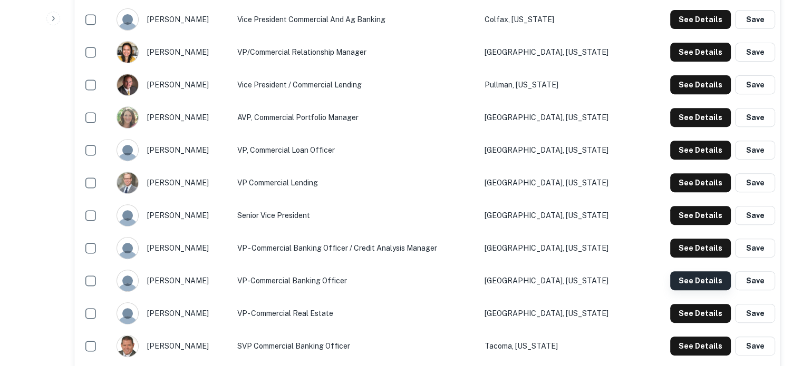
click at [680, 285] on button "See Details" at bounding box center [700, 280] width 61 height 19
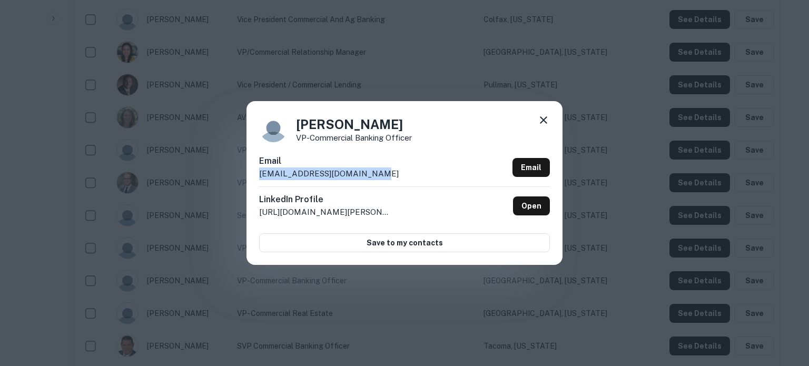
drag, startPoint x: 257, startPoint y: 176, endPoint x: 398, endPoint y: 182, distance: 140.8
click at [398, 182] on div "Joe Williams VP-Commercial Banking Officer Email jwilliams@columbiabank.com Ema…" at bounding box center [405, 182] width 316 height 163
click at [544, 124] on icon at bounding box center [544, 120] width 13 height 13
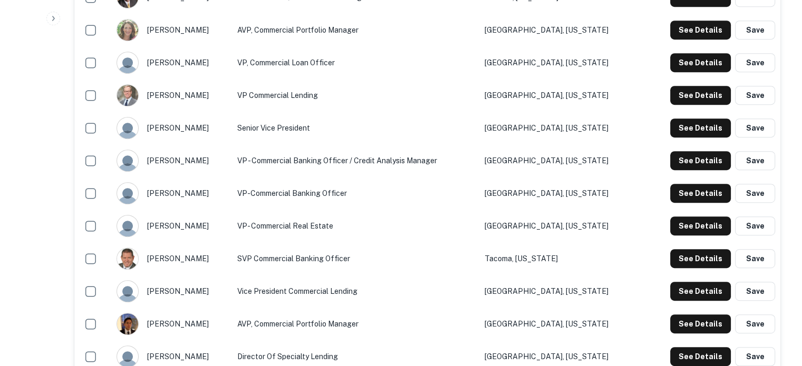
scroll to position [527, 0]
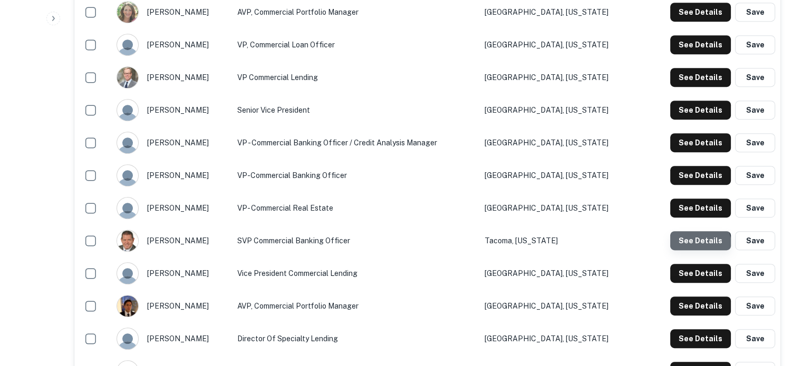
click at [694, 246] on button "See Details" at bounding box center [700, 240] width 61 height 19
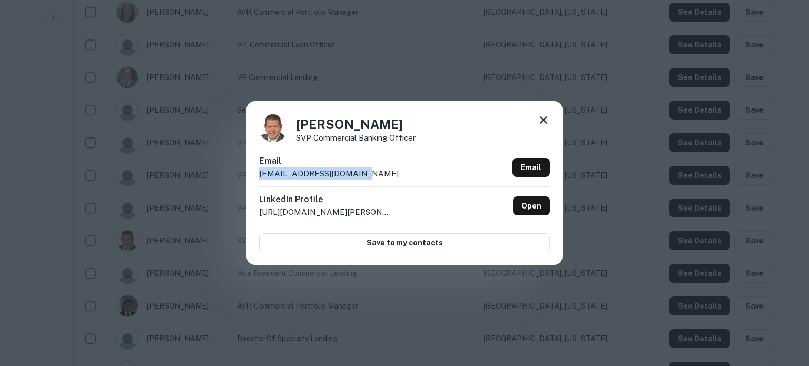
drag, startPoint x: 255, startPoint y: 179, endPoint x: 362, endPoint y: 177, distance: 107.0
click at [362, 177] on div "Michael Evans SVP Commercial Banking Officer Email mevans@columbiabank.com Emai…" at bounding box center [405, 182] width 316 height 163
click at [543, 118] on icon at bounding box center [544, 120] width 13 height 13
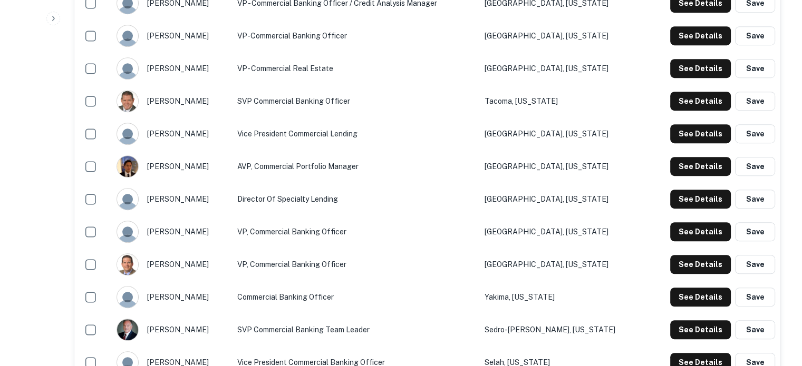
scroll to position [685, 0]
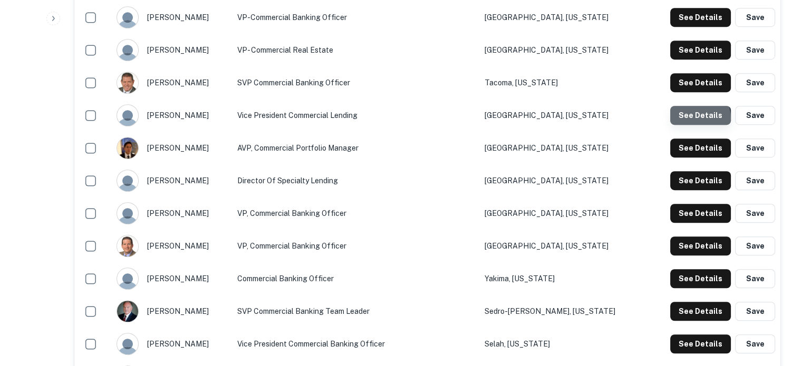
click at [689, 119] on button "See Details" at bounding box center [700, 115] width 61 height 19
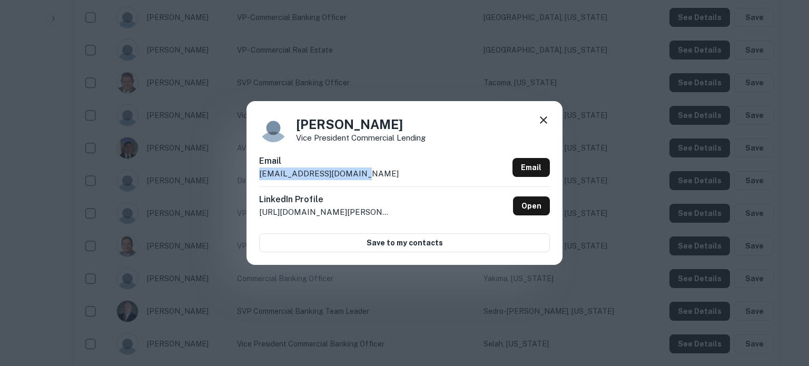
drag, startPoint x: 257, startPoint y: 173, endPoint x: 358, endPoint y: 173, distance: 100.7
click at [358, 173] on div "Randy Choate Vice President Commercial Lending Email rchoate@columbiabank.com E…" at bounding box center [405, 182] width 316 height 163
click at [365, 174] on div "Email rchoate@columbiabank.com Email" at bounding box center [404, 171] width 291 height 32
drag, startPoint x: 367, startPoint y: 174, endPoint x: 259, endPoint y: 181, distance: 107.7
click at [259, 181] on div "Email rchoate@columbiabank.com Email" at bounding box center [404, 171] width 291 height 32
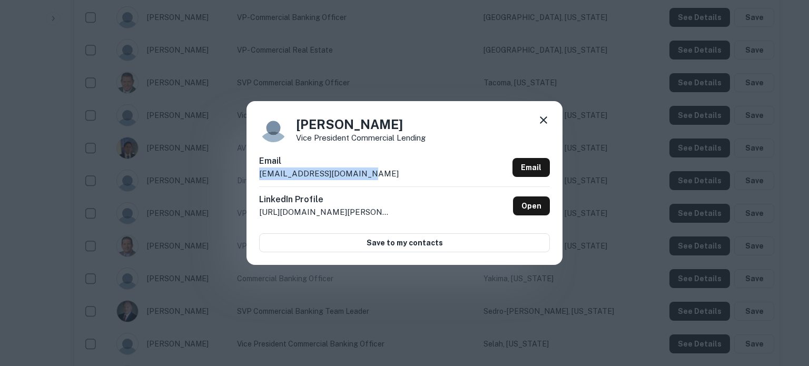
click at [546, 124] on icon at bounding box center [543, 119] width 7 height 7
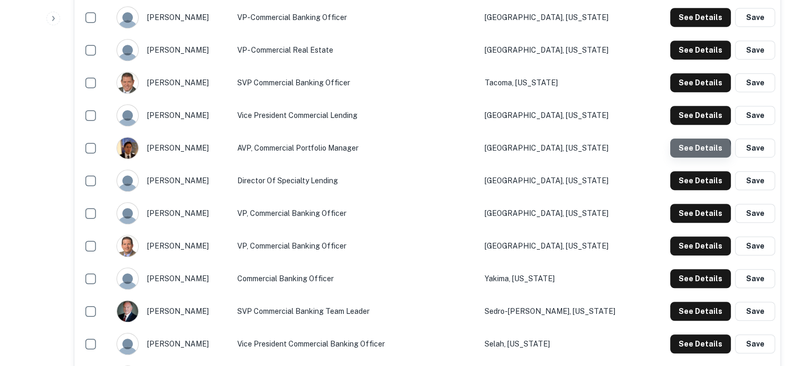
click at [689, 151] on button "See Details" at bounding box center [700, 148] width 61 height 19
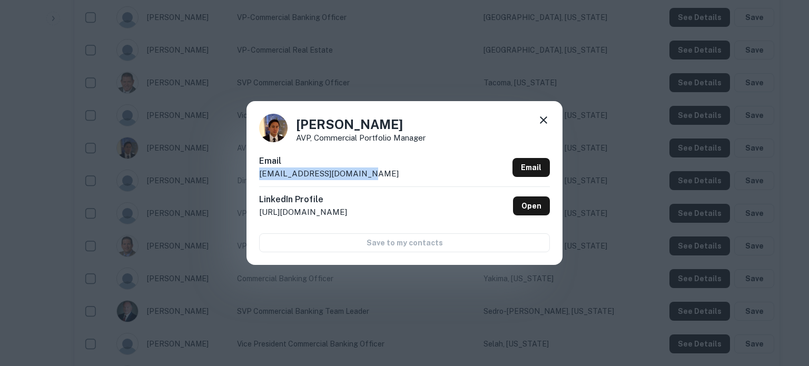
drag, startPoint x: 259, startPoint y: 178, endPoint x: 400, endPoint y: 179, distance: 140.7
click at [400, 179] on div "Email snguyen@columbiabank.com Email" at bounding box center [404, 171] width 291 height 32
click at [552, 121] on div "Steven Nguyen AVP, Commercial Portfolio Manager Email snguyen@columbiabank.com …" at bounding box center [405, 182] width 316 height 163
click at [548, 121] on icon at bounding box center [544, 120] width 13 height 13
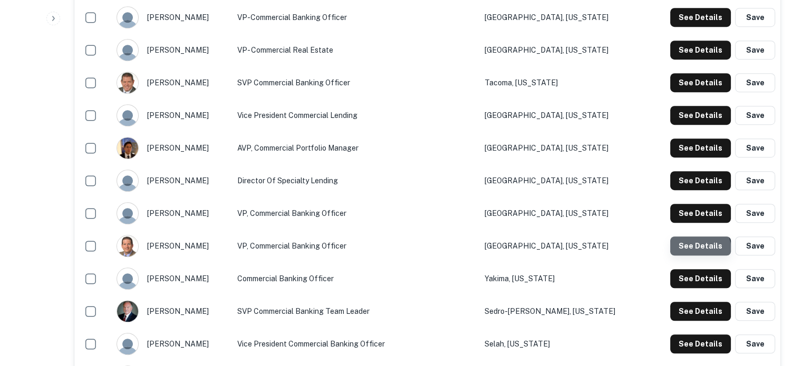
click at [687, 252] on button "See Details" at bounding box center [700, 246] width 61 height 19
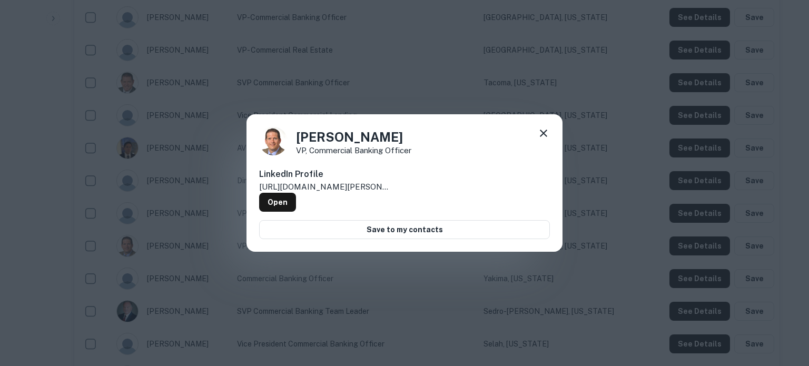
click at [540, 135] on icon at bounding box center [544, 133] width 13 height 13
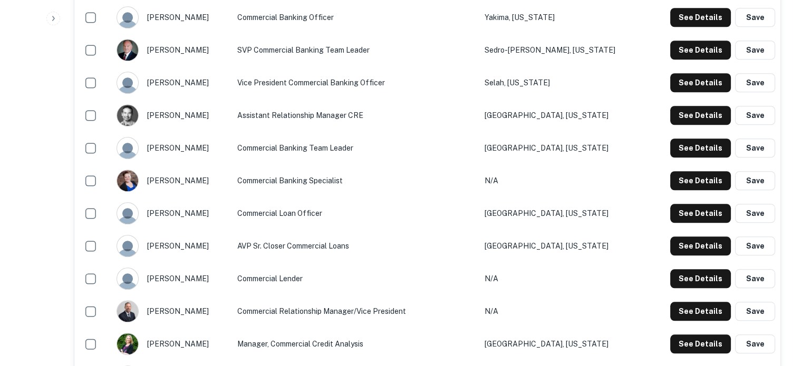
scroll to position [949, 0]
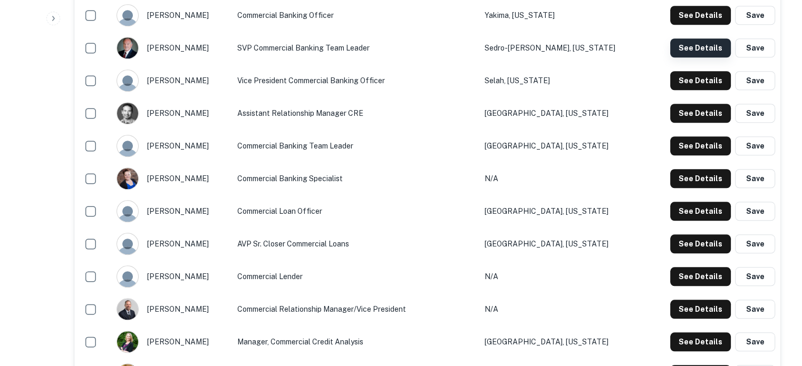
click at [689, 49] on button "See Details" at bounding box center [700, 47] width 61 height 19
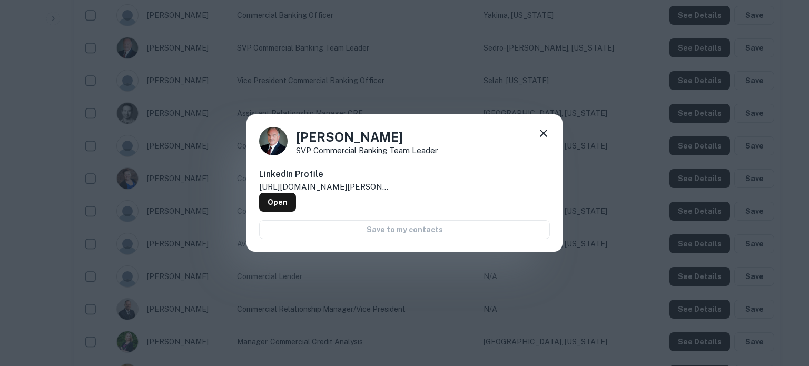
click at [548, 138] on icon at bounding box center [544, 133] width 13 height 13
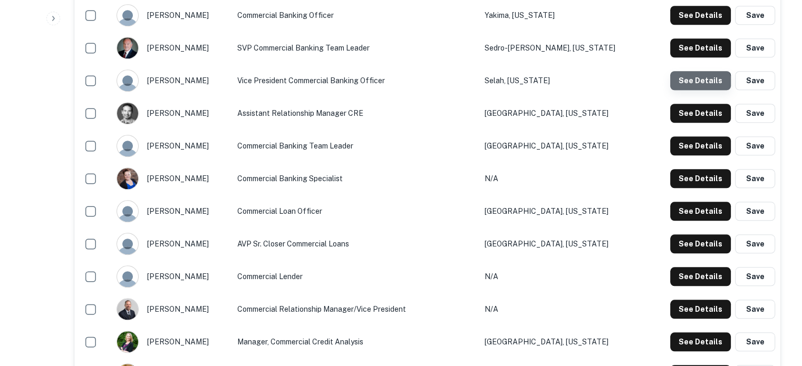
click at [699, 86] on button "See Details" at bounding box center [700, 80] width 61 height 19
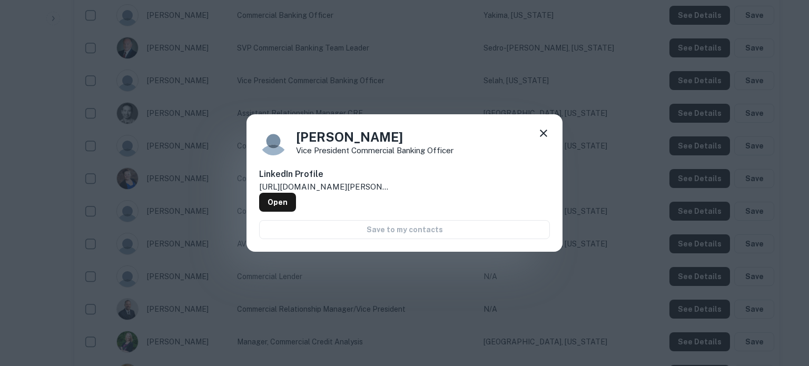
click at [550, 135] on icon at bounding box center [544, 133] width 13 height 13
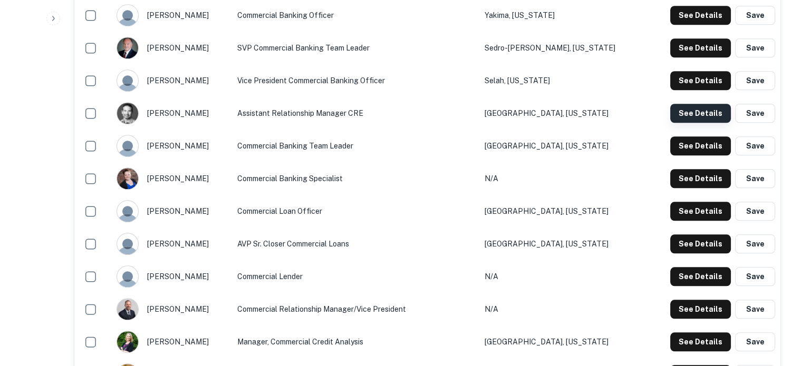
click at [685, 119] on button "See Details" at bounding box center [700, 113] width 61 height 19
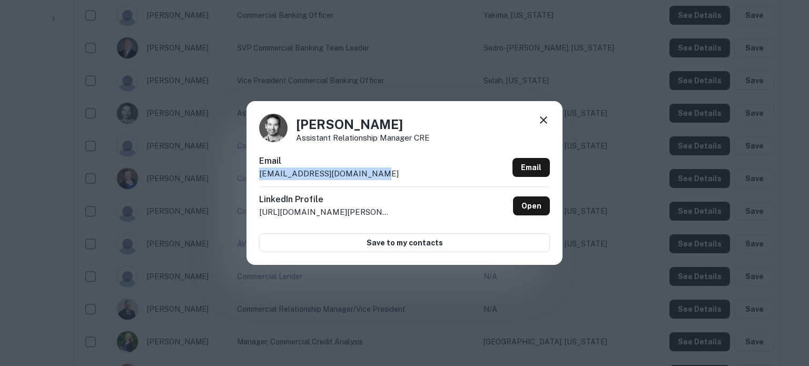
drag, startPoint x: 259, startPoint y: 177, endPoint x: 389, endPoint y: 175, distance: 130.2
click at [389, 175] on div "Email dmarchant@columbiabank.com Email" at bounding box center [404, 171] width 291 height 32
click at [541, 119] on icon at bounding box center [544, 120] width 13 height 13
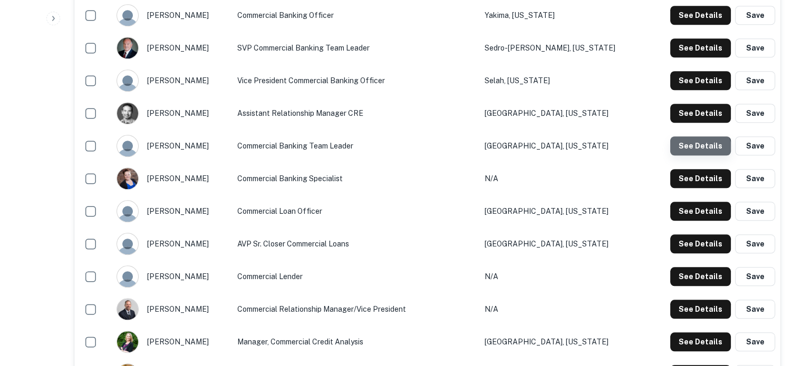
click at [697, 151] on button "See Details" at bounding box center [700, 145] width 61 height 19
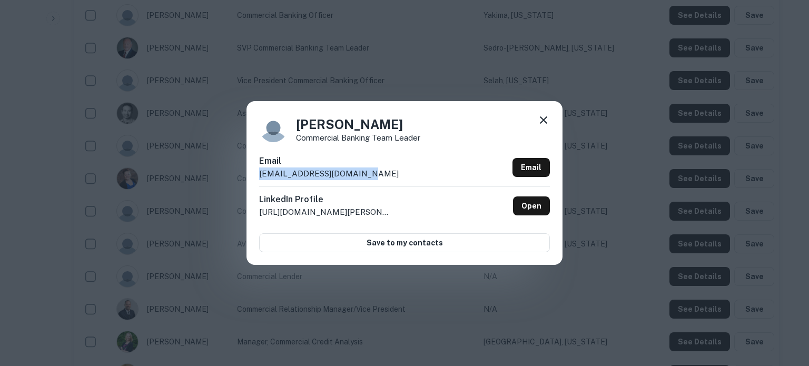
drag, startPoint x: 258, startPoint y: 173, endPoint x: 367, endPoint y: 174, distance: 109.1
click at [367, 174] on div "Edward Howard commercial banking team leader Email ehoward@columbiabank.com Ema…" at bounding box center [405, 182] width 316 height 163
click at [546, 123] on icon at bounding box center [543, 119] width 7 height 7
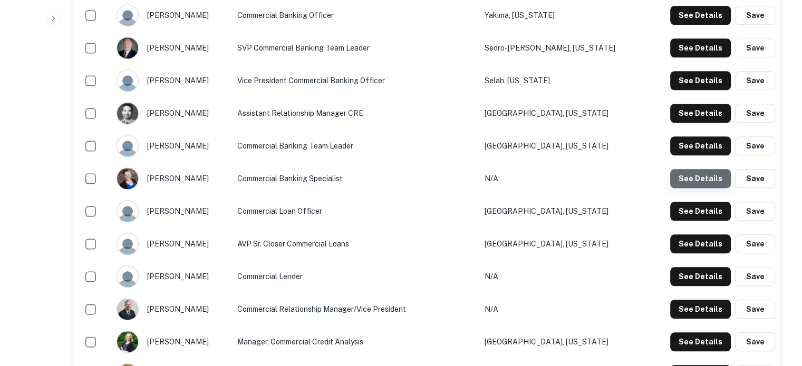
click at [704, 181] on button "See Details" at bounding box center [700, 178] width 61 height 19
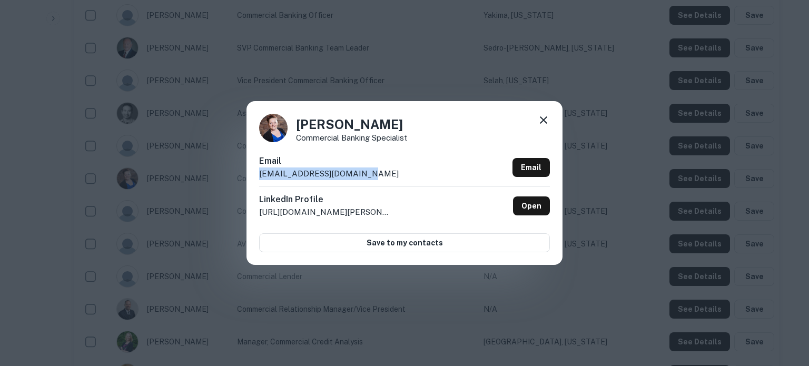
drag, startPoint x: 256, startPoint y: 175, endPoint x: 365, endPoint y: 175, distance: 109.1
click at [365, 175] on div "Jenna Ahearn Commercial Banking Specialist Email jahearn@columbiabank.com Email…" at bounding box center [405, 182] width 316 height 163
click at [542, 121] on icon at bounding box center [544, 120] width 13 height 13
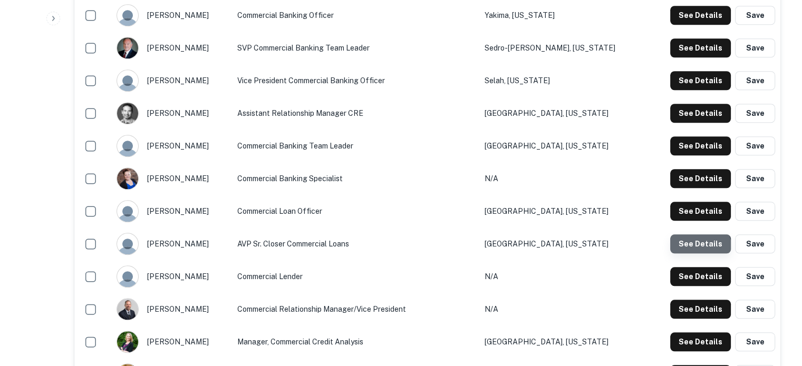
click at [700, 249] on button "See Details" at bounding box center [700, 244] width 61 height 19
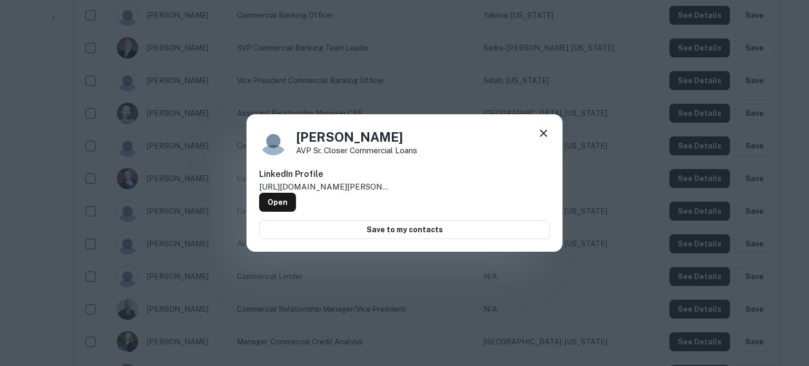
click at [542, 137] on icon at bounding box center [543, 133] width 7 height 7
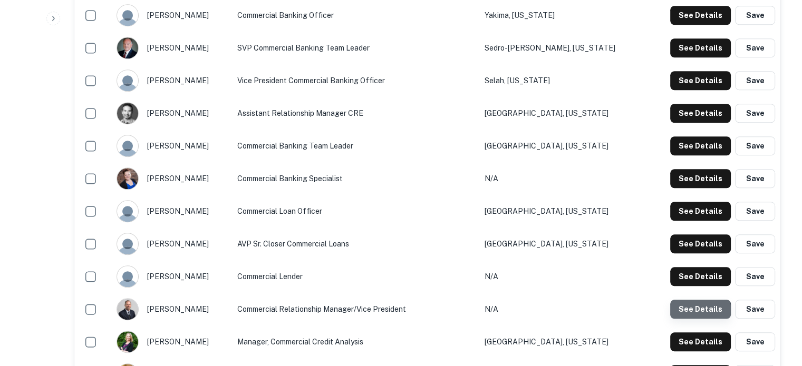
click at [691, 315] on button "See Details" at bounding box center [700, 309] width 61 height 19
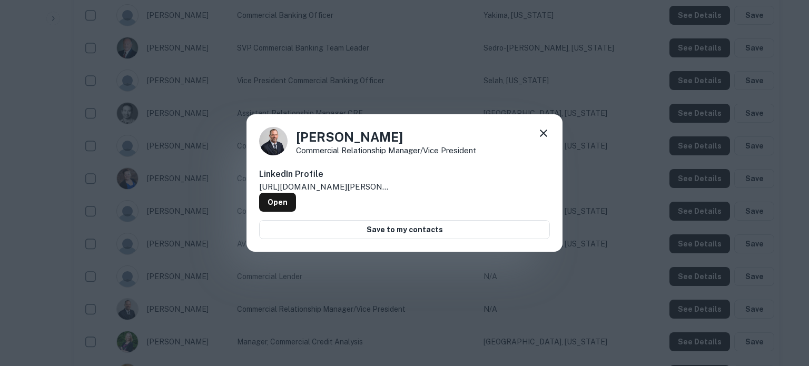
click at [549, 135] on icon at bounding box center [544, 133] width 13 height 13
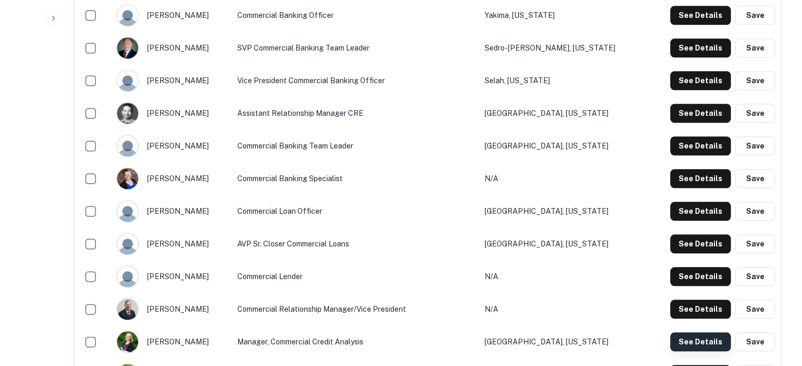
click at [679, 335] on button "See Details" at bounding box center [700, 342] width 61 height 19
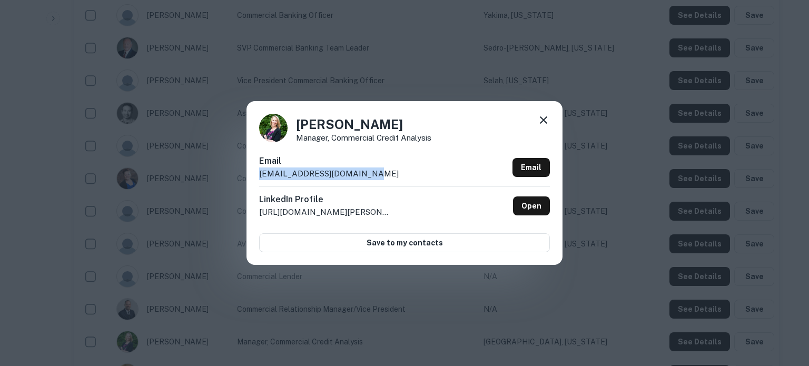
drag, startPoint x: 382, startPoint y: 181, endPoint x: 260, endPoint y: 181, distance: 122.3
click at [260, 181] on div "Email kdiercks@columbiabank.com Email" at bounding box center [404, 171] width 291 height 32
click at [545, 125] on icon at bounding box center [544, 120] width 13 height 13
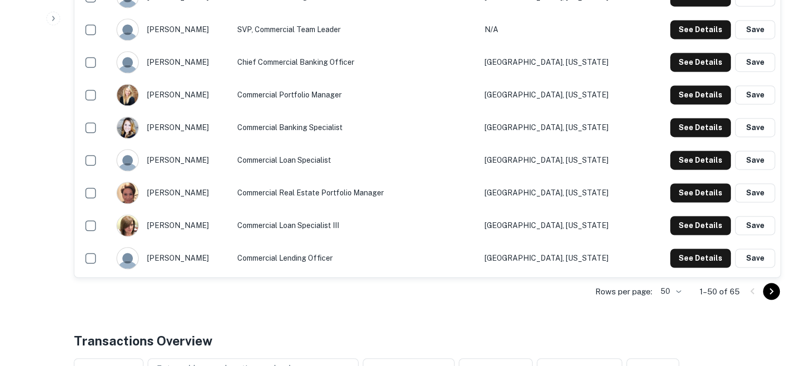
scroll to position [1686, 0]
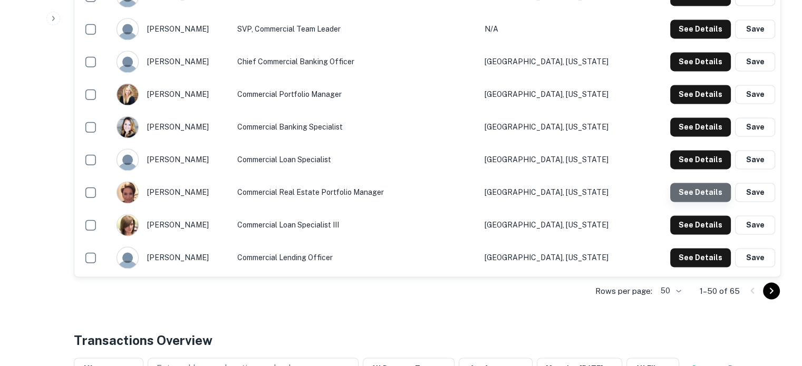
click at [698, 198] on button "See Details" at bounding box center [700, 192] width 61 height 19
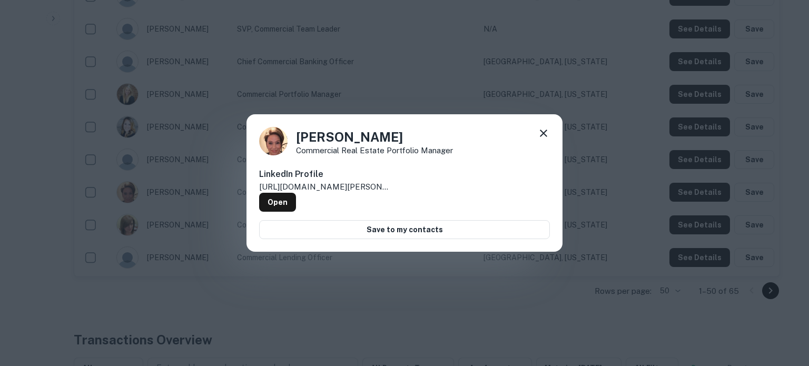
click at [550, 135] on div "Diane Harrison Commercial Real Estate Portfolio Manager LinkedIn Profile http:/…" at bounding box center [405, 183] width 316 height 138
click at [541, 140] on icon at bounding box center [544, 133] width 13 height 13
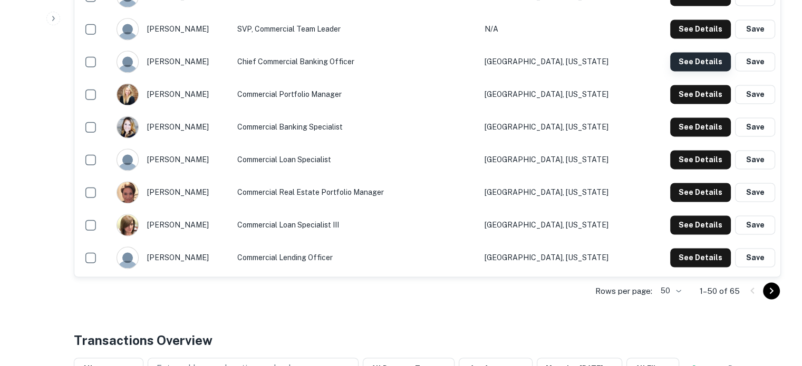
click at [702, 59] on button "See Details" at bounding box center [700, 61] width 61 height 19
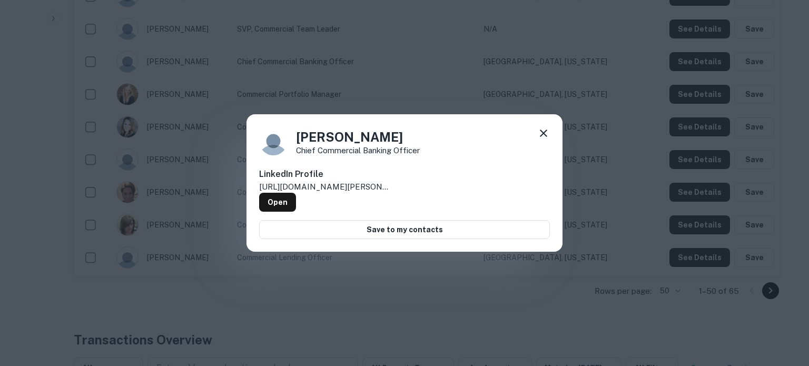
click at [549, 136] on icon at bounding box center [544, 133] width 13 height 13
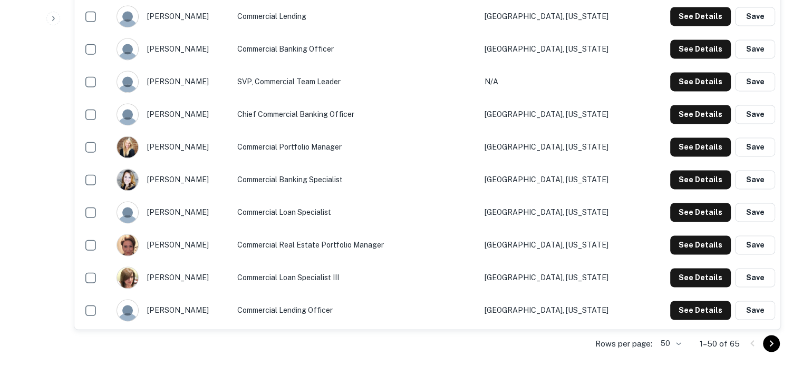
scroll to position [1528, 0]
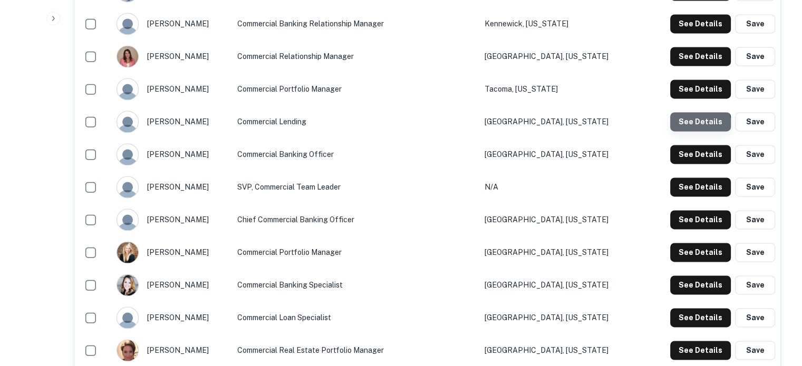
click at [681, 128] on button "See Details" at bounding box center [700, 121] width 61 height 19
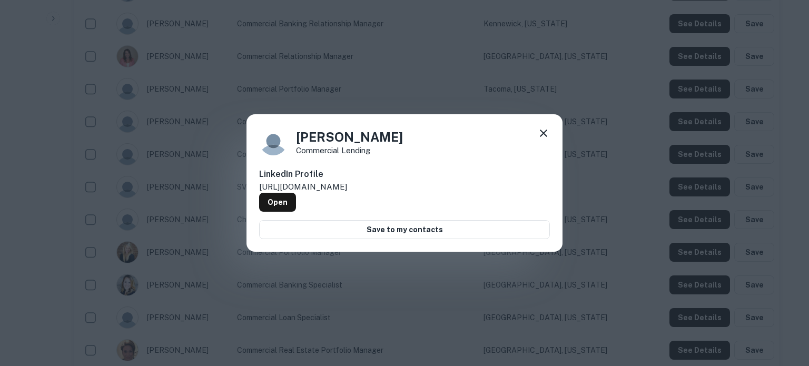
click at [543, 130] on icon at bounding box center [544, 133] width 13 height 13
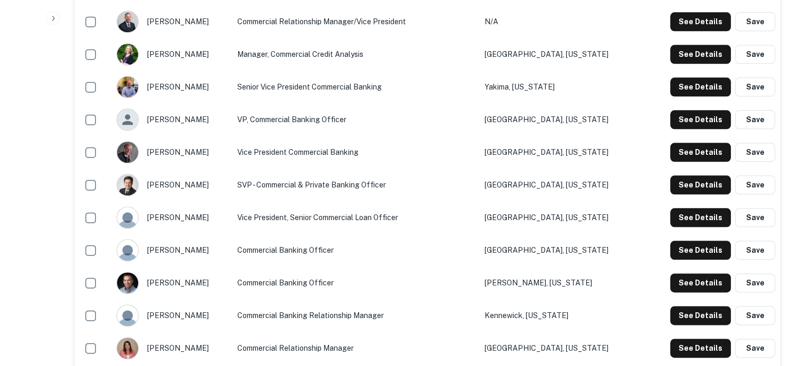
scroll to position [1212, 0]
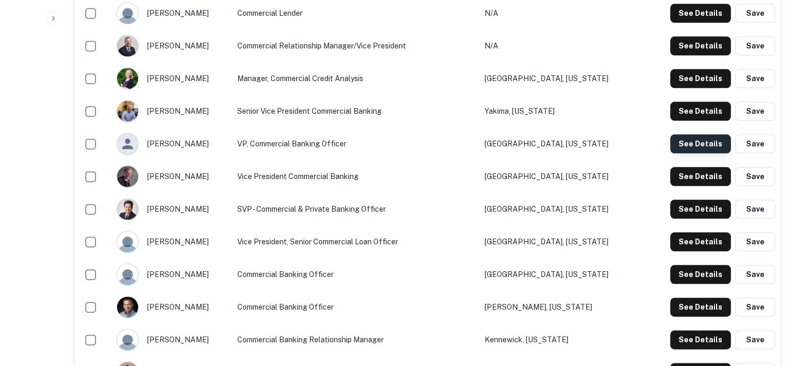
click at [699, 149] on button "See Details" at bounding box center [700, 143] width 61 height 19
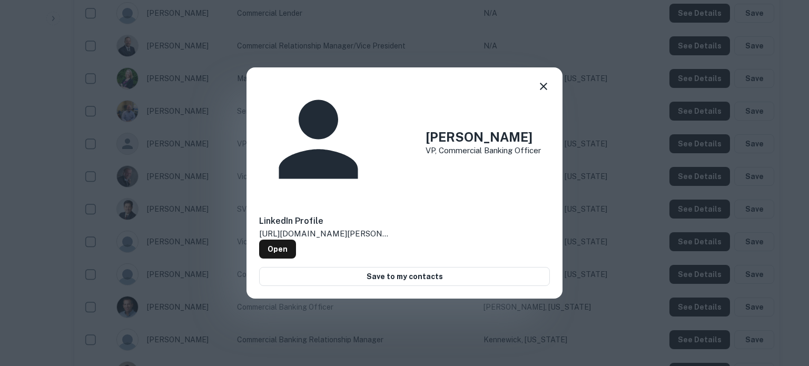
click at [539, 93] on icon at bounding box center [544, 86] width 13 height 13
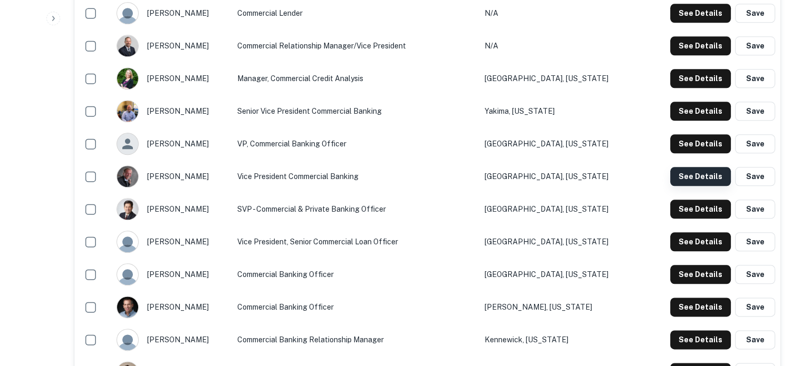
click at [709, 177] on button "See Details" at bounding box center [700, 176] width 61 height 19
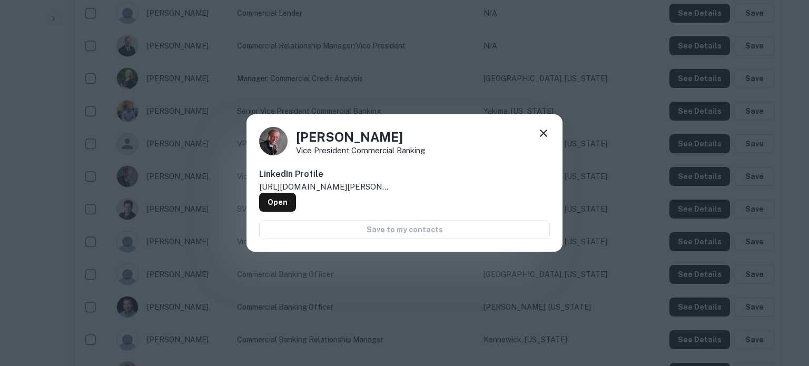
click at [548, 134] on icon at bounding box center [544, 133] width 13 height 13
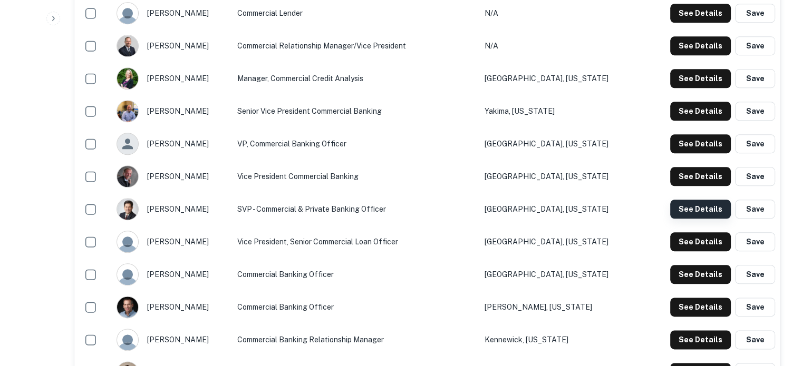
click at [689, 215] on button "See Details" at bounding box center [700, 209] width 61 height 19
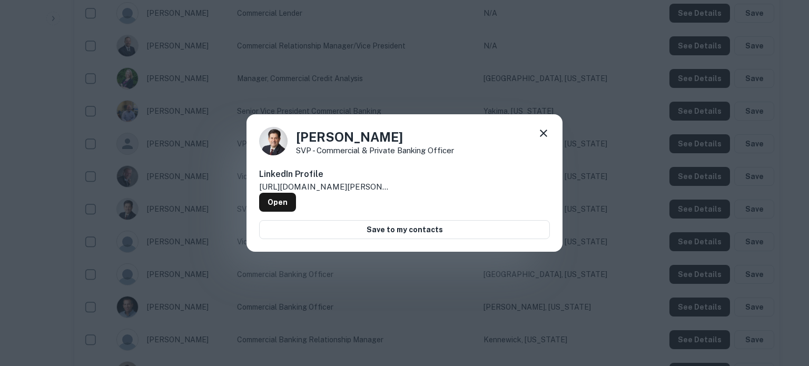
click at [543, 139] on icon at bounding box center [544, 133] width 13 height 13
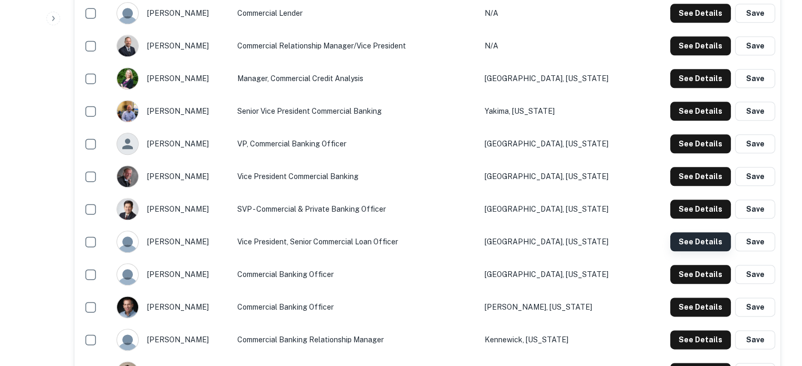
click at [725, 247] on button "See Details" at bounding box center [700, 241] width 61 height 19
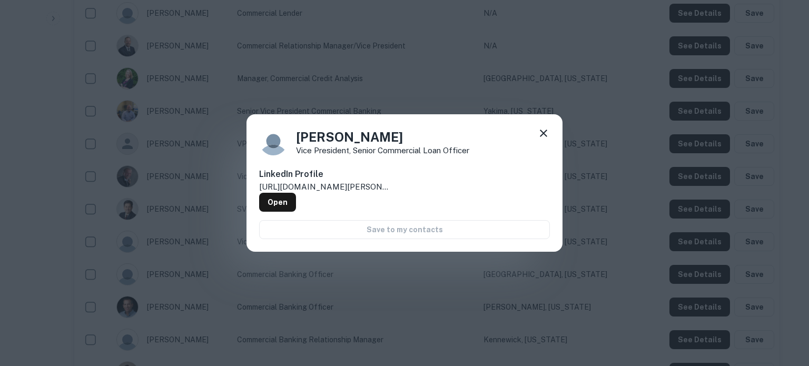
click at [546, 137] on icon at bounding box center [543, 133] width 7 height 7
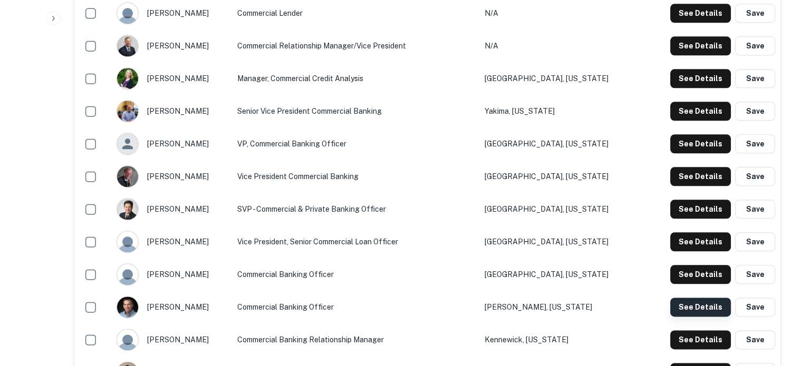
click at [683, 306] on button "See Details" at bounding box center [700, 307] width 61 height 19
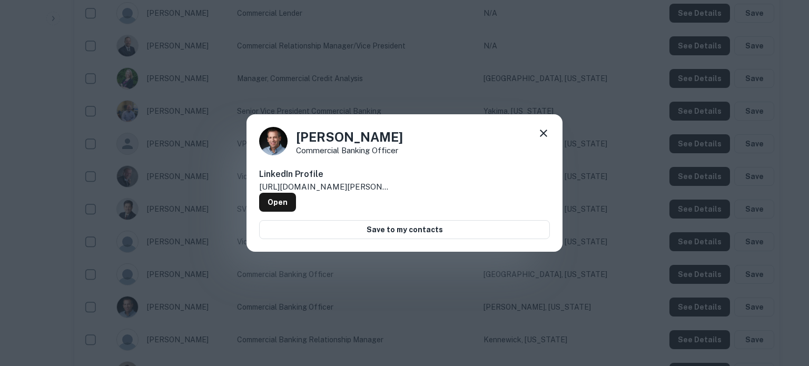
click at [545, 135] on icon at bounding box center [543, 133] width 7 height 7
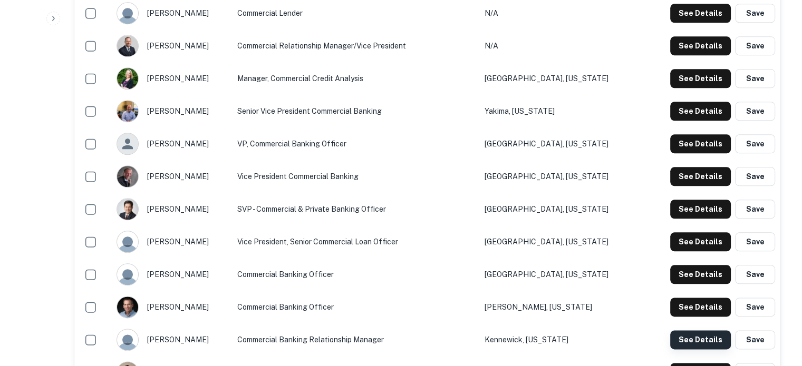
click at [705, 339] on button "See Details" at bounding box center [700, 339] width 61 height 19
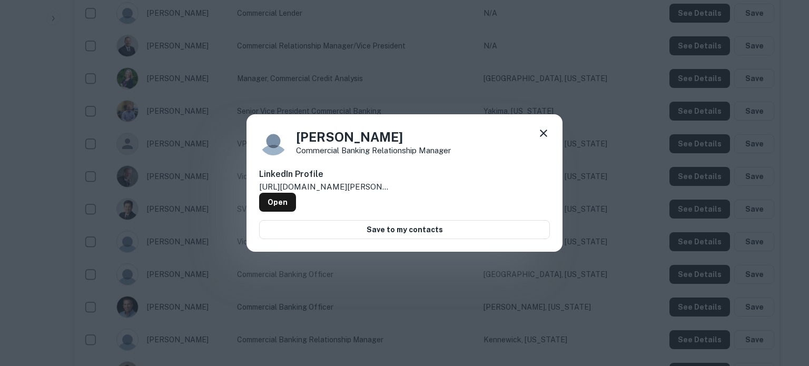
click at [540, 134] on icon at bounding box center [544, 133] width 13 height 13
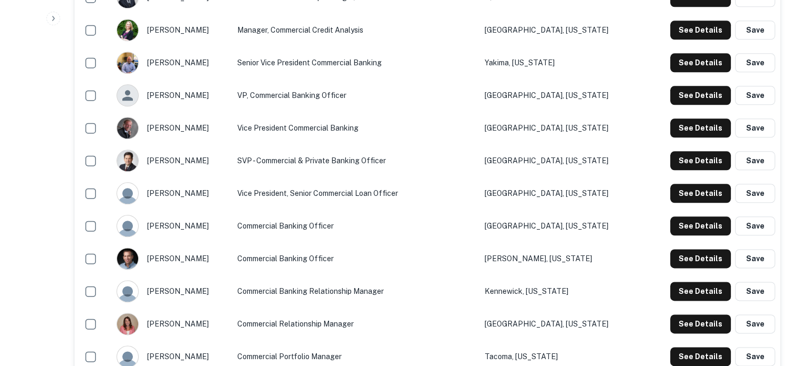
scroll to position [1317, 0]
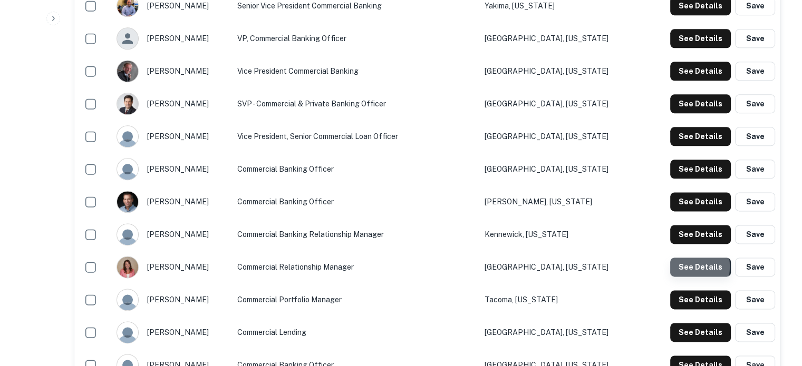
click at [678, 267] on button "See Details" at bounding box center [700, 267] width 61 height 19
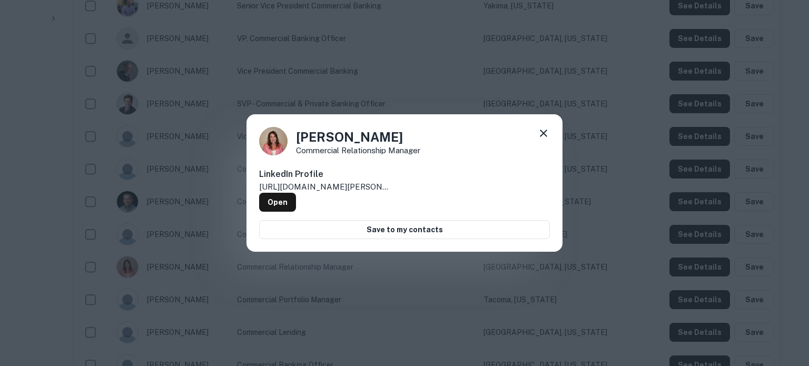
click at [545, 140] on icon at bounding box center [544, 133] width 13 height 13
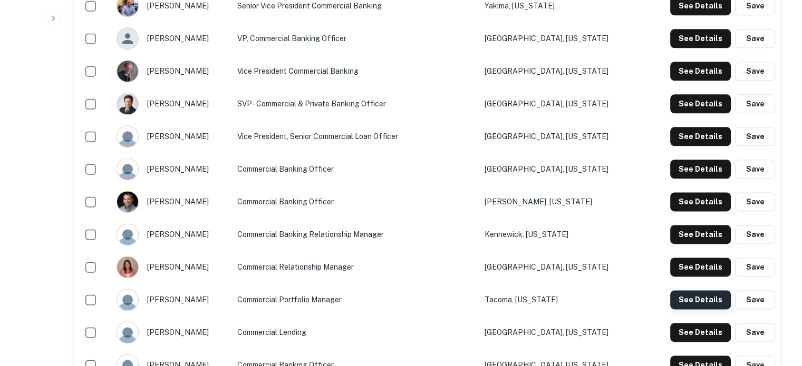
click at [687, 297] on button "See Details" at bounding box center [700, 299] width 61 height 19
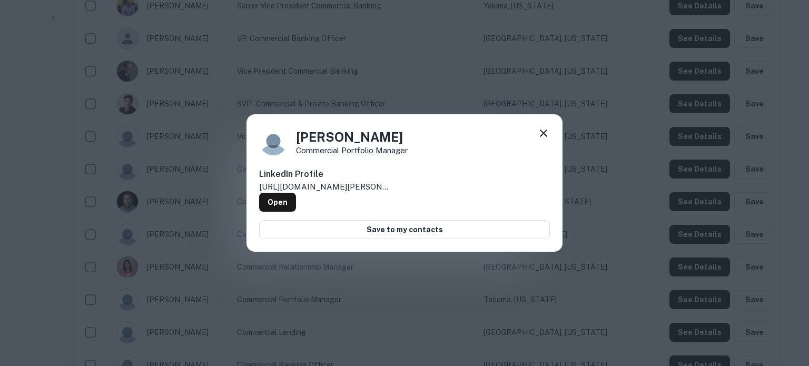
click at [545, 135] on icon at bounding box center [544, 133] width 13 height 13
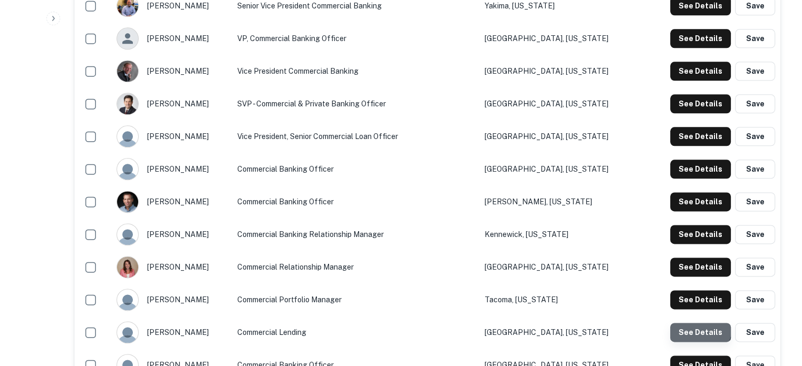
click at [684, 325] on button "See Details" at bounding box center [700, 332] width 61 height 19
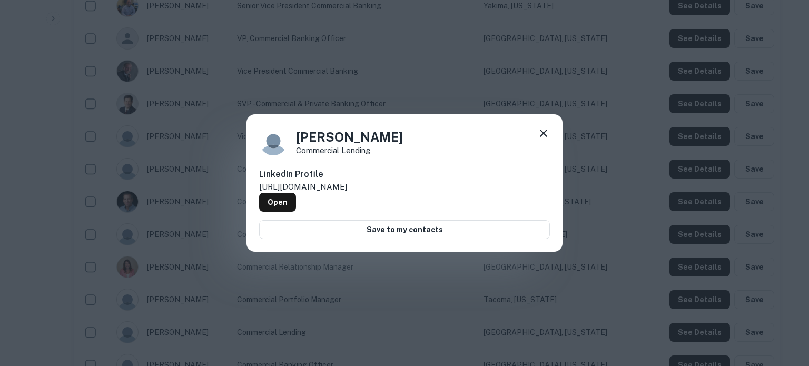
click at [545, 132] on icon at bounding box center [544, 133] width 13 height 13
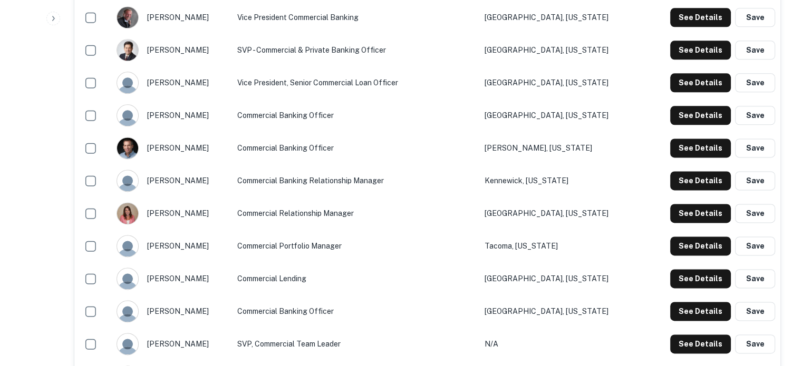
scroll to position [1423, 0]
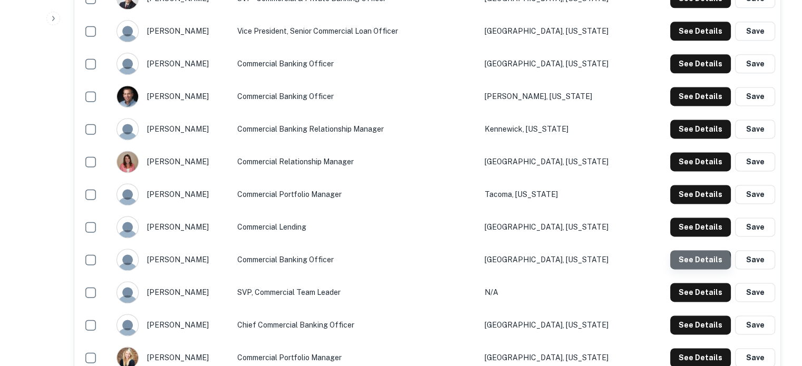
click at [678, 267] on button "See Details" at bounding box center [700, 259] width 61 height 19
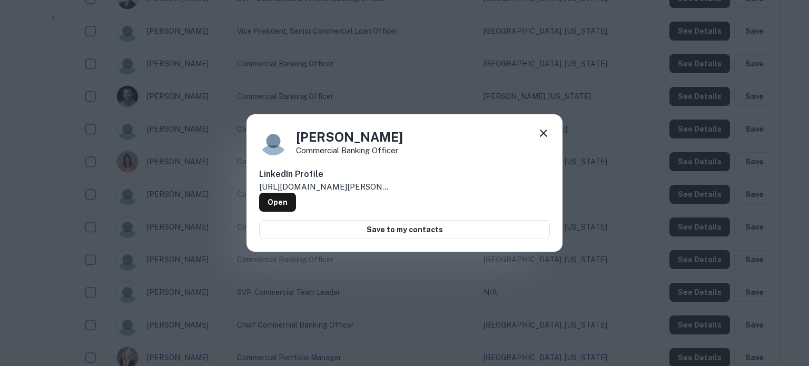
click at [685, 279] on div "Mike McNulty Commercial Banking Officer LinkedIn Profile http://www.linkedin.co…" at bounding box center [404, 183] width 809 height 366
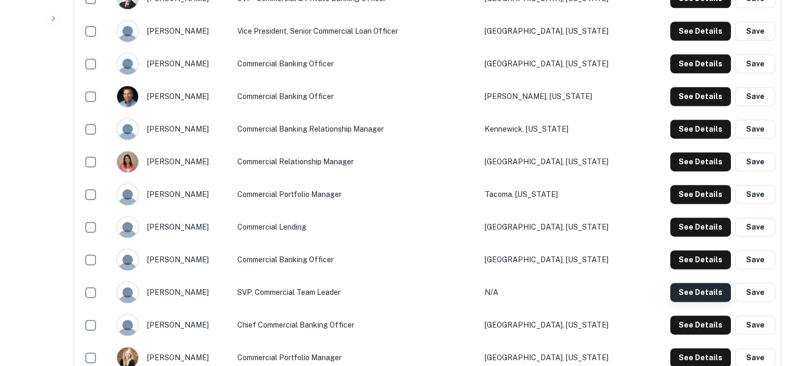
click at [686, 292] on button "See Details" at bounding box center [700, 292] width 61 height 19
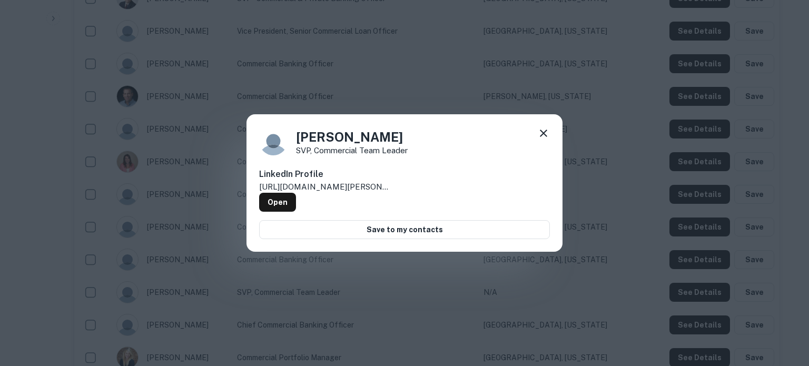
click at [692, 318] on div "Steve Ryan SVP, Commercial Team Leader LinkedIn Profile http://www.linkedin.com…" at bounding box center [404, 183] width 809 height 366
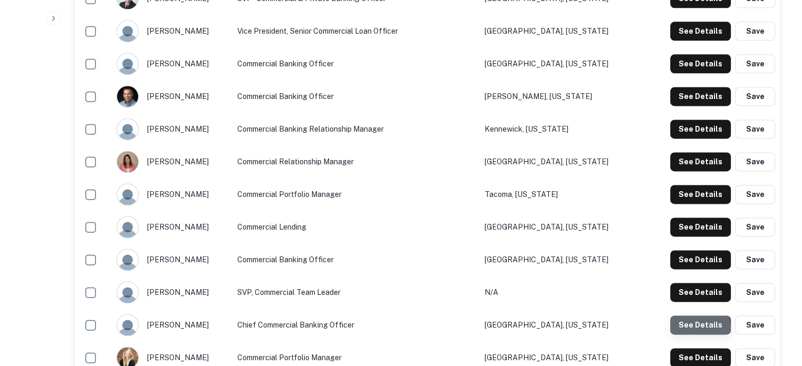
click at [691, 328] on button "See Details" at bounding box center [700, 325] width 61 height 19
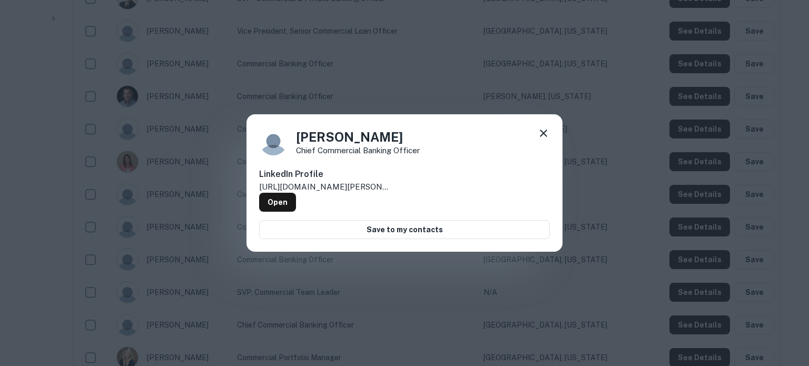
click at [539, 131] on icon at bounding box center [544, 133] width 13 height 13
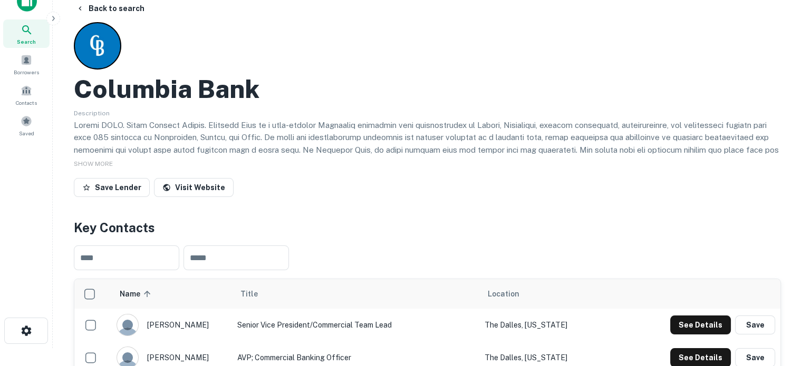
scroll to position [0, 0]
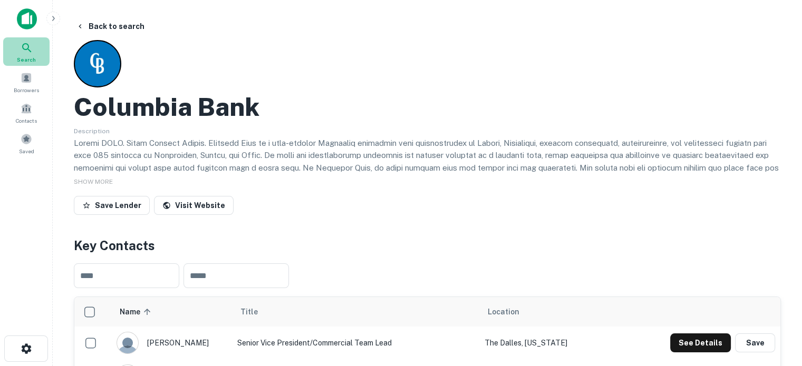
click at [23, 61] on span "Search" at bounding box center [26, 59] width 19 height 8
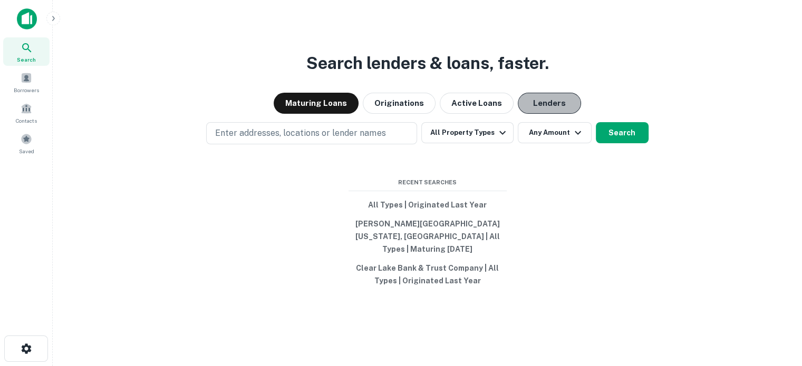
click at [558, 103] on button "Lenders" at bounding box center [548, 103] width 63 height 21
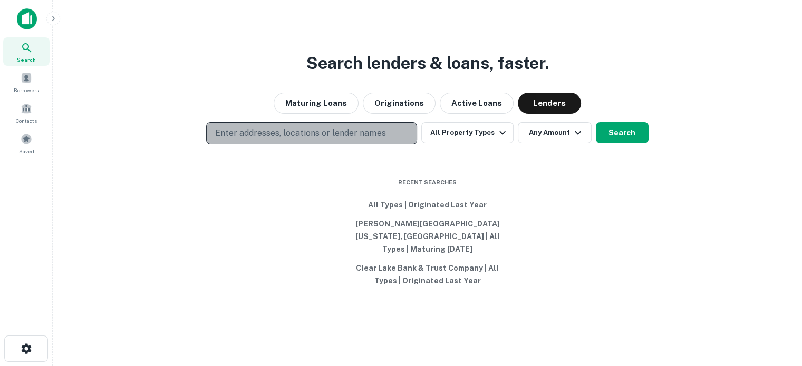
click at [280, 134] on p "Enter addresses, locations or lender names" at bounding box center [300, 133] width 170 height 13
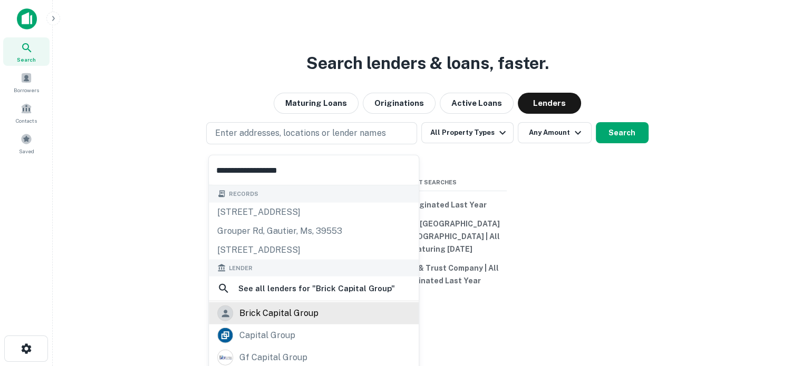
type input "**********"
click at [278, 308] on div "brick capital group" at bounding box center [278, 314] width 79 height 16
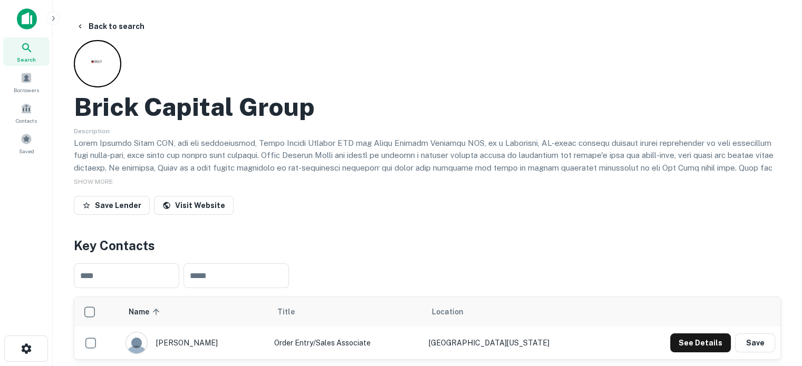
click at [17, 53] on div "Search" at bounding box center [26, 51] width 46 height 28
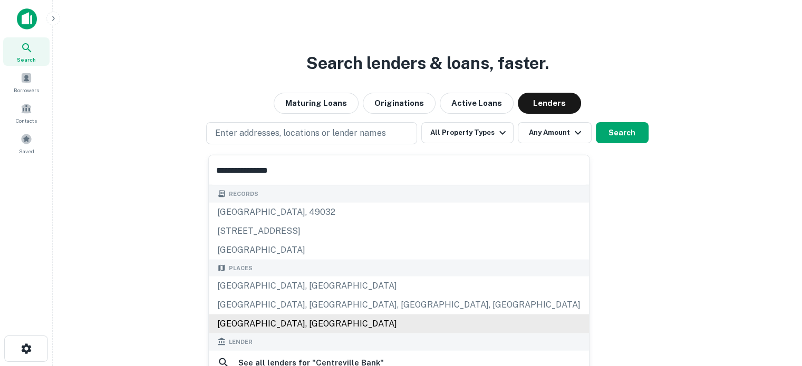
scroll to position [105, 0]
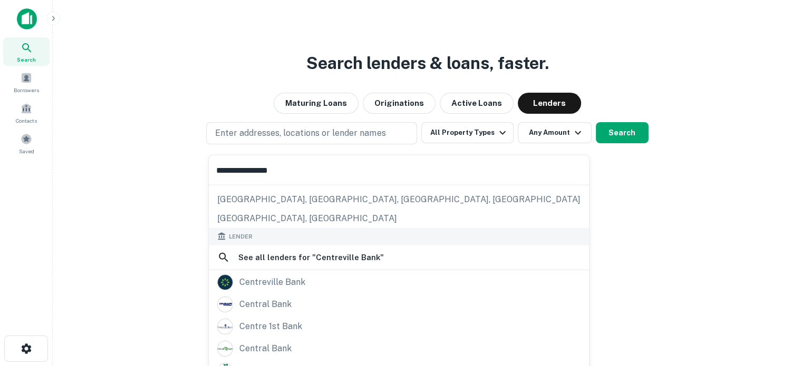
type input "**********"
click at [291, 295] on div "central bank" at bounding box center [399, 304] width 380 height 22
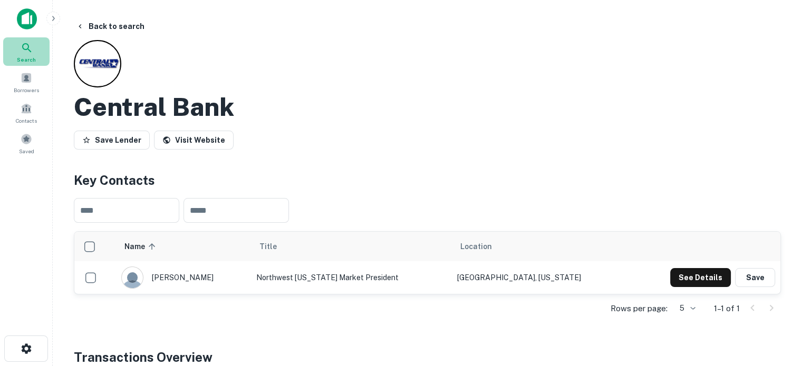
click at [31, 47] on icon at bounding box center [27, 48] width 13 height 13
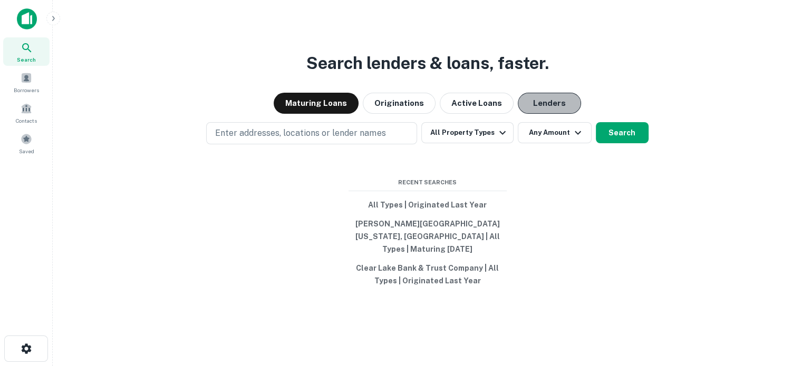
click at [531, 114] on button "Lenders" at bounding box center [548, 103] width 63 height 21
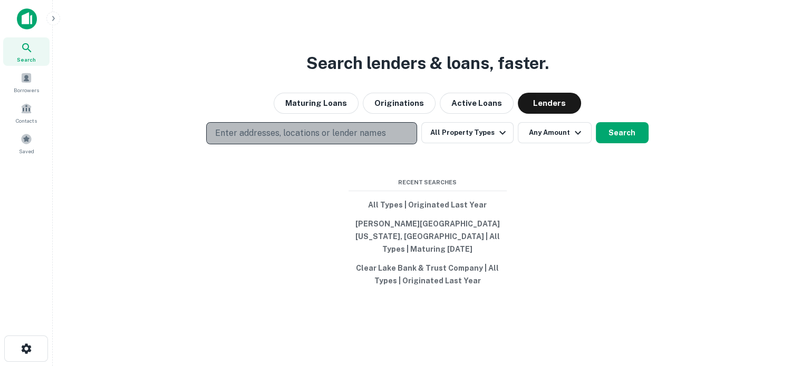
click at [288, 140] on p "Enter addresses, locations or lender names" at bounding box center [300, 133] width 170 height 13
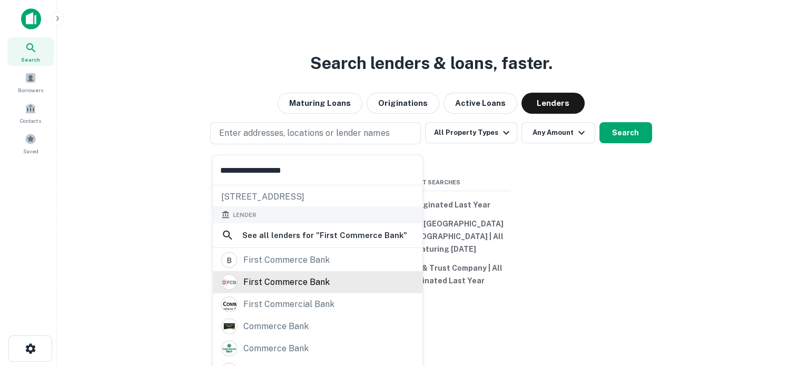
scroll to position [53, 0]
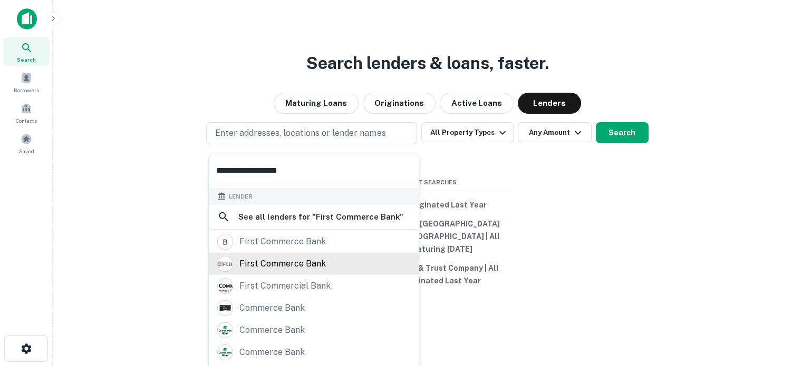
type input "**********"
click at [331, 265] on div "first commerce bank" at bounding box center [313, 264] width 193 height 16
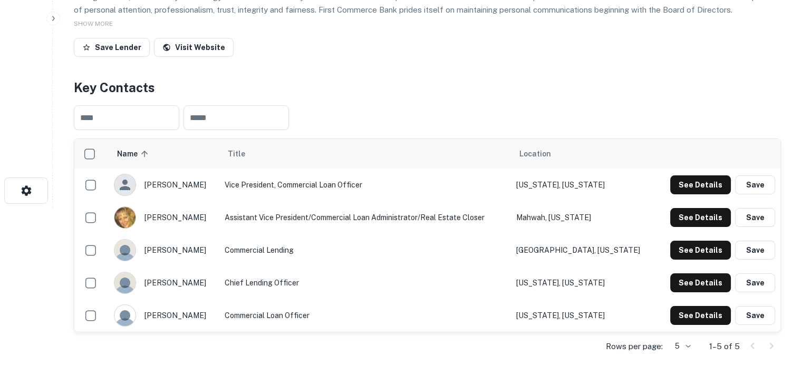
scroll to position [53, 0]
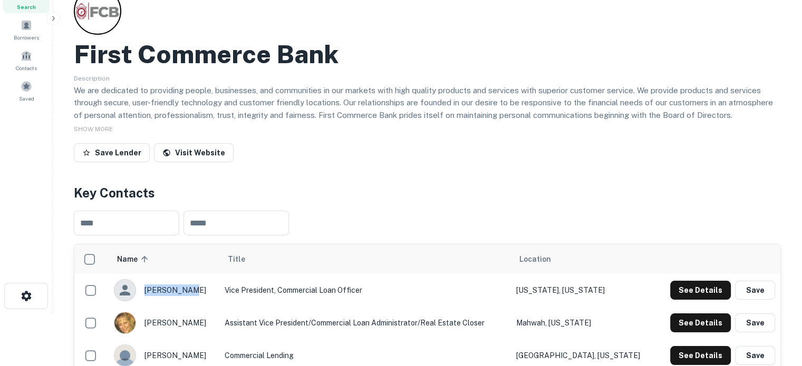
drag, startPoint x: 148, startPoint y: 290, endPoint x: 187, endPoint y: 293, distance: 39.1
click at [187, 293] on div "[PERSON_NAME]" at bounding box center [164, 290] width 100 height 22
click at [168, 77] on div "Description We are dedicated to providing people, businesses, and communities i…" at bounding box center [427, 96] width 707 height 48
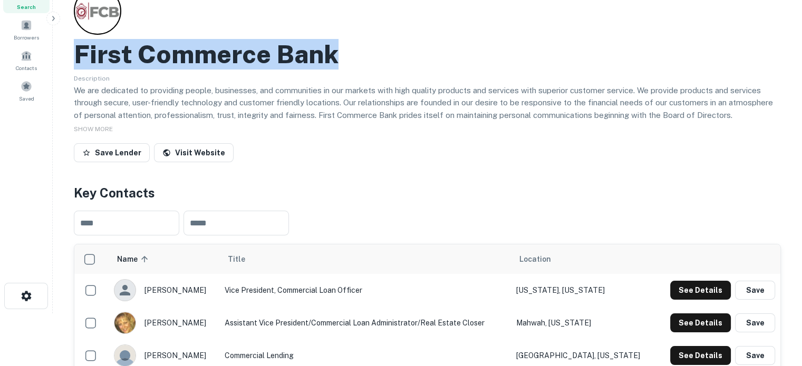
drag, startPoint x: 78, startPoint y: 58, endPoint x: 374, endPoint y: 54, distance: 295.7
click at [374, 54] on div "First Commerce Bank" at bounding box center [427, 54] width 707 height 31
click at [708, 288] on button "See Details" at bounding box center [700, 290] width 61 height 19
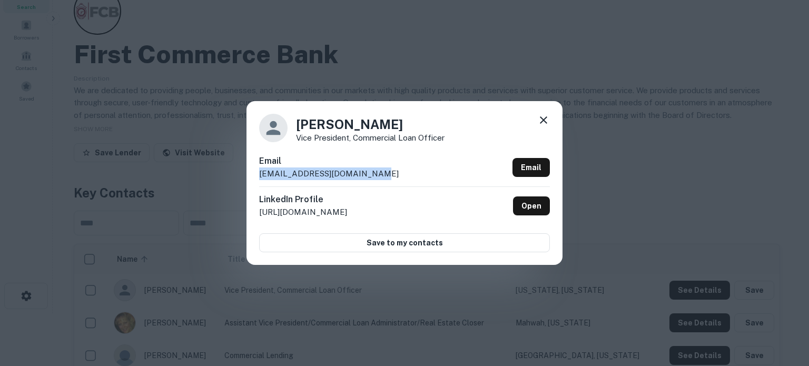
drag, startPoint x: 390, startPoint y: 177, endPoint x: 261, endPoint y: 181, distance: 128.7
click at [261, 181] on div "Email [EMAIL_ADDRESS][DOMAIN_NAME] Email" at bounding box center [404, 171] width 291 height 32
copy p "[EMAIL_ADDRESS][DOMAIN_NAME]"
drag, startPoint x: 461, startPoint y: 133, endPoint x: 375, endPoint y: 139, distance: 86.6
click at [460, 133] on div "[PERSON_NAME] Vice President, Commercial Loan Officer" at bounding box center [404, 128] width 291 height 28
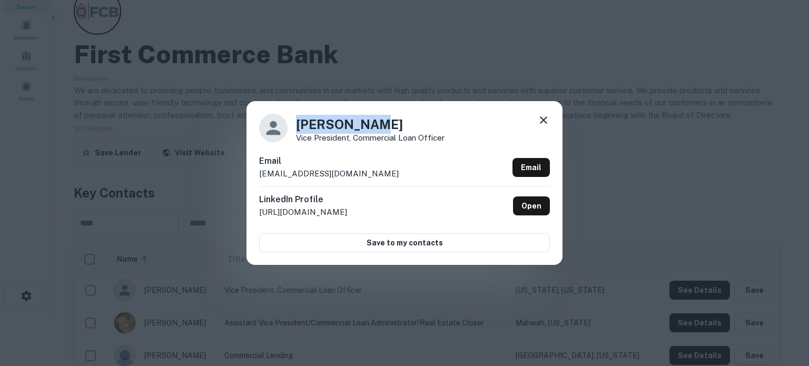
drag, startPoint x: 297, startPoint y: 126, endPoint x: 365, endPoint y: 118, distance: 68.0
click at [365, 118] on h4 "[PERSON_NAME]" at bounding box center [370, 124] width 149 height 19
copy h4 "[PERSON_NAME]"
drag, startPoint x: 310, startPoint y: 141, endPoint x: 453, endPoint y: 141, distance: 142.8
click at [453, 141] on div "[PERSON_NAME] Vice President, Commercial Loan Officer" at bounding box center [404, 128] width 291 height 28
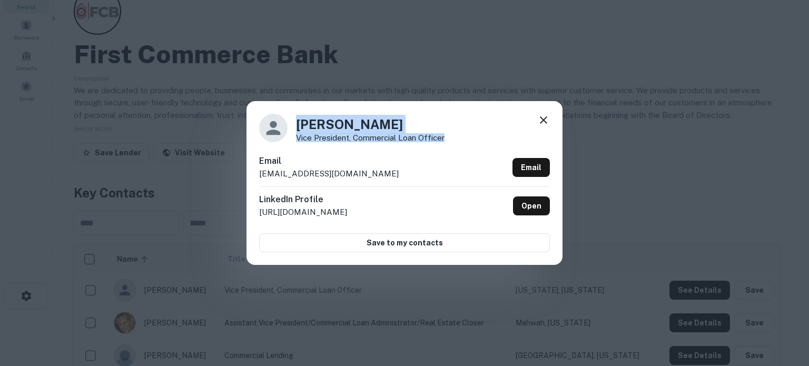
copy div "[PERSON_NAME] Vice President, Commercial Loan Officer"
click at [546, 120] on icon at bounding box center [544, 120] width 13 height 13
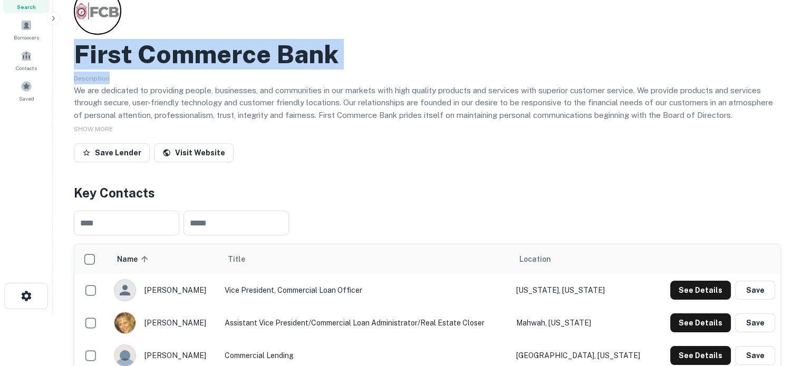
drag, startPoint x: 70, startPoint y: 56, endPoint x: 379, endPoint y: 71, distance: 310.2
copy div "First Commerce Bank Description"
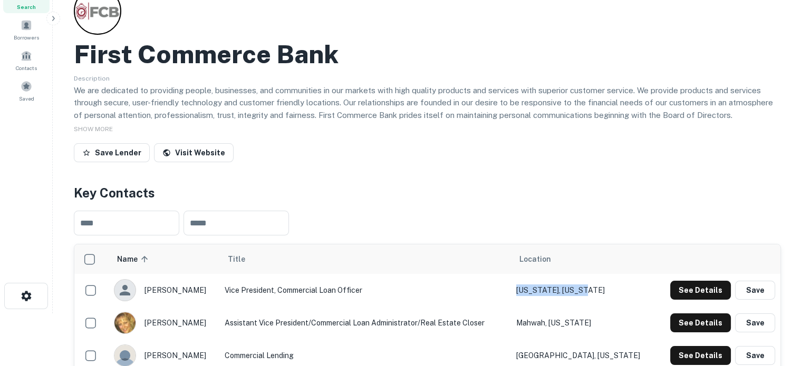
drag, startPoint x: 627, startPoint y: 295, endPoint x: 553, endPoint y: 295, distance: 73.8
click at [553, 295] on td "[US_STATE], [US_STATE]" at bounding box center [583, 290] width 145 height 33
copy td "[US_STATE], [US_STATE]"
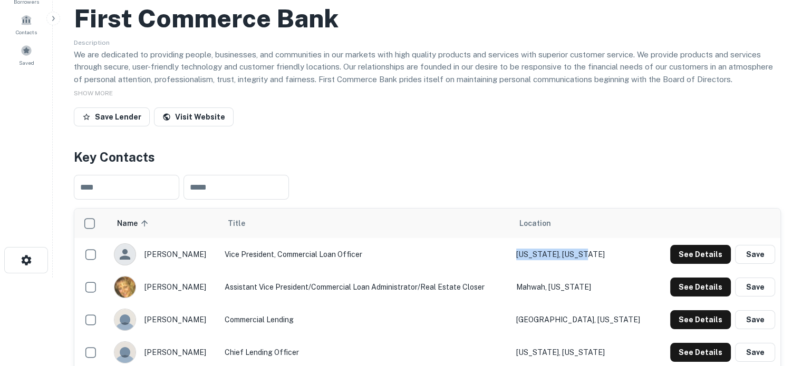
scroll to position [158, 0]
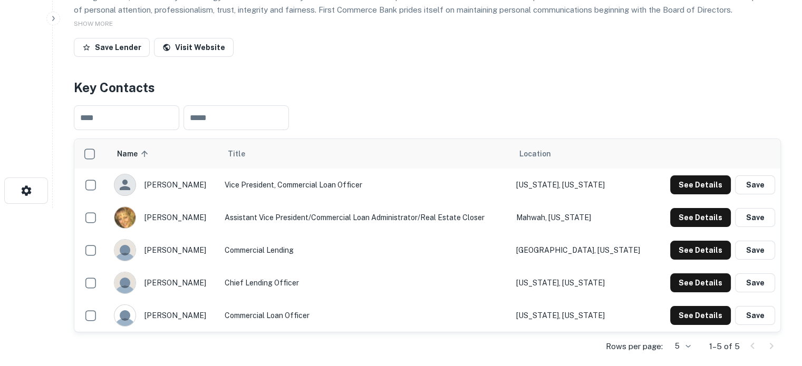
drag, startPoint x: 194, startPoint y: 219, endPoint x: 164, endPoint y: 223, distance: 30.3
click at [164, 223] on div "[PERSON_NAME]" at bounding box center [164, 218] width 100 height 22
drag, startPoint x: 150, startPoint y: 219, endPoint x: 186, endPoint y: 218, distance: 36.4
click at [186, 218] on div "[PERSON_NAME]" at bounding box center [164, 218] width 100 height 22
click at [181, 218] on div "[PERSON_NAME]" at bounding box center [164, 218] width 100 height 22
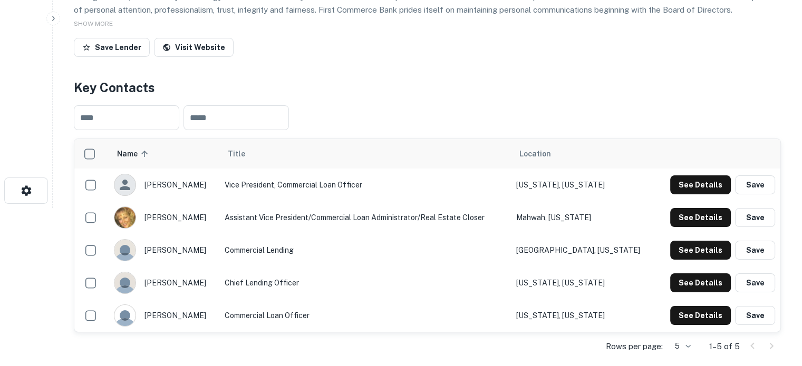
click at [159, 217] on div "[PERSON_NAME]" at bounding box center [164, 218] width 100 height 22
drag, startPoint x: 146, startPoint y: 216, endPoint x: 202, endPoint y: 218, distance: 55.9
click at [202, 218] on div "[PERSON_NAME]" at bounding box center [164, 218] width 100 height 22
click at [193, 221] on div "[PERSON_NAME]" at bounding box center [164, 218] width 100 height 22
drag, startPoint x: 149, startPoint y: 218, endPoint x: 191, endPoint y: 218, distance: 42.7
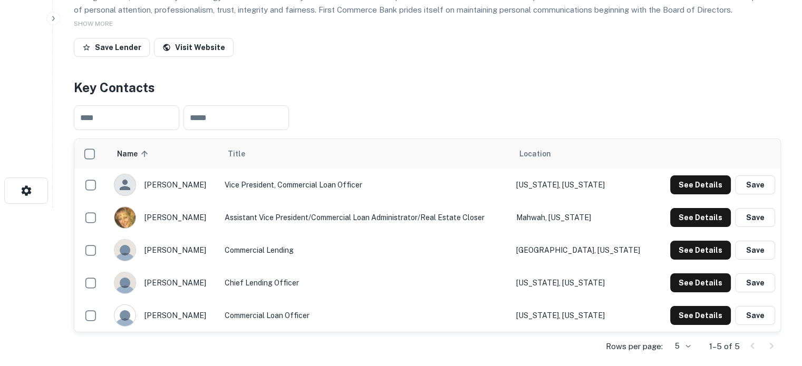
click at [191, 218] on div "[PERSON_NAME]" at bounding box center [164, 218] width 100 height 22
click at [183, 218] on div "[PERSON_NAME]" at bounding box center [164, 218] width 100 height 22
drag, startPoint x: 145, startPoint y: 219, endPoint x: 189, endPoint y: 218, distance: 43.7
click at [189, 218] on div "[PERSON_NAME]" at bounding box center [164, 218] width 100 height 22
copy div "[PERSON_NAME]"
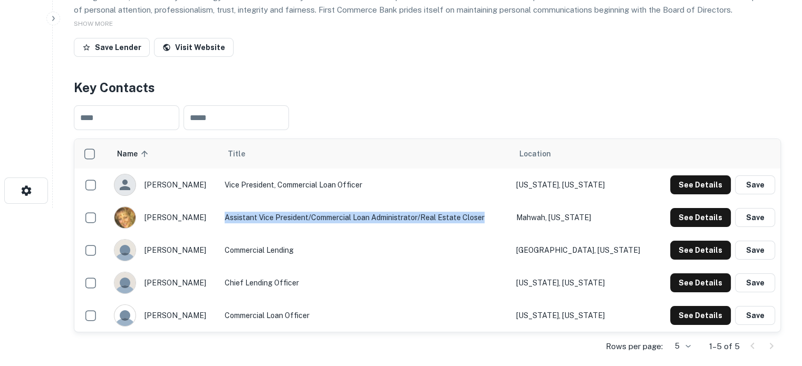
drag, startPoint x: 521, startPoint y: 215, endPoint x: 233, endPoint y: 214, distance: 287.2
click at [233, 214] on td "Assistant Vice President/Commercial Loan Administrator/Real Estate Closer" at bounding box center [364, 217] width 291 height 33
copy td "Assistant Vice President/Commercial Loan Administrator/Real Estate Closer"
click at [647, 99] on div "​ ​" at bounding box center [427, 118] width 707 height 42
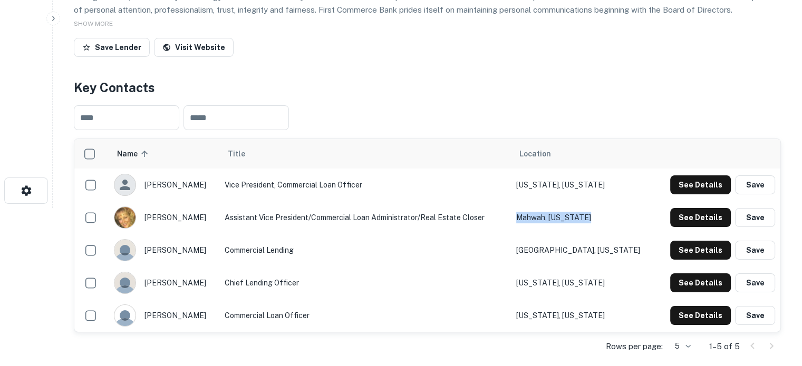
drag, startPoint x: 550, startPoint y: 218, endPoint x: 627, endPoint y: 214, distance: 77.5
click at [627, 214] on td "Mahwah, [US_STATE]" at bounding box center [583, 217] width 145 height 33
copy td "Mahwah, [US_STATE]"
click at [685, 211] on button "See Details" at bounding box center [700, 217] width 61 height 19
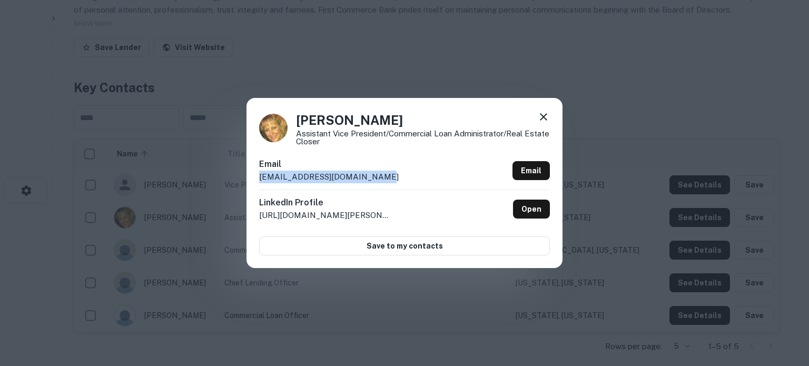
drag, startPoint x: 259, startPoint y: 178, endPoint x: 382, endPoint y: 188, distance: 123.2
click at [382, 188] on div "[PERSON_NAME] Assistant Vice President/Commercial Loan Administrator/Real Estat…" at bounding box center [405, 183] width 316 height 170
copy p "[EMAIL_ADDRESS][DOMAIN_NAME]"
click at [544, 125] on div at bounding box center [544, 119] width 13 height 16
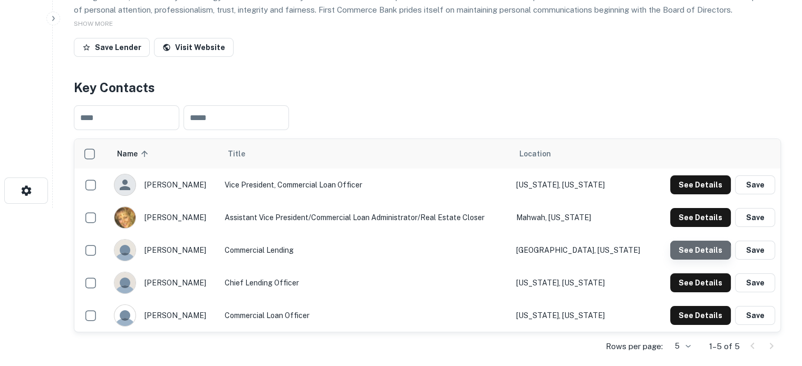
click at [690, 256] on button "See Details" at bounding box center [700, 250] width 61 height 19
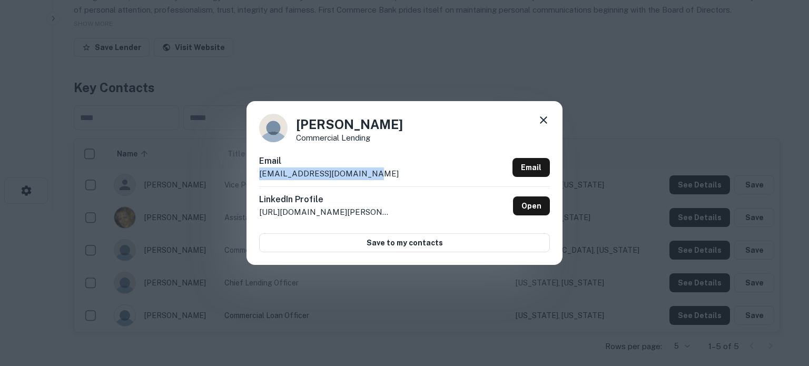
drag, startPoint x: 259, startPoint y: 176, endPoint x: 372, endPoint y: 178, distance: 112.8
click at [372, 178] on div "Email [EMAIL_ADDRESS][DOMAIN_NAME] Email" at bounding box center [404, 171] width 291 height 32
copy p "[EMAIL_ADDRESS][DOMAIN_NAME]"
click at [547, 124] on icon at bounding box center [543, 119] width 7 height 7
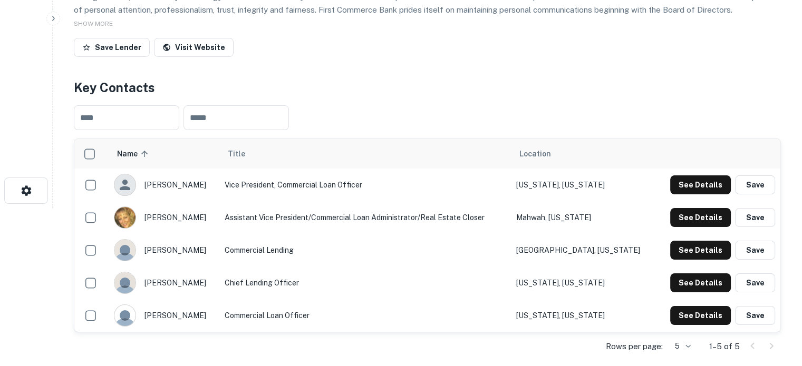
click at [714, 292] on td "See Details Save" at bounding box center [718, 283] width 124 height 33
click at [704, 286] on button "See Details" at bounding box center [700, 283] width 61 height 19
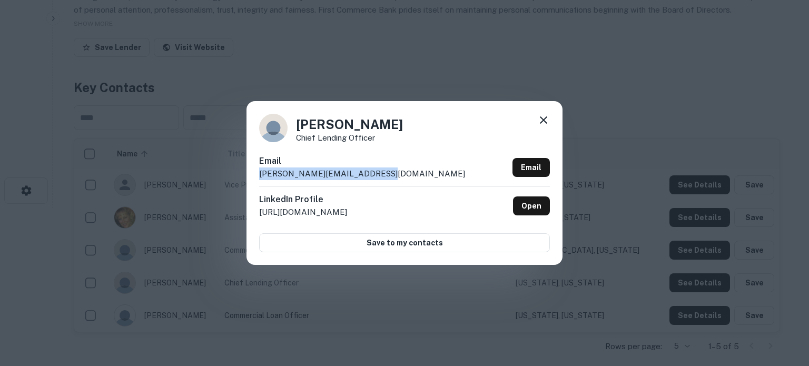
drag, startPoint x: 255, startPoint y: 177, endPoint x: 375, endPoint y: 177, distance: 119.6
click at [375, 177] on div "[PERSON_NAME] Chief Lending Officer Email [PERSON_NAME][EMAIL_ADDRESS][DOMAIN_N…" at bounding box center [405, 182] width 316 height 163
click at [542, 117] on icon at bounding box center [544, 120] width 13 height 13
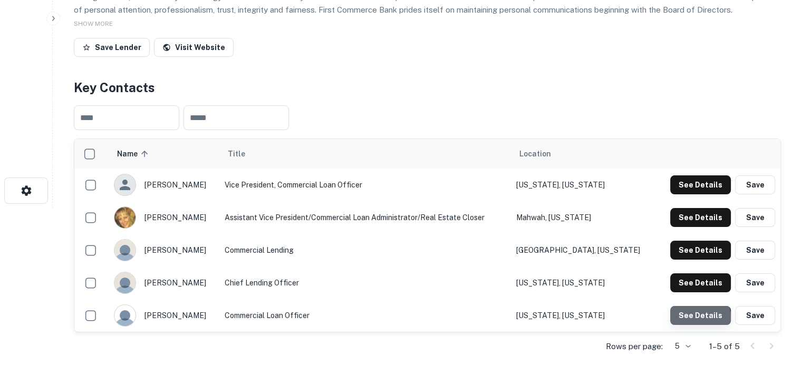
click at [682, 321] on button "See Details" at bounding box center [700, 315] width 61 height 19
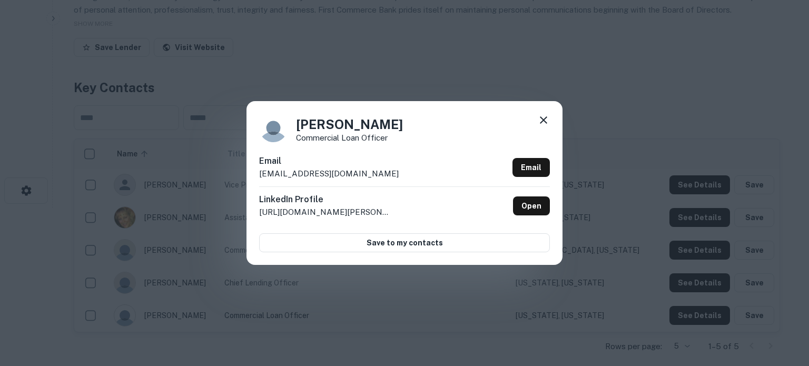
drag, startPoint x: 255, startPoint y: 181, endPoint x: 408, endPoint y: 177, distance: 153.4
click at [408, 177] on div "[PERSON_NAME] Commercial Loan Officer Email [EMAIL_ADDRESS][DOMAIN_NAME] Email …" at bounding box center [405, 182] width 316 height 163
click at [541, 119] on icon at bounding box center [544, 120] width 13 height 13
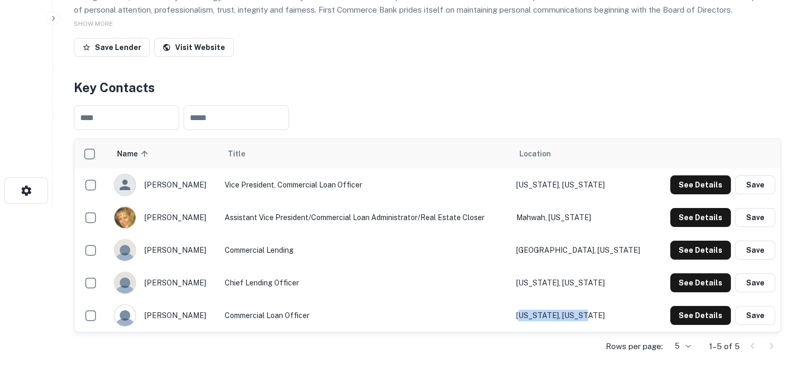
drag, startPoint x: 625, startPoint y: 316, endPoint x: 557, endPoint y: 318, distance: 68.0
click at [557, 318] on td "[US_STATE], [US_STATE]" at bounding box center [583, 315] width 145 height 33
click at [554, 318] on td "[US_STATE], [US_STATE]" at bounding box center [583, 315] width 145 height 33
drag, startPoint x: 619, startPoint y: 318, endPoint x: 574, endPoint y: 318, distance: 45.3
click at [561, 319] on td "[US_STATE], [US_STATE]" at bounding box center [583, 315] width 145 height 33
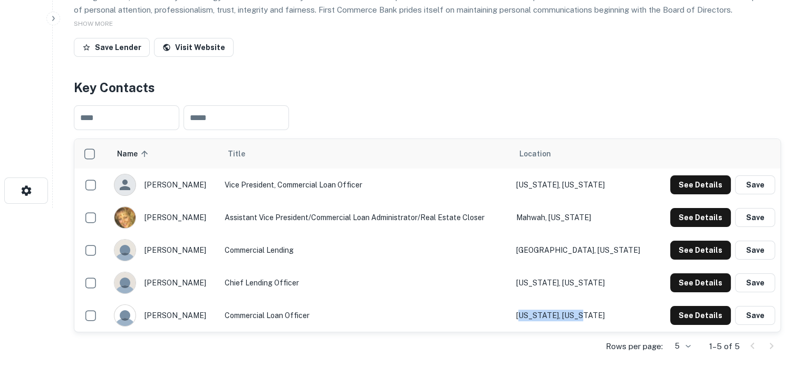
click at [600, 313] on td "[US_STATE], [US_STATE]" at bounding box center [583, 315] width 145 height 33
drag, startPoint x: 628, startPoint y: 285, endPoint x: 543, endPoint y: 288, distance: 84.4
click at [543, 288] on tr "[PERSON_NAME] Chief Lending Officer [US_STATE], [US_STATE] See Details Save" at bounding box center [427, 283] width 706 height 33
drag, startPoint x: 549, startPoint y: 251, endPoint x: 624, endPoint y: 249, distance: 74.8
click at [624, 249] on td "[GEOGRAPHIC_DATA], [US_STATE]" at bounding box center [583, 250] width 145 height 33
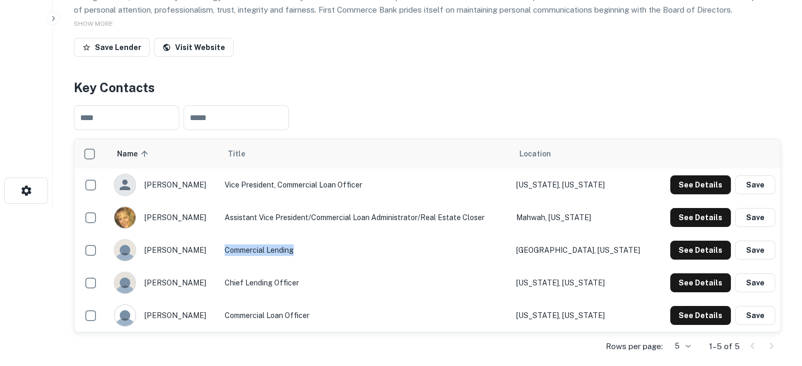
drag, startPoint x: 231, startPoint y: 248, endPoint x: 328, endPoint y: 250, distance: 97.0
click at [326, 252] on td "Commercial Lending" at bounding box center [364, 250] width 291 height 33
drag, startPoint x: 229, startPoint y: 280, endPoint x: 329, endPoint y: 284, distance: 100.2
click at [329, 284] on td "Chief Lending Officer" at bounding box center [364, 283] width 291 height 33
drag, startPoint x: 228, startPoint y: 316, endPoint x: 373, endPoint y: 323, distance: 144.5
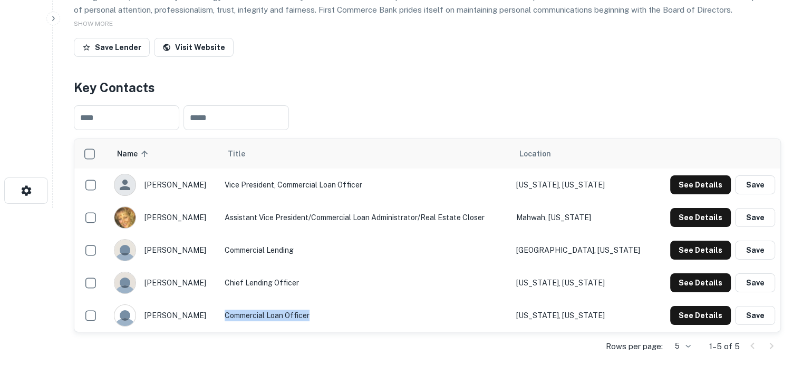
click at [350, 323] on td "Commercial Loan Officer" at bounding box center [364, 315] width 291 height 33
click at [175, 253] on div "doreen goch" at bounding box center [164, 250] width 100 height 22
drag, startPoint x: 193, startPoint y: 251, endPoint x: 204, endPoint y: 253, distance: 11.3
click at [204, 253] on div "doreen goch" at bounding box center [164, 250] width 100 height 22
click at [181, 251] on div "doreen goch" at bounding box center [164, 250] width 100 height 22
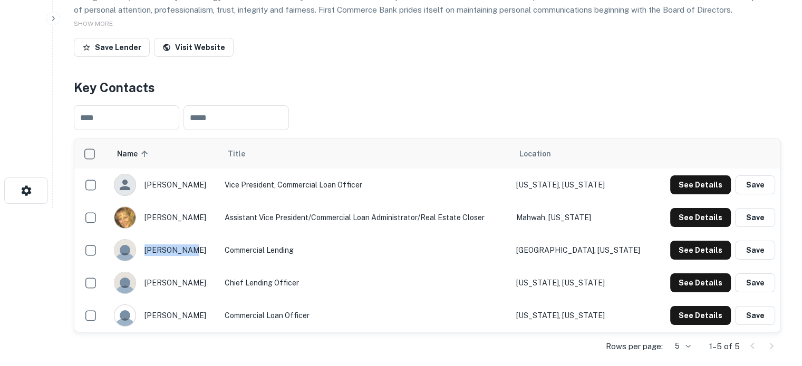
drag, startPoint x: 148, startPoint y: 249, endPoint x: 190, endPoint y: 250, distance: 42.2
click at [190, 250] on div "doreen goch" at bounding box center [164, 250] width 100 height 22
drag, startPoint x: 148, startPoint y: 283, endPoint x: 184, endPoint y: 281, distance: 36.9
click at [184, 281] on div "eli rennert" at bounding box center [164, 283] width 100 height 22
click at [192, 280] on div "eli rennert" at bounding box center [164, 283] width 100 height 22
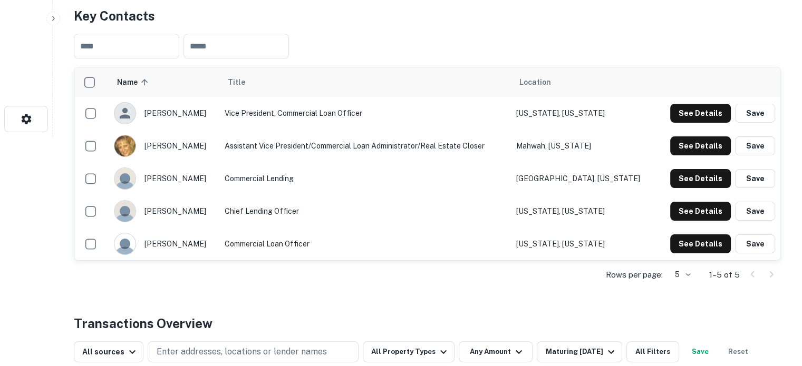
scroll to position [316, 0]
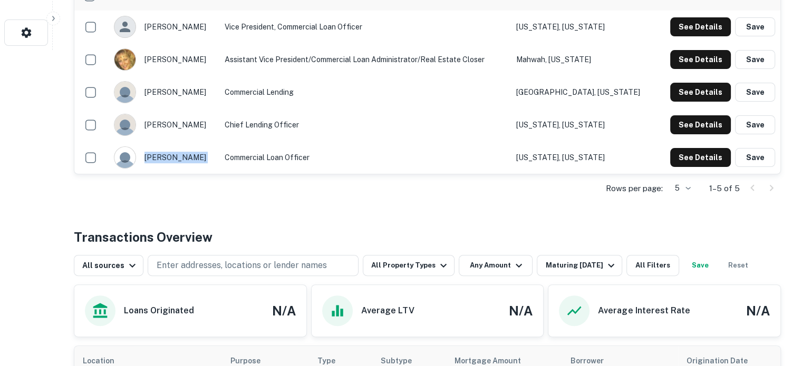
drag, startPoint x: 145, startPoint y: 157, endPoint x: 232, endPoint y: 164, distance: 87.3
click at [232, 164] on tr "meir biegeleisen Commercial Loan Officer New York, New York See Details Save" at bounding box center [427, 157] width 706 height 33
click at [158, 128] on div "eli rennert" at bounding box center [164, 125] width 100 height 22
drag, startPoint x: 148, startPoint y: 125, endPoint x: 184, endPoint y: 124, distance: 36.4
click at [184, 124] on div "eli rennert" at bounding box center [164, 125] width 100 height 22
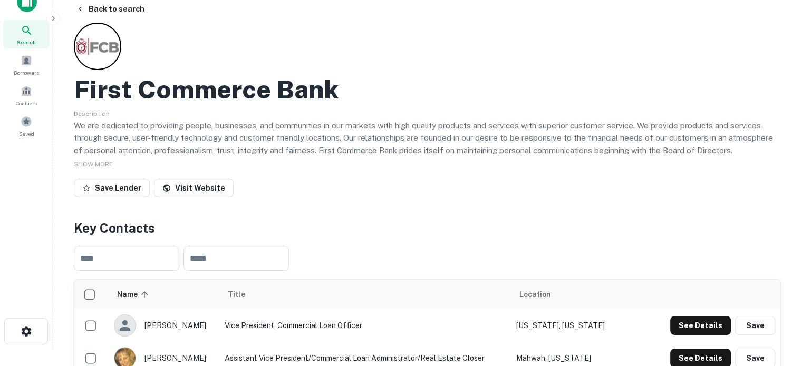
scroll to position [0, 0]
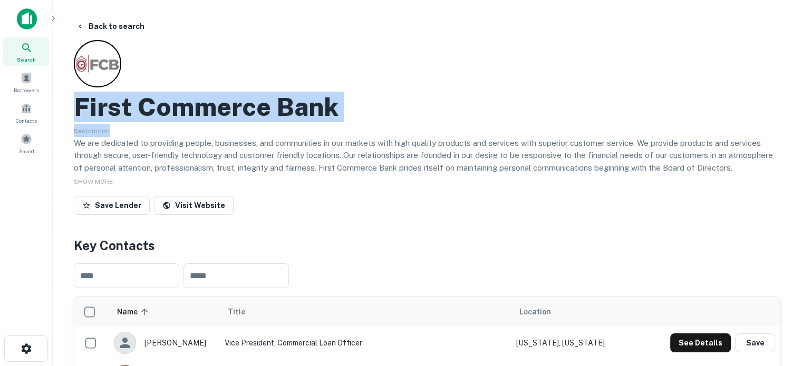
drag, startPoint x: 74, startPoint y: 111, endPoint x: 416, endPoint y: 134, distance: 343.3
click at [416, 134] on div "First Commerce Bank Description We are dedicated to providing people, businesse…" at bounding box center [427, 129] width 707 height 179
click at [405, 118] on div "First Commerce Bank" at bounding box center [427, 107] width 707 height 31
drag, startPoint x: 77, startPoint y: 105, endPoint x: 335, endPoint y: 108, distance: 257.7
click at [335, 108] on h2 "First Commerce Bank" at bounding box center [206, 107] width 265 height 31
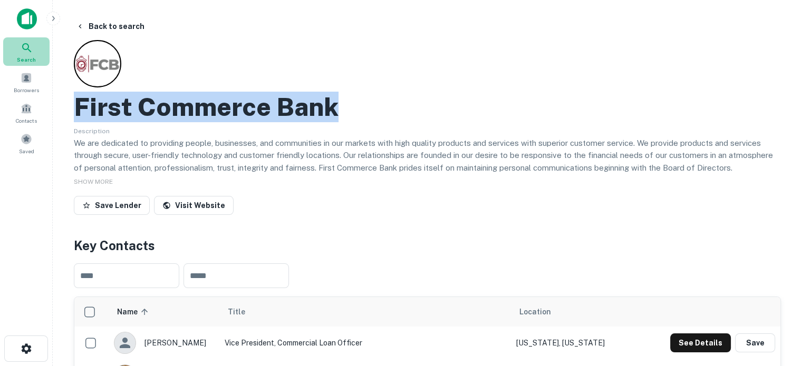
click at [36, 54] on div "Search" at bounding box center [26, 51] width 46 height 28
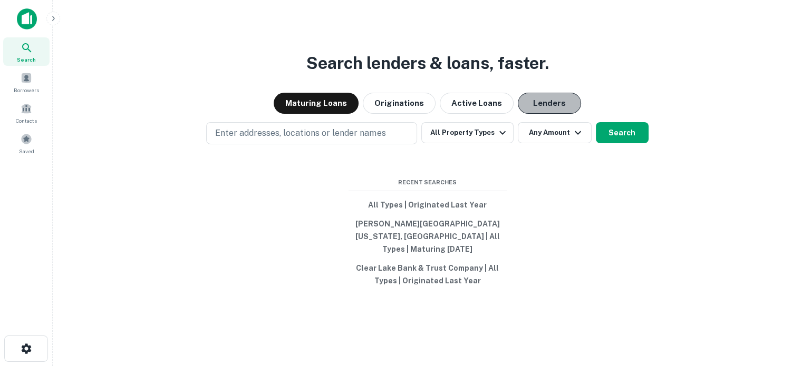
click at [561, 108] on button "Lenders" at bounding box center [548, 103] width 63 height 21
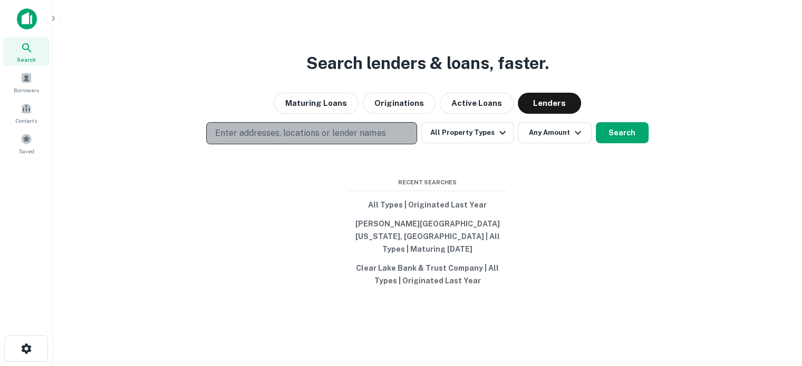
click at [331, 140] on p "Enter addresses, locations or lender names" at bounding box center [300, 133] width 170 height 13
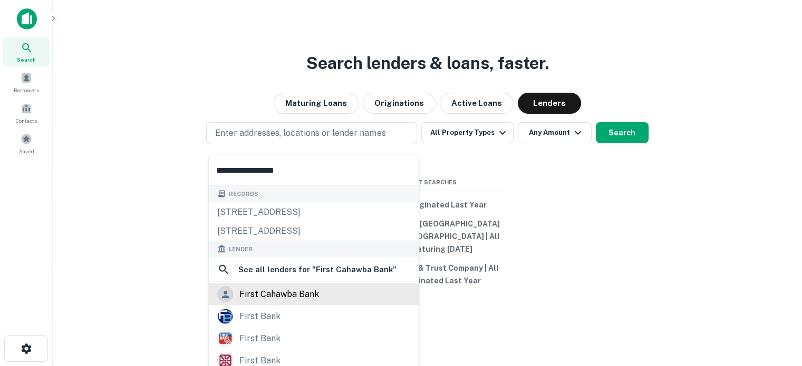
type input "**********"
click at [307, 302] on div "first cahawba bank" at bounding box center [314, 295] width 210 height 22
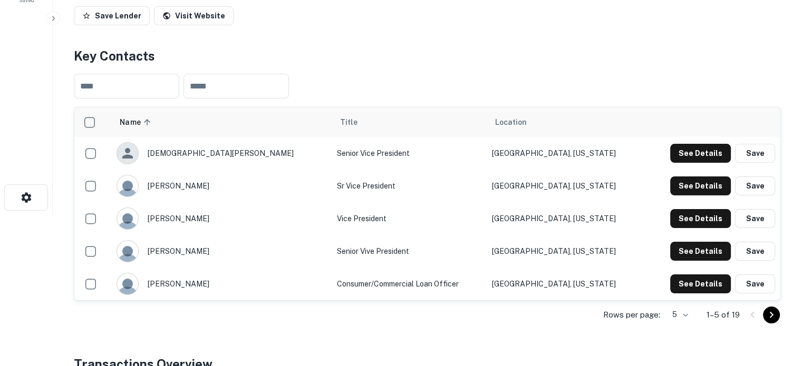
scroll to position [158, 0]
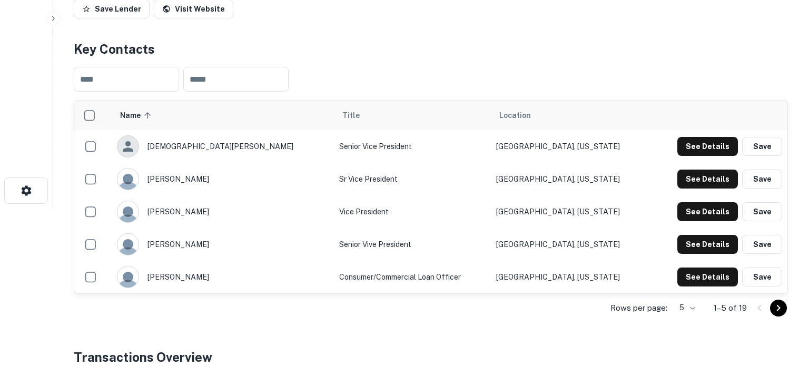
click at [688, 208] on body "Search Borrowers Contacts Saved Back to search First Cahawba Bank Description F…" at bounding box center [404, 25] width 809 height 366
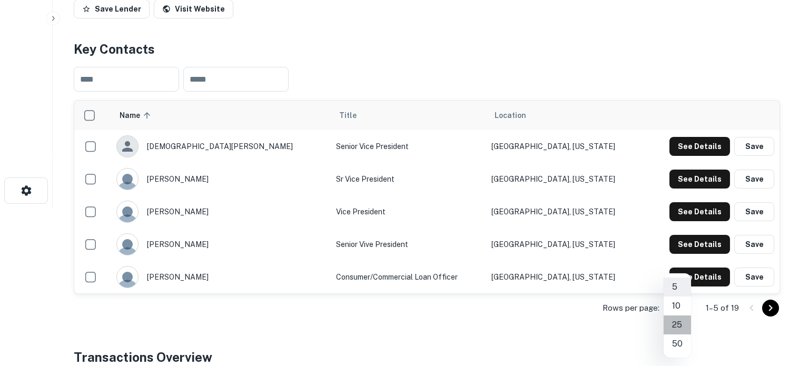
click at [682, 327] on li "25" at bounding box center [677, 325] width 27 height 19
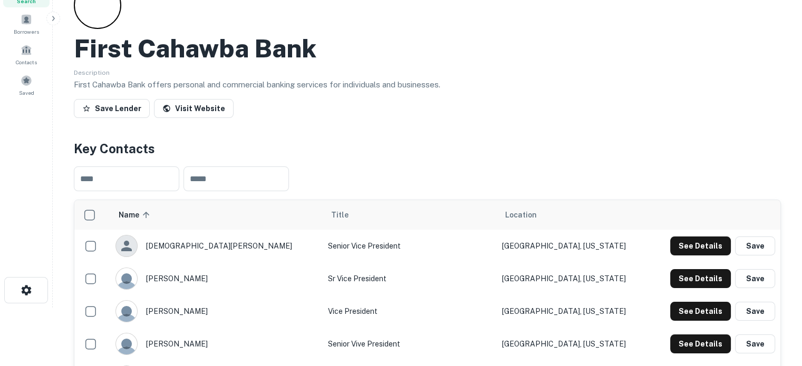
scroll to position [0, 0]
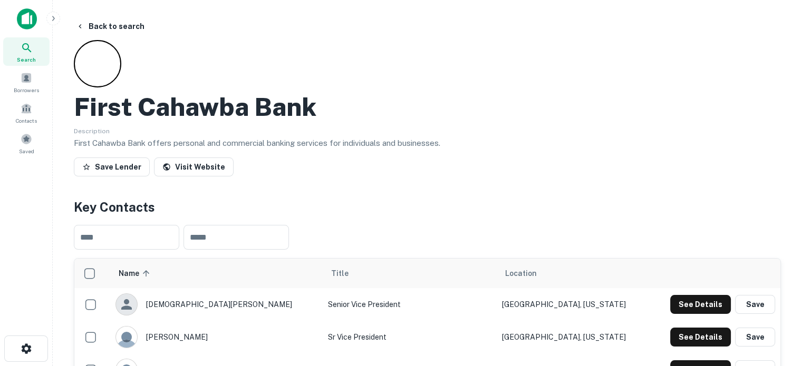
click at [34, 54] on div "Search" at bounding box center [26, 51] width 46 height 28
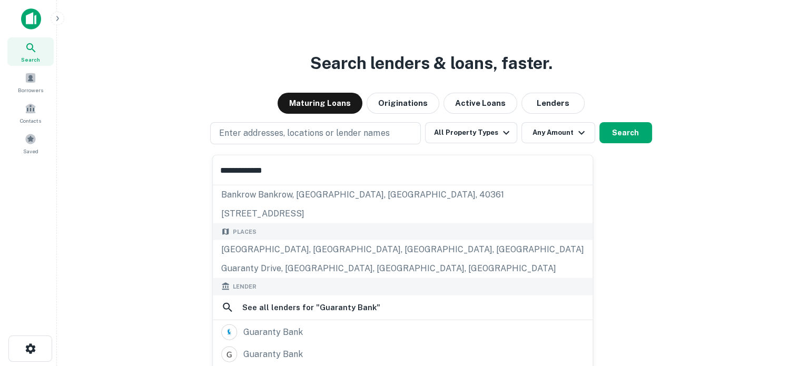
scroll to position [105, 0]
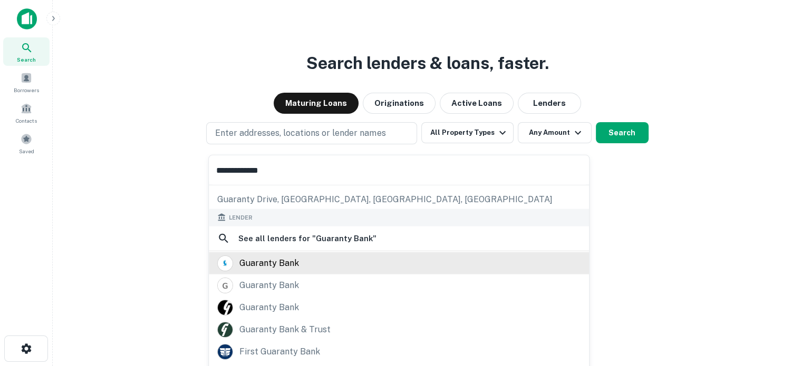
type input "**********"
click at [276, 270] on div "guaranty bank" at bounding box center [269, 263] width 60 height 16
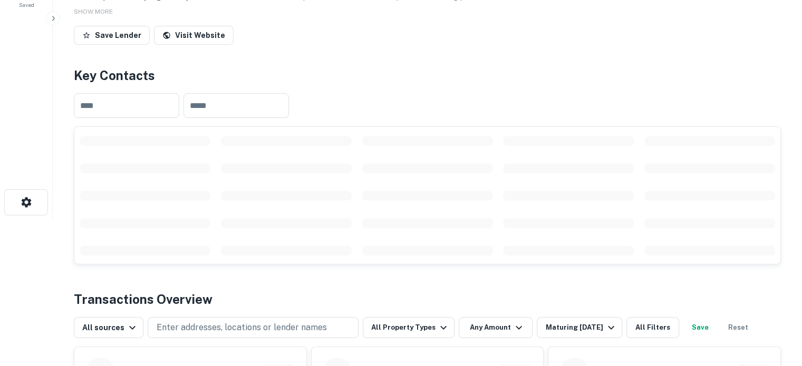
scroll to position [158, 0]
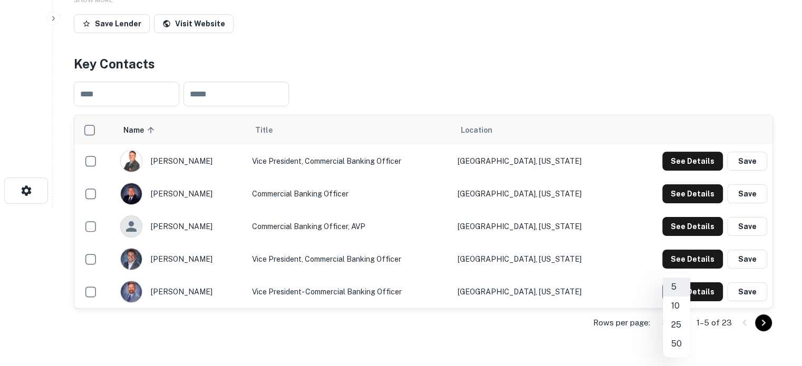
click at [675, 208] on body "Search Borrowers Contacts Saved Back to search Guaranty Bank Description Guaran…" at bounding box center [401, 25] width 802 height 366
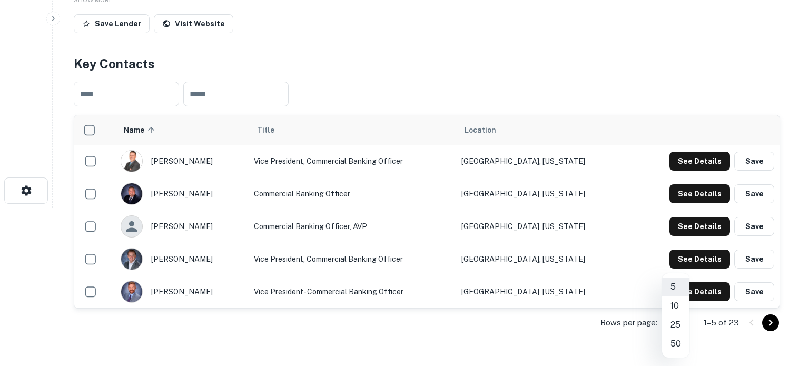
click at [675, 326] on li "25" at bounding box center [675, 325] width 27 height 19
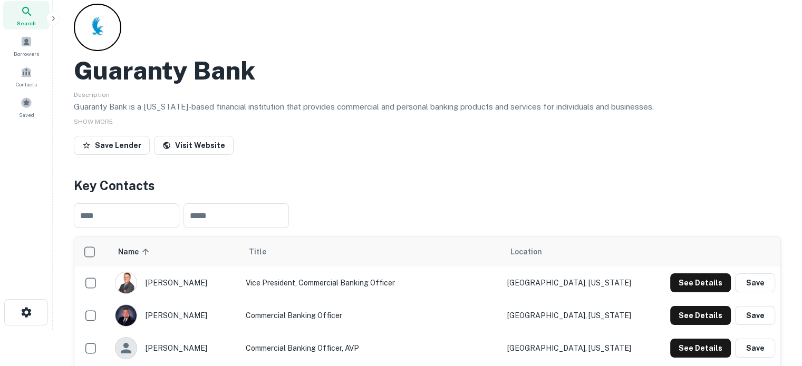
scroll to position [1, 0]
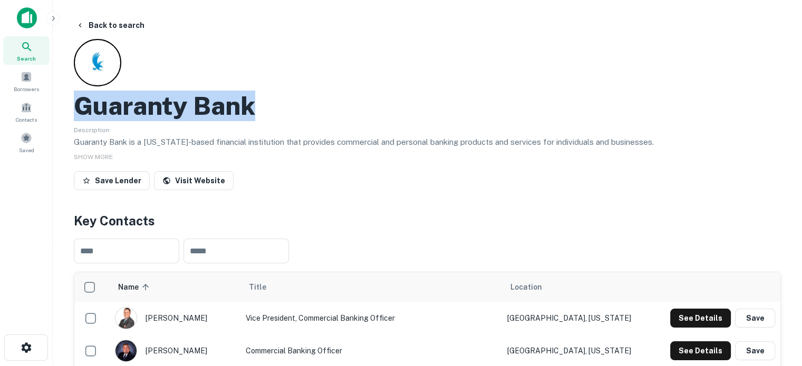
drag, startPoint x: 74, startPoint y: 113, endPoint x: 257, endPoint y: 115, distance: 182.9
click at [257, 115] on div "Guaranty Bank" at bounding box center [427, 106] width 707 height 31
copy h2 "Guaranty Bank"
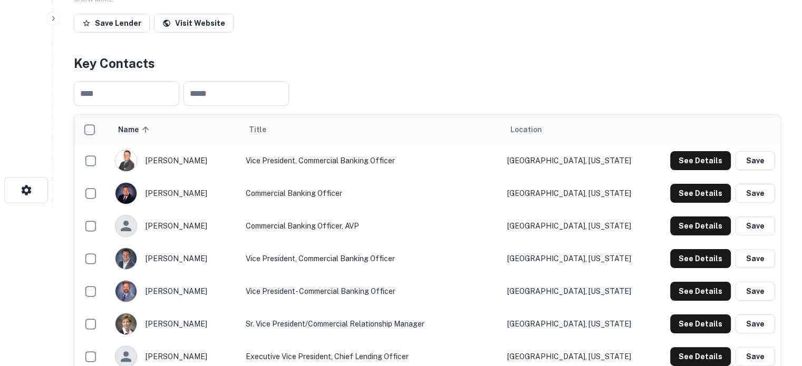
scroll to position [159, 0]
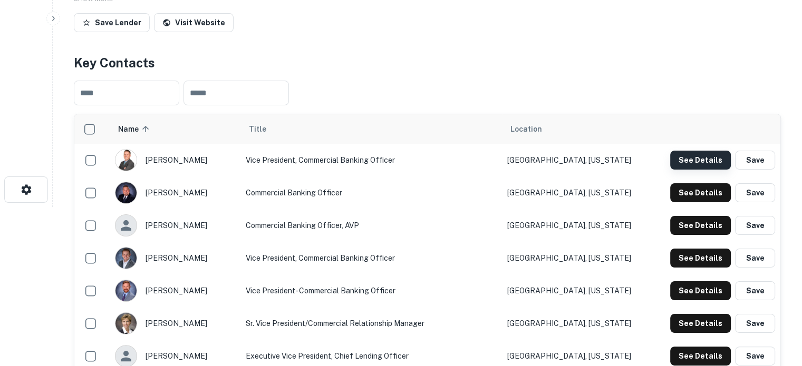
click at [671, 159] on button "See Details" at bounding box center [700, 160] width 61 height 19
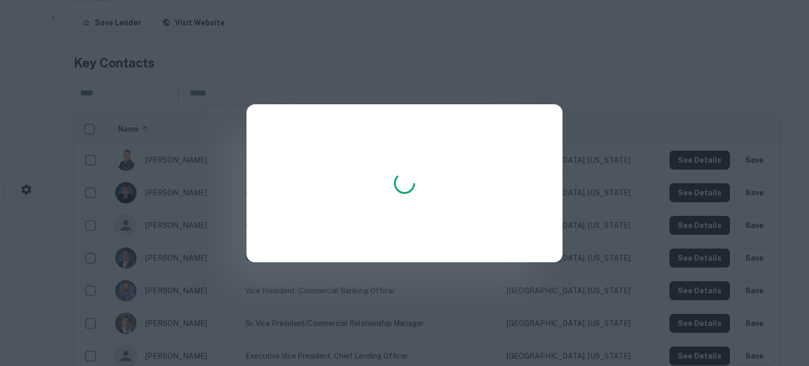
click at [688, 160] on div at bounding box center [404, 183] width 809 height 366
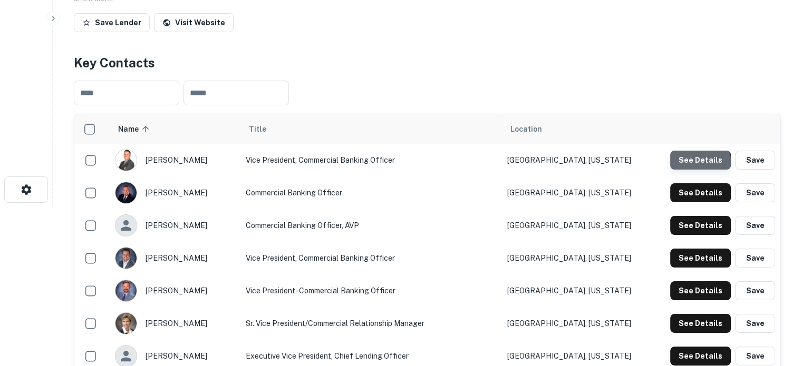
click at [687, 167] on button "See Details" at bounding box center [700, 160] width 61 height 19
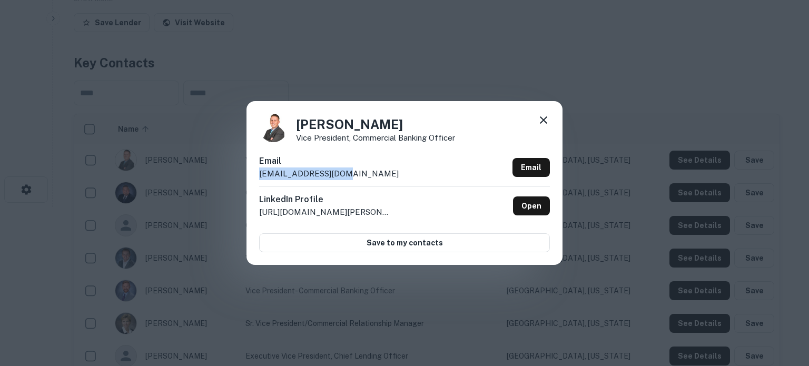
drag, startPoint x: 258, startPoint y: 179, endPoint x: 370, endPoint y: 182, distance: 112.3
click at [370, 182] on div "Andy Redman Vice President, Commercial Banking Officer Email aredman@gbankmo.co…" at bounding box center [405, 182] width 316 height 163
copy p "aredman@gbankmo.com"
click at [544, 124] on icon at bounding box center [544, 120] width 13 height 13
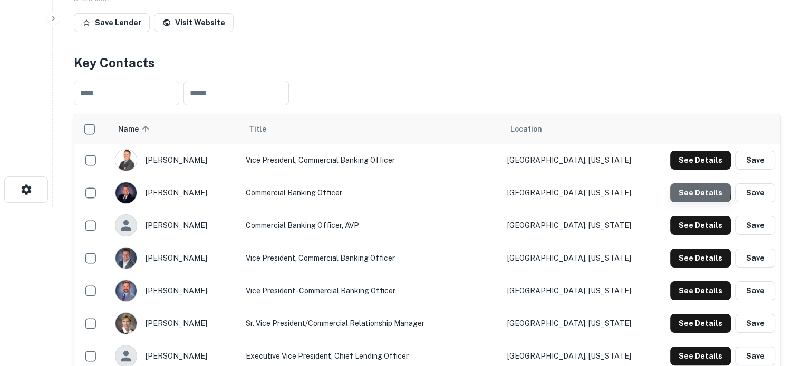
click at [683, 190] on button "See Details" at bounding box center [700, 192] width 61 height 19
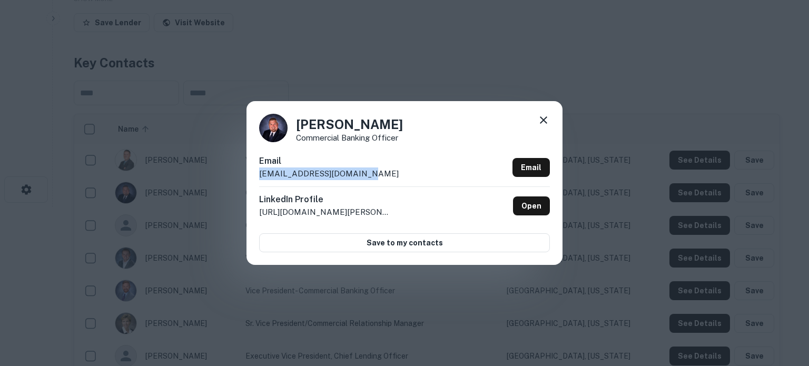
drag, startPoint x: 260, startPoint y: 174, endPoint x: 371, endPoint y: 175, distance: 111.2
click at [371, 175] on div "Email bsobieralski@gbankmo.com Email" at bounding box center [404, 171] width 291 height 32
copy p "bsobieralski@gbankmo.com"
click at [544, 117] on icon at bounding box center [544, 120] width 13 height 13
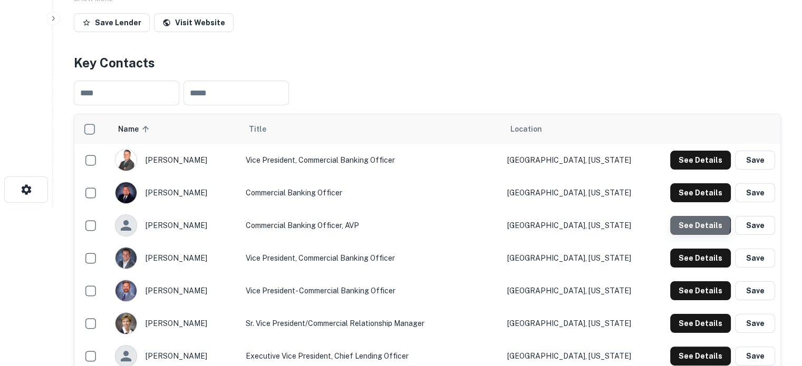
click at [691, 226] on button "See Details" at bounding box center [700, 225] width 61 height 19
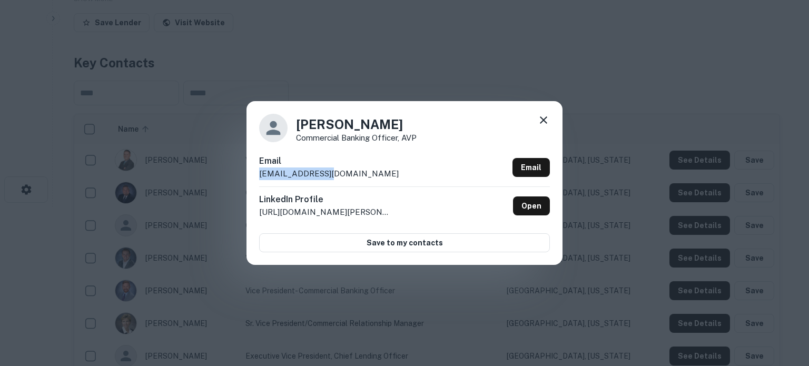
drag, startPoint x: 258, startPoint y: 180, endPoint x: 331, endPoint y: 181, distance: 72.7
click at [331, 181] on div "Drew Roy Commercial Banking Officer, AVP Email droy@gbankmo.com Email LinkedIn …" at bounding box center [405, 182] width 316 height 163
copy p "droy@gbankmo.com"
click at [546, 124] on icon at bounding box center [543, 119] width 7 height 7
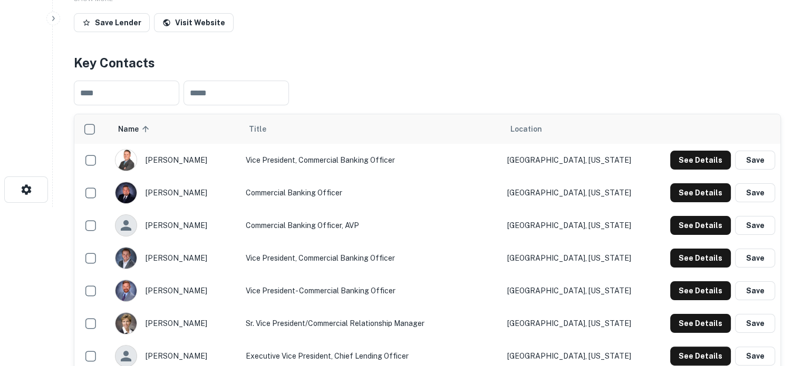
click at [667, 269] on td "See Details Save" at bounding box center [715, 258] width 129 height 33
click at [682, 263] on button "See Details" at bounding box center [700, 258] width 61 height 19
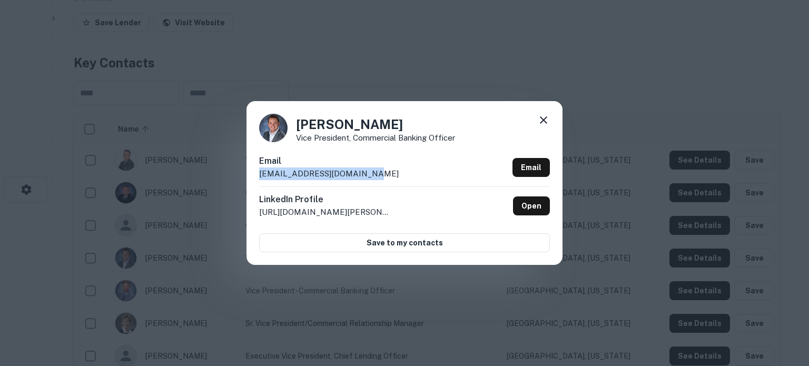
drag, startPoint x: 249, startPoint y: 177, endPoint x: 382, endPoint y: 183, distance: 132.4
click at [382, 183] on div "Jordan Johnson Vice President, Commercial Banking Officer Email jordanjohnson@g…" at bounding box center [405, 182] width 316 height 163
copy p "jordanjohnson@gbankmo.com"
click at [542, 120] on icon at bounding box center [544, 120] width 13 height 13
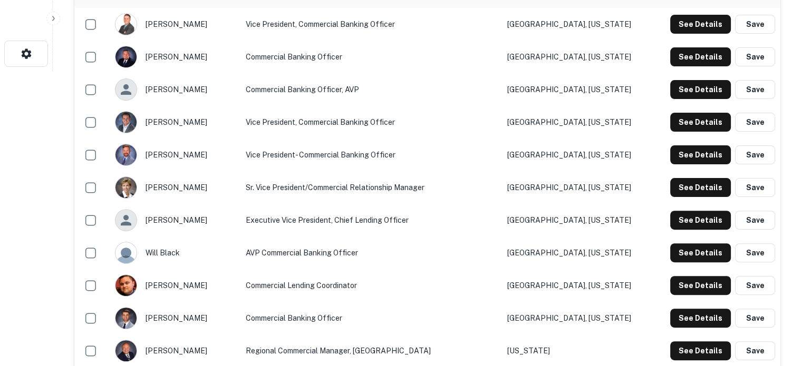
scroll to position [317, 0]
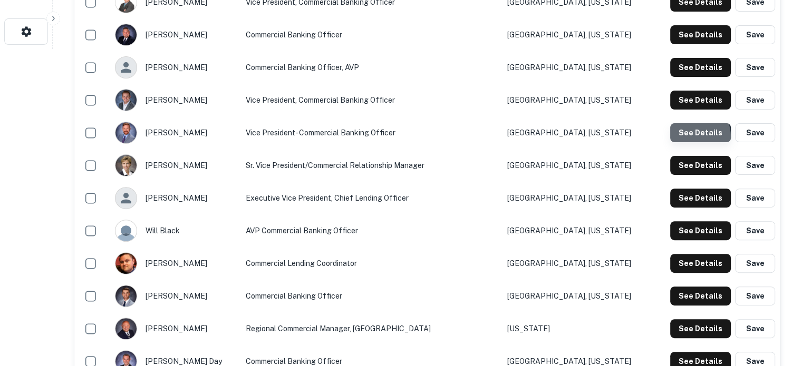
click at [688, 138] on button "See Details" at bounding box center [700, 132] width 61 height 19
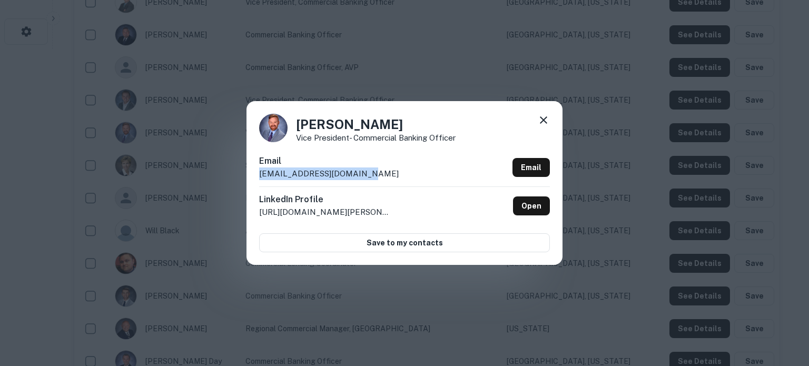
drag, startPoint x: 256, startPoint y: 179, endPoint x: 360, endPoint y: 177, distance: 104.4
click at [360, 177] on div "Ryan Fletcher Vice President- Commercial Banking Officer Email ryanfletcher@sfc…" at bounding box center [405, 182] width 316 height 163
copy p "ryanfletcher@sfcbank.com"
click at [545, 126] on icon at bounding box center [544, 120] width 13 height 13
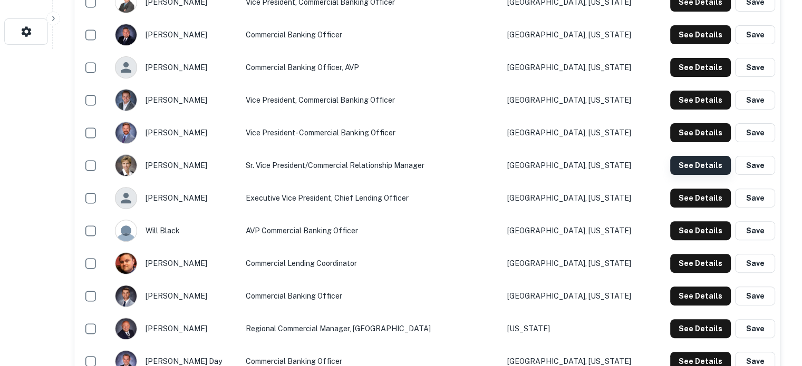
click at [692, 166] on button "See Details" at bounding box center [700, 165] width 61 height 19
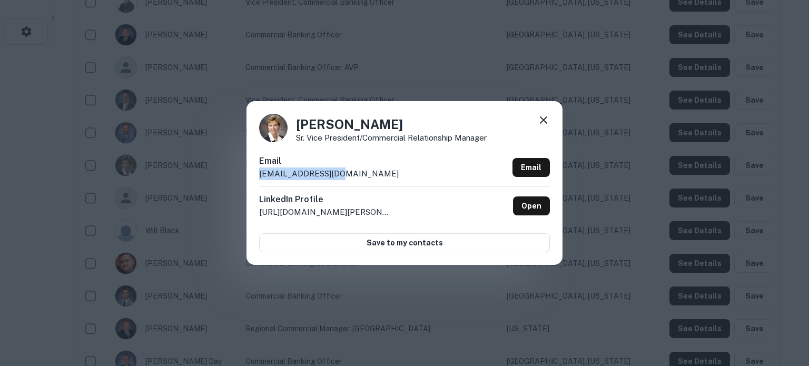
drag, startPoint x: 259, startPoint y: 177, endPoint x: 365, endPoint y: 177, distance: 105.9
click at [365, 177] on div "Shelley Evans Sr. Vice President/Commercial Relationship Manager Email sevans@g…" at bounding box center [405, 182] width 316 height 163
copy p "sevans@gbankmo.com"
drag, startPoint x: 541, startPoint y: 118, endPoint x: 535, endPoint y: 128, distance: 12.0
click at [542, 118] on icon at bounding box center [543, 119] width 7 height 7
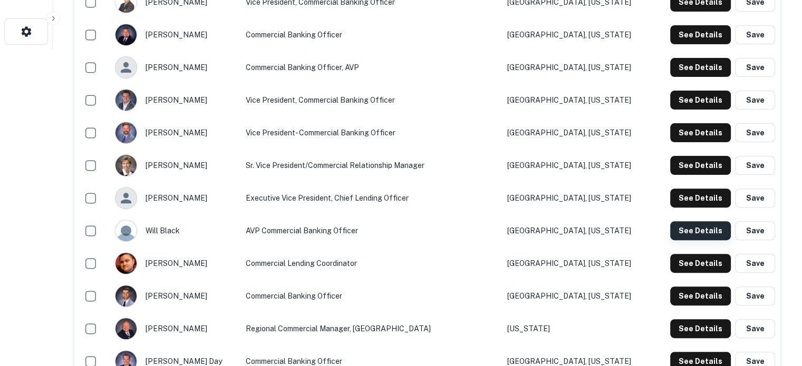
click at [695, 233] on button "See Details" at bounding box center [700, 230] width 61 height 19
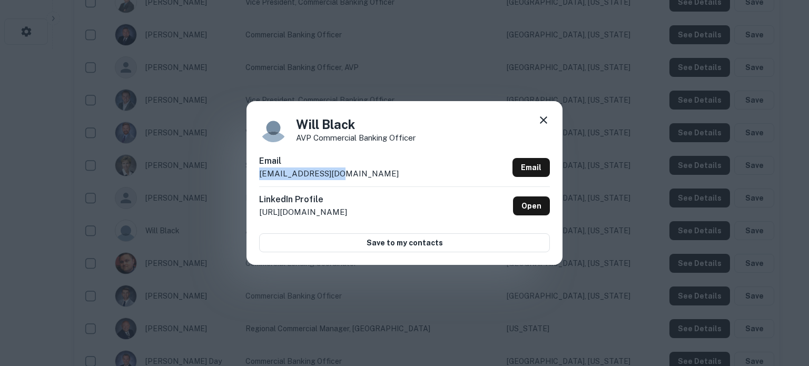
drag, startPoint x: 258, startPoint y: 179, endPoint x: 368, endPoint y: 182, distance: 109.7
click at [361, 177] on div "Will Black AVP Commercial Banking Officer Email wblack@gbankmo.com Email Linked…" at bounding box center [405, 182] width 316 height 163
copy p "wblack@gbankmo.com"
click at [542, 124] on icon at bounding box center [544, 120] width 13 height 13
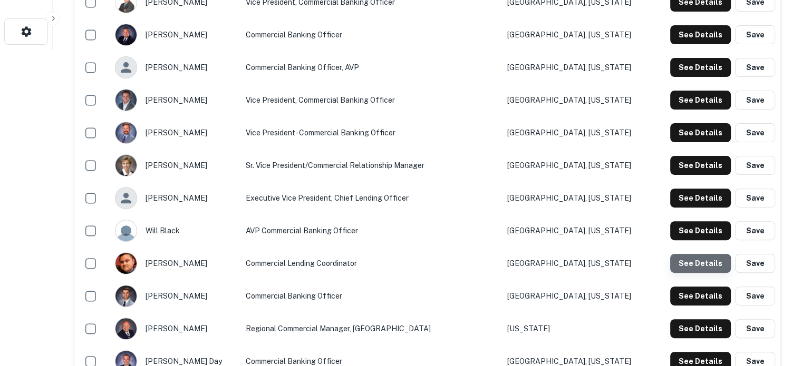
click at [696, 271] on button "See Details" at bounding box center [700, 263] width 61 height 19
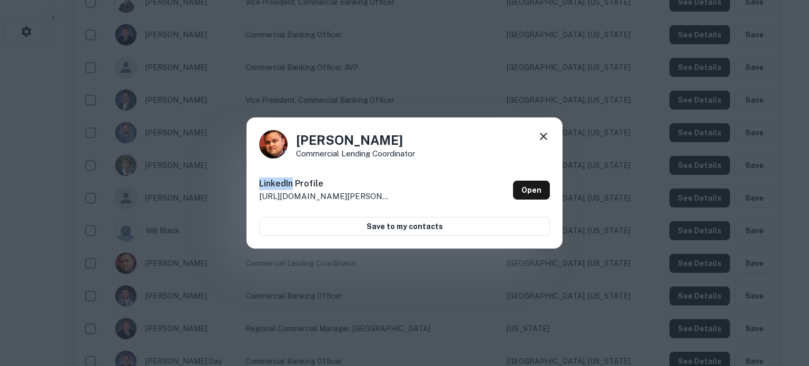
drag, startPoint x: 291, startPoint y: 163, endPoint x: 434, endPoint y: 155, distance: 143.0
click at [434, 155] on div "Cole Anderson Commercial Lending Coordinator LinkedIn Profile http://www.linked…" at bounding box center [405, 184] width 316 height 132
click at [365, 163] on div "Cole Anderson Commercial Lending Coordinator LinkedIn Profile http://www.linked…" at bounding box center [405, 184] width 316 height 132
drag, startPoint x: 321, startPoint y: 156, endPoint x: 421, endPoint y: 156, distance: 99.6
click at [421, 156] on div "Cole Anderson Commercial Lending Coordinator" at bounding box center [404, 144] width 291 height 28
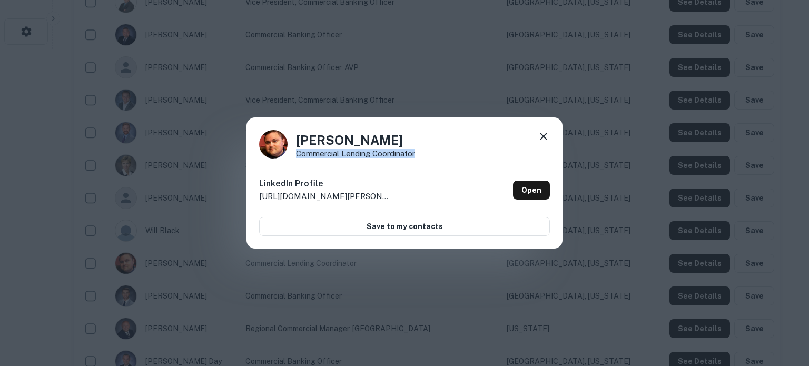
copy p "Commercial Lending Coordinator"
click at [544, 137] on icon at bounding box center [543, 136] width 7 height 7
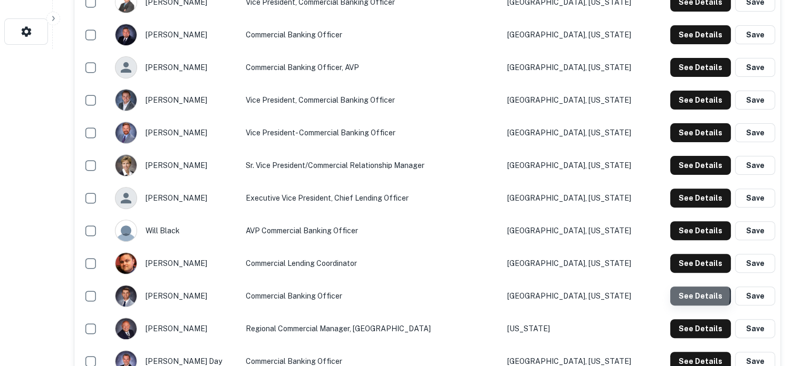
click at [681, 296] on button "See Details" at bounding box center [700, 296] width 61 height 19
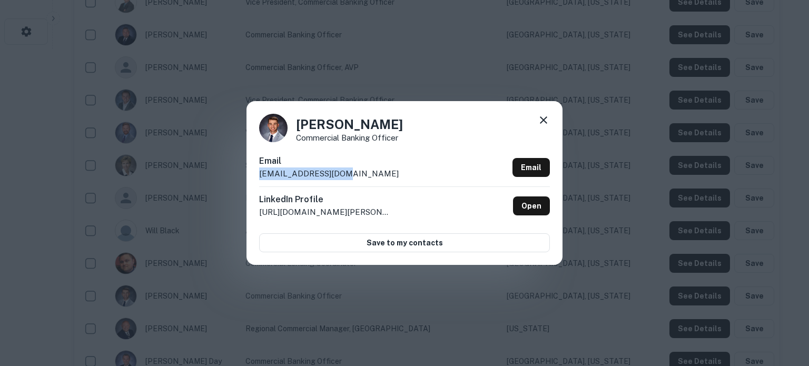
drag, startPoint x: 257, startPoint y: 180, endPoint x: 345, endPoint y: 177, distance: 87.5
click at [345, 177] on div "Devin Custer Commercial Banking Officer Email dcuster@gbankmo.com Email LinkedI…" at bounding box center [405, 182] width 316 height 163
copy p "dcuster@gbankmo.com"
click at [540, 119] on icon at bounding box center [544, 120] width 13 height 13
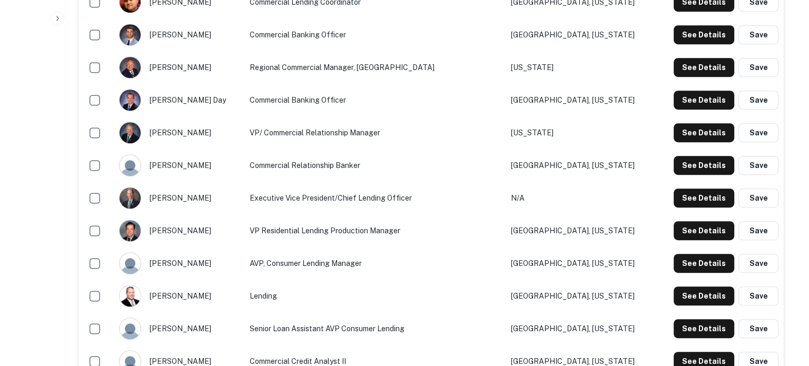
scroll to position [581, 0]
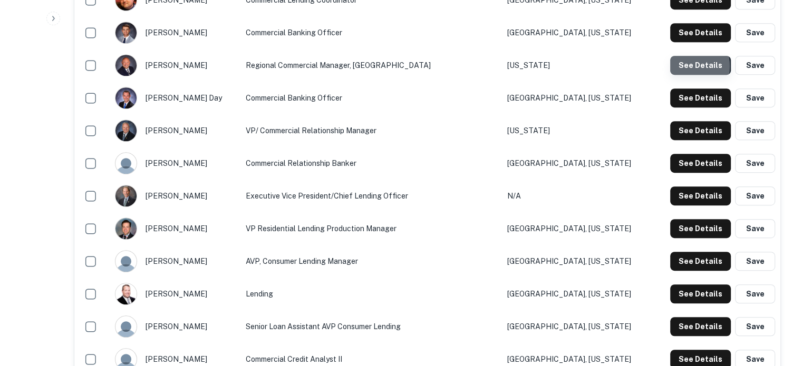
click at [686, 67] on button "See Details" at bounding box center [700, 65] width 61 height 19
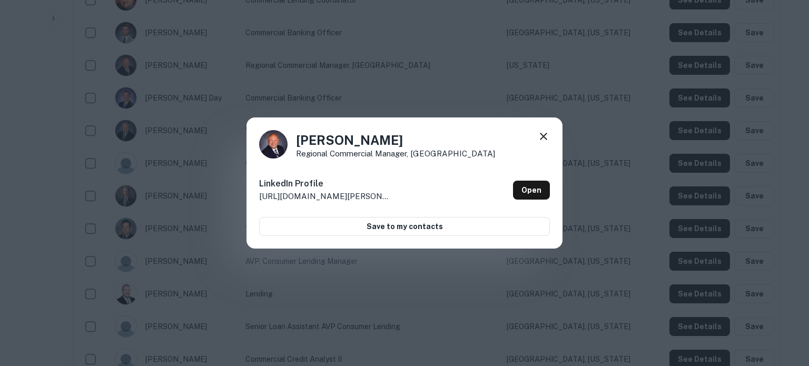
click at [546, 136] on icon at bounding box center [544, 136] width 13 height 13
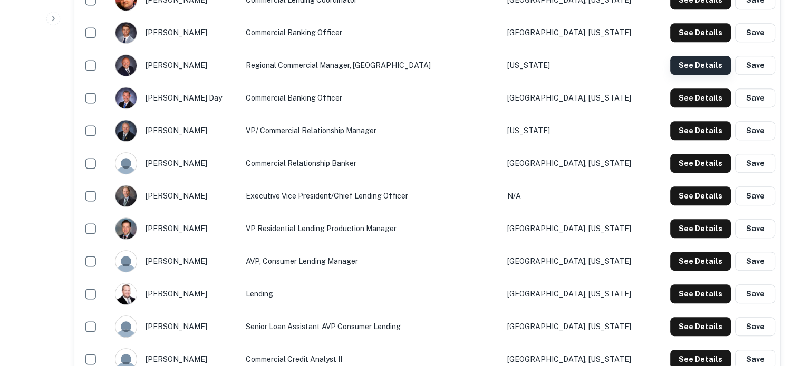
click at [705, 70] on button "See Details" at bounding box center [700, 65] width 61 height 19
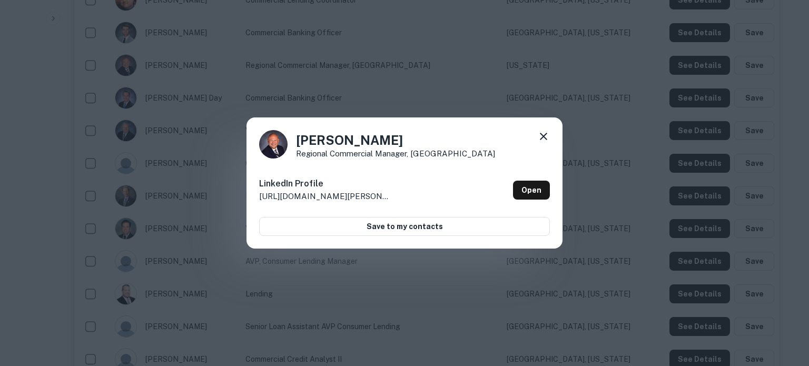
click at [546, 132] on icon at bounding box center [544, 136] width 13 height 13
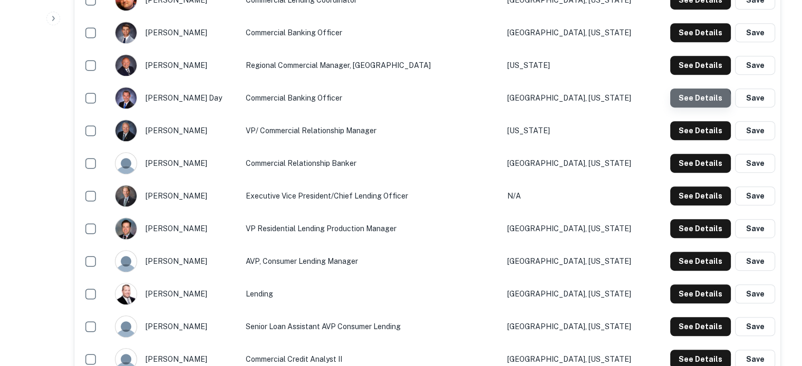
click at [692, 103] on button "See Details" at bounding box center [700, 98] width 61 height 19
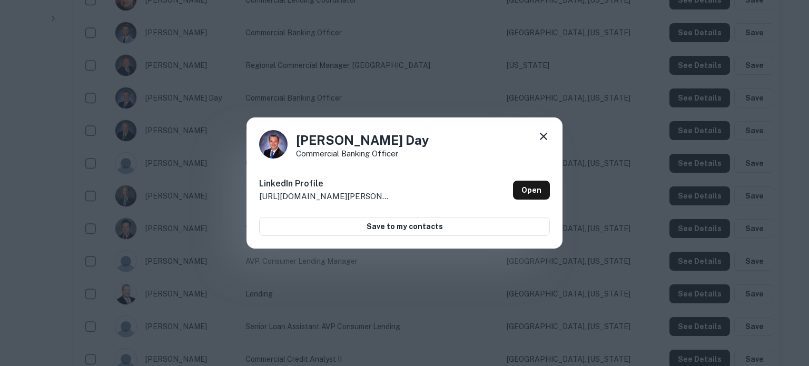
click at [546, 139] on icon at bounding box center [544, 136] width 13 height 13
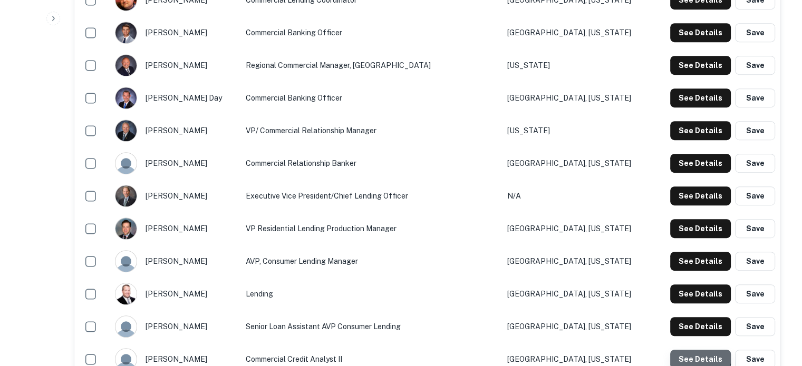
click at [694, 355] on button "See Details" at bounding box center [700, 359] width 61 height 19
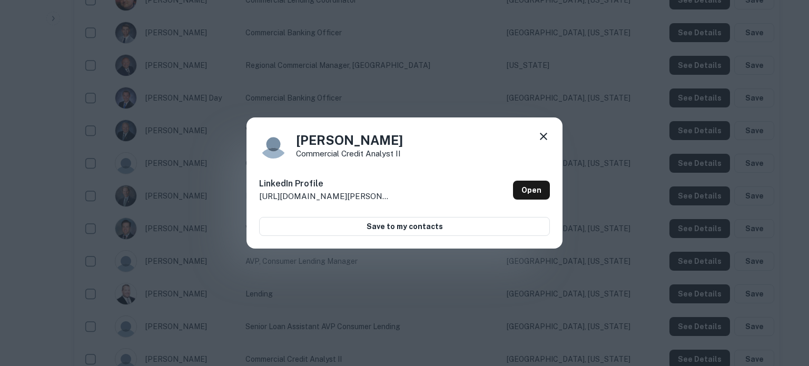
click at [544, 139] on icon at bounding box center [544, 136] width 13 height 13
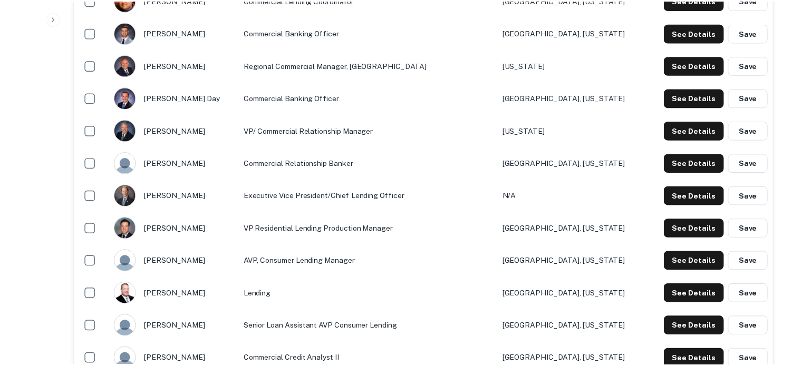
scroll to position [584, 0]
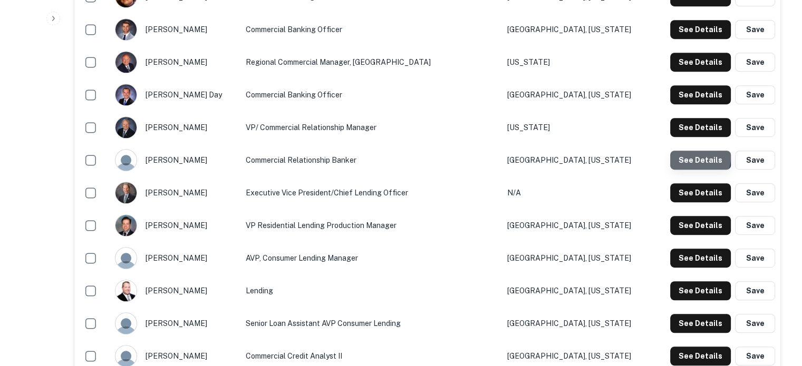
click at [687, 158] on button "See Details" at bounding box center [700, 160] width 61 height 19
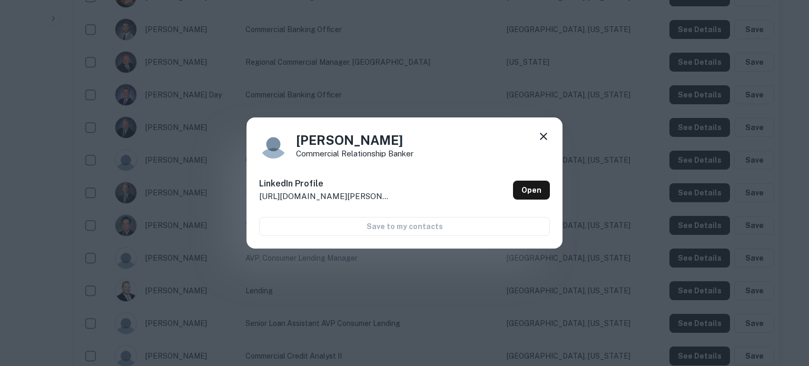
click at [549, 135] on icon at bounding box center [544, 136] width 13 height 13
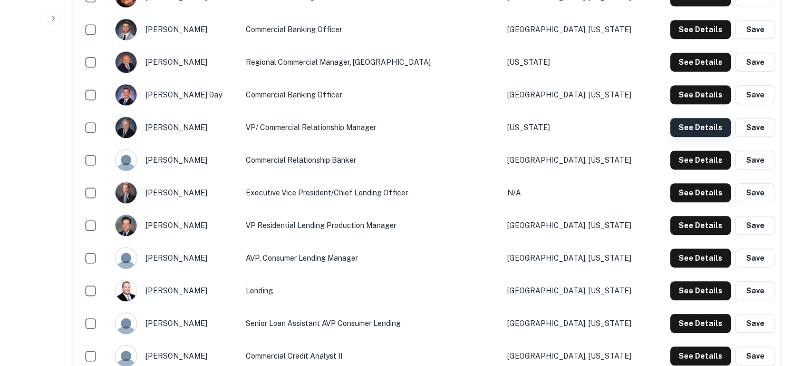
click at [677, 133] on button "See Details" at bounding box center [700, 127] width 61 height 19
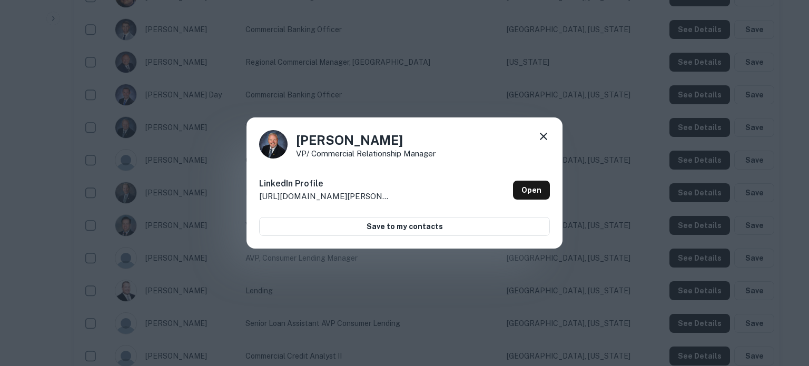
click at [538, 141] on icon at bounding box center [544, 136] width 13 height 13
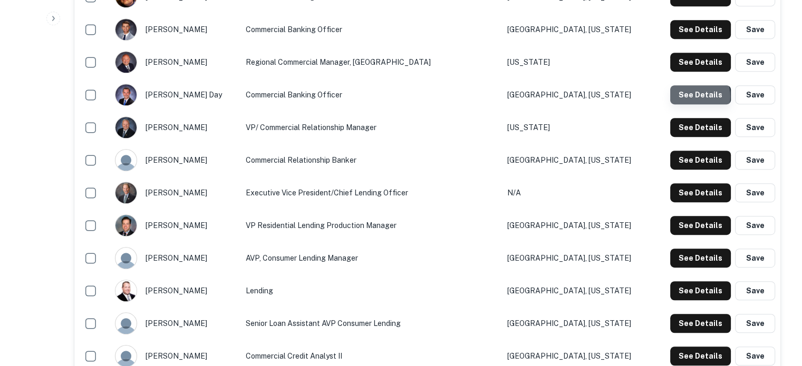
click at [689, 97] on button "See Details" at bounding box center [700, 94] width 61 height 19
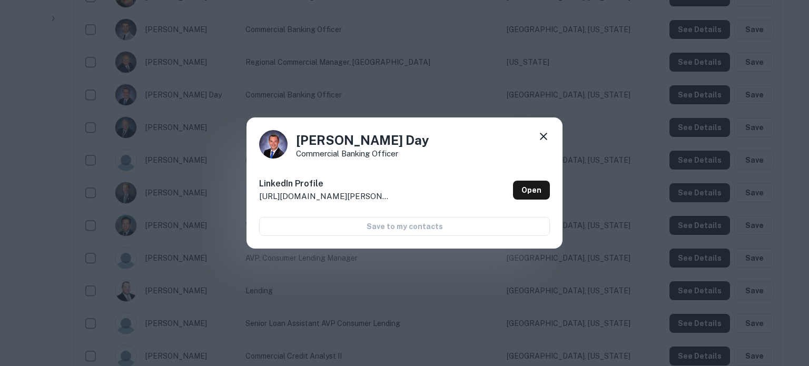
click at [542, 141] on icon at bounding box center [544, 136] width 13 height 13
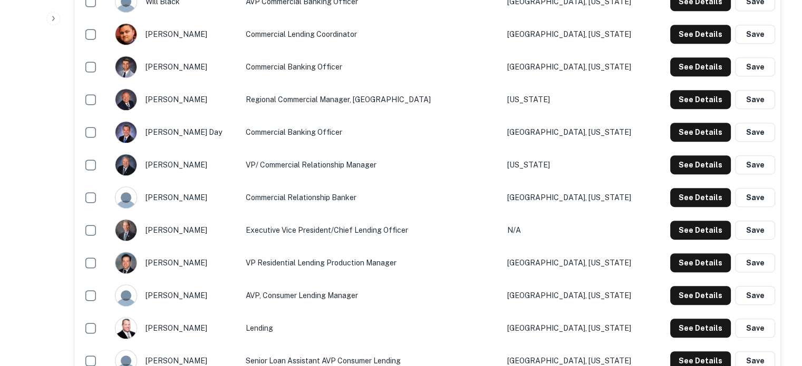
scroll to position [531, 0]
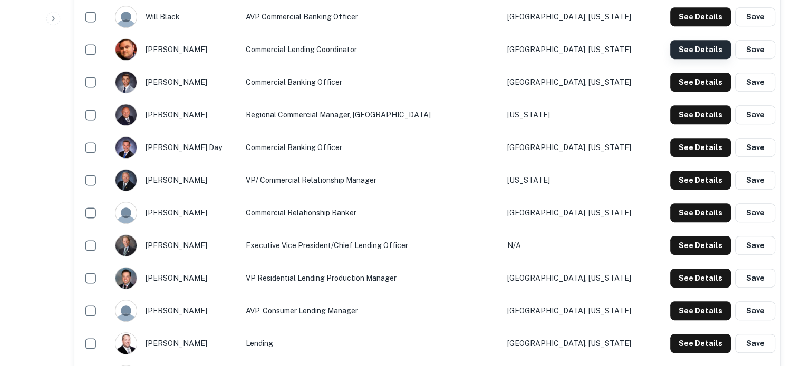
click at [686, 52] on button "See Details" at bounding box center [700, 49] width 61 height 19
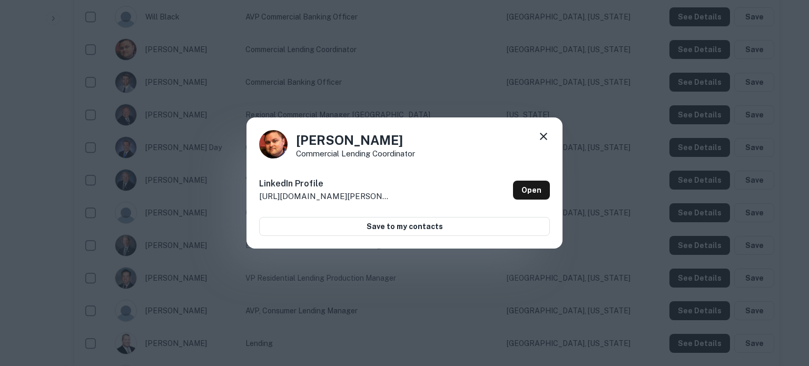
click at [542, 137] on icon at bounding box center [543, 136] width 7 height 7
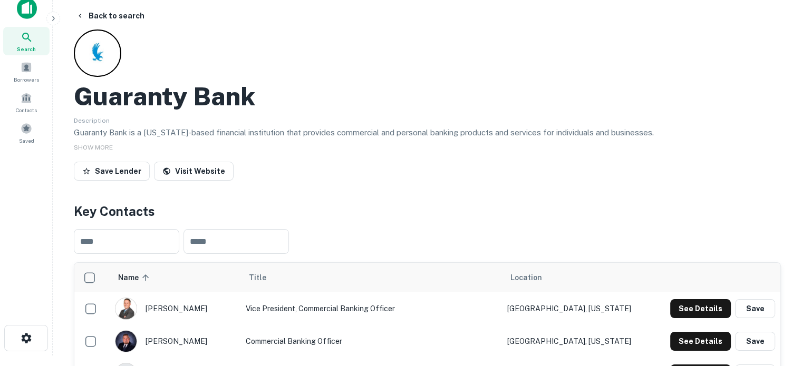
scroll to position [0, 0]
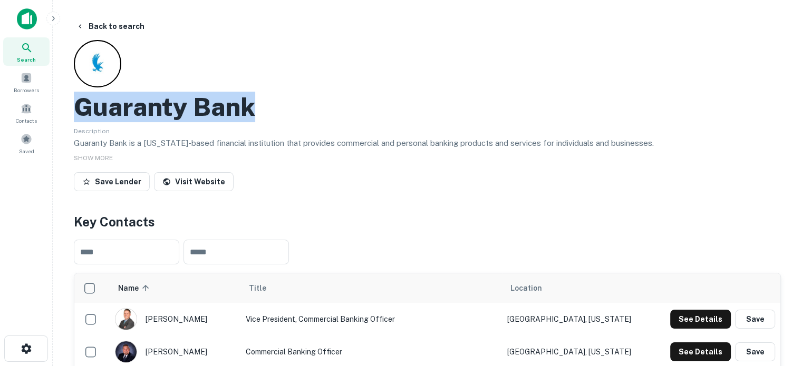
drag, startPoint x: 69, startPoint y: 105, endPoint x: 290, endPoint y: 112, distance: 221.4
click at [21, 55] on span "Search" at bounding box center [26, 59] width 19 height 8
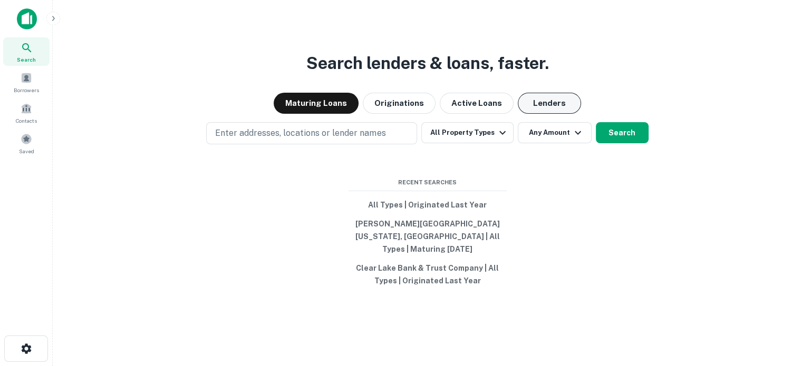
click at [530, 113] on button "Lenders" at bounding box center [548, 103] width 63 height 21
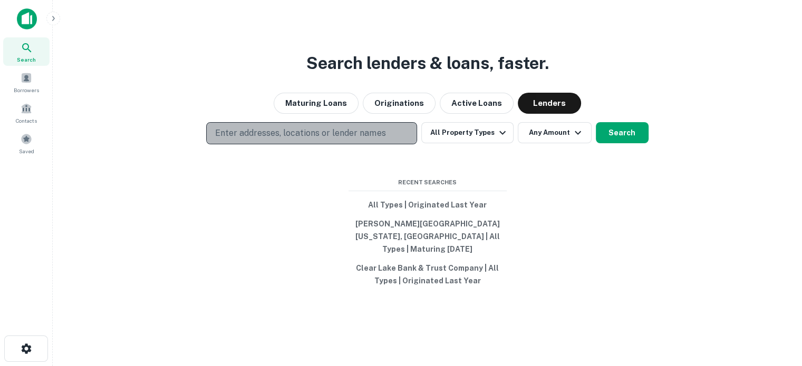
click at [341, 134] on p "Enter addresses, locations or lender names" at bounding box center [300, 133] width 170 height 13
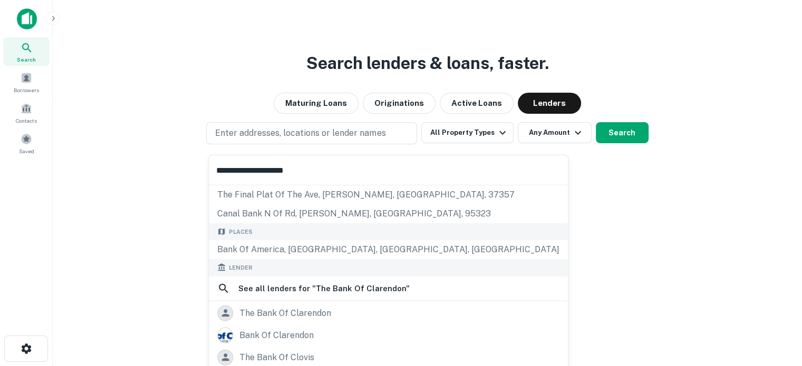
scroll to position [53, 0]
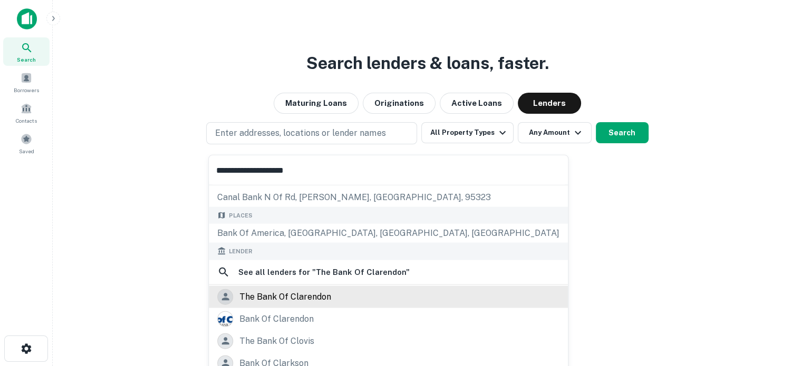
type input "**********"
click at [318, 300] on div "the bank of clarendon" at bounding box center [285, 297] width 92 height 16
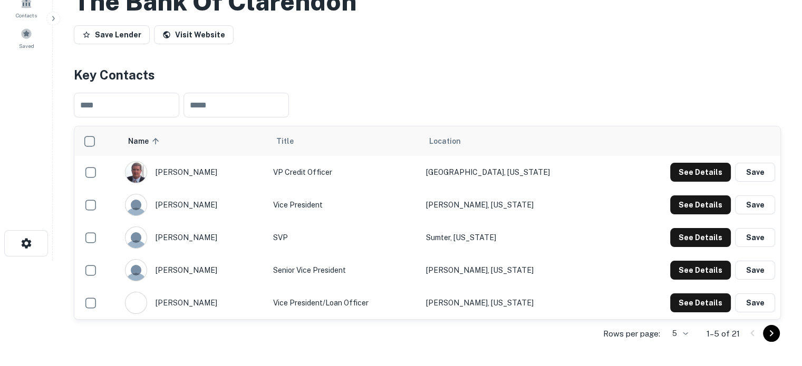
scroll to position [211, 0]
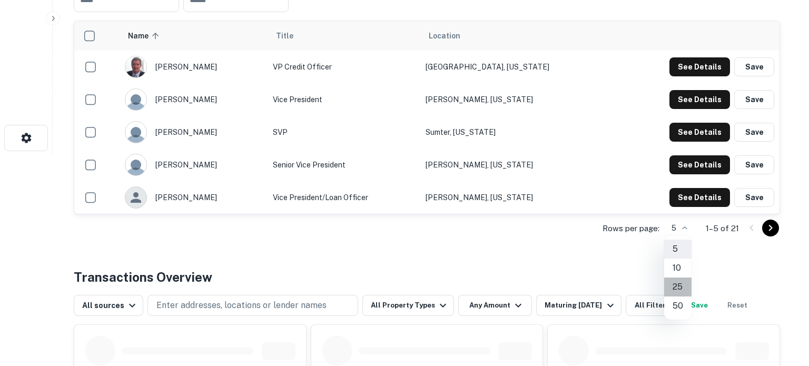
click at [681, 284] on li "25" at bounding box center [678, 287] width 27 height 19
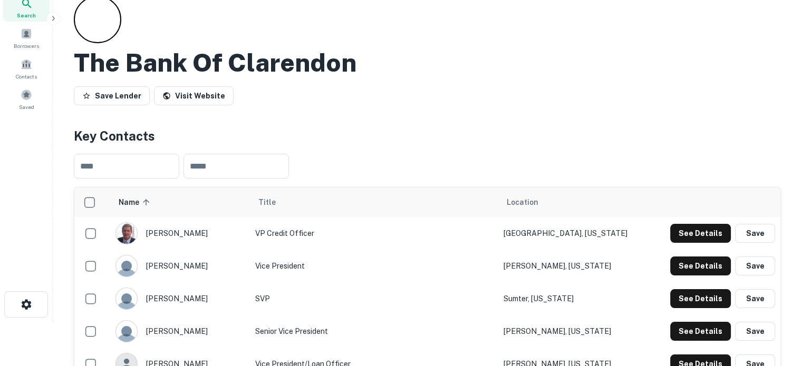
scroll to position [0, 0]
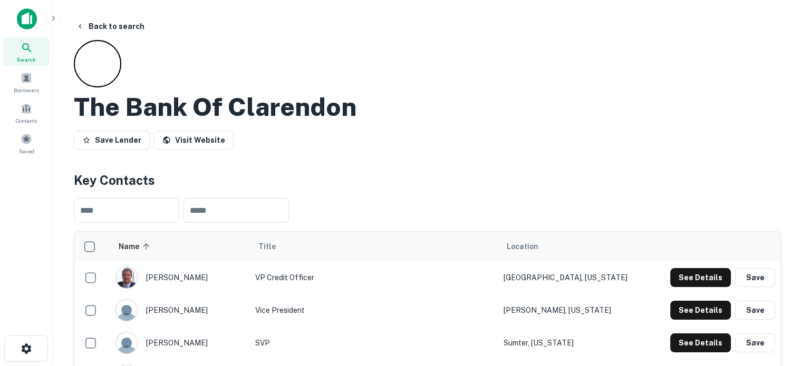
click at [23, 48] on icon at bounding box center [26, 47] width 9 height 9
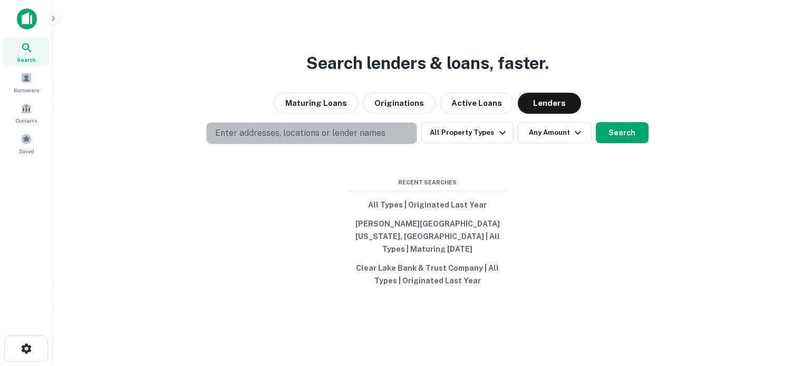
click at [335, 139] on p "Enter addresses, locations or lender names" at bounding box center [300, 133] width 170 height 13
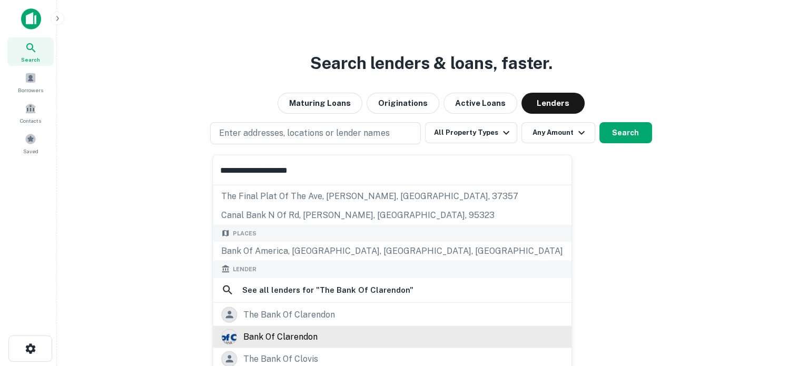
scroll to position [53, 0]
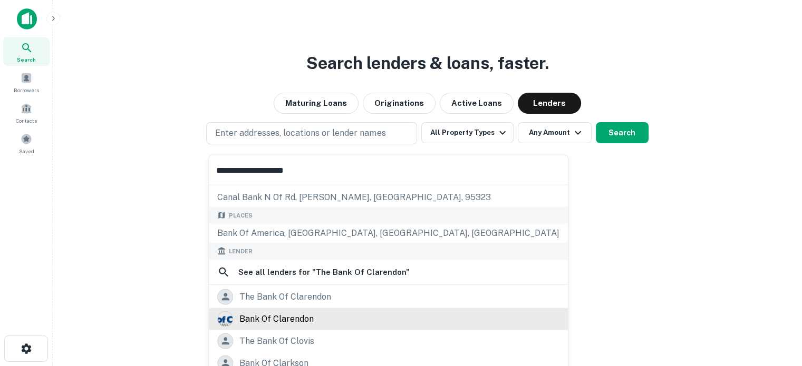
type input "**********"
click at [295, 315] on div "bank of clarendon" at bounding box center [276, 319] width 74 height 16
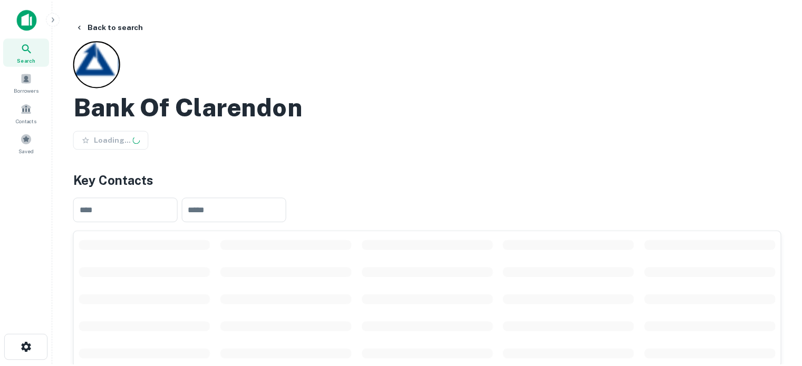
scroll to position [158, 0]
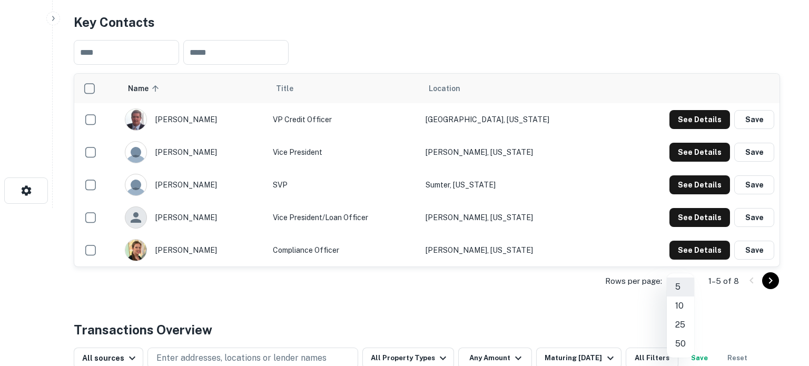
click at [678, 208] on body "Search Borrowers Contacts Saved Back to search Bank Of Clarendon Save Lender Ke…" at bounding box center [404, 25] width 809 height 366
click at [677, 326] on li "25" at bounding box center [680, 325] width 27 height 19
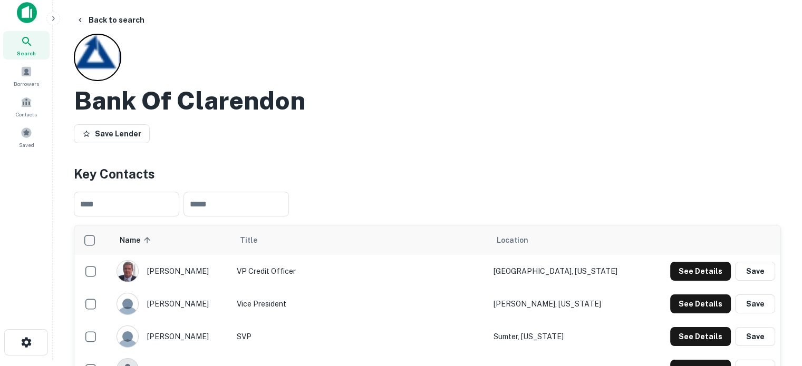
scroll to position [0, 0]
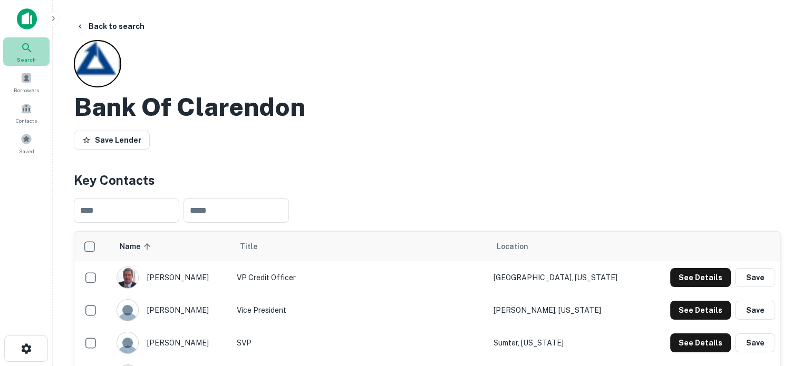
click at [36, 58] on div "Search" at bounding box center [26, 51] width 46 height 28
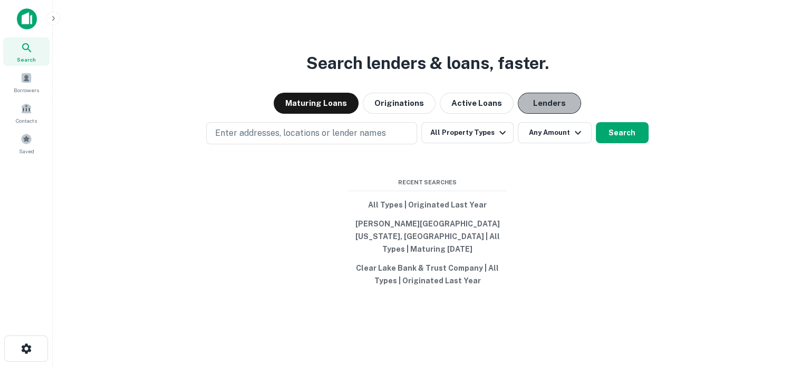
click at [554, 102] on button "Lenders" at bounding box center [548, 103] width 63 height 21
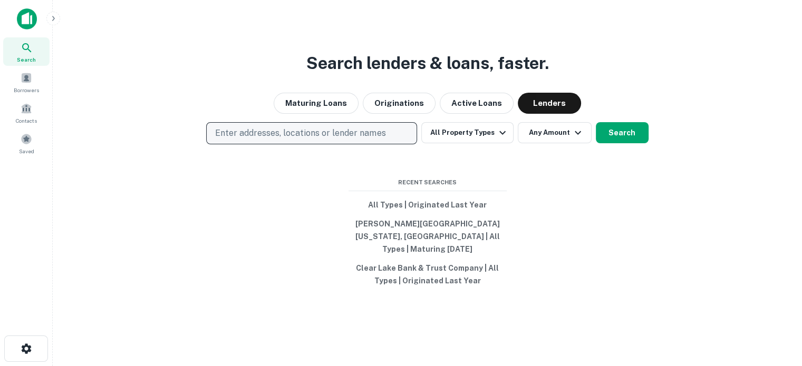
click at [323, 139] on p "Enter addresses, locations or lender names" at bounding box center [300, 133] width 170 height 13
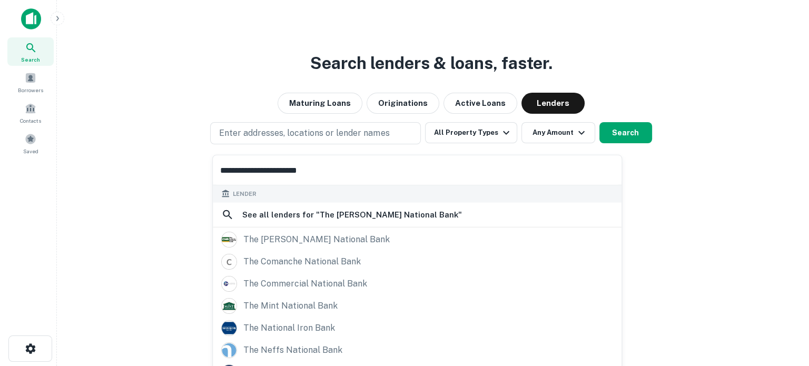
scroll to position [130, 0]
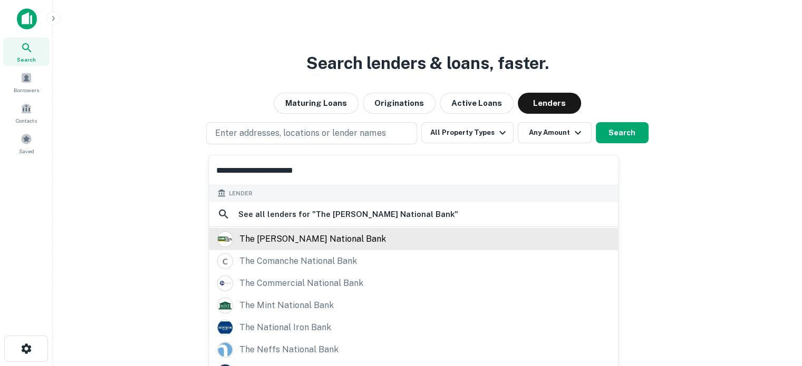
type input "**********"
click at [315, 240] on div "the [PERSON_NAME] national bank" at bounding box center [312, 239] width 146 height 16
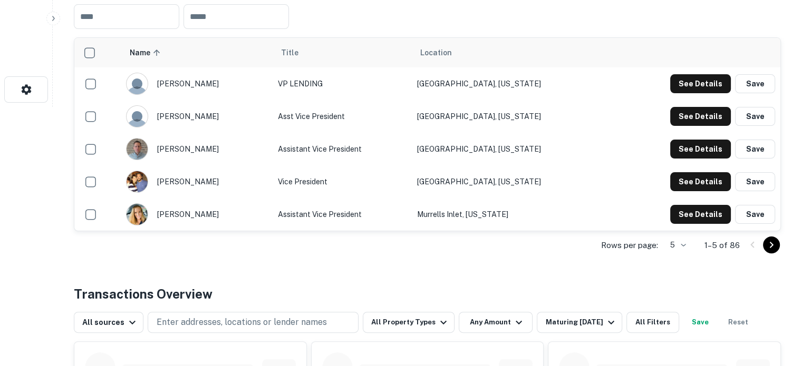
scroll to position [263, 0]
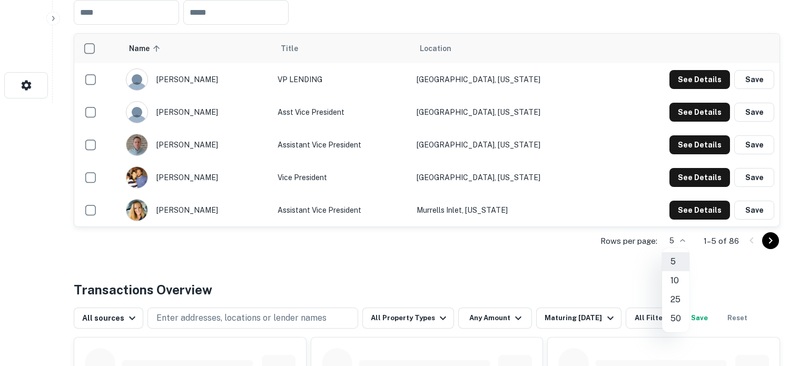
click at [678, 318] on li "50" at bounding box center [675, 318] width 27 height 19
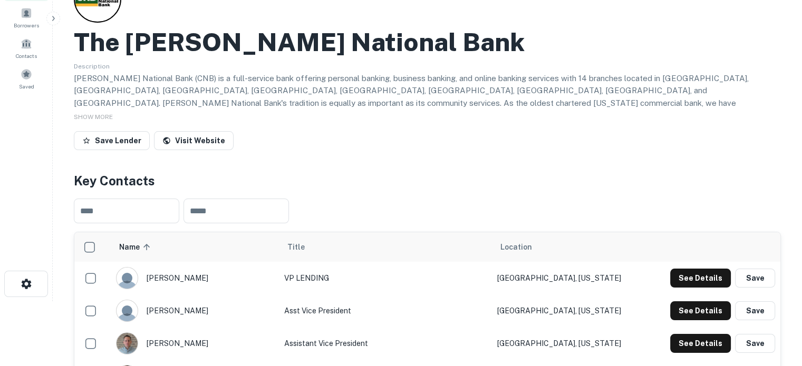
scroll to position [0, 0]
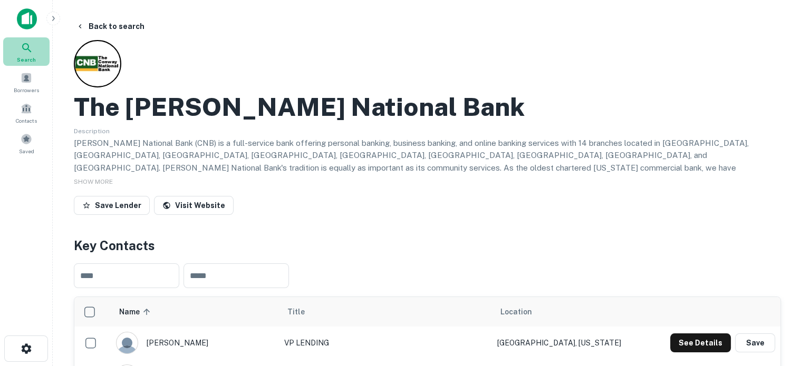
click at [28, 53] on icon at bounding box center [27, 48] width 13 height 13
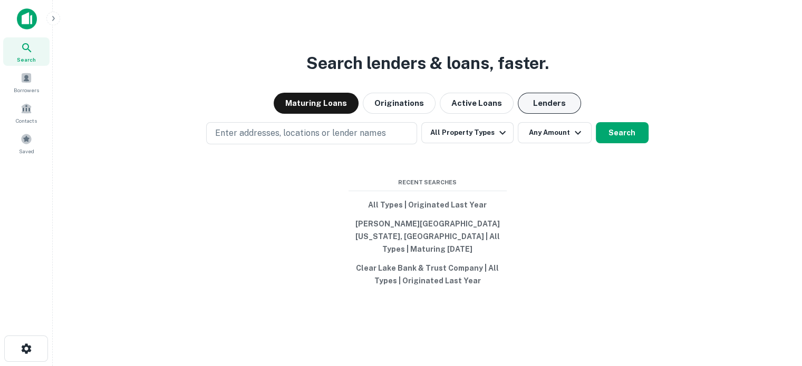
click at [538, 109] on button "Lenders" at bounding box center [548, 103] width 63 height 21
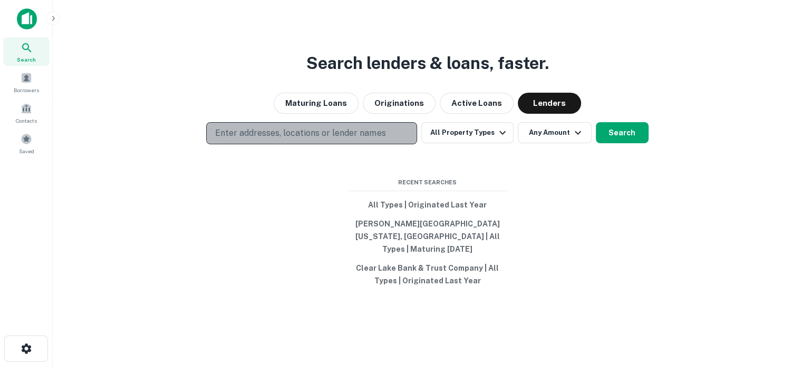
click at [265, 136] on p "Enter addresses, locations or lender names" at bounding box center [300, 133] width 170 height 13
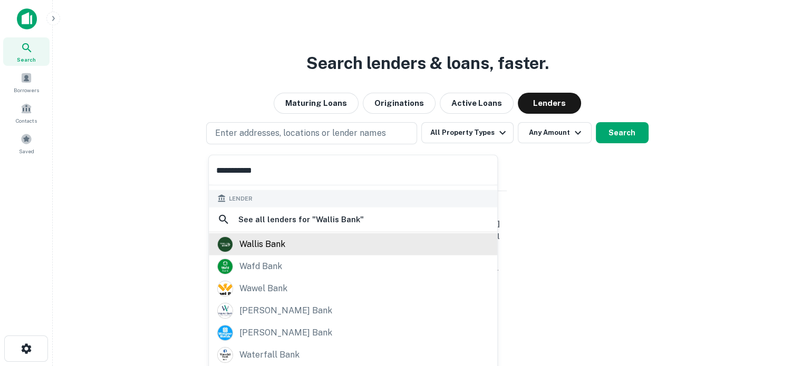
scroll to position [149, 0]
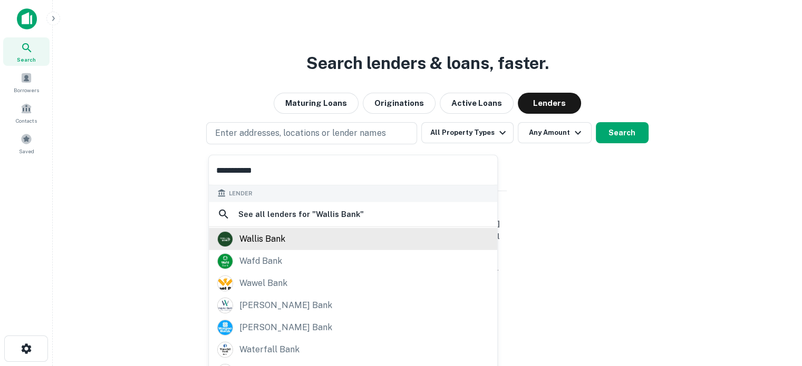
type input "**********"
click at [275, 239] on div "wallis bank" at bounding box center [262, 239] width 46 height 16
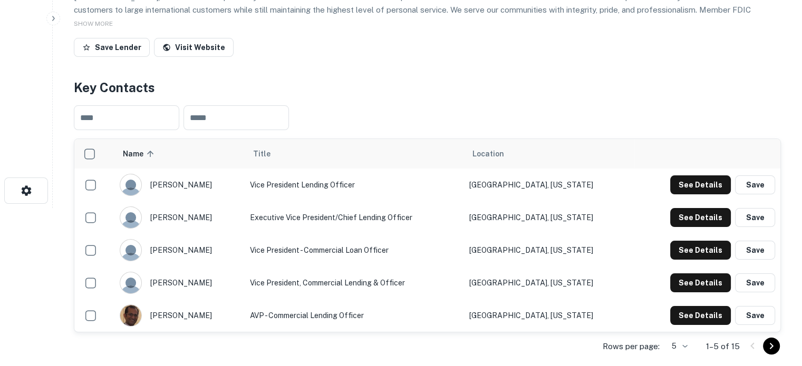
scroll to position [263, 0]
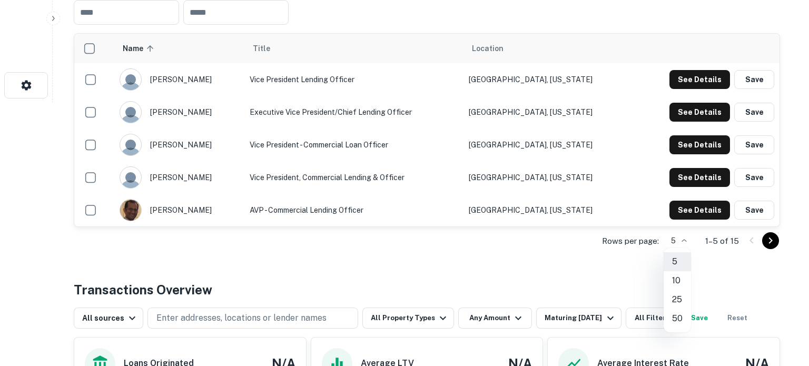
click at [679, 304] on li "25" at bounding box center [677, 299] width 27 height 19
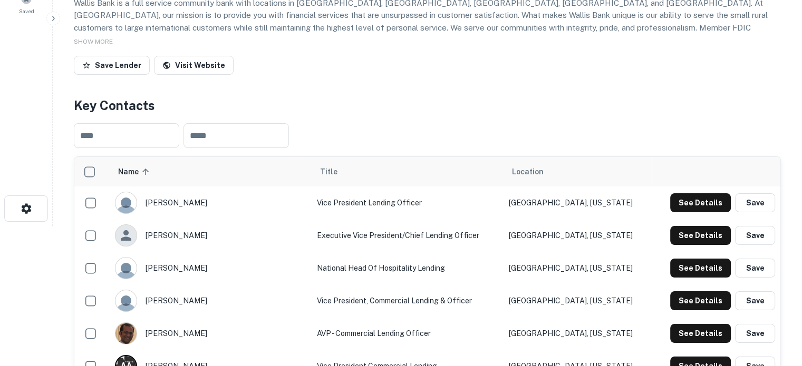
scroll to position [158, 0]
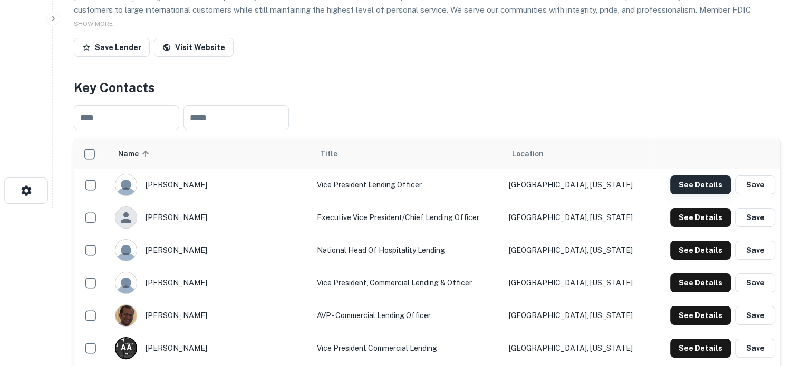
click at [690, 191] on button "See Details" at bounding box center [700, 184] width 61 height 19
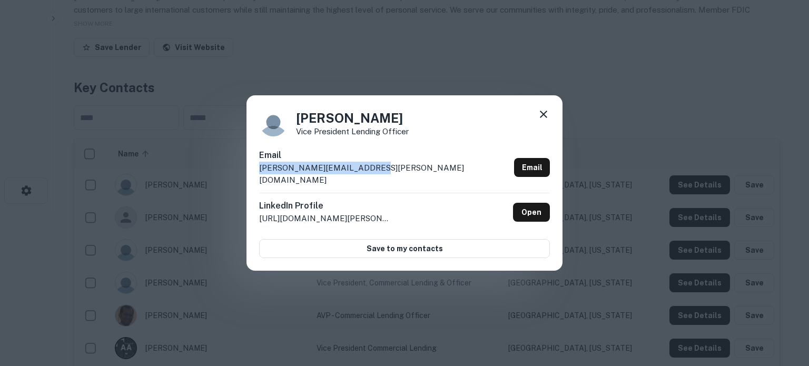
drag, startPoint x: 374, startPoint y: 179, endPoint x: 257, endPoint y: 179, distance: 117.5
click at [257, 179] on div "Janet Dirba Vice President Lending Officer Email janet.dirba@wallisbank.com Ema…" at bounding box center [405, 183] width 316 height 176
copy p "janet.dirba@wallisbank.com"
click at [543, 118] on icon at bounding box center [543, 114] width 7 height 7
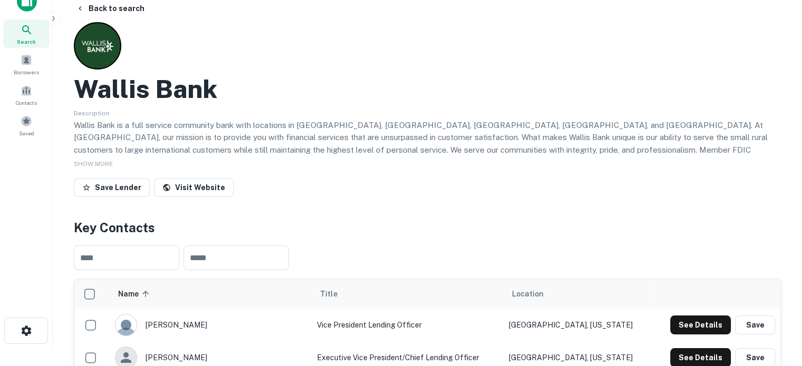
scroll to position [0, 0]
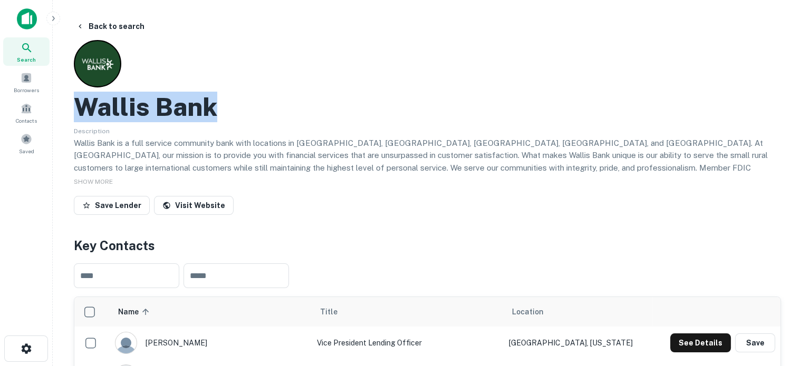
drag, startPoint x: 73, startPoint y: 115, endPoint x: 212, endPoint y: 120, distance: 139.7
copy h2 "Wallis Bank"
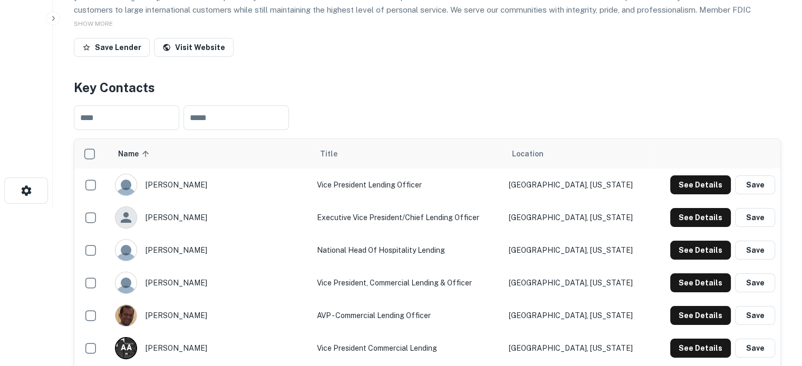
scroll to position [211, 0]
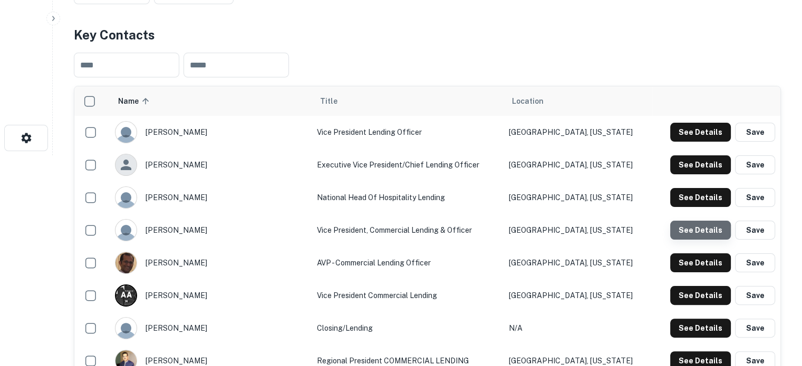
click at [708, 239] on button "See Details" at bounding box center [700, 230] width 61 height 19
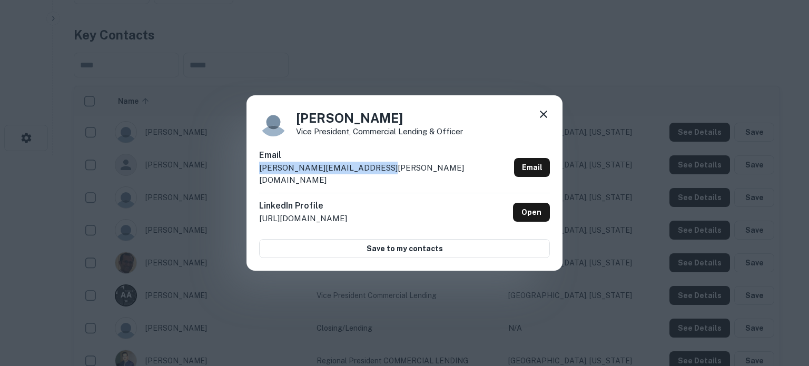
drag, startPoint x: 257, startPoint y: 172, endPoint x: 389, endPoint y: 176, distance: 132.8
click at [389, 176] on div "Robert Zepeda Vice President, Commercial Lending & Officer Email robert.zepeda@…" at bounding box center [405, 183] width 316 height 176
copy p "robert.zepeda@wallisbank.com"
click at [545, 120] on icon at bounding box center [544, 114] width 13 height 13
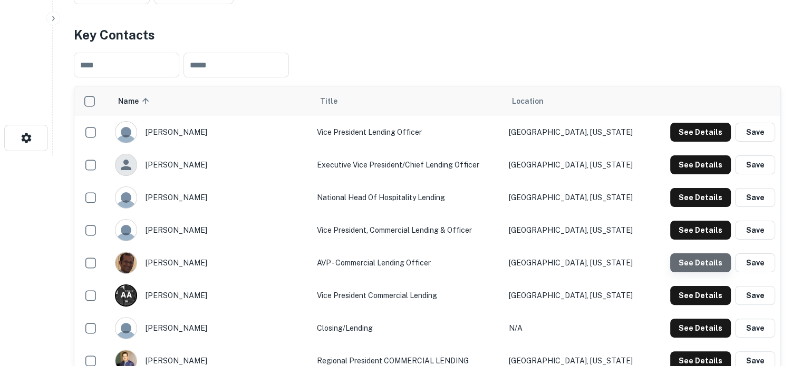
click at [707, 271] on button "See Details" at bounding box center [700, 262] width 61 height 19
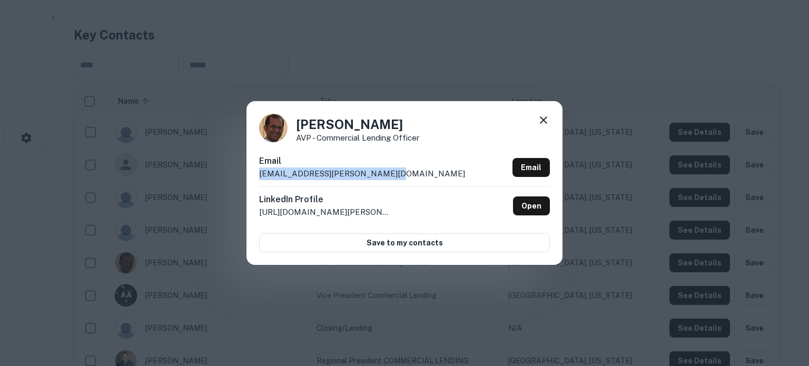
drag, startPoint x: 257, startPoint y: 175, endPoint x: 379, endPoint y: 174, distance: 121.7
click at [379, 174] on div "Shiraz Nandwani AVP - Commercial Lending Officer Email shiraz.nandwani@wallisba…" at bounding box center [405, 182] width 316 height 163
copy p "shiraz.nandwani@wallisbank.com"
click at [541, 122] on icon at bounding box center [543, 119] width 7 height 7
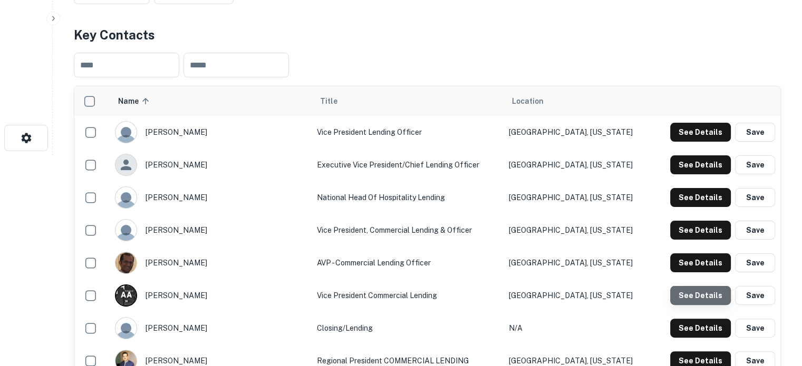
click at [715, 297] on button "See Details" at bounding box center [700, 295] width 61 height 19
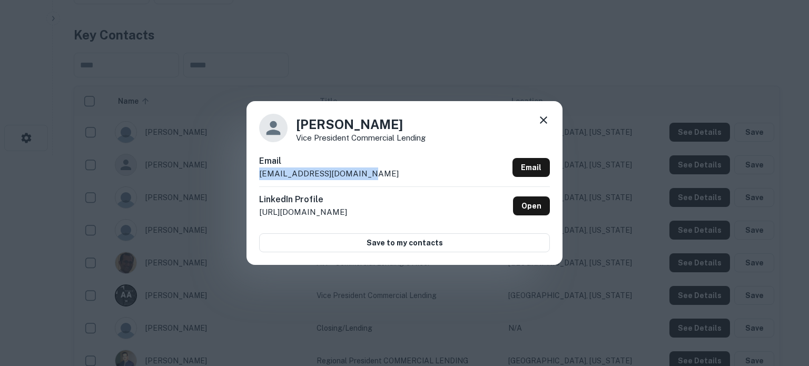
drag, startPoint x: 254, startPoint y: 177, endPoint x: 360, endPoint y: 174, distance: 106.5
click at [360, 174] on div "Ali Ahsan Vice President Commercial Lending Email ali.ahsan@wallisbank.com Emai…" at bounding box center [405, 182] width 316 height 163
copy p "ali.ahsan@wallisbank.com"
click at [543, 123] on icon at bounding box center [544, 120] width 13 height 13
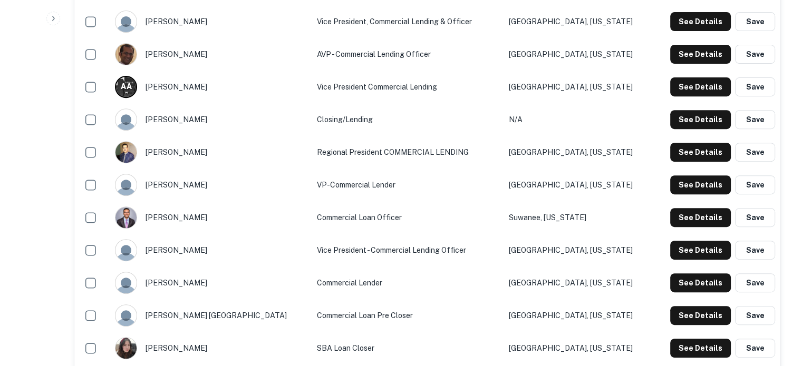
scroll to position [474, 0]
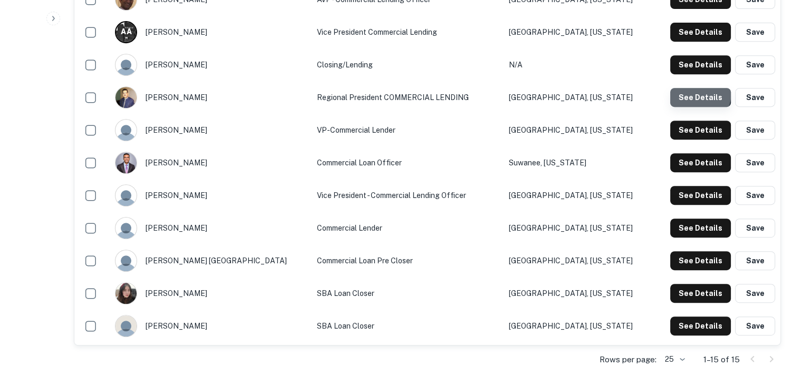
click at [686, 92] on button "See Details" at bounding box center [700, 97] width 61 height 19
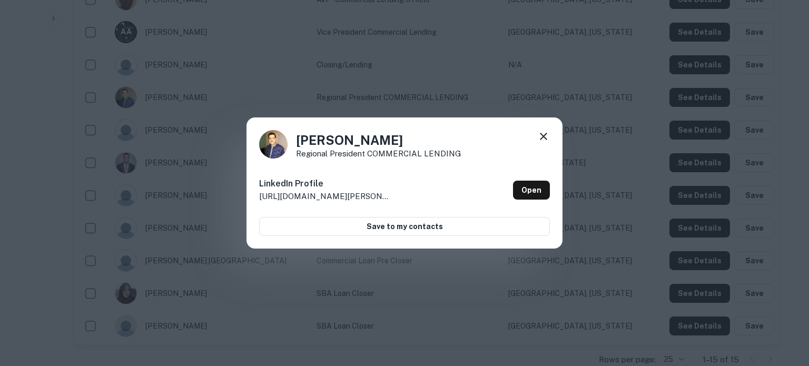
click at [545, 138] on icon at bounding box center [544, 136] width 13 height 13
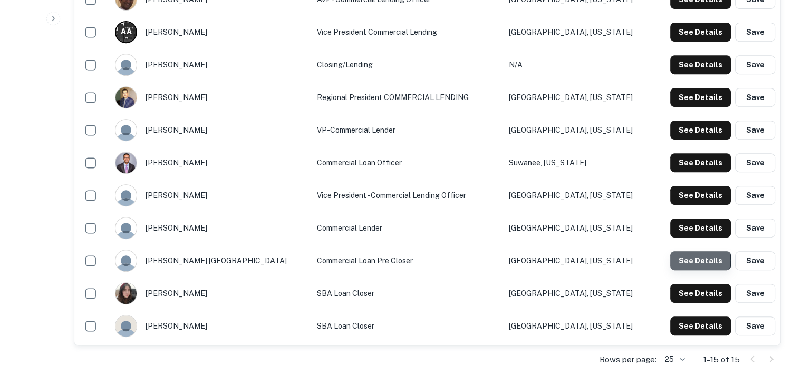
click at [692, 261] on button "See Details" at bounding box center [700, 260] width 61 height 19
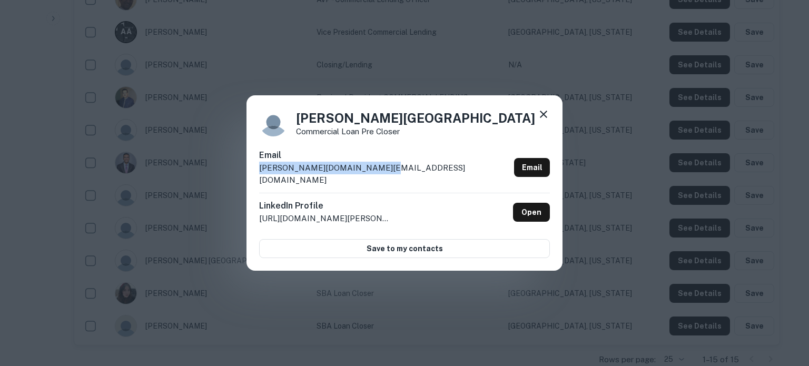
drag, startPoint x: 255, startPoint y: 172, endPoint x: 393, endPoint y: 173, distance: 138.1
click at [393, 173] on div "Tamika London Commercial Loan Pre Closer Email tamika.london@wallisbank.com Ema…" at bounding box center [405, 183] width 316 height 176
copy p "tamika.london@wallisbank.com"
click at [544, 119] on icon at bounding box center [544, 114] width 13 height 13
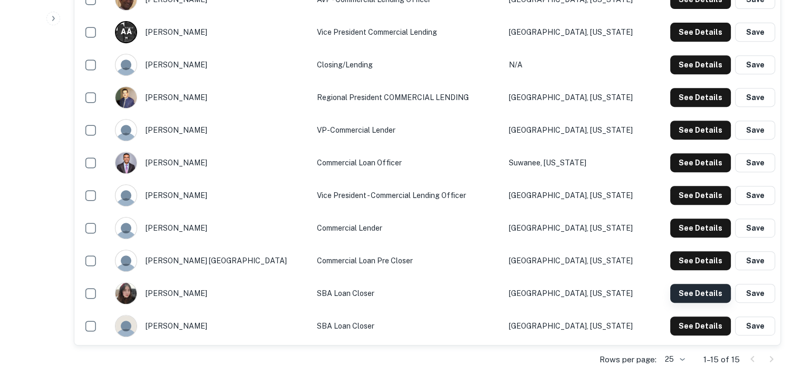
click at [677, 293] on button "See Details" at bounding box center [700, 293] width 61 height 19
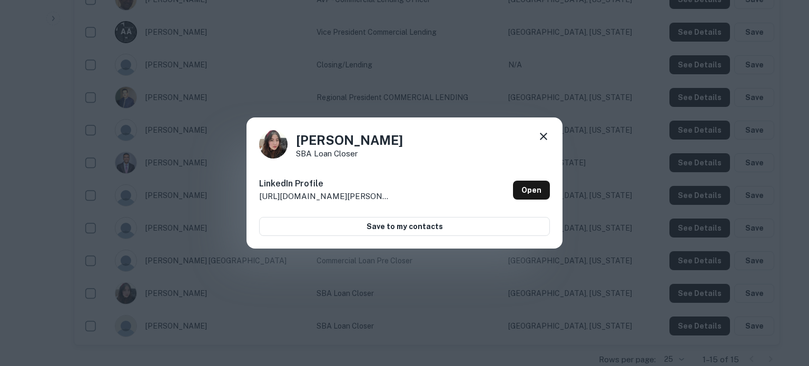
click at [553, 136] on div "Anita Suen SBA Loan Closer LinkedIn Profile http://www.linkedin.com/in/anita-su…" at bounding box center [405, 184] width 316 height 132
click at [546, 138] on icon at bounding box center [544, 136] width 13 height 13
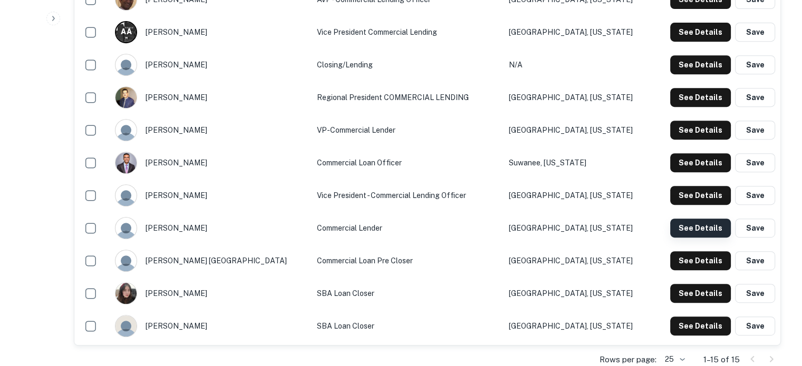
click at [683, 227] on button "See Details" at bounding box center [700, 228] width 61 height 19
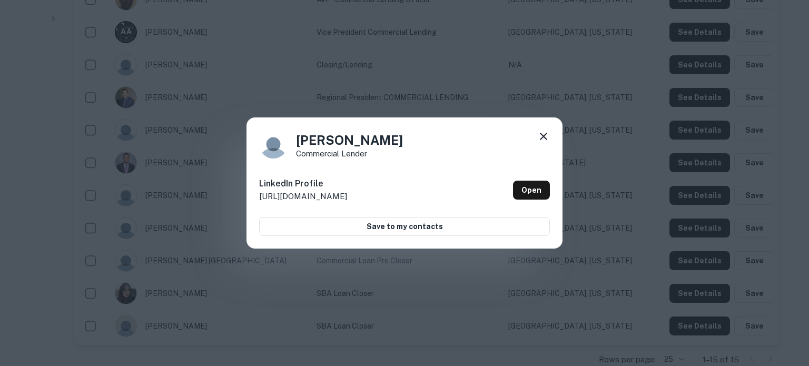
click at [541, 135] on icon at bounding box center [544, 136] width 13 height 13
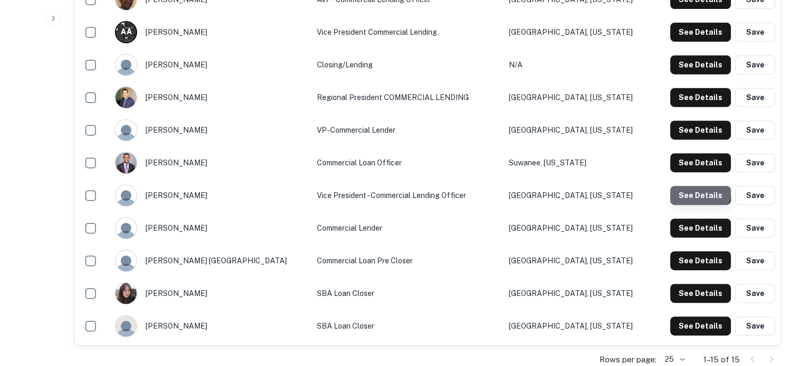
click at [686, 192] on button "See Details" at bounding box center [700, 195] width 61 height 19
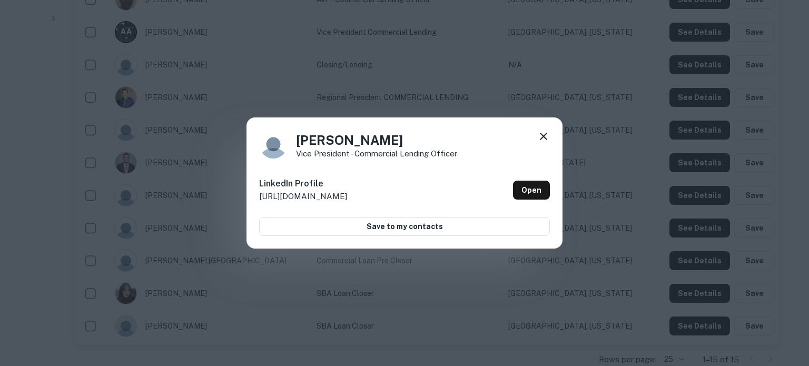
click at [547, 133] on icon at bounding box center [544, 136] width 13 height 13
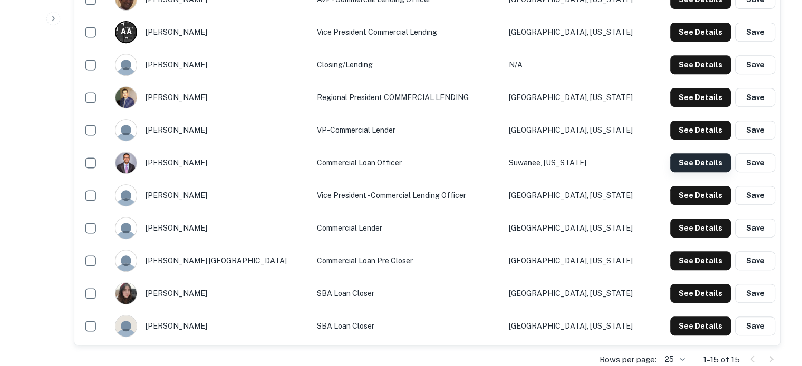
click at [687, 163] on button "See Details" at bounding box center [700, 162] width 61 height 19
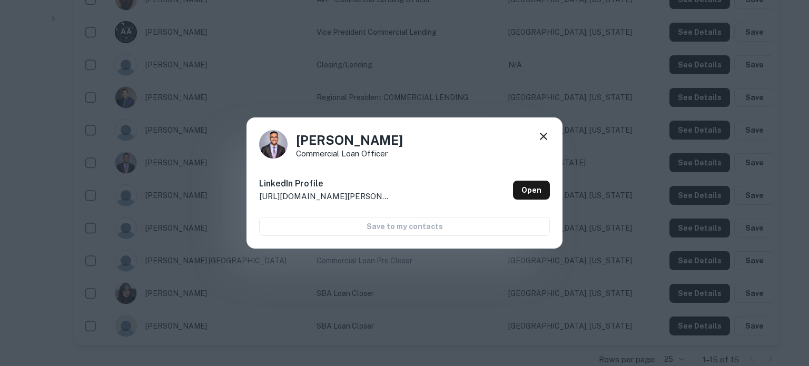
click at [544, 132] on icon at bounding box center [544, 136] width 13 height 13
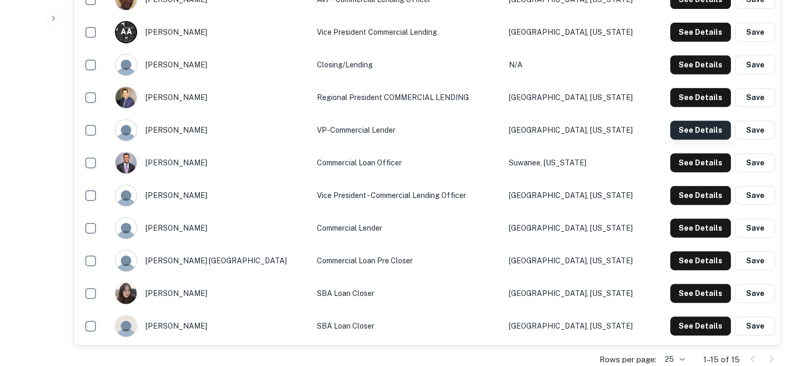
click at [702, 132] on button "See Details" at bounding box center [700, 130] width 61 height 19
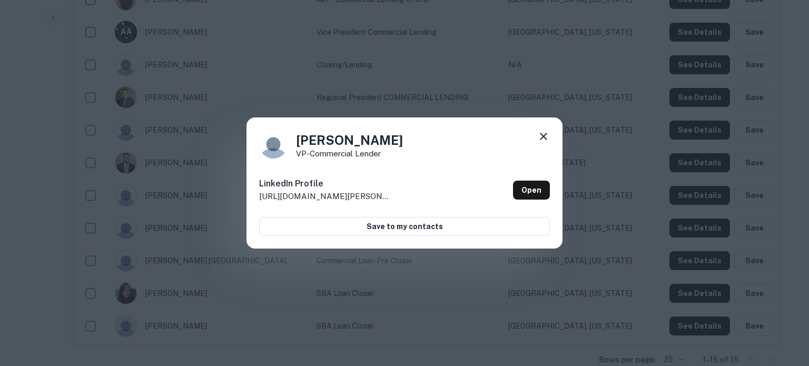
click at [542, 134] on icon at bounding box center [544, 136] width 13 height 13
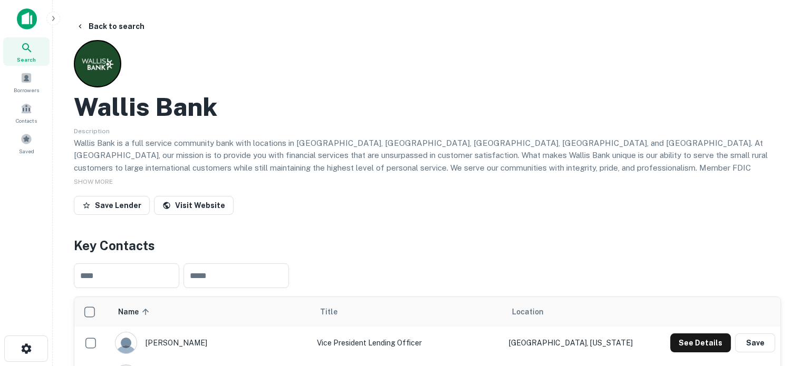
scroll to position [0, 0]
click at [27, 58] on span "Search" at bounding box center [26, 59] width 19 height 8
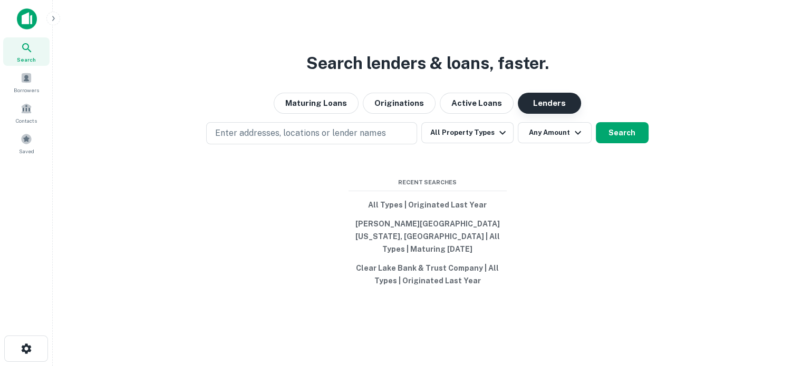
click at [532, 109] on button "Lenders" at bounding box center [548, 103] width 63 height 21
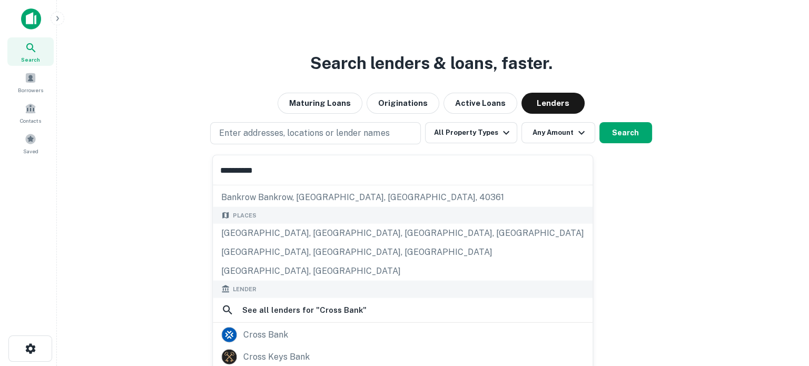
scroll to position [149, 0]
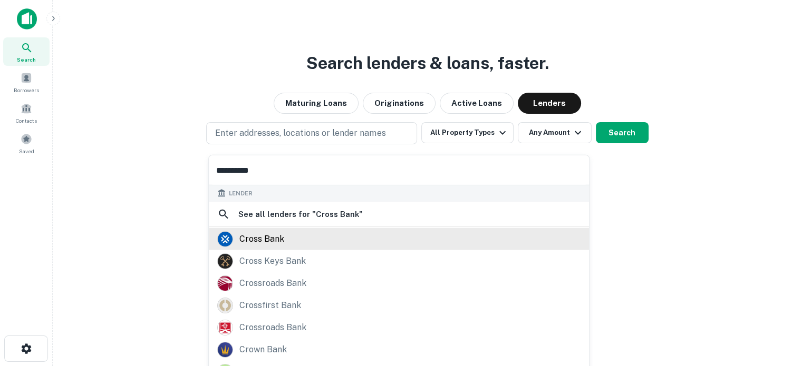
type input "**********"
click at [247, 244] on div "cross bank" at bounding box center [261, 239] width 45 height 16
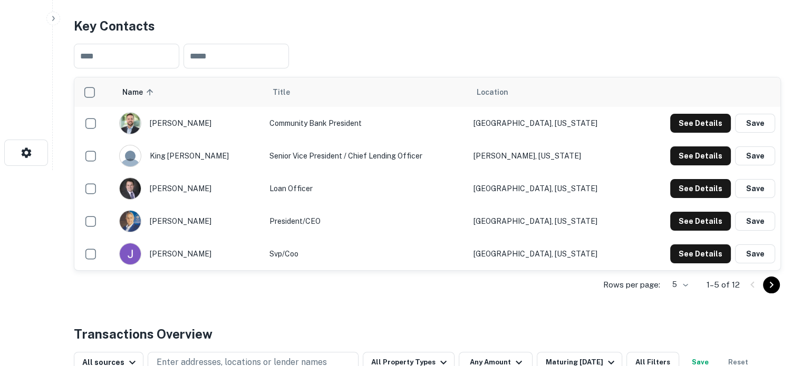
scroll to position [211, 0]
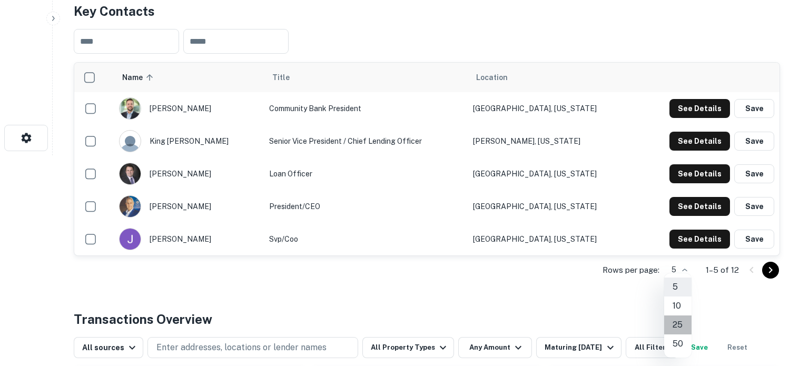
click at [681, 328] on li "25" at bounding box center [678, 325] width 27 height 19
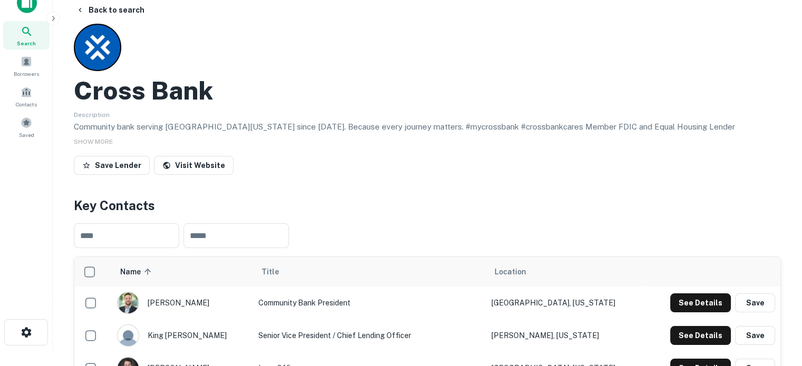
scroll to position [0, 0]
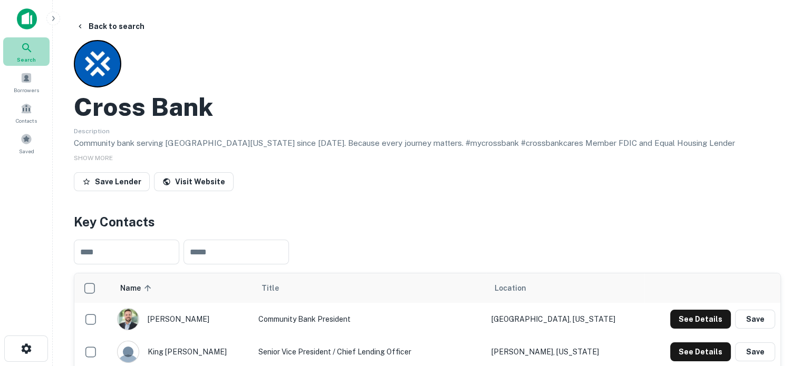
click at [27, 53] on icon at bounding box center [27, 48] width 13 height 13
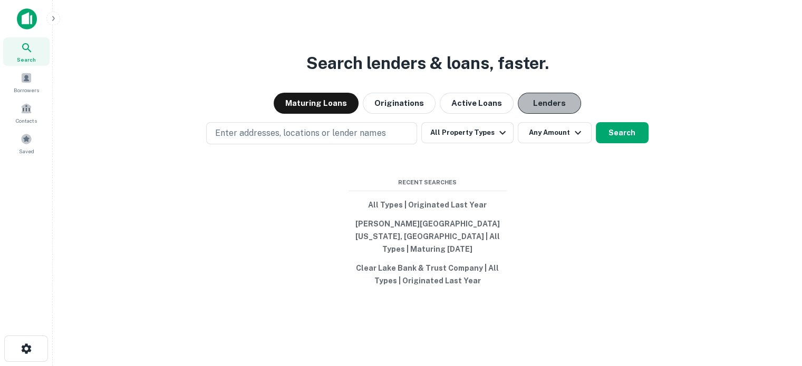
click at [529, 112] on button "Lenders" at bounding box center [548, 103] width 63 height 21
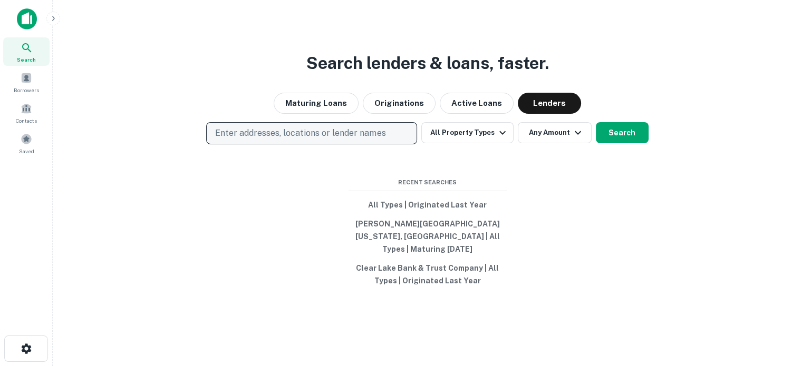
click at [305, 139] on p "Enter addresses, locations or lender names" at bounding box center [300, 133] width 170 height 13
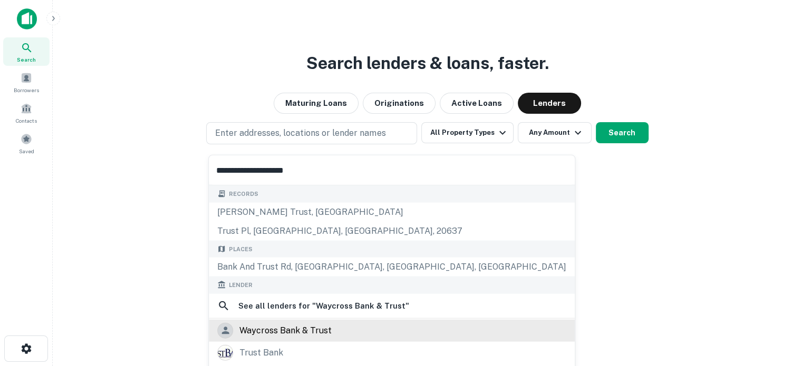
type input "**********"
click at [277, 324] on div "waycross bank & trust" at bounding box center [285, 331] width 92 height 16
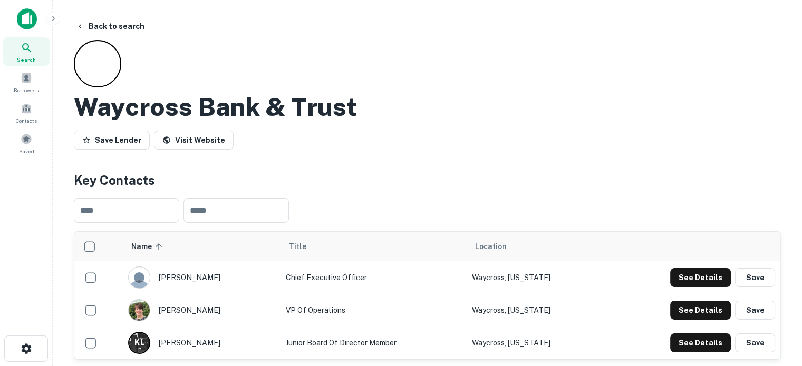
click at [19, 52] on div "Search" at bounding box center [26, 51] width 46 height 28
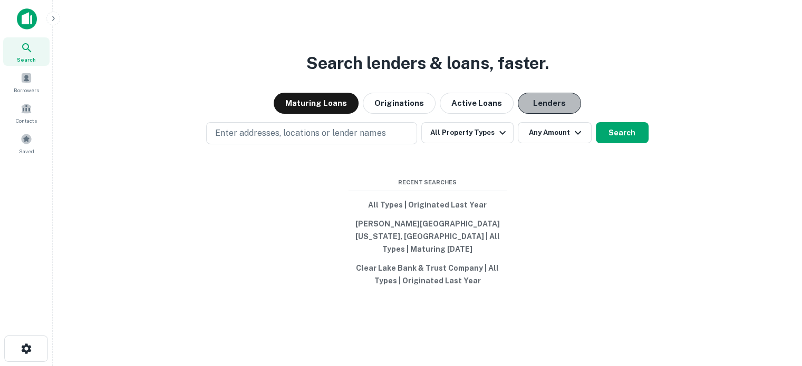
click at [543, 109] on button "Lenders" at bounding box center [548, 103] width 63 height 21
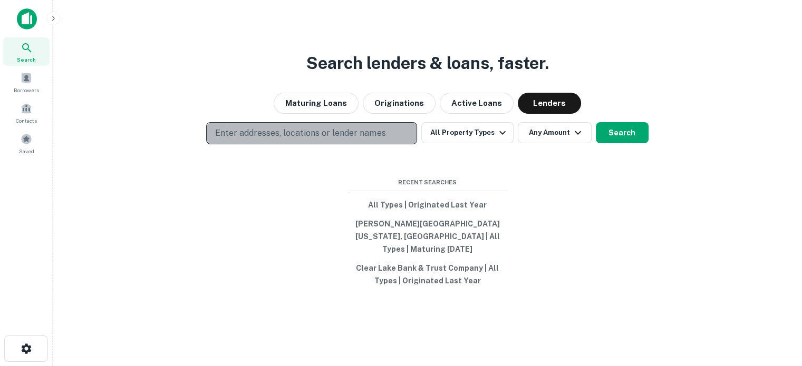
click at [347, 140] on p "Enter addresses, locations or lender names" at bounding box center [300, 133] width 170 height 13
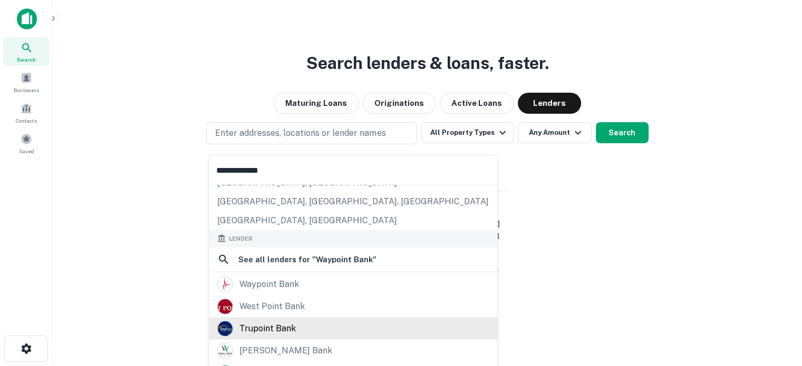
scroll to position [105, 0]
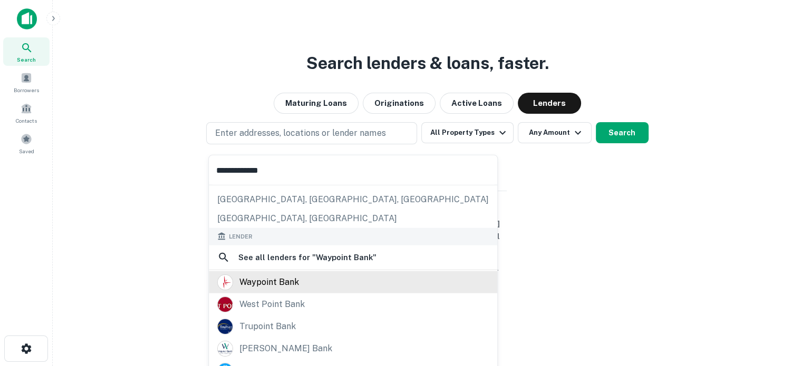
type input "**********"
click at [267, 285] on div "waypoint bank" at bounding box center [269, 282] width 60 height 16
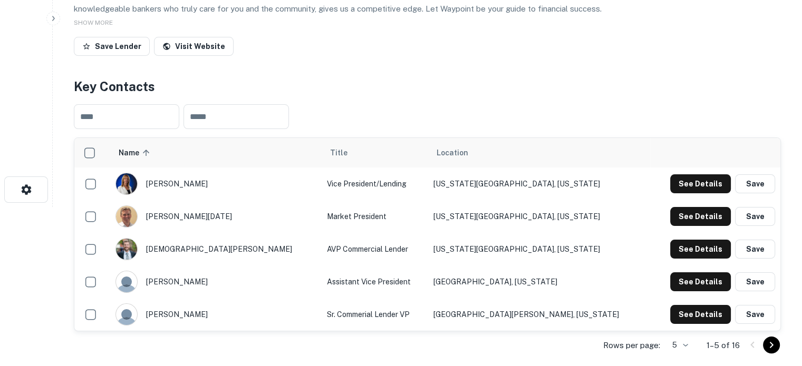
scroll to position [211, 0]
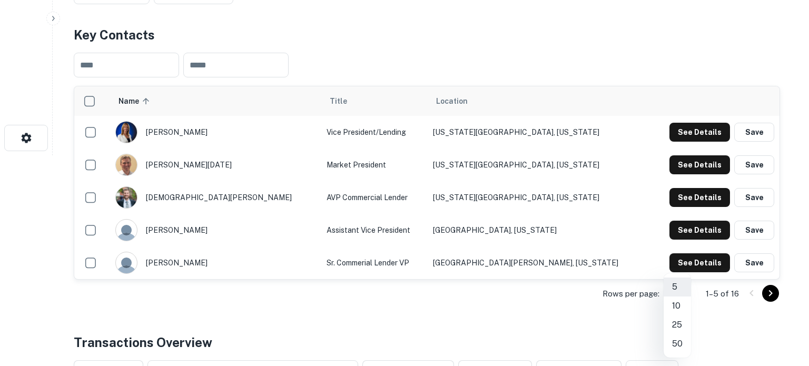
click at [680, 321] on li "25" at bounding box center [677, 325] width 27 height 19
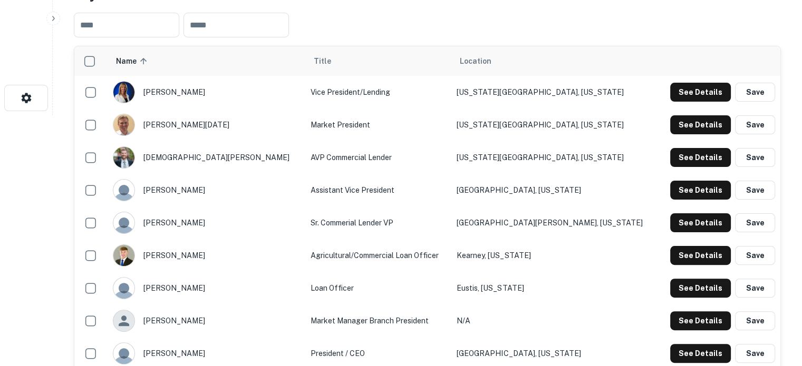
scroll to position [158, 0]
